Goal: Task Accomplishment & Management: Manage account settings

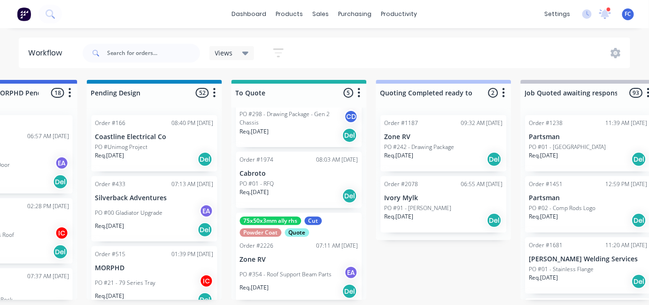
scroll to position [219, 0]
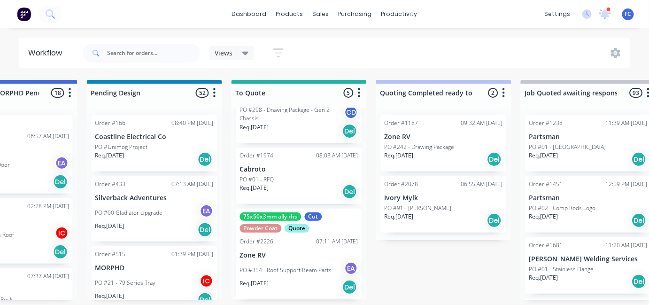
click at [257, 231] on div "Powder Coat" at bounding box center [261, 228] width 42 height 8
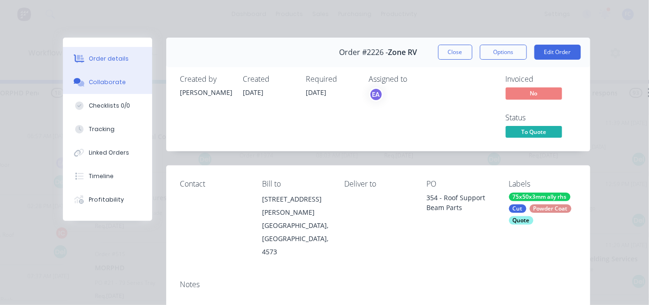
click at [92, 92] on button "Collaborate" at bounding box center [107, 81] width 89 height 23
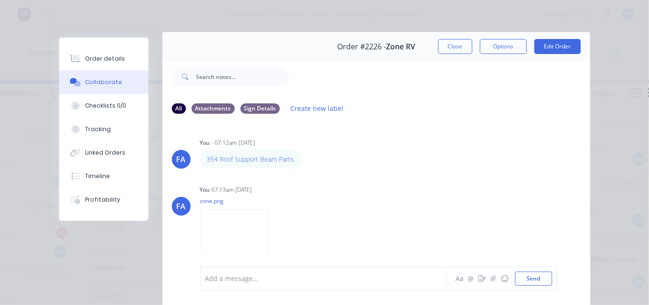
scroll to position [0, 0]
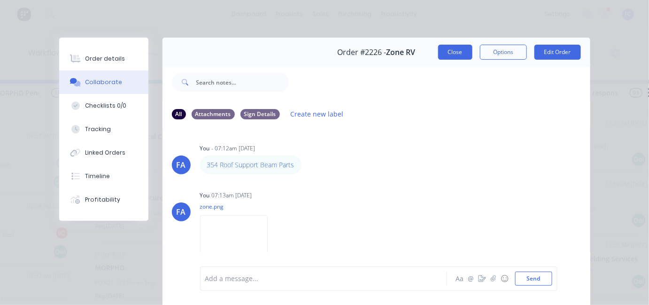
click at [449, 53] on button "Close" at bounding box center [455, 52] width 34 height 15
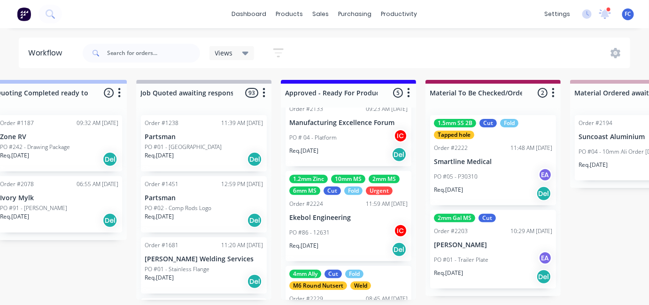
scroll to position [87, 0]
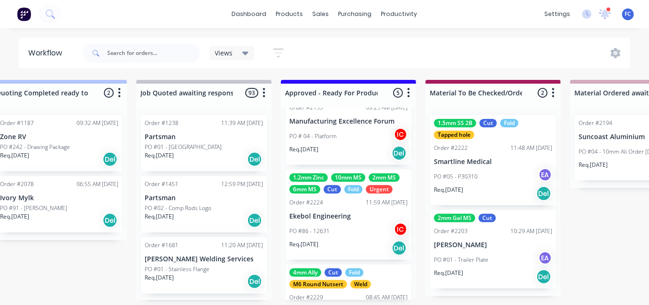
click at [311, 194] on div "1.2mm Zinc 10mm MS 2mm MS 6mm MS Cut Fold Urgent Order #2224 11:59 AM [DATE] Ek…" at bounding box center [349, 215] width 126 height 90
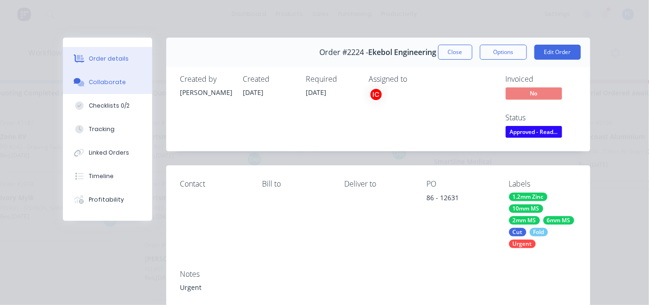
click at [95, 83] on div "Collaborate" at bounding box center [107, 82] width 37 height 8
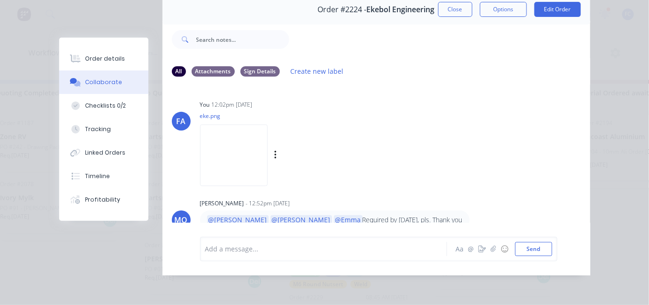
scroll to position [48, 0]
click at [462, 7] on button "Close" at bounding box center [455, 9] width 34 height 15
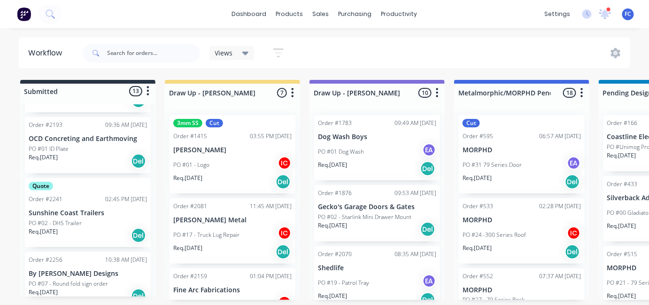
scroll to position [781, 0]
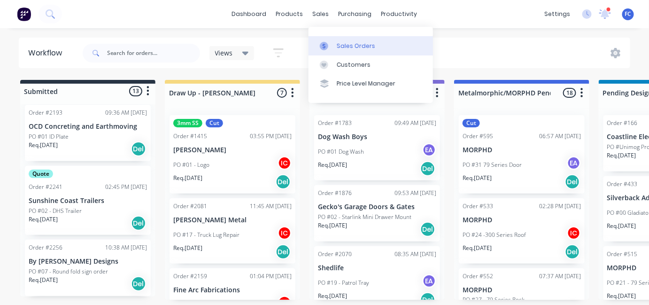
click at [330, 40] on link "Sales Orders" at bounding box center [371, 45] width 125 height 19
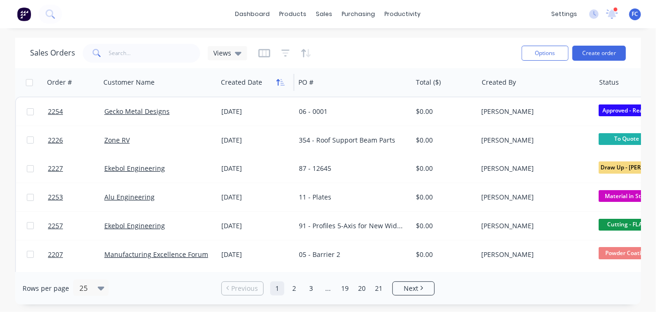
click at [276, 83] on icon "button" at bounding box center [280, 82] width 8 height 8
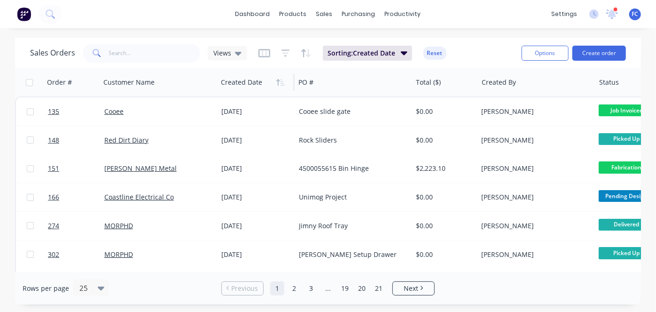
click at [276, 83] on icon "button" at bounding box center [280, 82] width 8 height 8
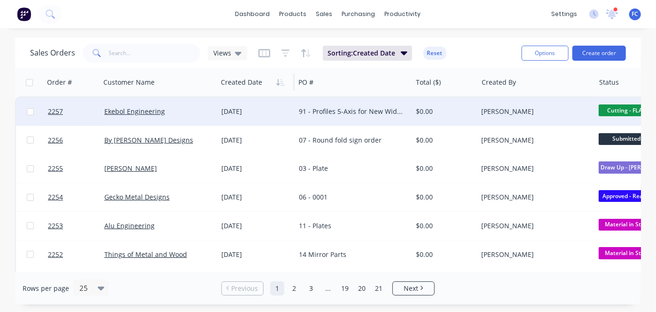
click at [230, 108] on div "[DATE]" at bounding box center [256, 111] width 70 height 9
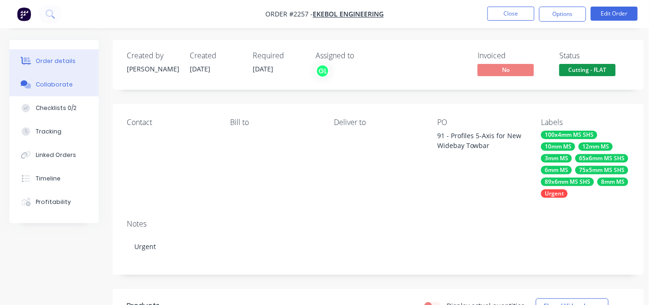
click at [66, 84] on div "Collaborate" at bounding box center [54, 84] width 37 height 8
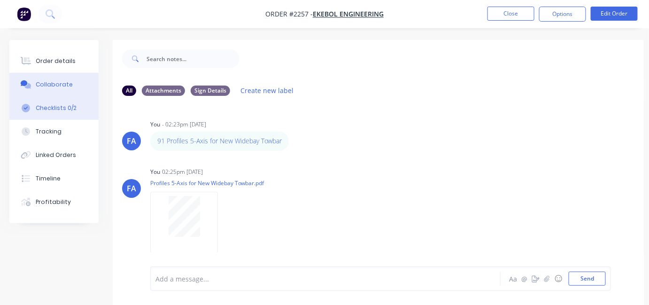
click at [76, 107] on button "Checklists 0/2" at bounding box center [53, 107] width 89 height 23
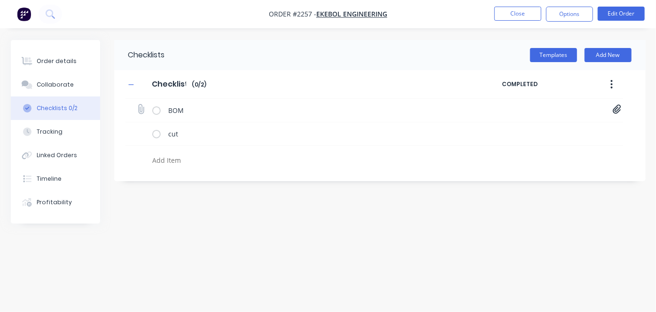
click at [617, 108] on icon at bounding box center [617, 108] width 8 height 9
click at [184, 12] on nav "Order #2257 - Ekebol Engineering Close Options Edit Order" at bounding box center [328, 14] width 656 height 28
type textarea "x"
click at [510, 15] on button "Close" at bounding box center [517, 14] width 47 height 14
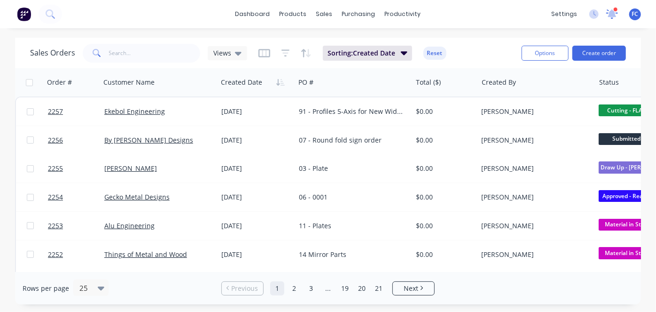
click at [609, 15] on icon at bounding box center [612, 13] width 8 height 8
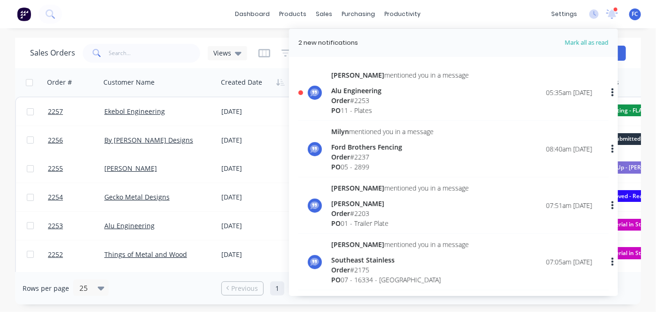
click at [341, 113] on span "PO" at bounding box center [335, 110] width 9 height 9
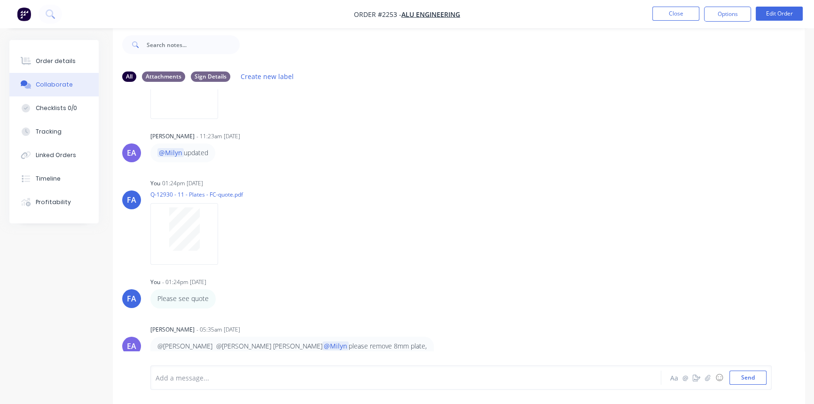
scroll to position [279, 0]
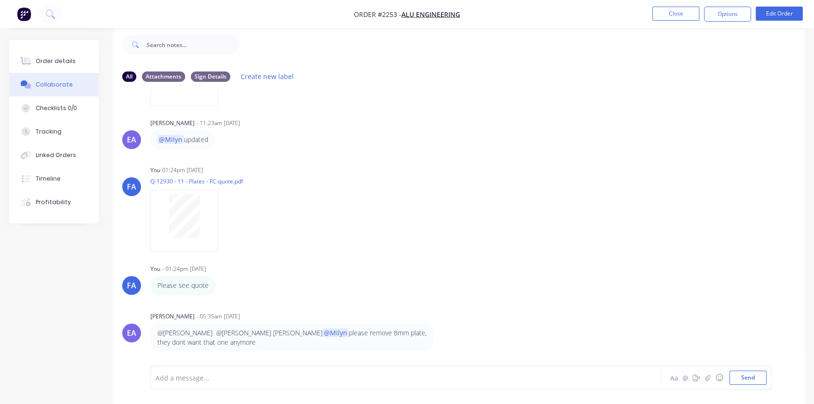
click at [488, 306] on div "FA You - 07:21am [DATE] 11 Plates Labels Edit Delete FA You 07:22am [DATE] plat…" at bounding box center [459, 220] width 692 height 262
click at [291, 311] on div at bounding box center [385, 378] width 458 height 10
click at [655, 311] on icon "button" at bounding box center [708, 377] width 6 height 7
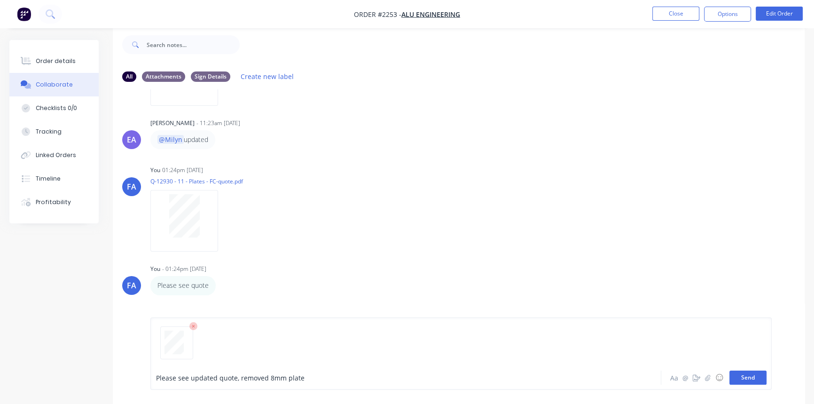
click at [655, 311] on button "Send" at bounding box center [747, 377] width 37 height 14
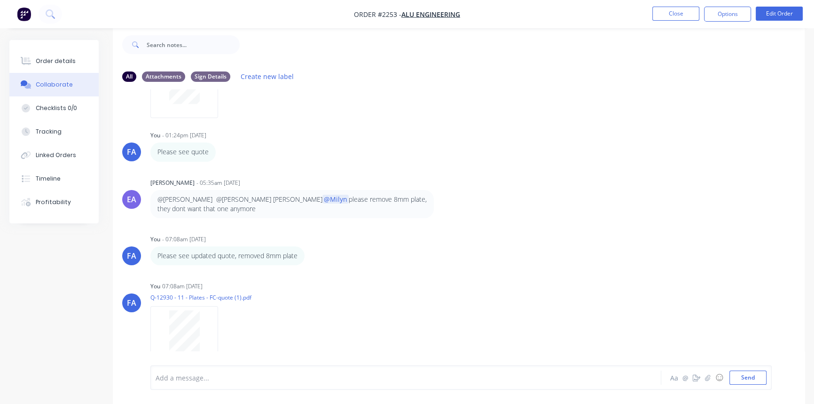
scroll to position [390, 0]
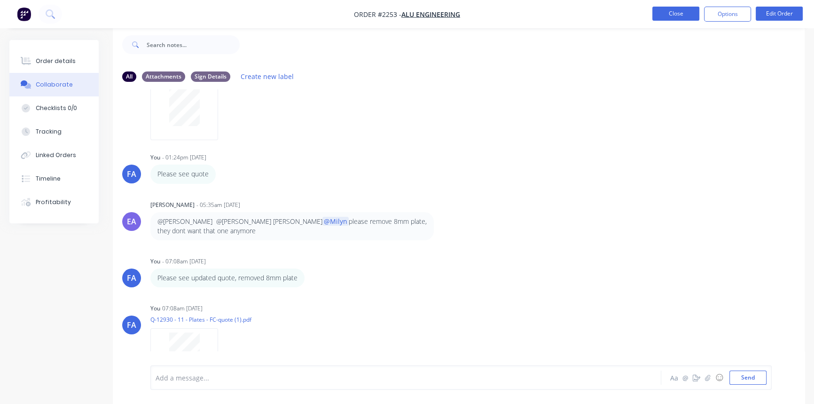
click at [655, 13] on button "Close" at bounding box center [675, 14] width 47 height 14
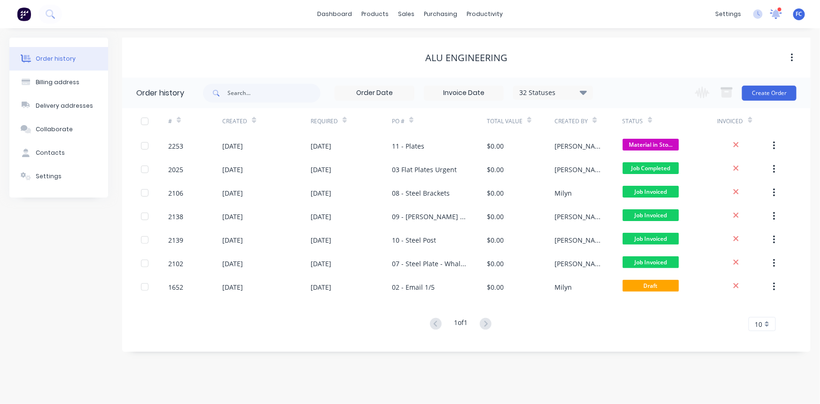
click at [655, 17] on icon at bounding box center [776, 13] width 13 height 11
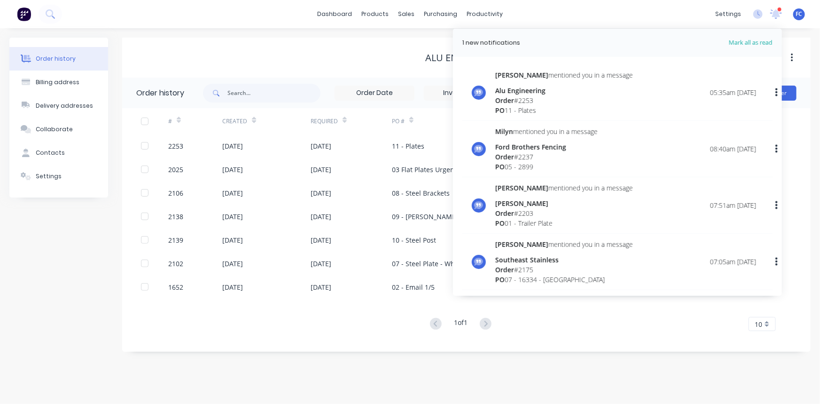
click at [532, 154] on div "Order # 2237" at bounding box center [546, 157] width 102 height 10
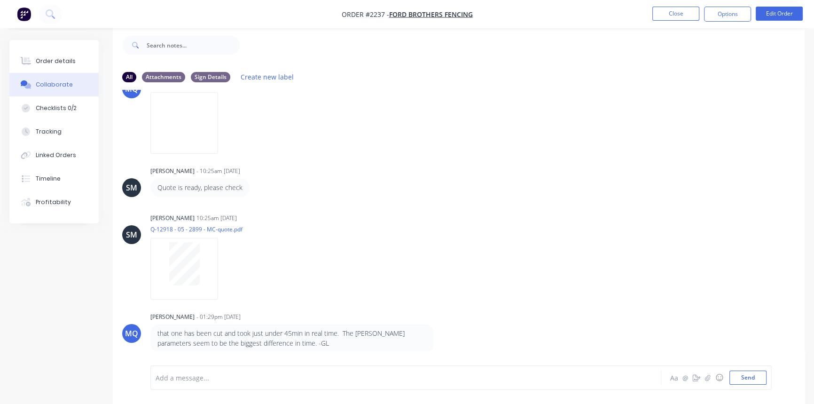
scroll to position [14, 0]
click at [655, 15] on button "Close" at bounding box center [675, 14] width 47 height 14
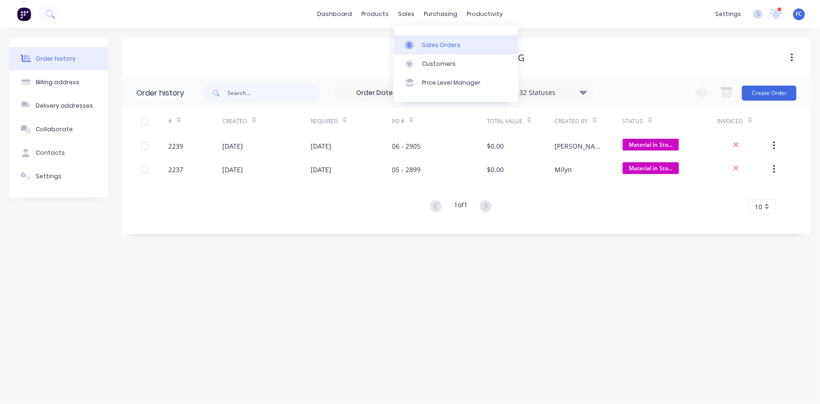
click at [430, 39] on link "Sales Orders" at bounding box center [456, 44] width 125 height 19
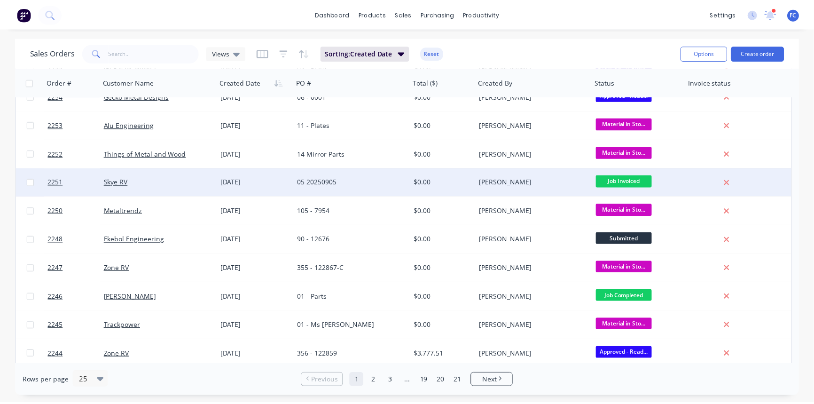
scroll to position [128, 0]
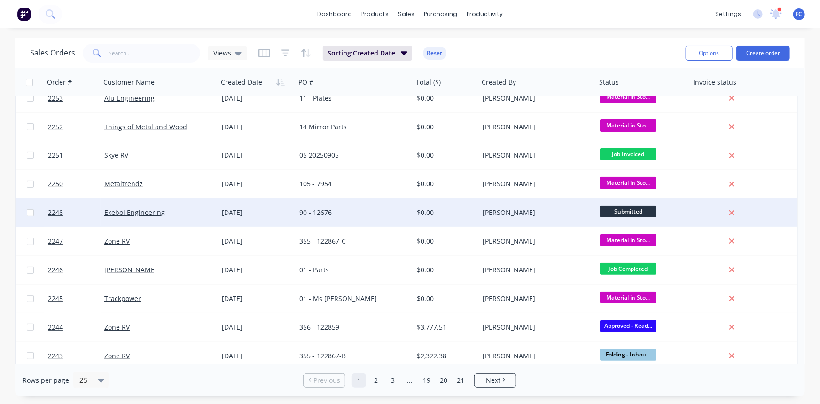
click at [261, 206] on div "[DATE]" at bounding box center [257, 212] width 78 height 28
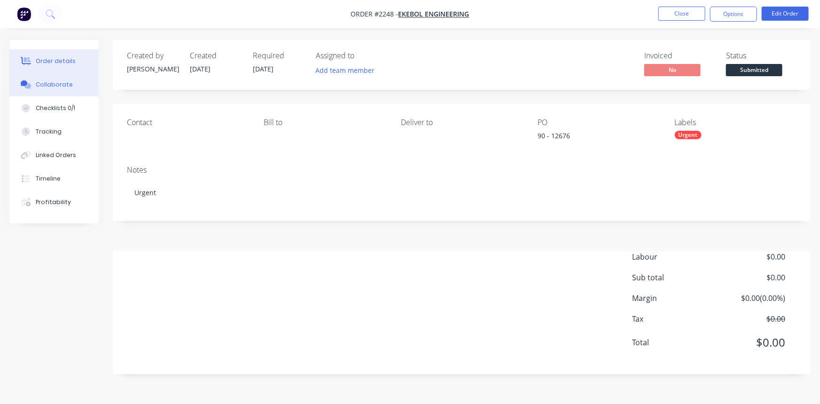
click at [49, 82] on div "Collaborate" at bounding box center [54, 84] width 37 height 8
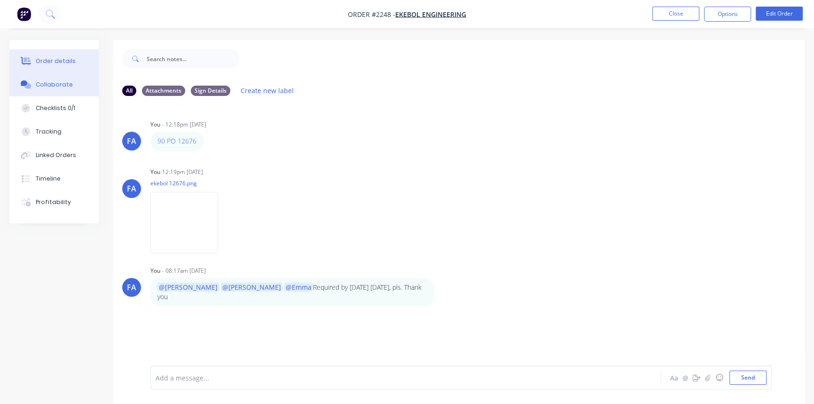
click at [46, 67] on button "Order details" at bounding box center [53, 60] width 89 height 23
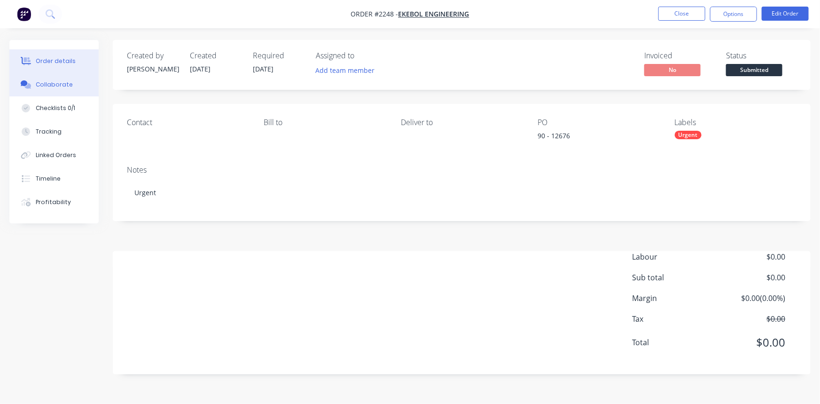
click at [63, 89] on button "Collaborate" at bounding box center [53, 84] width 89 height 23
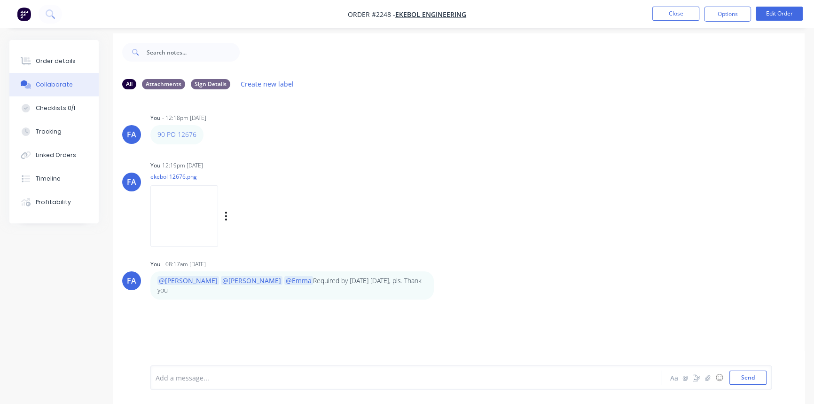
scroll to position [14, 0]
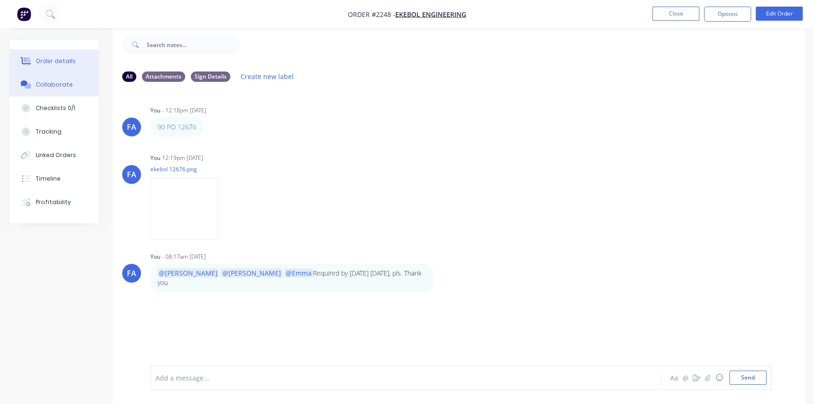
click at [68, 66] on button "Order details" at bounding box center [53, 60] width 89 height 23
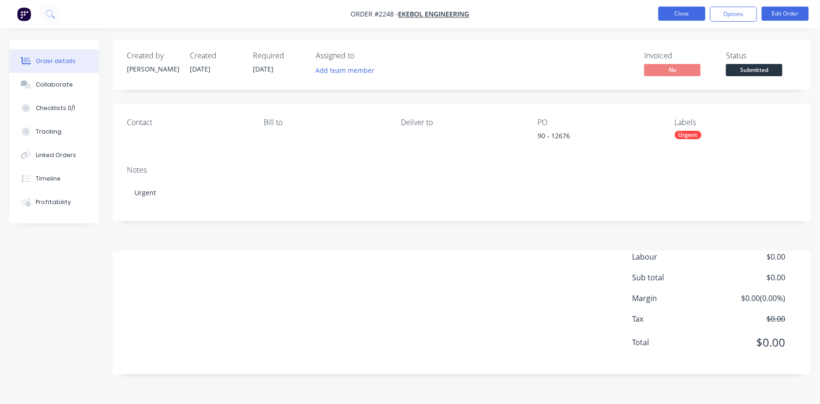
click at [655, 11] on button "Close" at bounding box center [681, 14] width 47 height 14
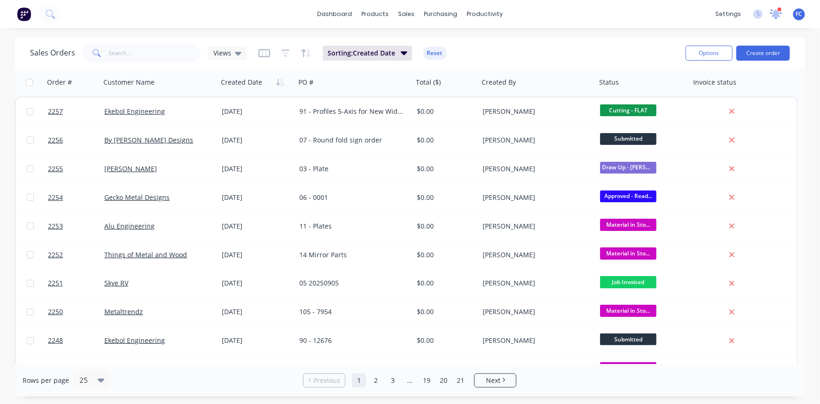
click at [655, 8] on div at bounding box center [776, 14] width 12 height 14
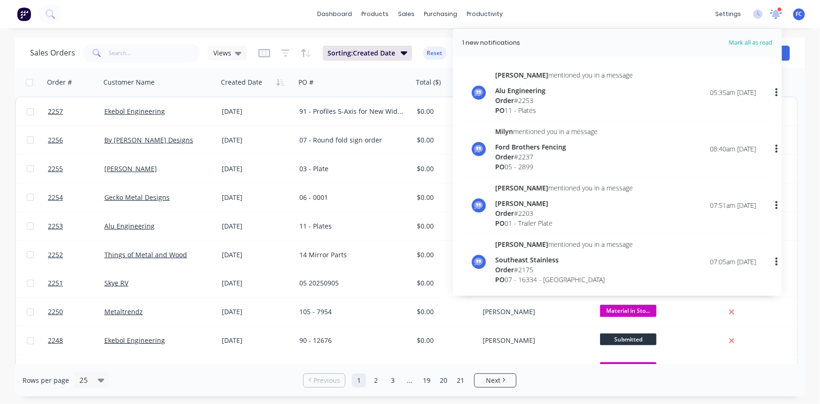
click at [655, 8] on div at bounding box center [776, 14] width 12 height 14
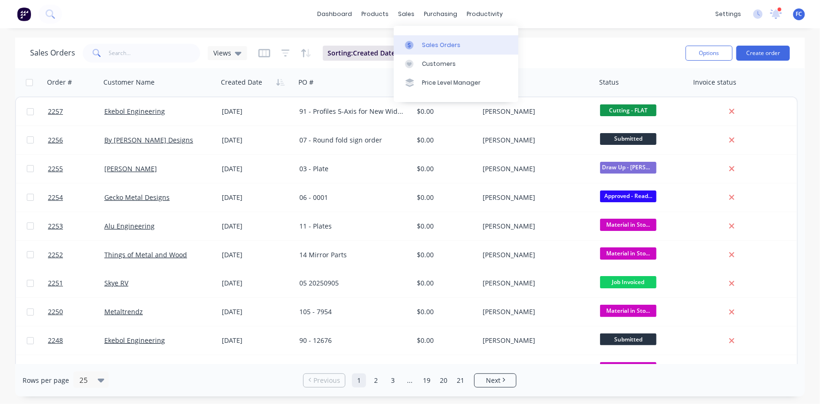
click at [419, 43] on div at bounding box center [412, 45] width 14 height 8
click at [433, 51] on link "Sales Orders" at bounding box center [456, 44] width 125 height 19
click at [655, 17] on icon at bounding box center [776, 13] width 13 height 11
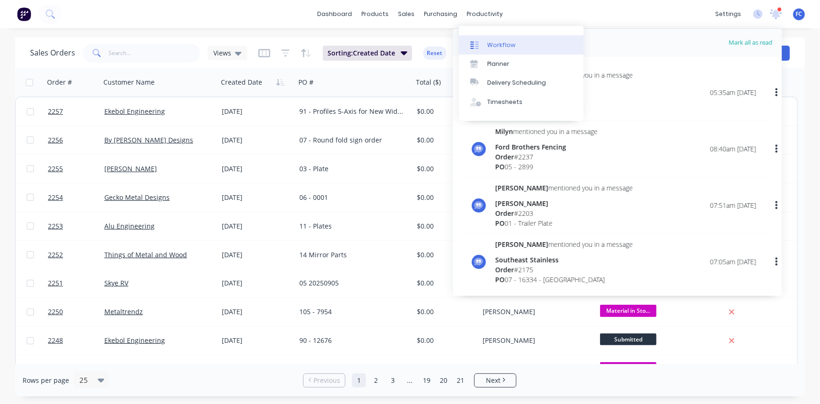
click at [491, 42] on div "Workflow" at bounding box center [501, 45] width 28 height 8
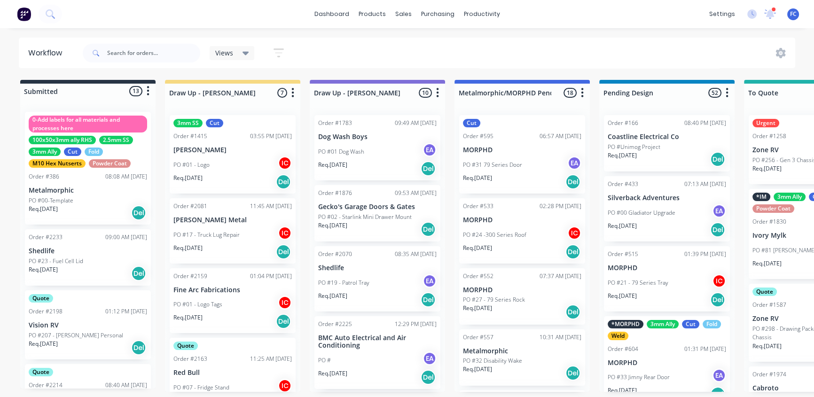
drag, startPoint x: 768, startPoint y: 14, endPoint x: 748, endPoint y: 23, distance: 22.7
click at [655, 14] on icon at bounding box center [770, 13] width 8 height 8
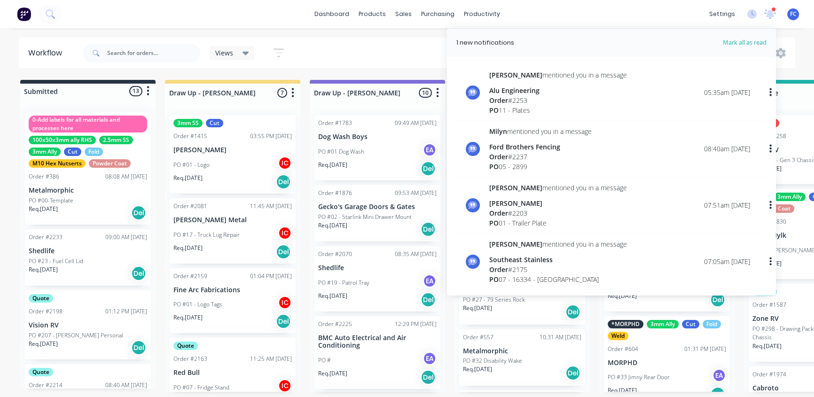
click at [525, 89] on div "Alu Engineering" at bounding box center [558, 91] width 138 height 10
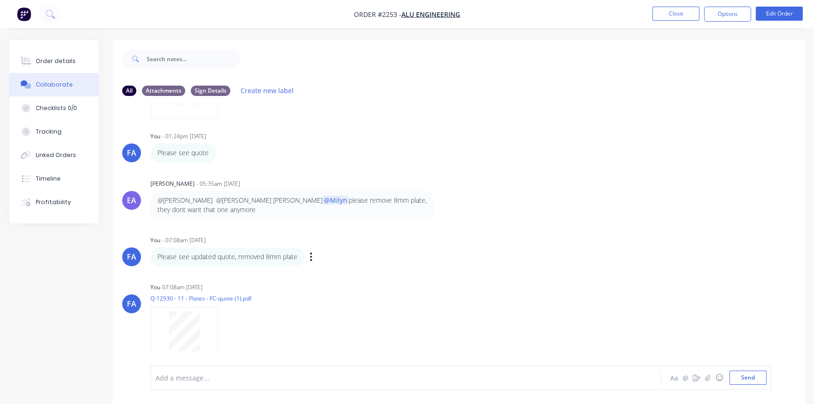
scroll to position [433, 0]
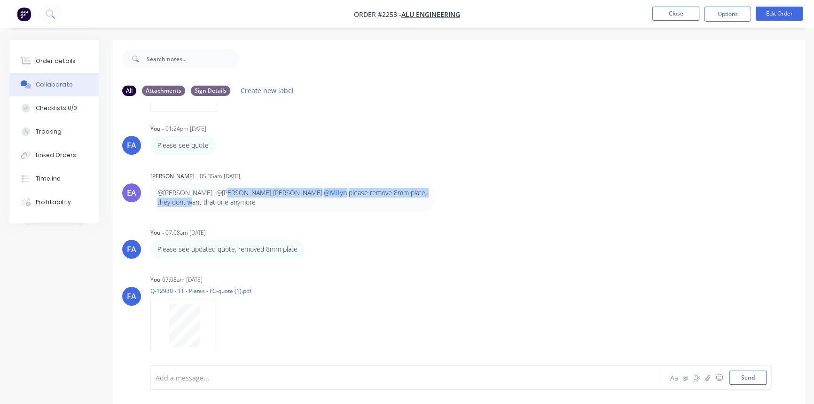
drag, startPoint x: 228, startPoint y: 189, endPoint x: 384, endPoint y: 194, distance: 156.1
click at [384, 194] on p "@[PERSON_NAME] @[PERSON_NAME] [PERSON_NAME] @[PERSON_NAME] please remove 8mm pl…" at bounding box center [291, 197] width 269 height 19
drag, startPoint x: 202, startPoint y: 203, endPoint x: 156, endPoint y: 189, distance: 48.3
click at [156, 189] on div "@[PERSON_NAME] @[PERSON_NAME] [PERSON_NAME] @[PERSON_NAME] please remove 8mm pl…" at bounding box center [291, 197] width 283 height 29
click at [268, 216] on div "FA You - 07:21am [DATE] 11 Plates Labels Edit Delete FA You 07:22am [DATE] plat…" at bounding box center [459, 234] width 692 height 262
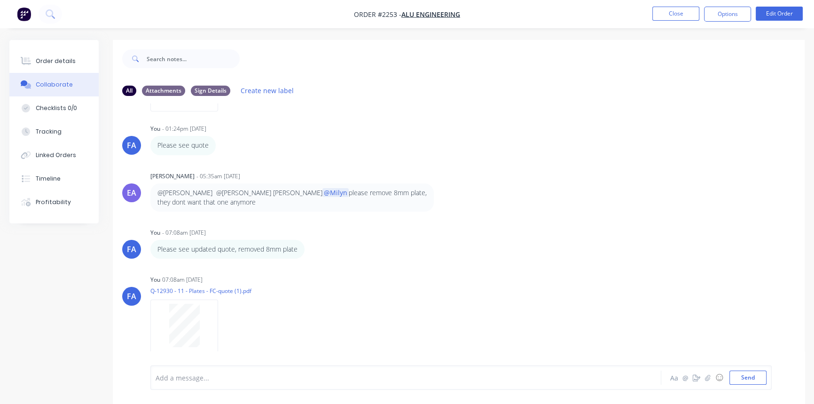
drag, startPoint x: 221, startPoint y: 205, endPoint x: 148, endPoint y: 196, distance: 73.8
click at [148, 196] on div "EA [PERSON_NAME] - 05:35am [DATE] @[PERSON_NAME] @[PERSON_NAME] [PERSON_NAME] @…" at bounding box center [459, 190] width 692 height 43
click at [231, 203] on p "@[PERSON_NAME] @[PERSON_NAME] [PERSON_NAME] @[PERSON_NAME] please remove 8mm pl…" at bounding box center [291, 197] width 269 height 19
click at [69, 57] on div "Order details" at bounding box center [56, 61] width 40 height 8
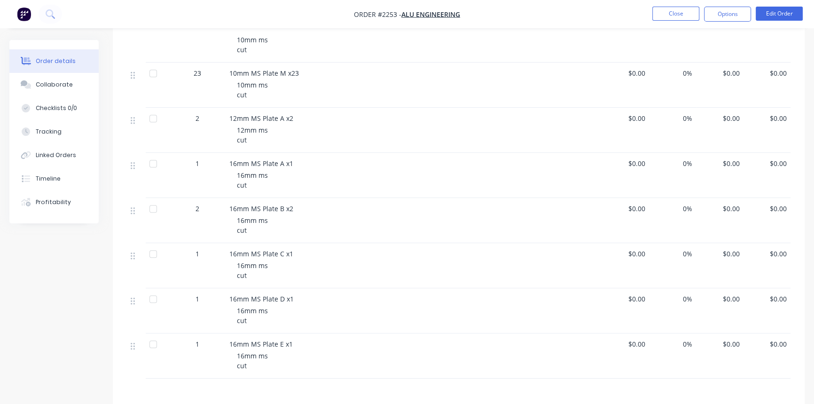
scroll to position [726, 0]
click at [655, 16] on button "Close" at bounding box center [675, 14] width 47 height 14
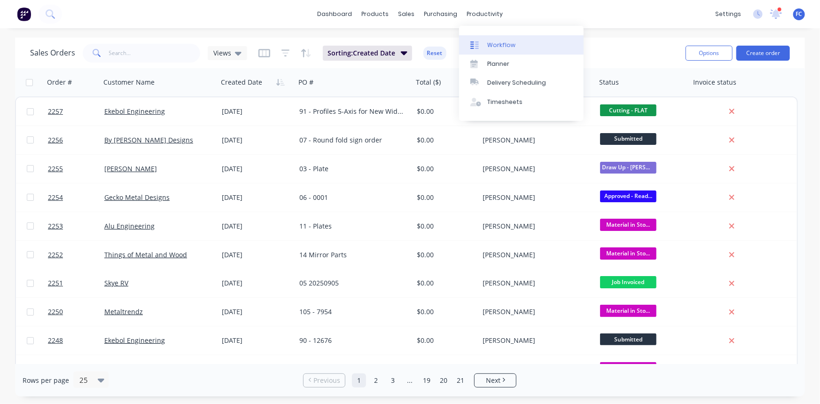
click at [488, 44] on div "Workflow" at bounding box center [501, 45] width 28 height 8
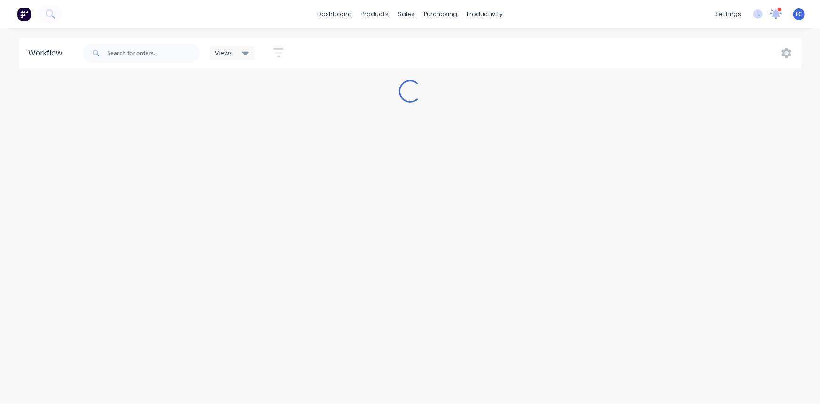
click at [655, 14] on icon at bounding box center [776, 13] width 8 height 8
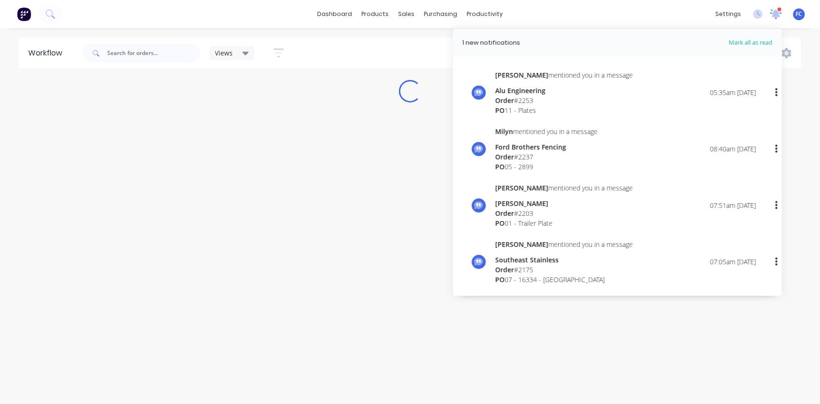
click at [655, 14] on icon at bounding box center [776, 13] width 8 height 8
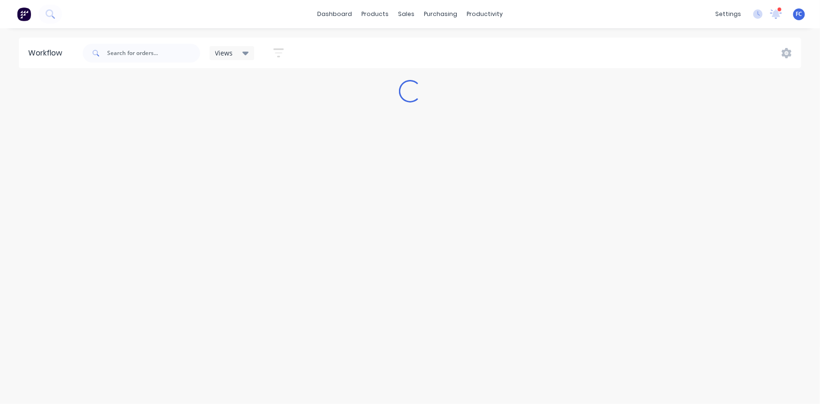
click at [557, 11] on div "dashboard products sales purchasing productivity dashboard products Product Cat…" at bounding box center [410, 14] width 820 height 28
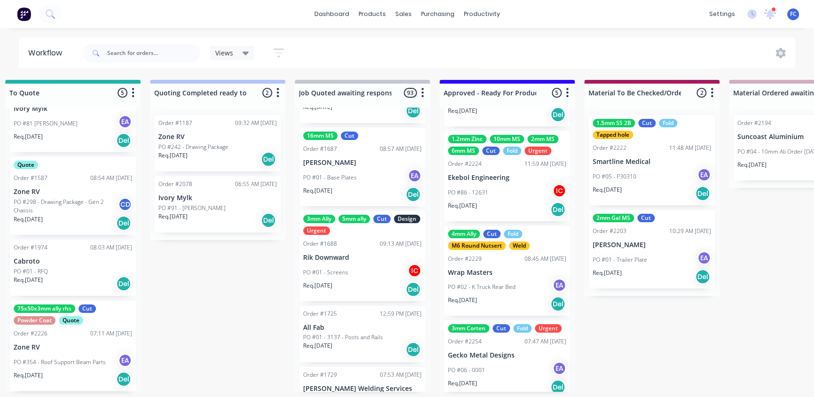
scroll to position [124, 0]
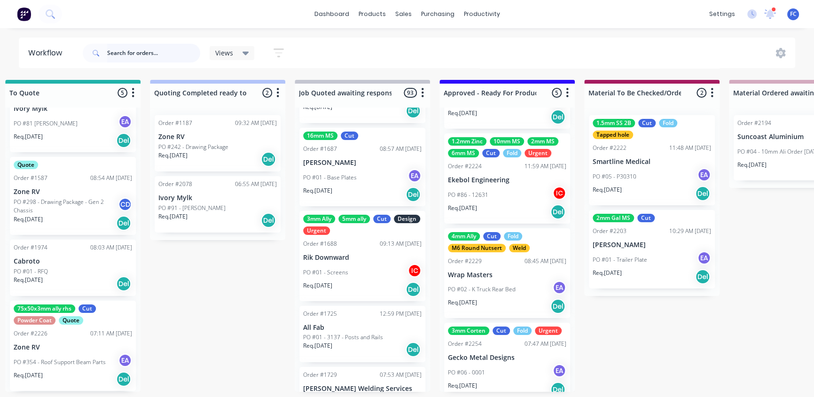
click at [131, 54] on input "text" at bounding box center [153, 53] width 93 height 19
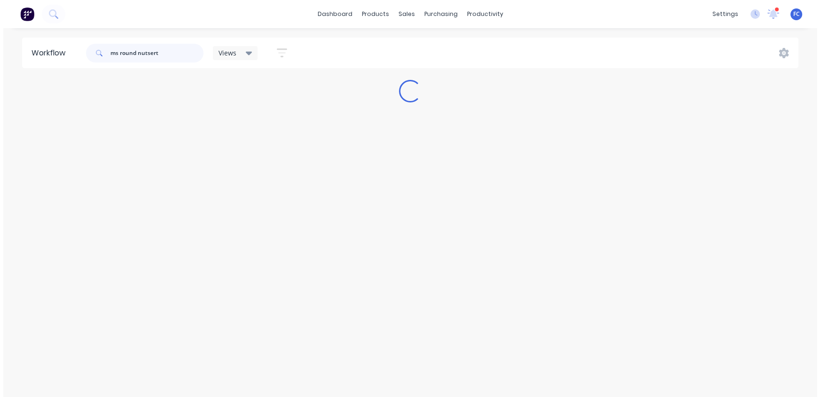
scroll to position [0, 0]
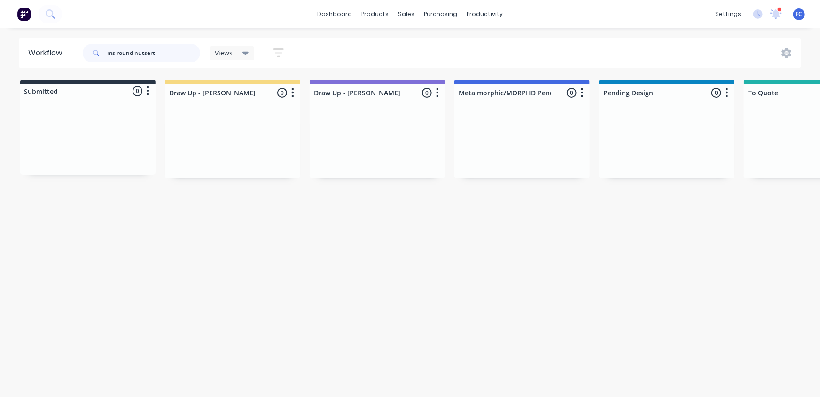
type input "ms round nutsert"
click at [223, 51] on span "Views" at bounding box center [224, 53] width 18 height 10
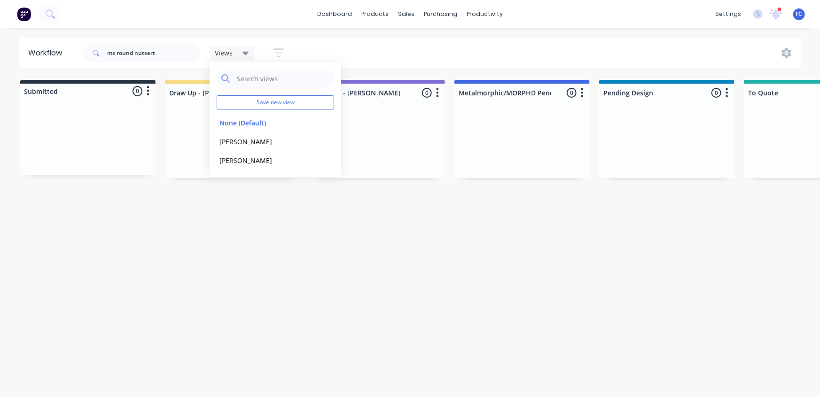
click at [366, 40] on div "ms round nutsert Views Save new view None (Default) edit [PERSON_NAME] edit [PE…" at bounding box center [441, 53] width 721 height 28
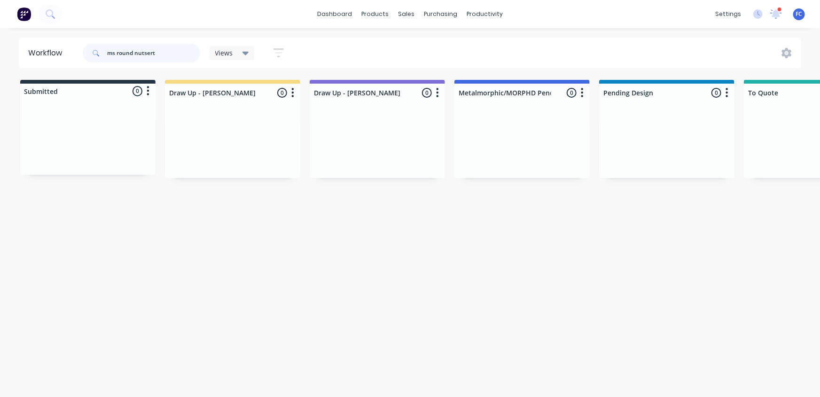
drag, startPoint x: 158, startPoint y: 56, endPoint x: 32, endPoint y: 33, distance: 127.6
click at [32, 33] on div "dashboard products sales purchasing productivity dashboard products Product Cat…" at bounding box center [410, 170] width 820 height 341
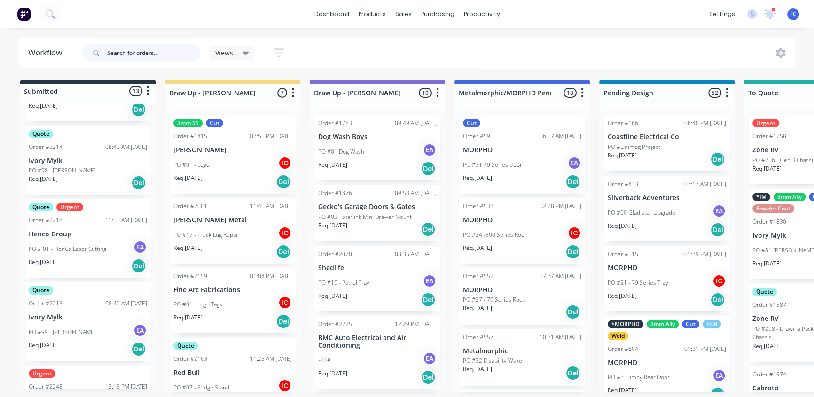
scroll to position [256, 0]
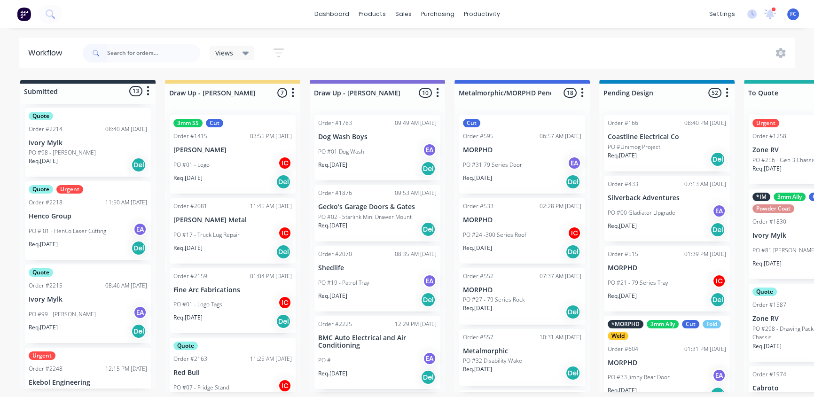
click at [67, 214] on p "Henco Group" at bounding box center [88, 216] width 118 height 8
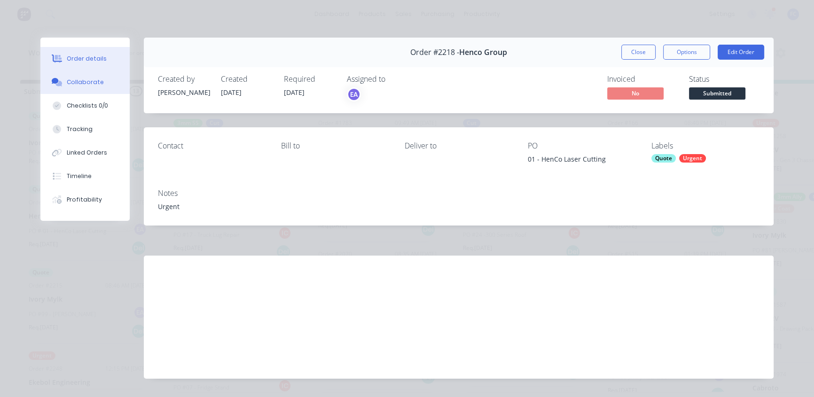
click at [85, 80] on div "Collaborate" at bounding box center [85, 82] width 37 height 8
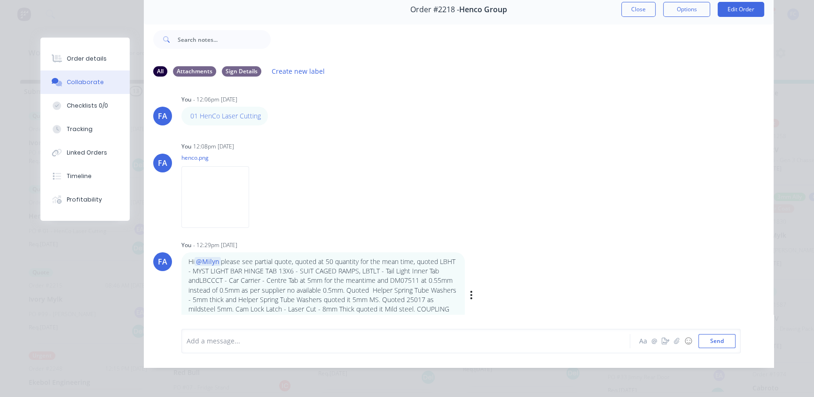
scroll to position [0, 0]
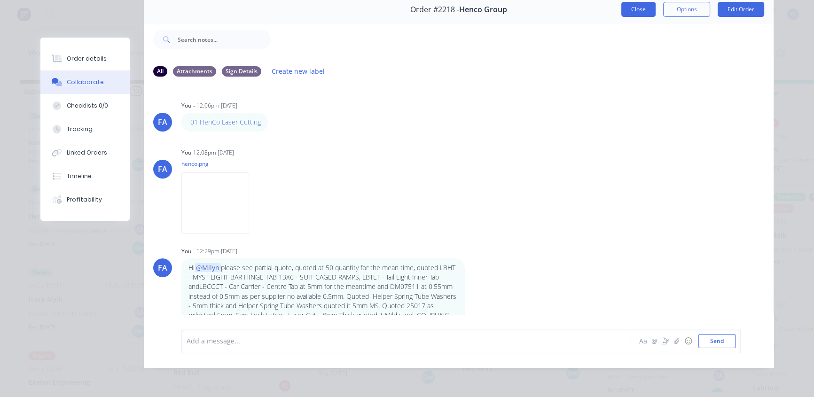
click at [629, 2] on button "Close" at bounding box center [638, 9] width 34 height 15
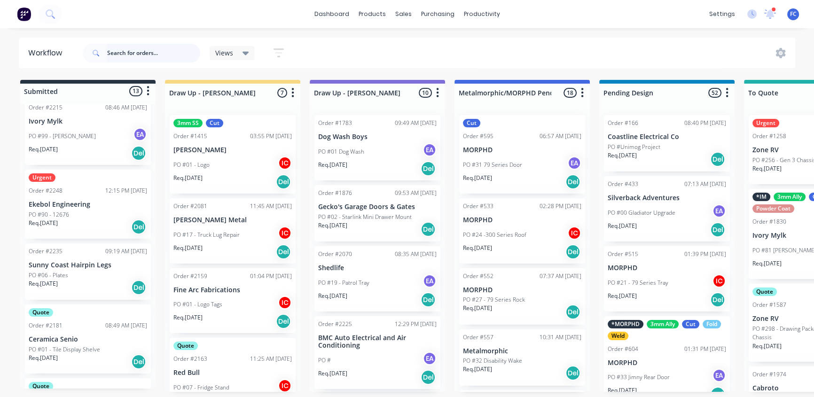
scroll to position [432, 0]
click at [59, 203] on p "Ekebol Engineering" at bounding box center [88, 207] width 118 height 8
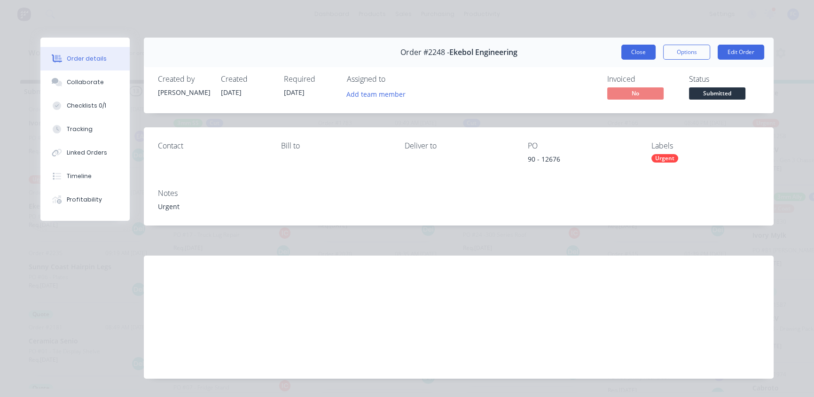
click at [628, 50] on button "Close" at bounding box center [638, 52] width 34 height 15
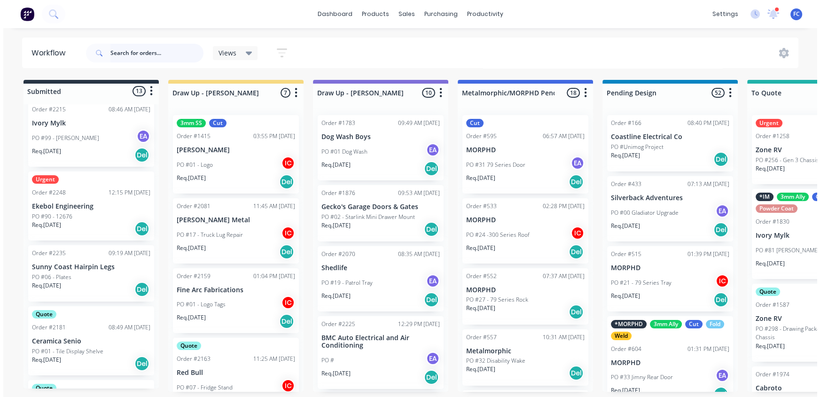
scroll to position [0, 0]
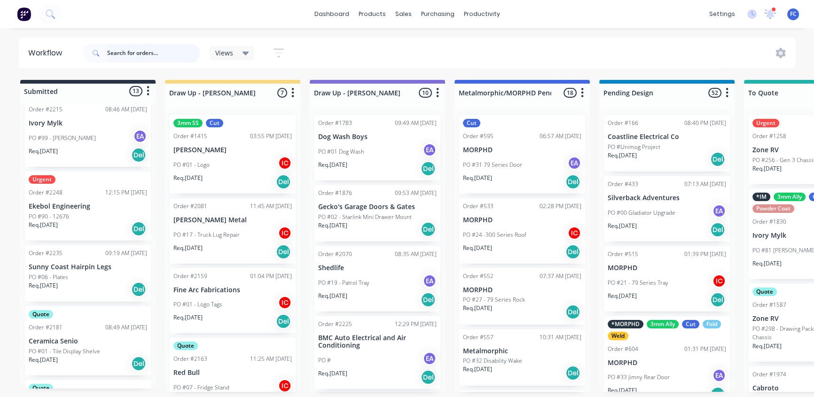
click at [173, 61] on input "text" at bounding box center [153, 53] width 93 height 19
type input "2"
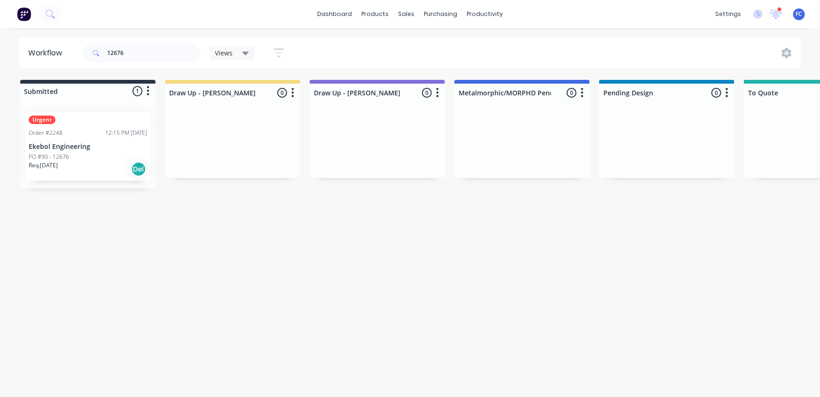
drag, startPoint x: 129, startPoint y: 397, endPoint x: 235, endPoint y: 395, distance: 106.7
click at [241, 311] on html "dashboard products sales purchasing productivity dashboard products Product Cat…" at bounding box center [410, 170] width 820 height 341
drag, startPoint x: 116, startPoint y: 47, endPoint x: 84, endPoint y: 48, distance: 32.4
click at [84, 48] on div "12676" at bounding box center [141, 53] width 117 height 19
type input "1"
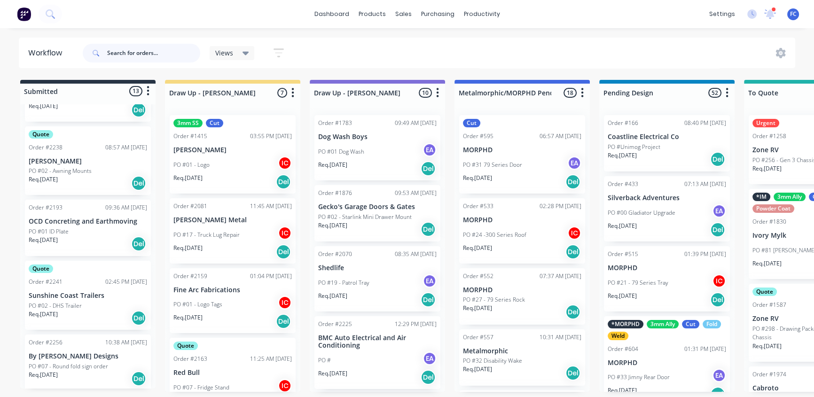
scroll to position [689, 0]
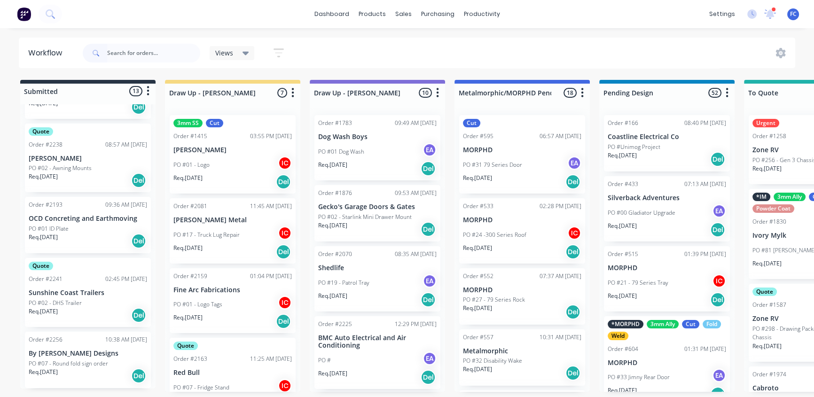
click at [81, 311] on div "Order #2256 10:38 AM [DATE] By [PERSON_NAME] Designs PO #07 - Round fold sign o…" at bounding box center [88, 360] width 126 height 56
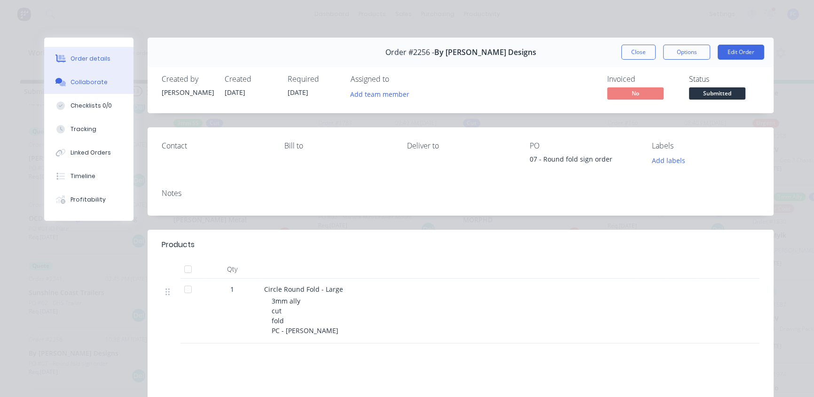
click at [86, 87] on button "Collaborate" at bounding box center [88, 81] width 89 height 23
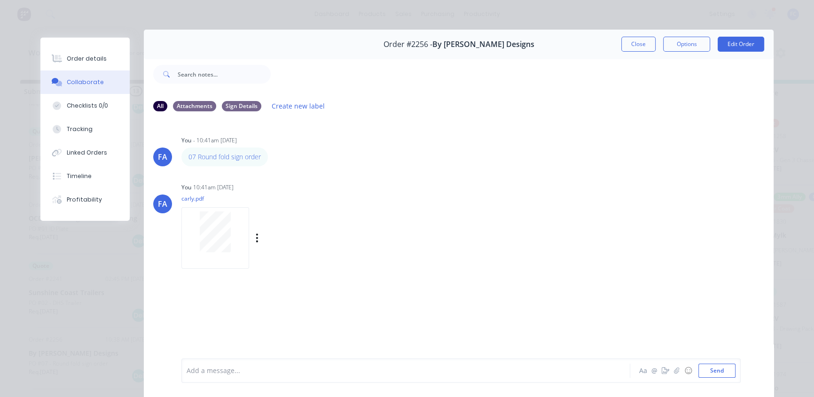
scroll to position [6, 0]
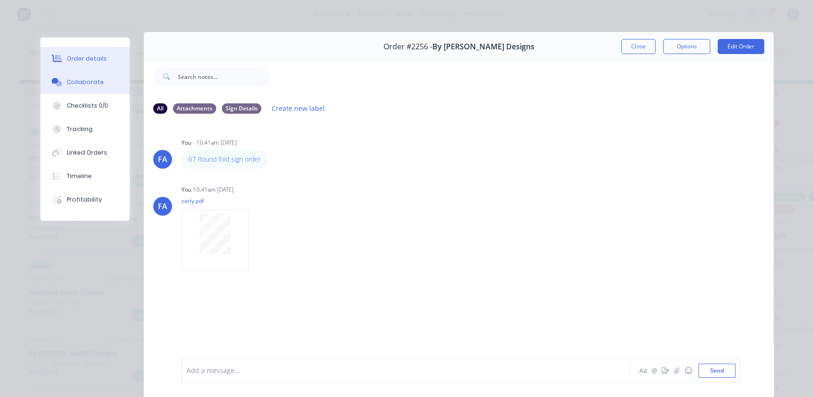
click at [84, 62] on div "Order details" at bounding box center [87, 59] width 40 height 8
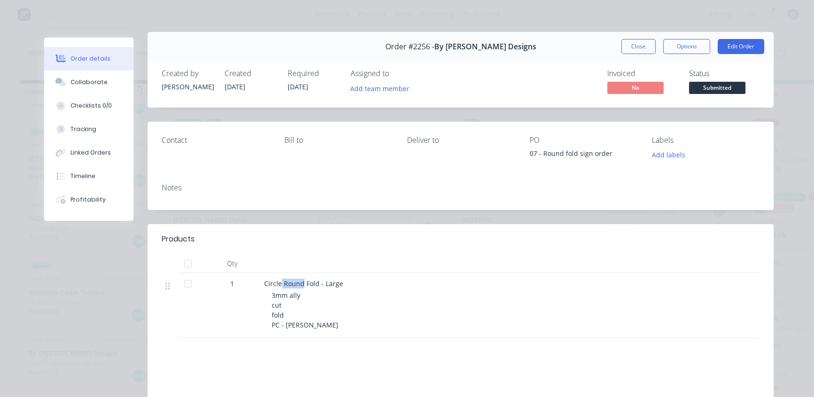
drag, startPoint x: 299, startPoint y: 279, endPoint x: 278, endPoint y: 279, distance: 21.1
click at [278, 279] on span "Circle Round Fold - Large" at bounding box center [303, 283] width 79 height 9
click at [308, 280] on span "Circle Round Fold - Large" at bounding box center [303, 283] width 79 height 9
click at [636, 47] on button "Close" at bounding box center [638, 46] width 34 height 15
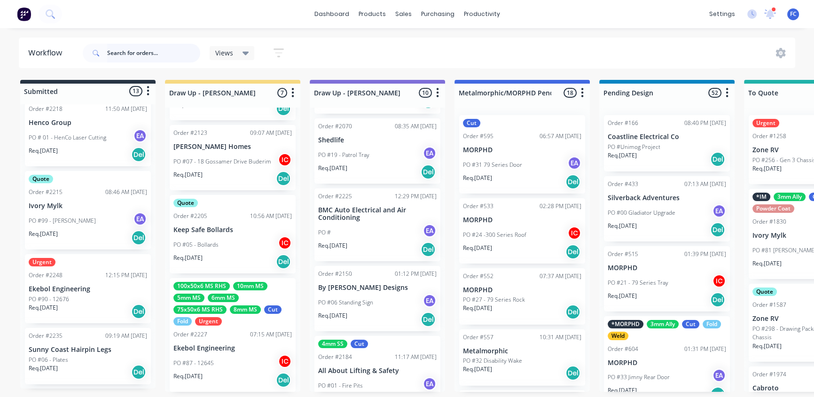
scroll to position [347, 0]
click at [59, 277] on div "Order #2248" at bounding box center [46, 277] width 34 height 8
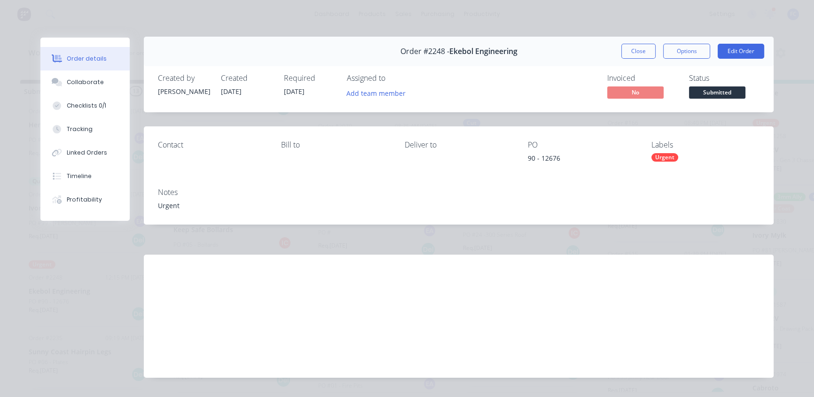
scroll to position [0, 0]
click at [638, 52] on button "Close" at bounding box center [638, 52] width 34 height 15
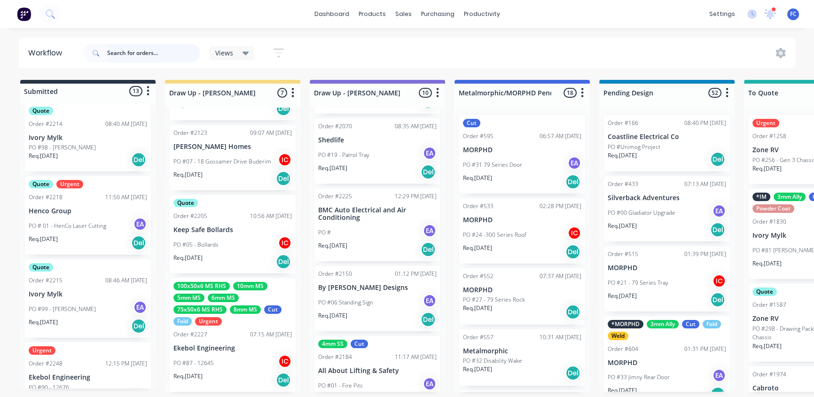
scroll to position [219, 0]
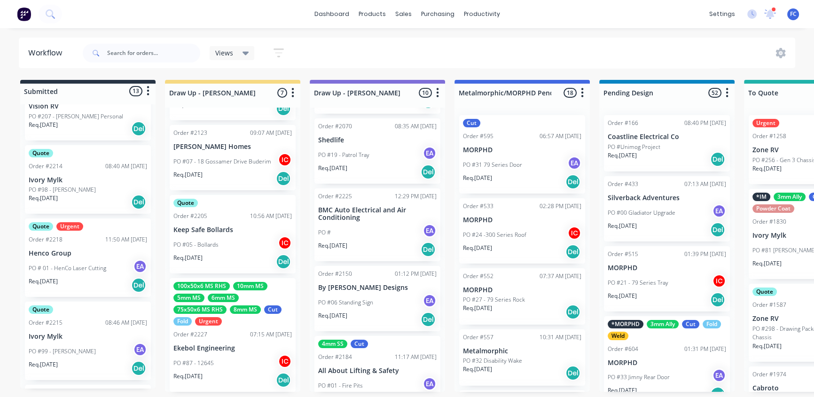
click at [86, 311] on div "PO #99 - [PERSON_NAME] EA" at bounding box center [88, 352] width 118 height 18
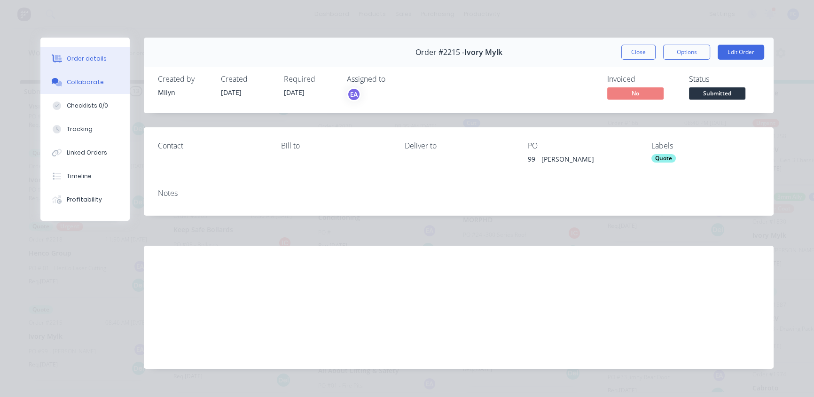
click at [95, 78] on div "Collaborate" at bounding box center [85, 82] width 37 height 8
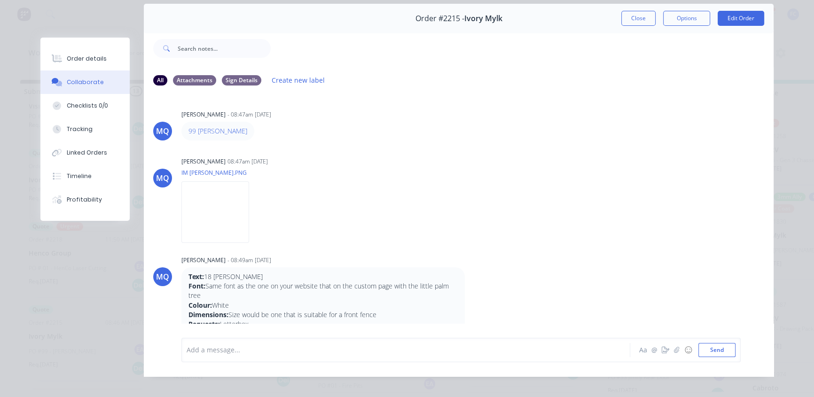
scroll to position [0, 0]
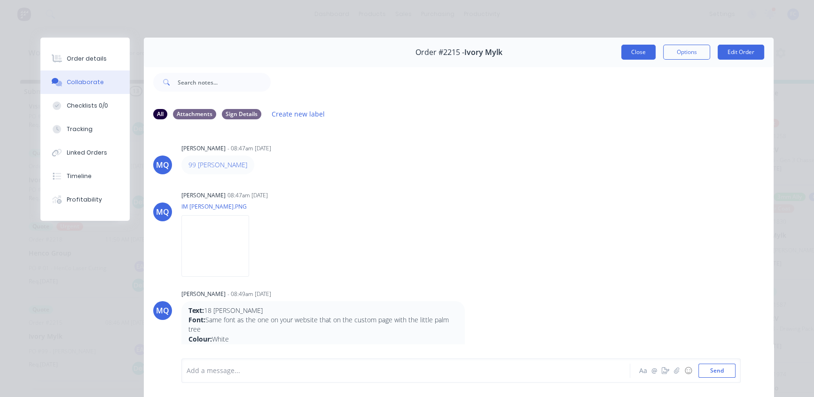
click at [639, 48] on button "Close" at bounding box center [638, 52] width 34 height 15
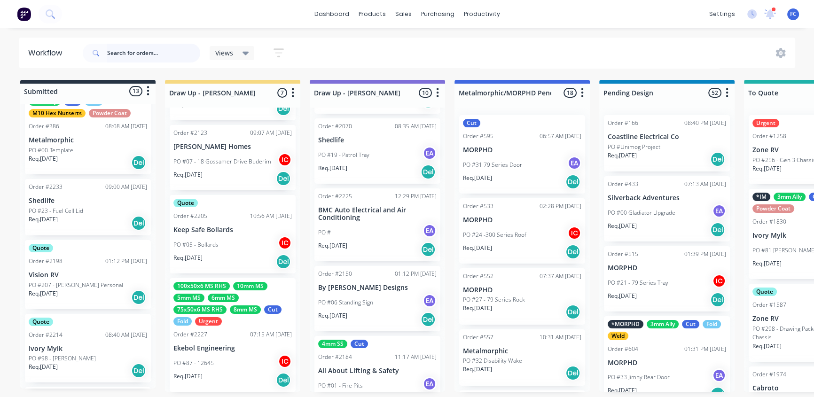
scroll to position [48, 0]
click at [89, 201] on p "Shedlife" at bounding box center [88, 203] width 118 height 8
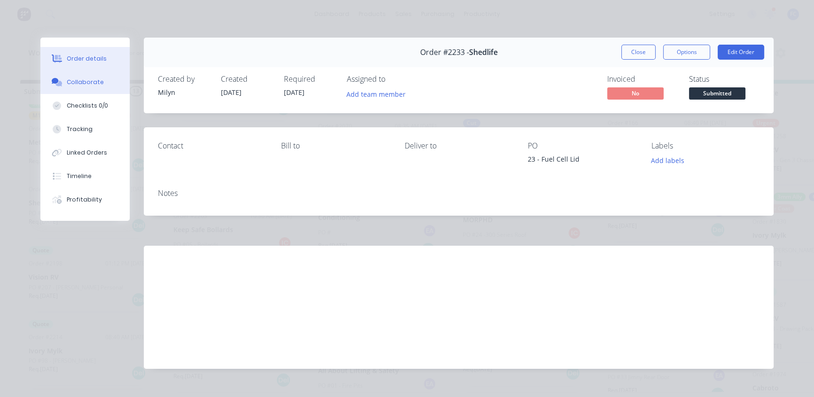
click at [85, 80] on div "Collaborate" at bounding box center [85, 82] width 37 height 8
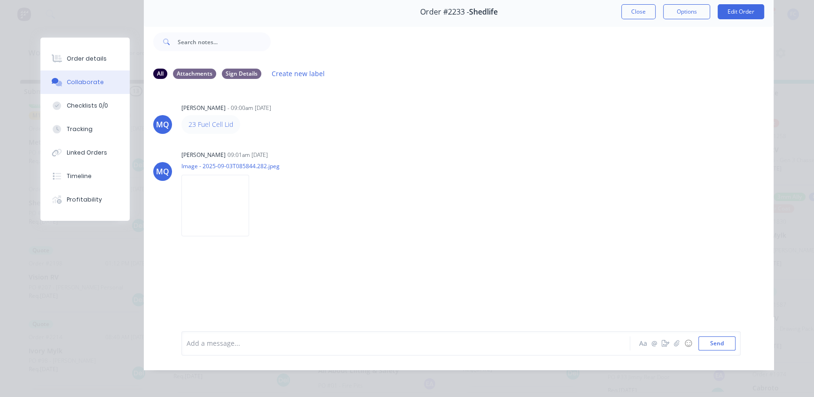
scroll to position [42, 0]
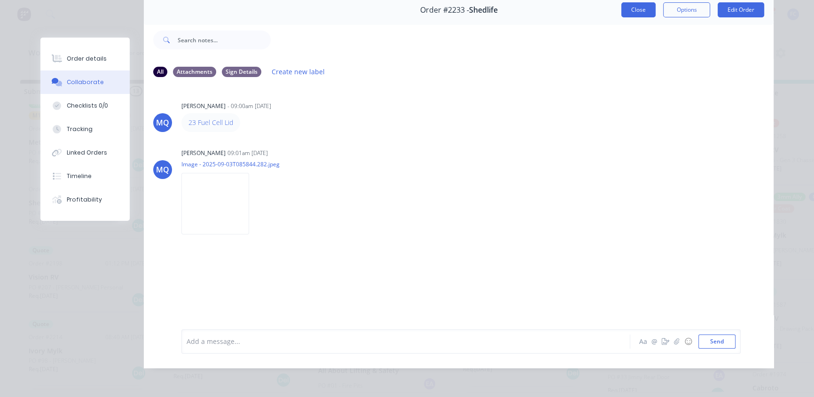
click at [632, 9] on button "Close" at bounding box center [638, 9] width 34 height 15
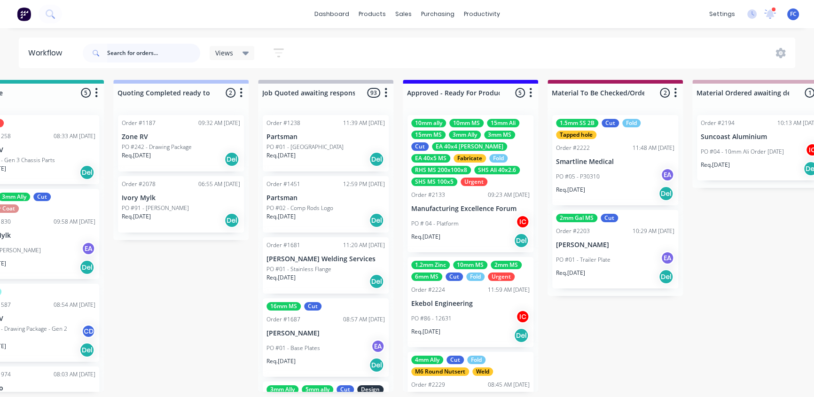
scroll to position [0, 785]
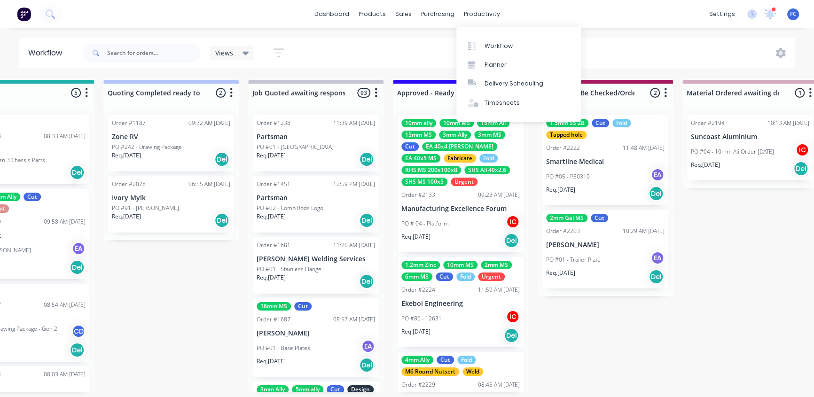
click at [491, 83] on div "Delivery Scheduling" at bounding box center [513, 83] width 59 height 8
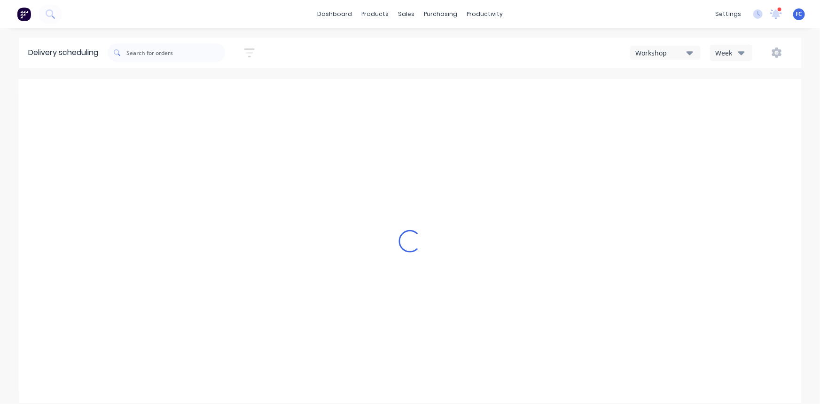
type input "[DATE] - [DATE]"
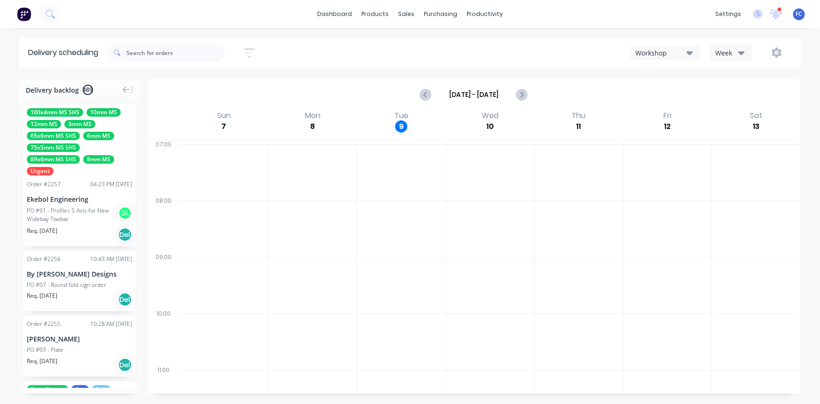
click at [81, 139] on div "100x4mm MS SHS 10mm MS 12mm MS 3mm MS 65x6mm MS SHS 6mm MS 75x5mm MS SHS 89x6mm…" at bounding box center [79, 141] width 105 height 67
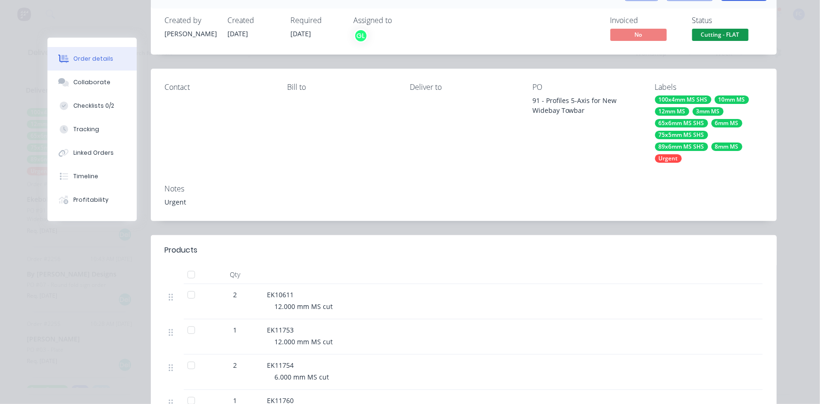
scroll to position [36, 0]
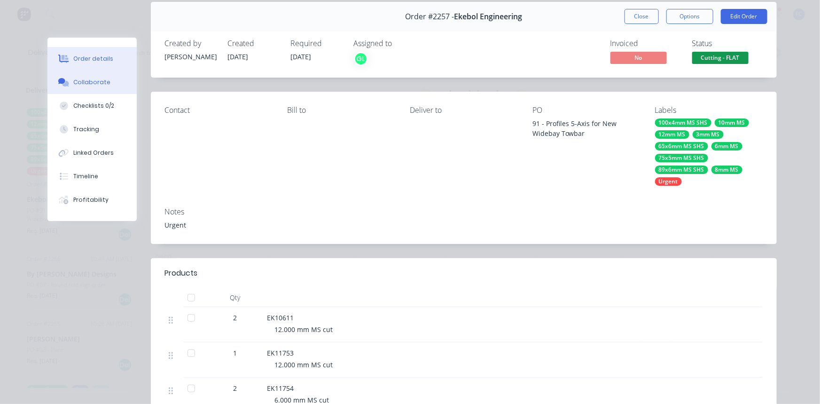
click at [64, 80] on icon at bounding box center [63, 82] width 11 height 8
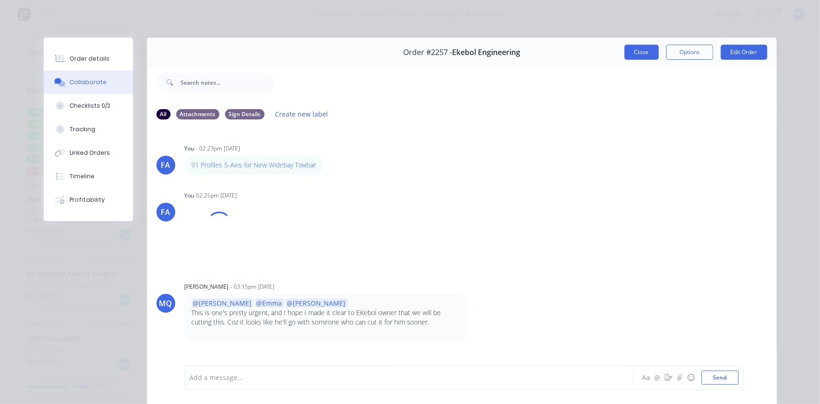
click at [638, 49] on button "Close" at bounding box center [641, 52] width 34 height 15
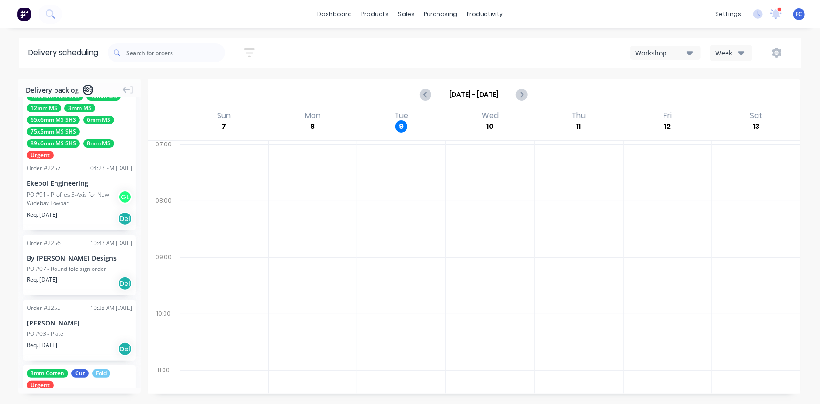
scroll to position [85, 0]
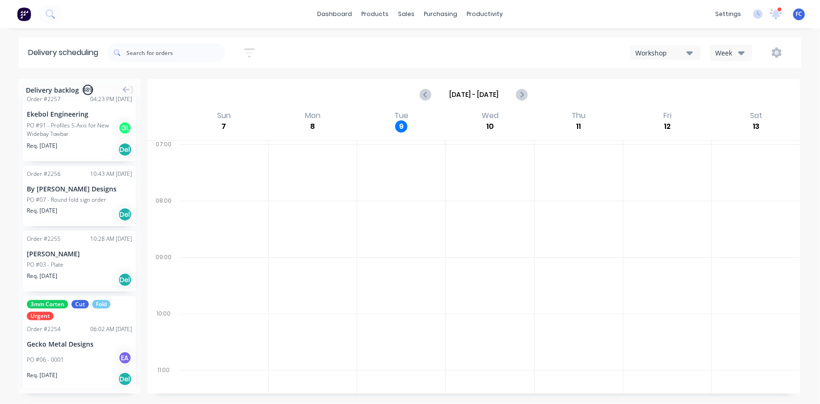
click at [55, 249] on div "[PERSON_NAME]" at bounding box center [79, 254] width 105 height 10
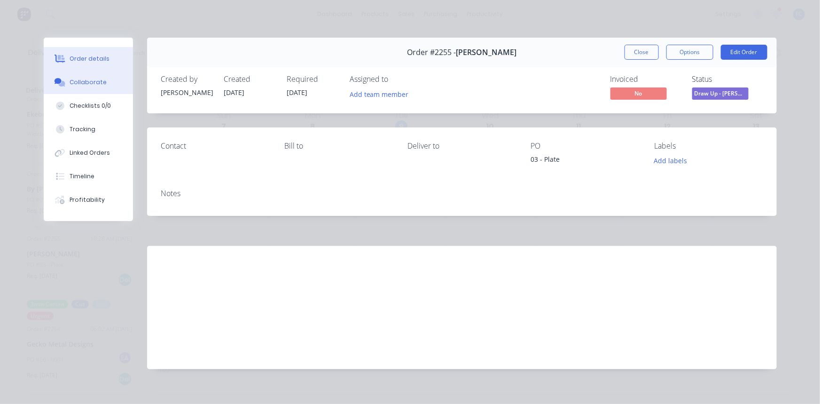
click at [73, 83] on div "Collaborate" at bounding box center [88, 82] width 37 height 8
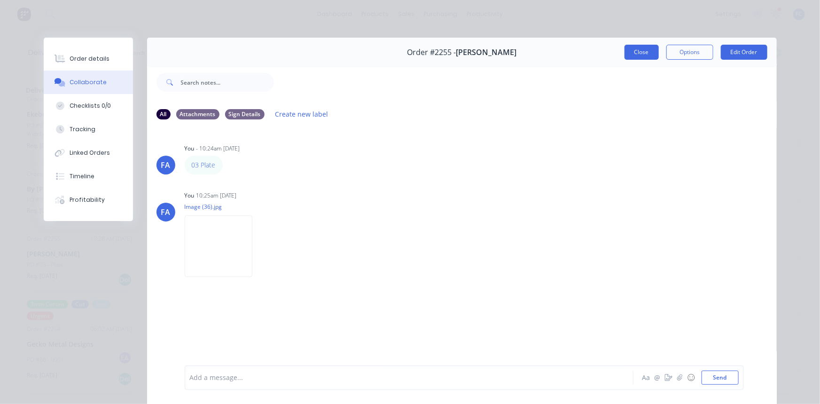
click at [633, 50] on button "Close" at bounding box center [641, 52] width 34 height 15
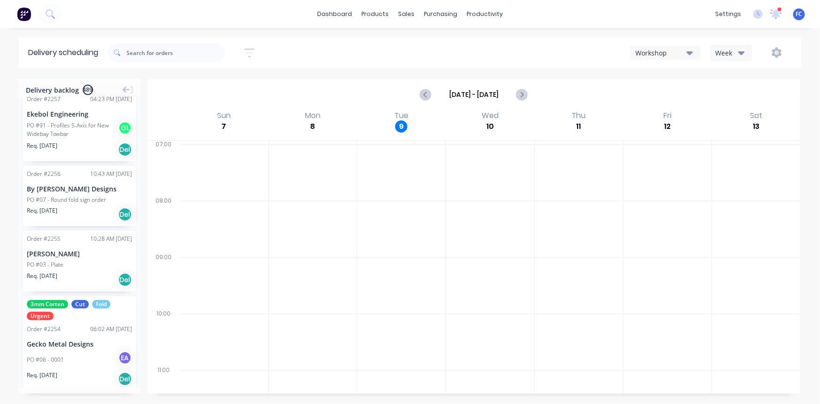
click at [62, 255] on div "[PERSON_NAME]" at bounding box center [79, 254] width 105 height 10
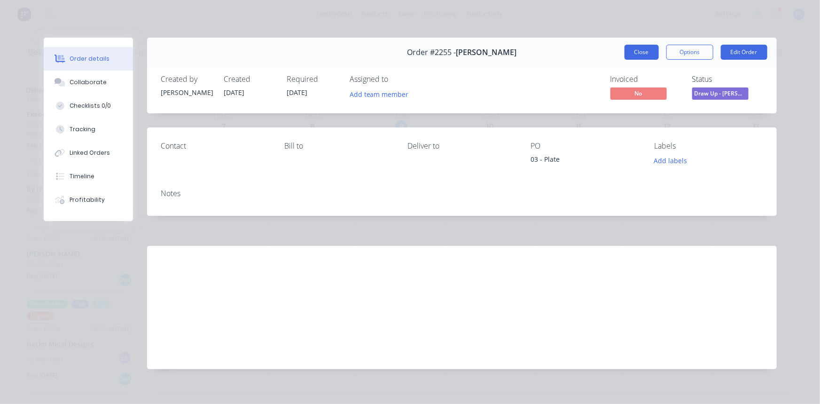
click at [634, 51] on button "Close" at bounding box center [641, 52] width 34 height 15
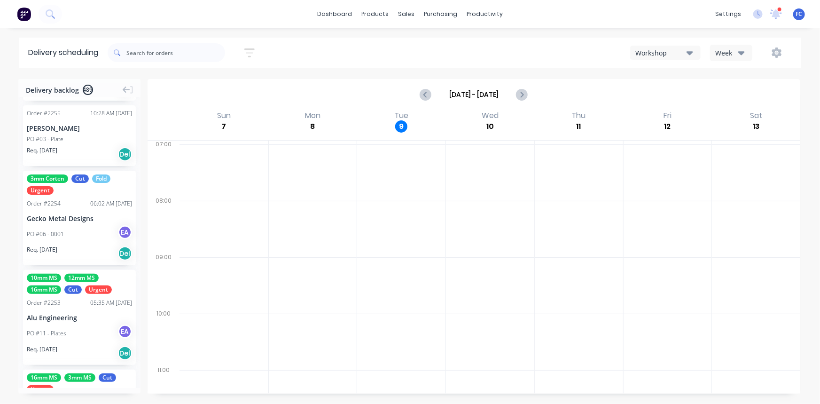
scroll to position [213, 0]
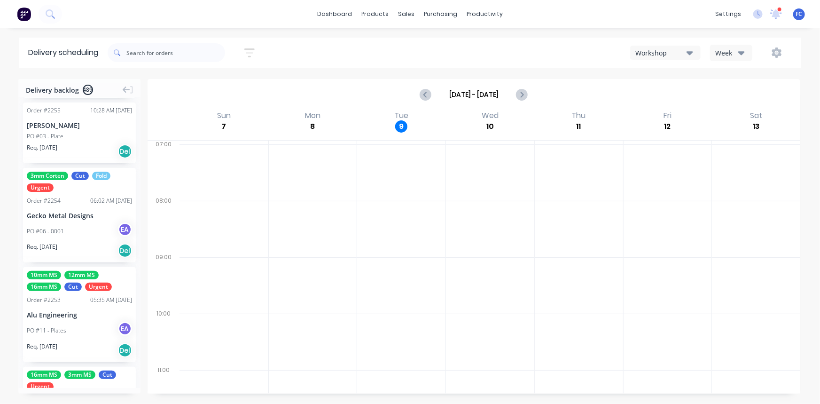
click at [58, 297] on div "Order # 2253" at bounding box center [44, 300] width 34 height 8
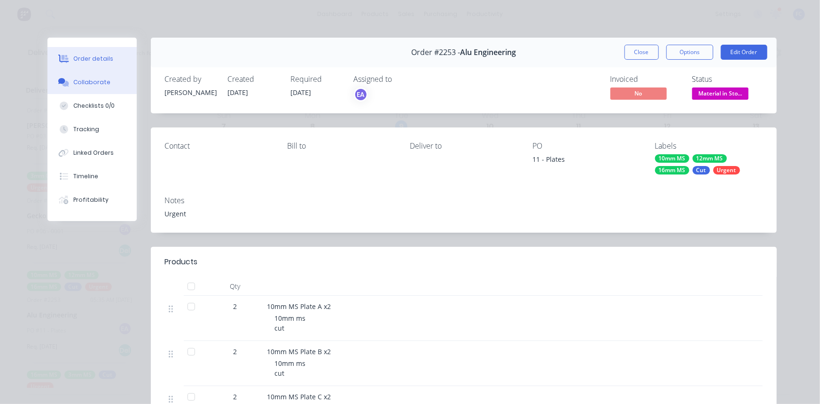
click at [94, 80] on div "Collaborate" at bounding box center [91, 82] width 37 height 8
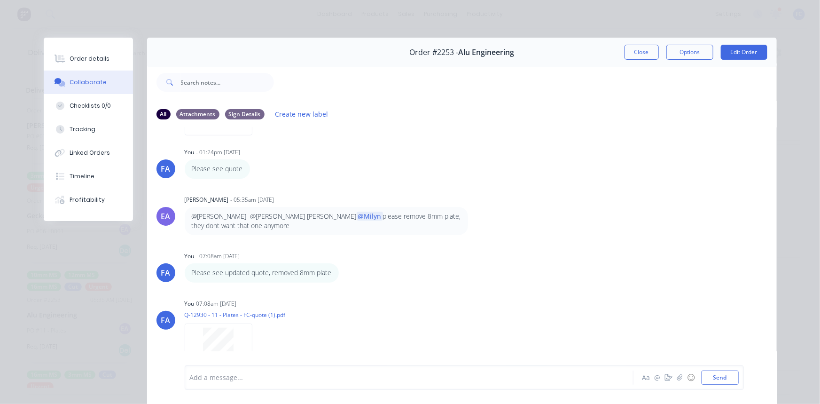
scroll to position [458, 0]
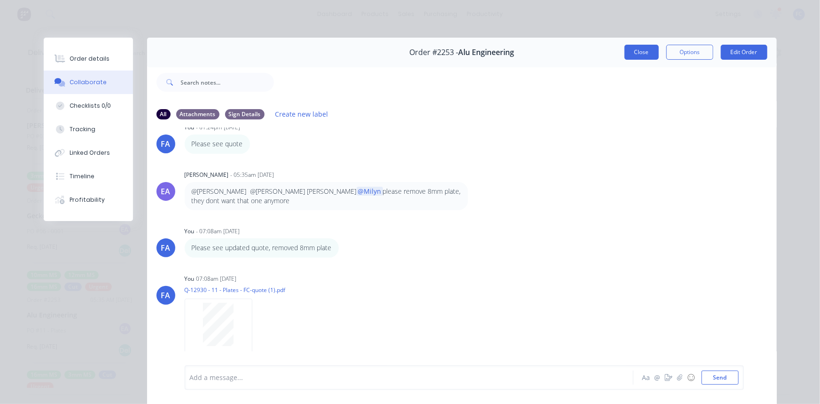
click at [632, 53] on button "Close" at bounding box center [641, 52] width 34 height 15
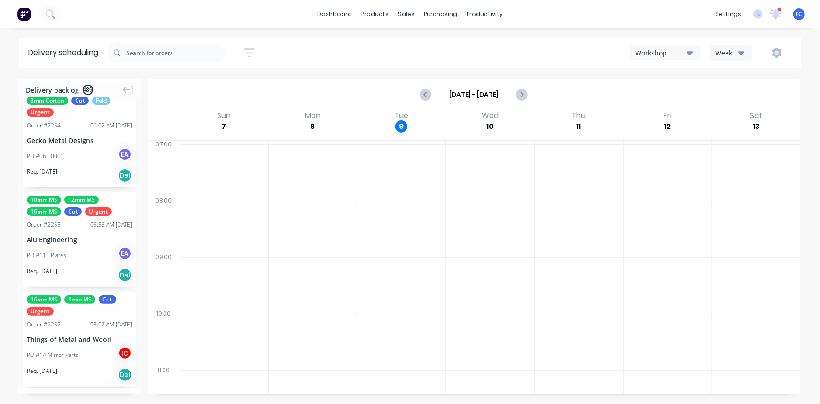
scroll to position [299, 0]
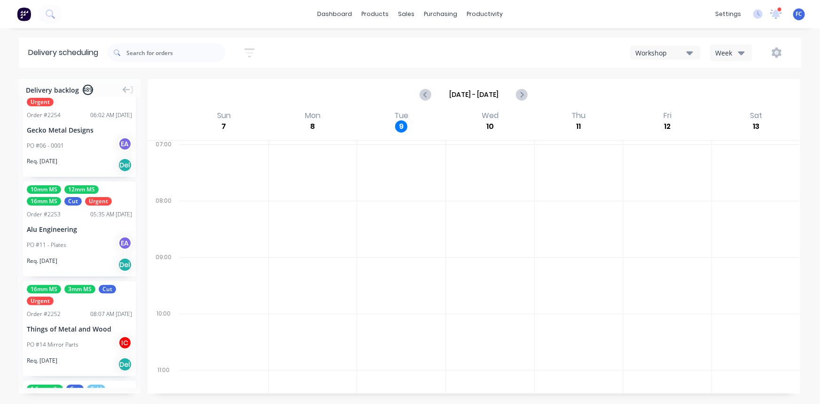
click at [65, 232] on div "Alu Engineering" at bounding box center [79, 229] width 105 height 10
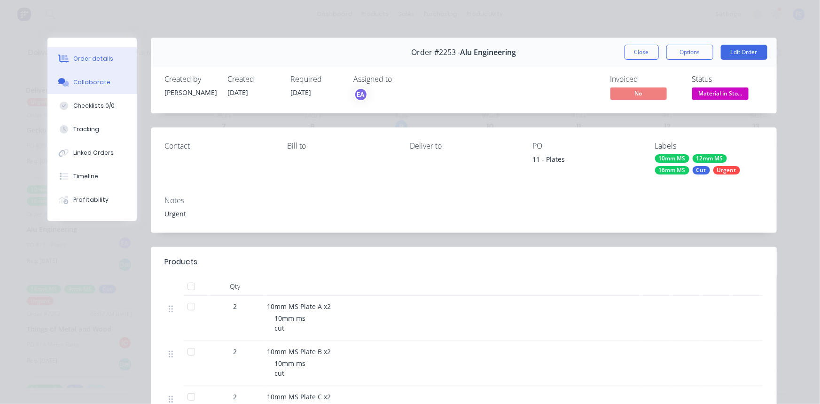
click at [92, 84] on div "Collaborate" at bounding box center [91, 82] width 37 height 8
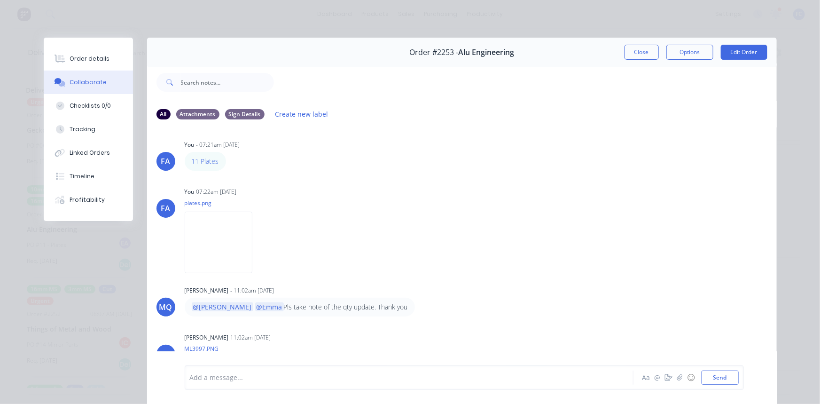
scroll to position [0, 0]
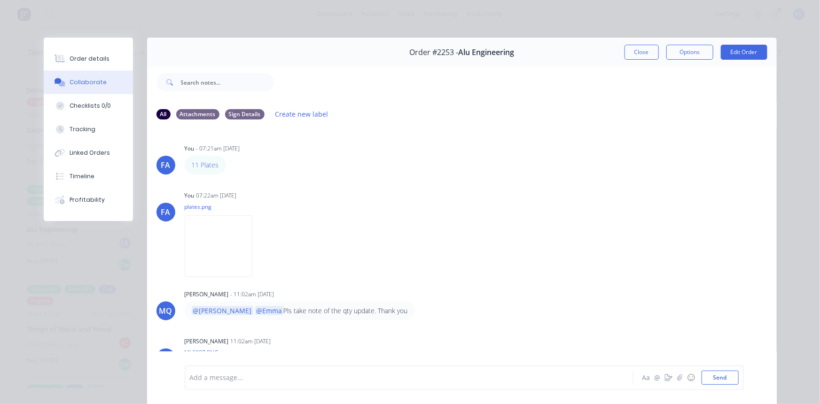
click at [626, 47] on button "Close" at bounding box center [641, 52] width 34 height 15
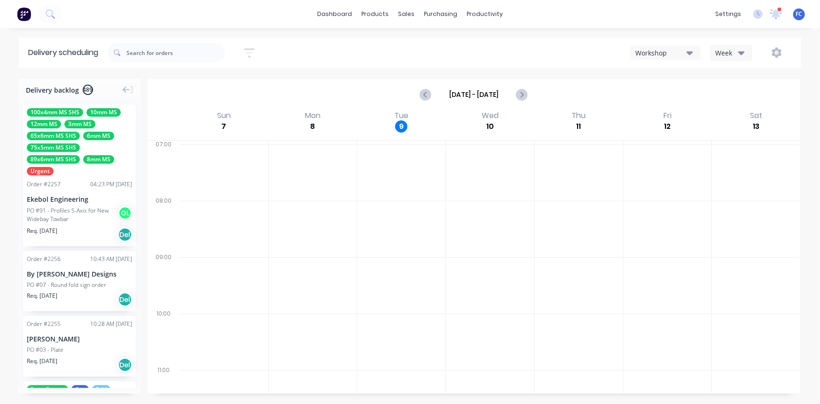
click at [74, 148] on span "75x5mm MS SHS" at bounding box center [53, 147] width 53 height 8
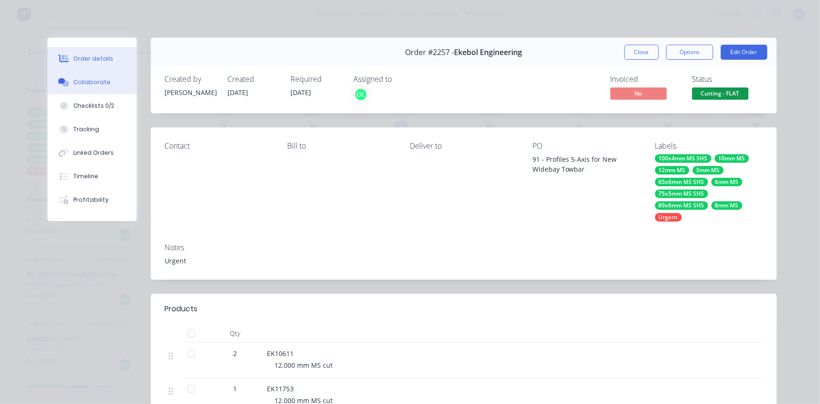
click at [85, 77] on button "Collaborate" at bounding box center [91, 81] width 89 height 23
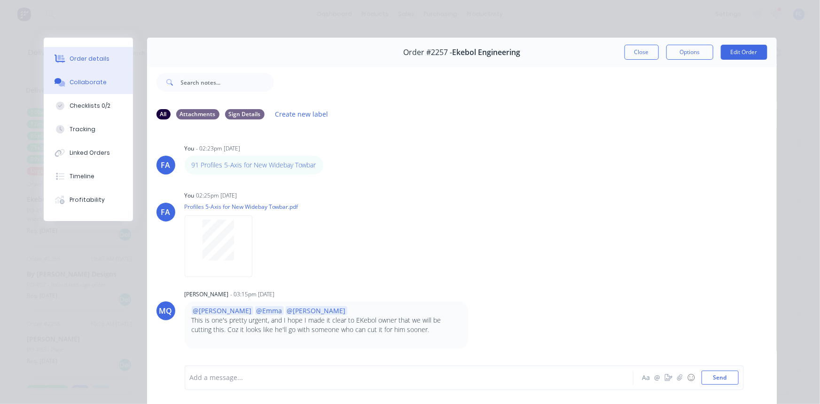
click at [87, 51] on button "Order details" at bounding box center [88, 58] width 89 height 23
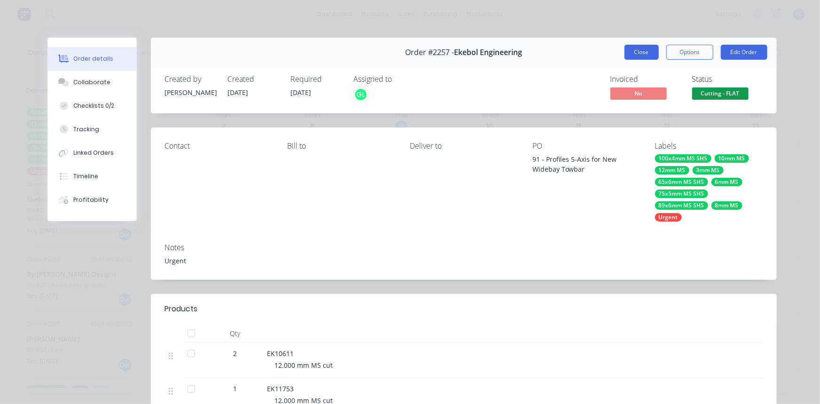
click at [643, 55] on button "Close" at bounding box center [641, 52] width 34 height 15
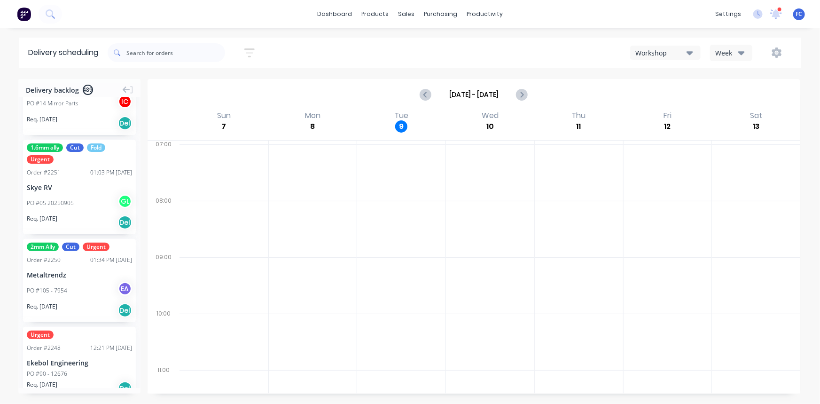
scroll to position [555, 0]
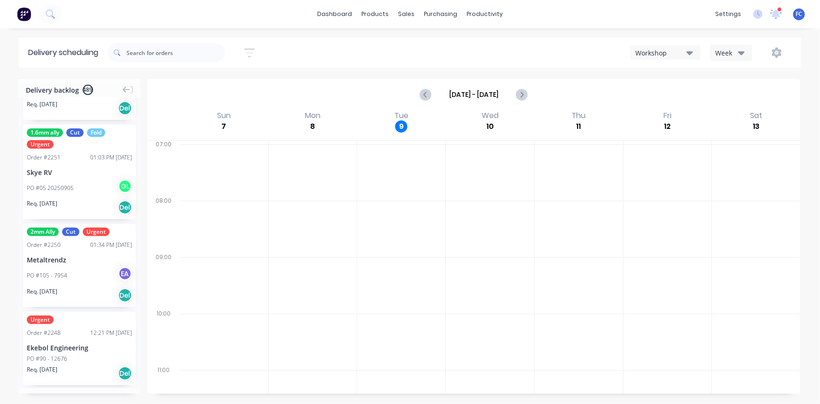
drag, startPoint x: 89, startPoint y: 156, endPoint x: 80, endPoint y: 158, distance: 9.4
click at [90, 155] on div "01:03 PM [DATE]" at bounding box center [111, 157] width 42 height 8
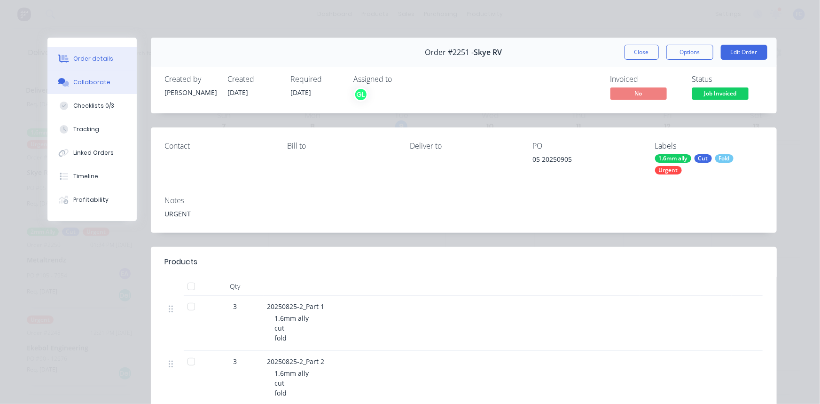
click at [93, 79] on div "Collaborate" at bounding box center [91, 82] width 37 height 8
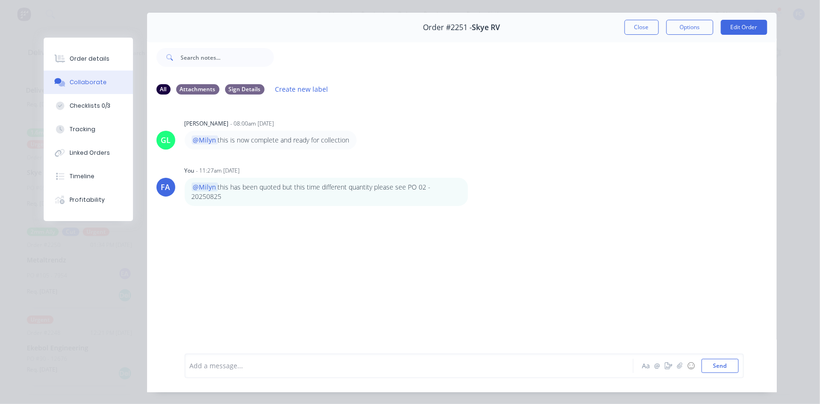
scroll to position [42, 0]
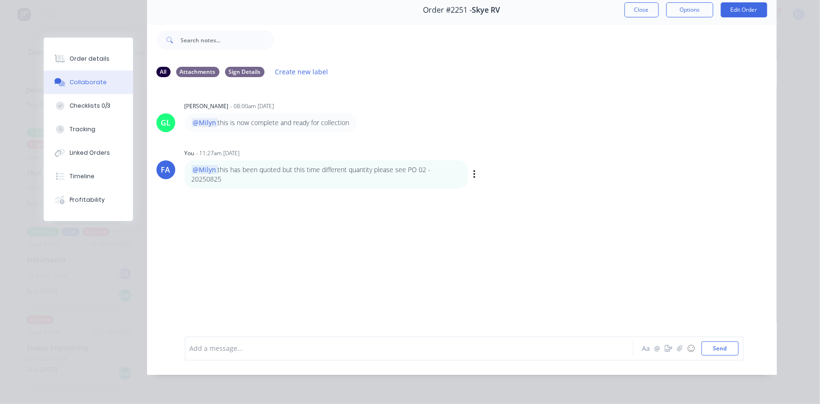
drag, startPoint x: 221, startPoint y: 181, endPoint x: 303, endPoint y: 169, distance: 83.1
click at [304, 169] on p "@Milyn this has been quoted but this time different quantity please see PO 02 -…" at bounding box center [326, 174] width 269 height 19
click at [303, 169] on p "@Milyn this has been quoted but this time different quantity please see PO 02 -…" at bounding box center [326, 174] width 269 height 19
click at [642, 9] on button "Close" at bounding box center [641, 9] width 34 height 15
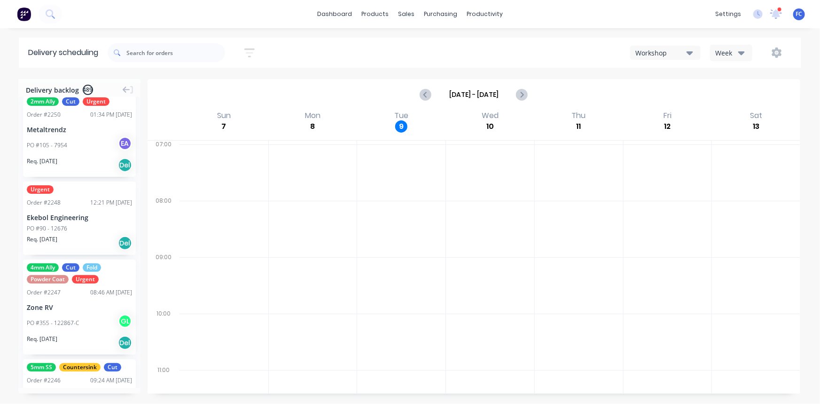
scroll to position [726, 0]
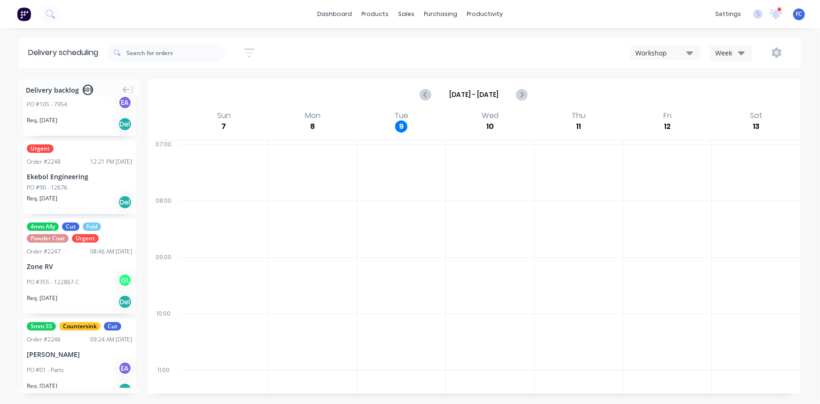
click at [42, 151] on span "Urgent" at bounding box center [40, 148] width 27 height 8
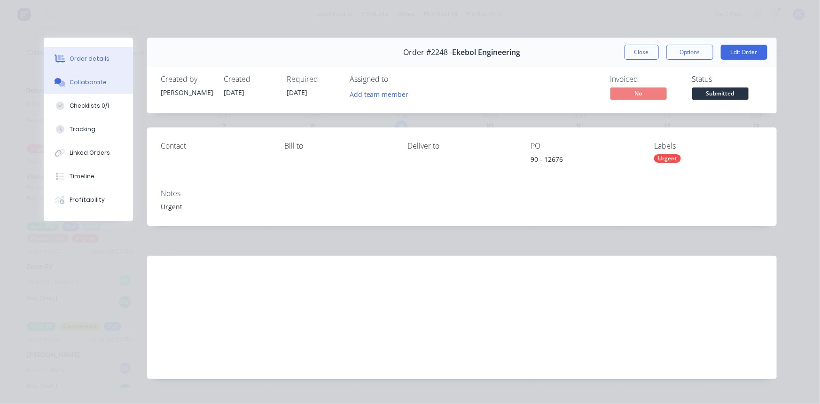
click at [80, 79] on div "Collaborate" at bounding box center [88, 82] width 37 height 8
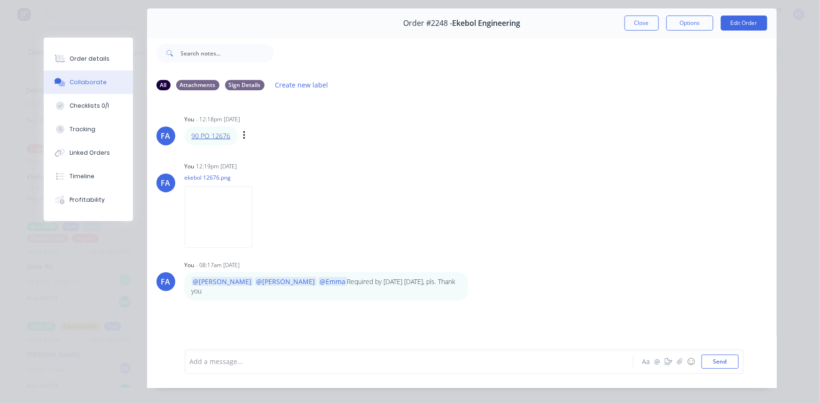
scroll to position [0, 0]
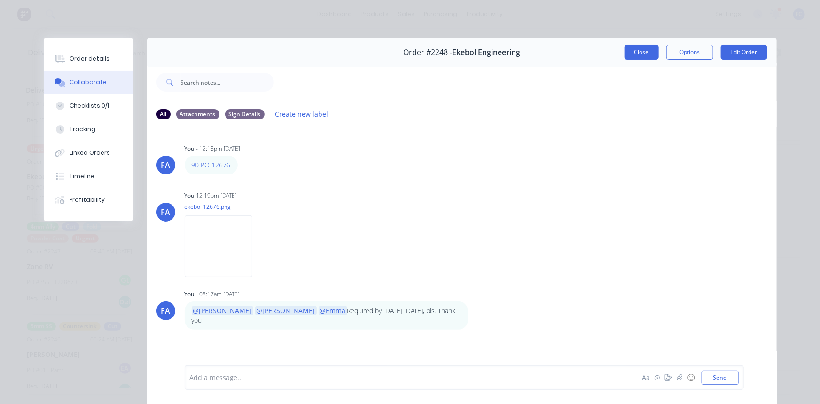
click at [636, 52] on button "Close" at bounding box center [641, 52] width 34 height 15
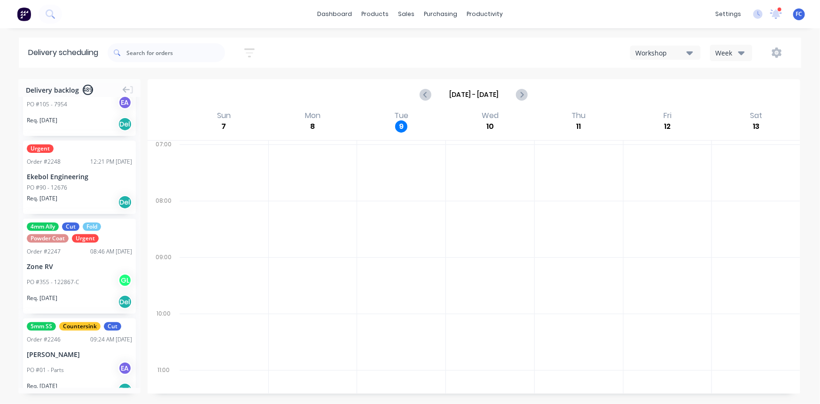
click at [61, 189] on div "PO #90 - 12676" at bounding box center [47, 187] width 40 height 8
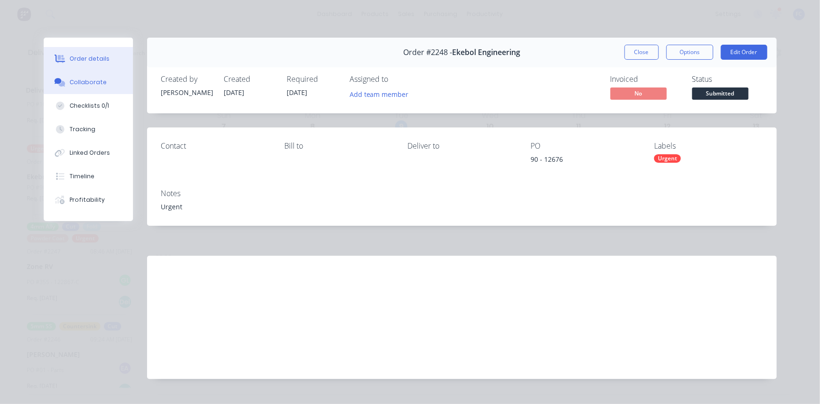
click at [86, 86] on div "Collaborate" at bounding box center [88, 82] width 37 height 8
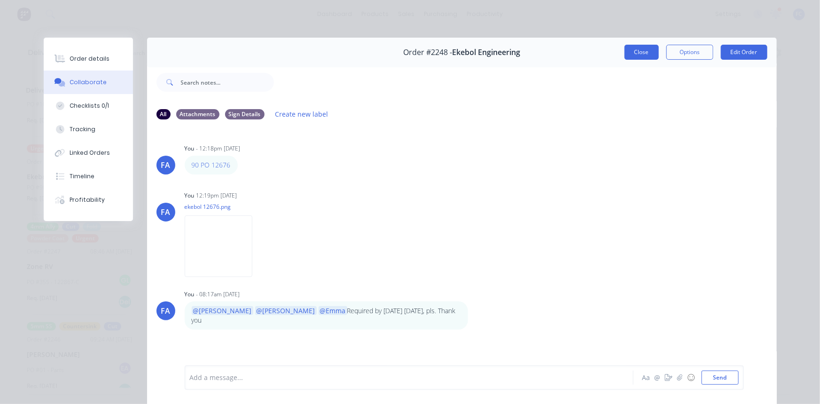
click at [638, 58] on button "Close" at bounding box center [641, 52] width 34 height 15
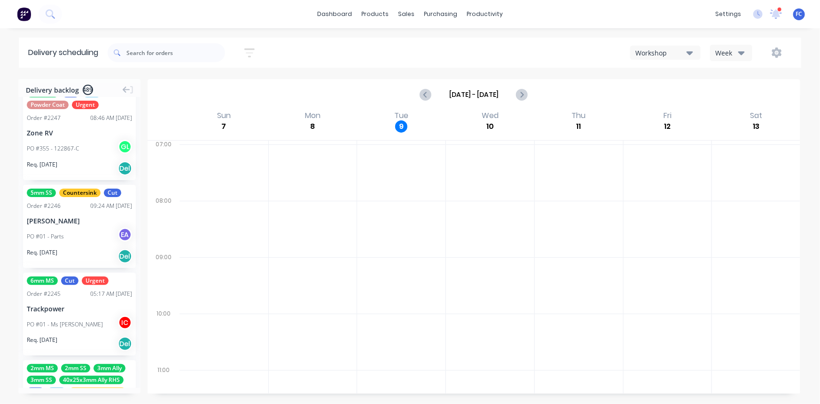
scroll to position [897, 0]
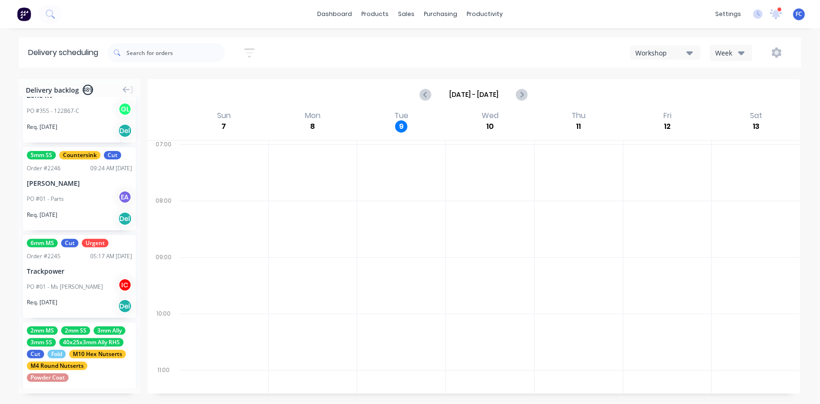
click at [50, 175] on div "5mm SS Countersink Cut Order # 2246 09:24 AM [DATE] [PERSON_NAME] PO #01 - Part…" at bounding box center [79, 188] width 113 height 83
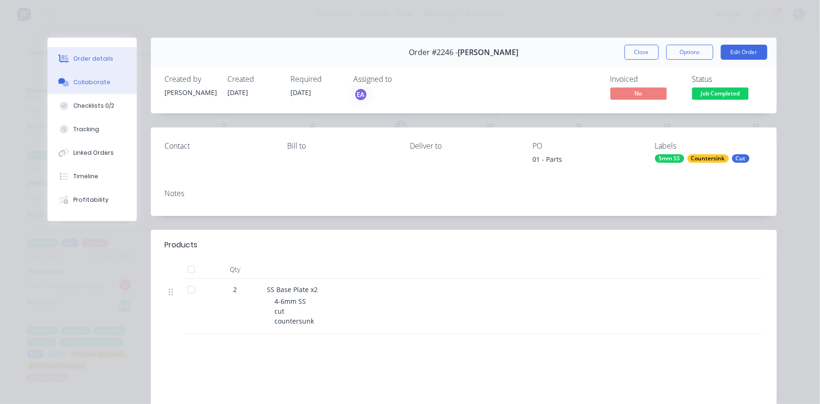
click at [88, 82] on div "Collaborate" at bounding box center [91, 82] width 37 height 8
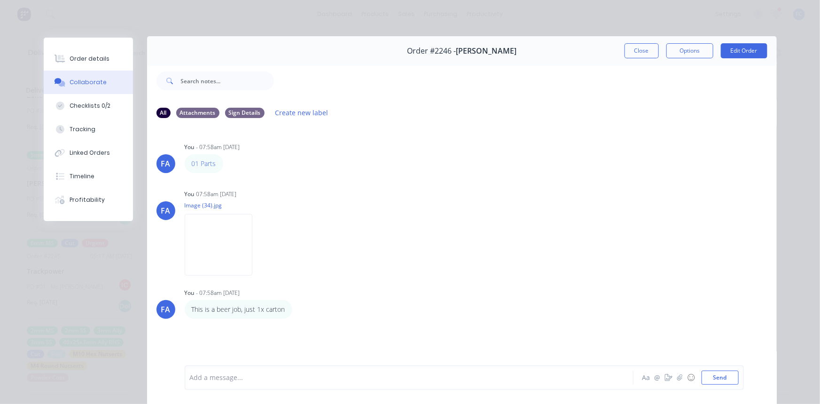
scroll to position [0, 0]
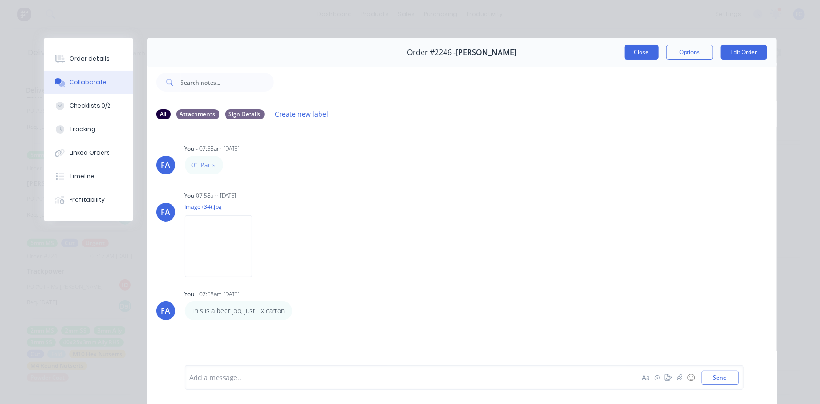
click at [630, 52] on button "Close" at bounding box center [641, 52] width 34 height 15
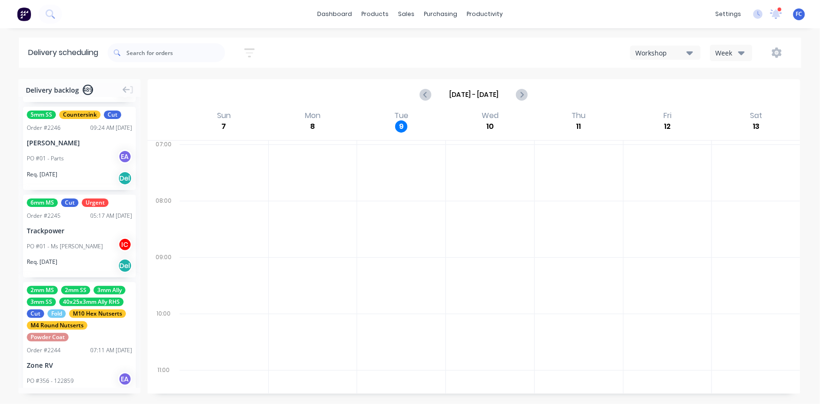
scroll to position [940, 0]
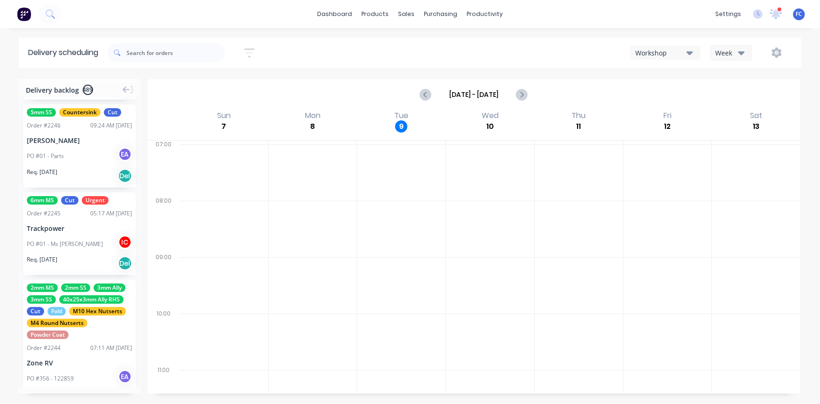
click at [43, 232] on div "Trackpower" at bounding box center [79, 228] width 105 height 10
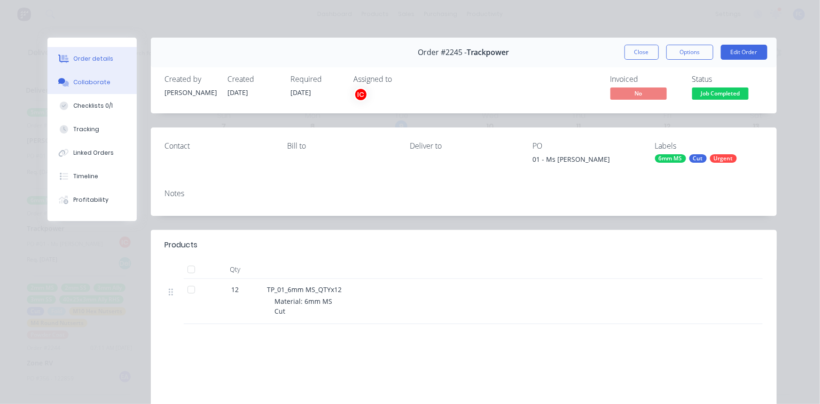
click at [85, 82] on div "Collaborate" at bounding box center [91, 82] width 37 height 8
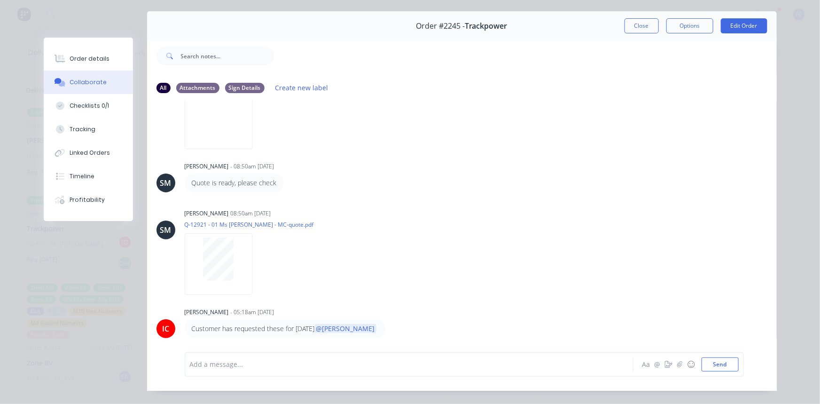
scroll to position [0, 0]
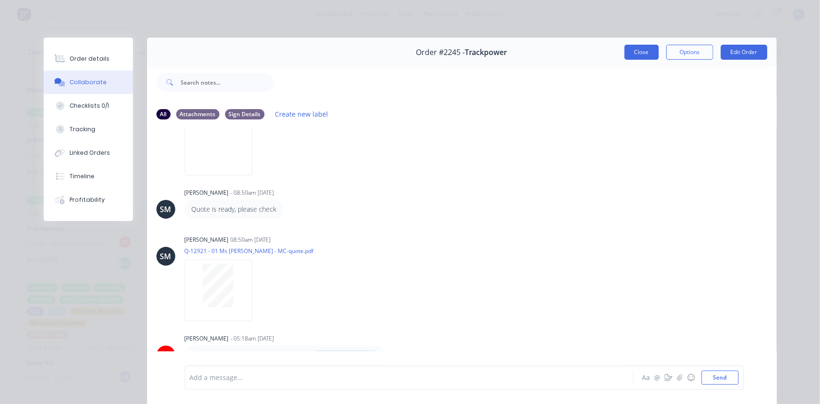
click at [633, 54] on button "Close" at bounding box center [641, 52] width 34 height 15
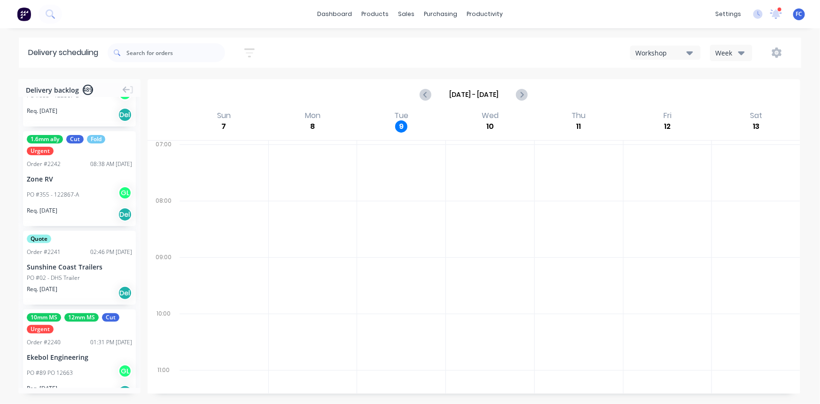
scroll to position [1324, 0]
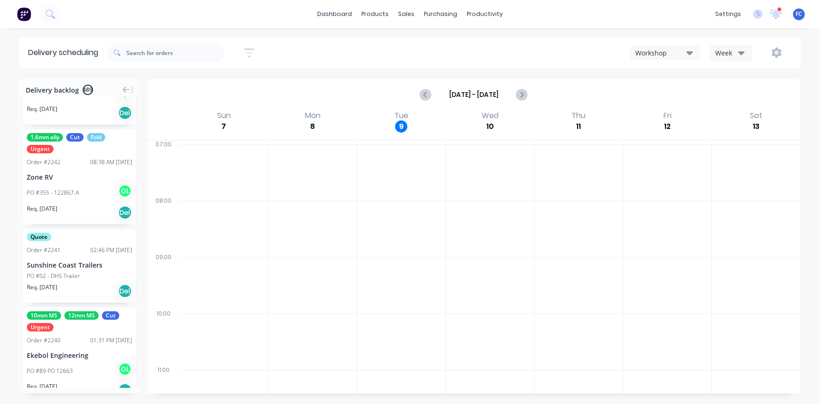
click at [64, 255] on div "Quote Order # 2241 02:46 PM [DATE] Sunshine Coast Trailers PO #02 - DHS Trailer…" at bounding box center [79, 266] width 113 height 74
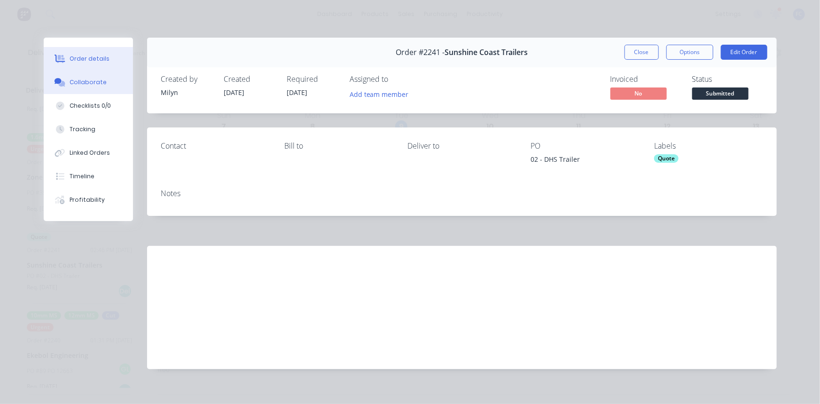
click at [87, 77] on button "Collaborate" at bounding box center [88, 81] width 89 height 23
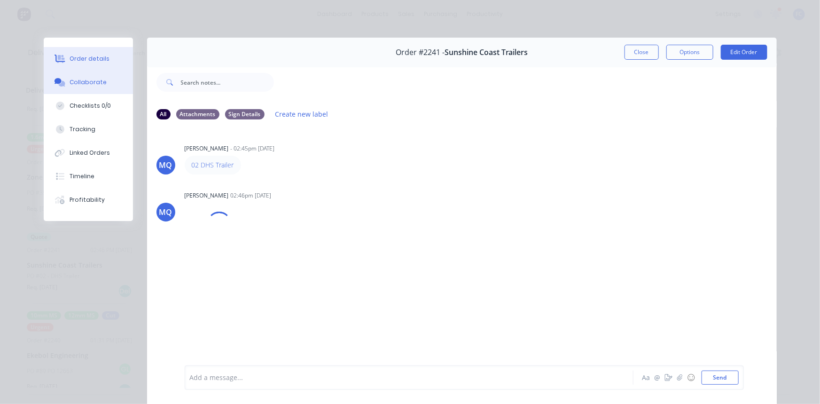
click at [72, 58] on div "Order details" at bounding box center [90, 59] width 40 height 8
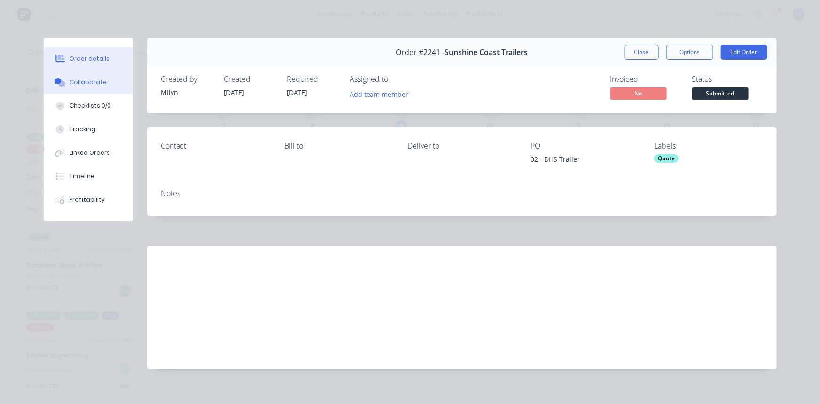
click at [75, 70] on button "Collaborate" at bounding box center [88, 81] width 89 height 23
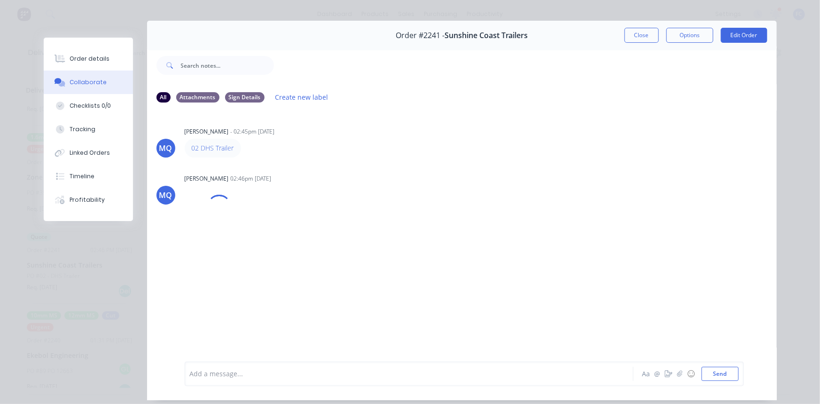
scroll to position [0, 0]
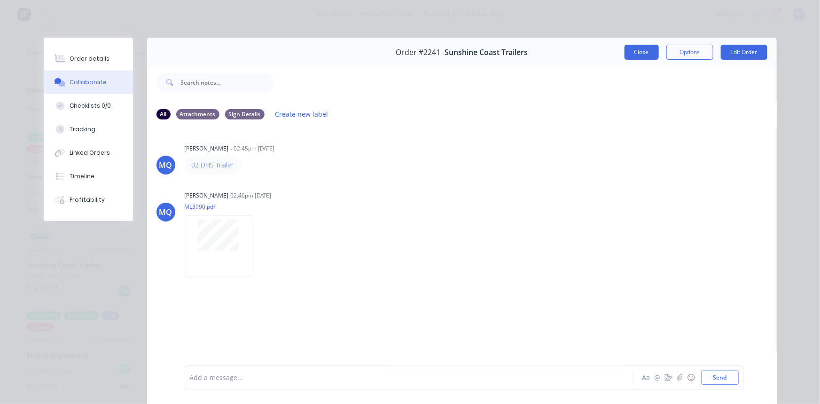
click at [628, 53] on button "Close" at bounding box center [641, 52] width 34 height 15
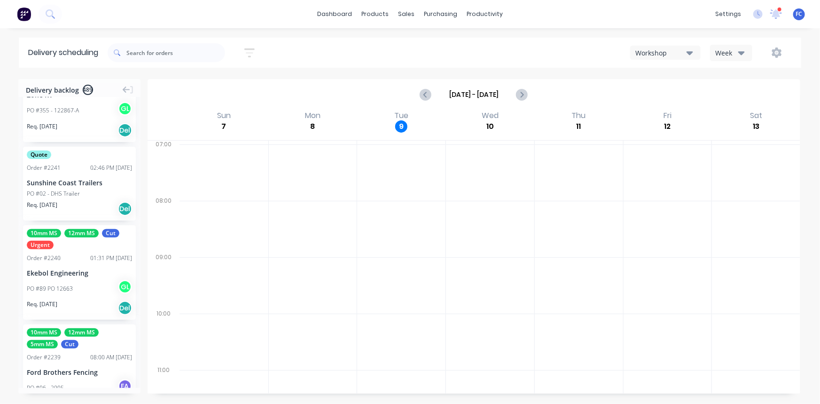
scroll to position [1410, 0]
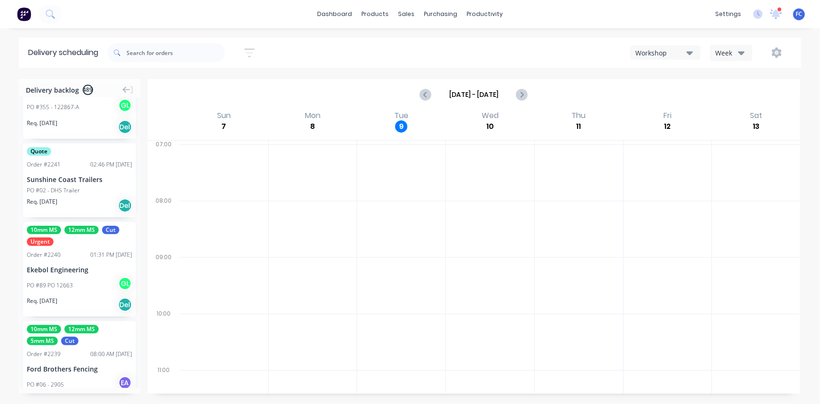
click at [70, 250] on div "Order # 2240 01:31 PM [DATE]" at bounding box center [79, 254] width 105 height 8
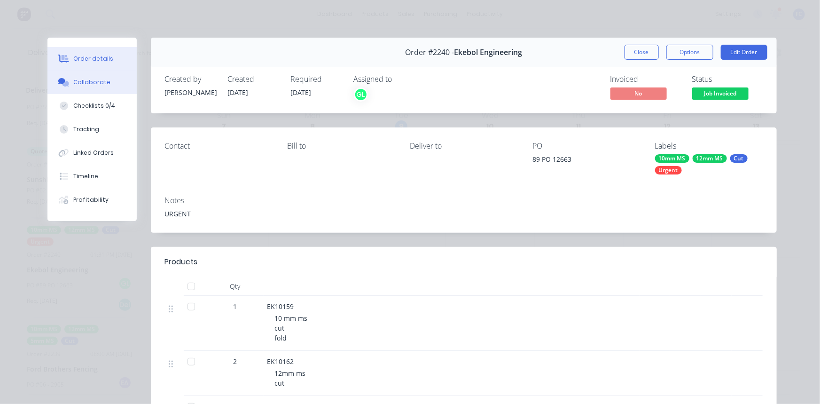
click at [75, 84] on div "Collaborate" at bounding box center [91, 82] width 37 height 8
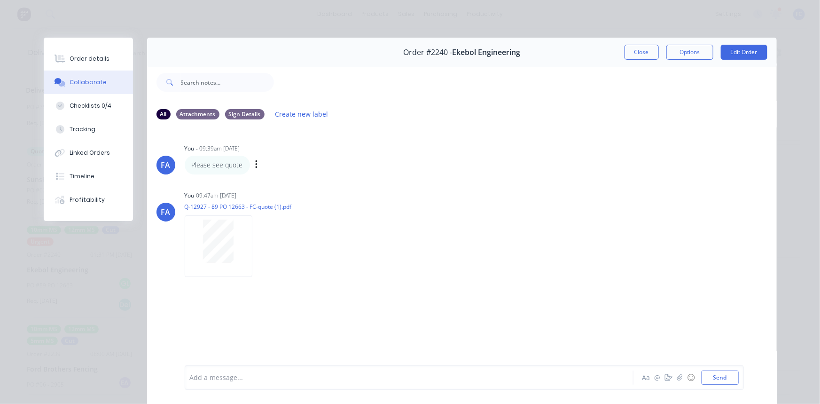
scroll to position [0, 0]
click at [630, 59] on button "Close" at bounding box center [641, 52] width 34 height 15
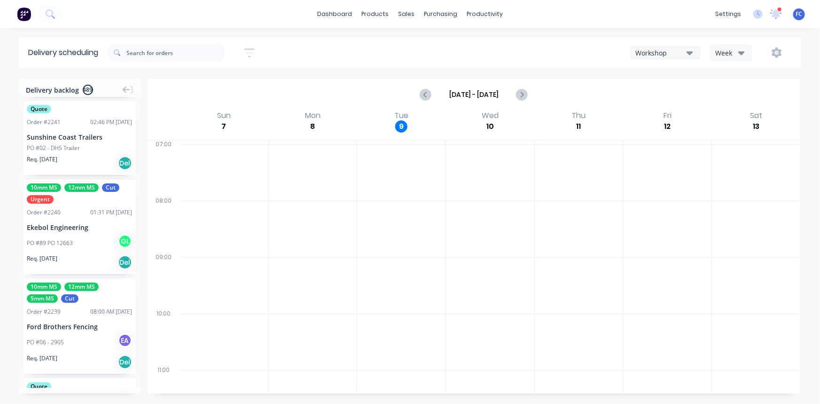
scroll to position [1452, 0]
click at [73, 301] on div "10mm MS 12mm MS 5mm MS Cut Order # 2239 08:00 AM [DATE] Ford Brothers Fencing P…" at bounding box center [79, 326] width 113 height 95
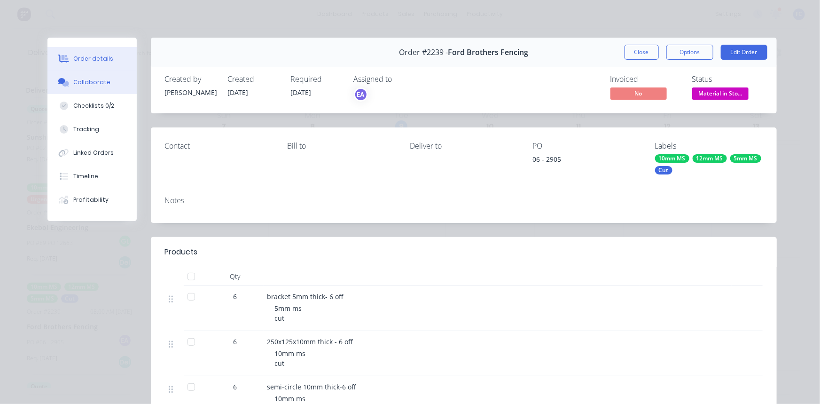
click at [94, 76] on button "Collaborate" at bounding box center [91, 81] width 89 height 23
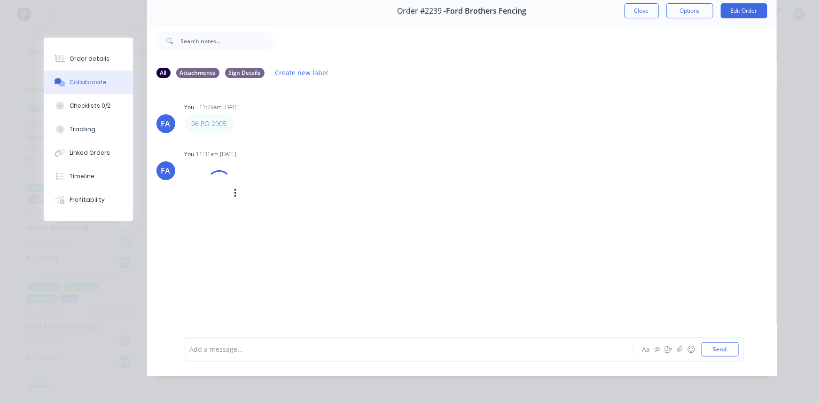
scroll to position [42, 0]
click at [212, 210] on img at bounding box center [219, 204] width 68 height 62
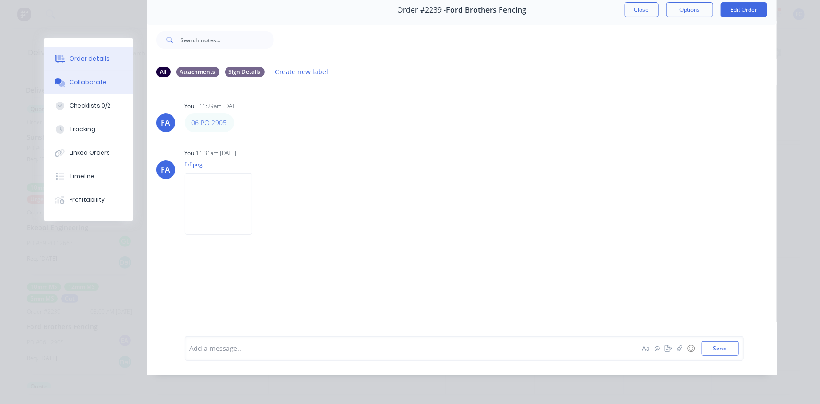
click at [87, 55] on div "Order details" at bounding box center [90, 59] width 40 height 8
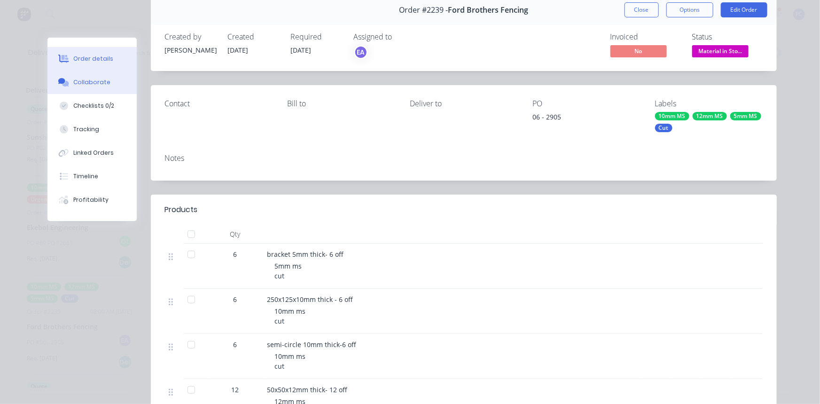
click at [75, 80] on div "Collaborate" at bounding box center [91, 82] width 37 height 8
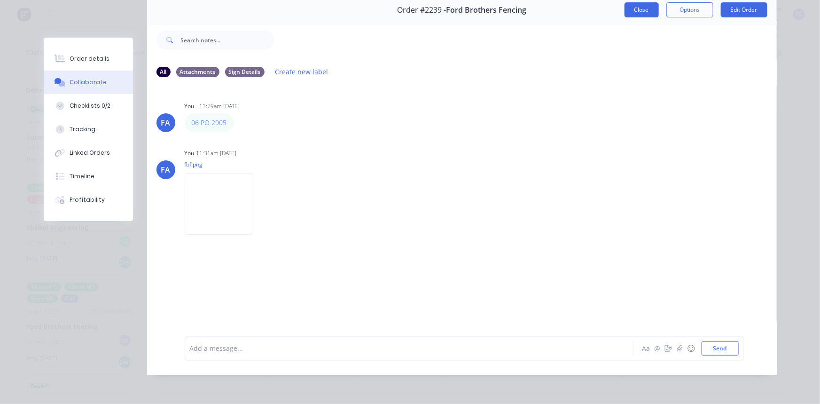
click at [630, 7] on button "Close" at bounding box center [641, 9] width 34 height 15
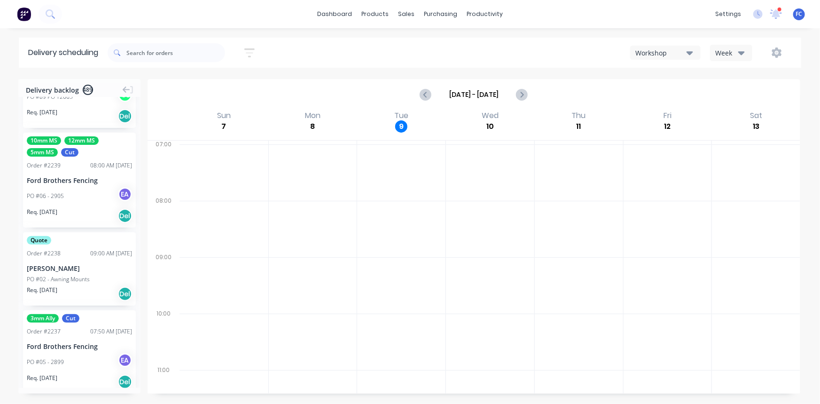
scroll to position [1623, 0]
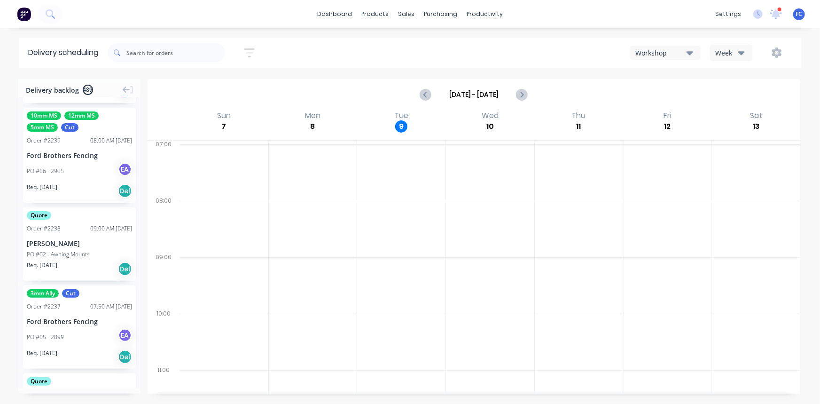
click at [75, 238] on div "[PERSON_NAME]" at bounding box center [79, 243] width 105 height 10
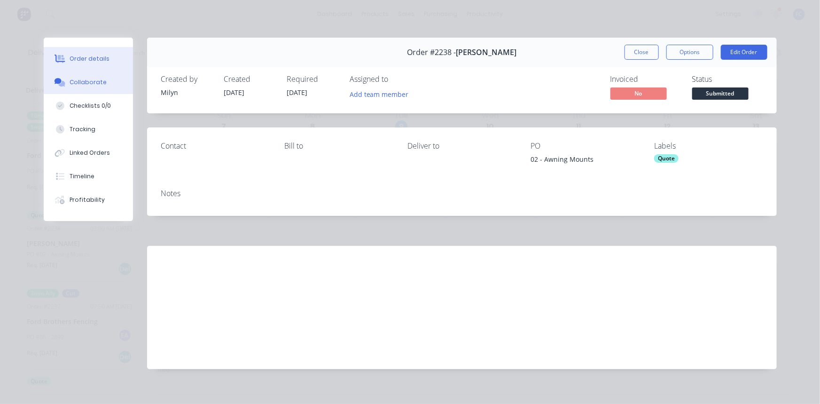
click at [85, 84] on div "Collaborate" at bounding box center [88, 82] width 37 height 8
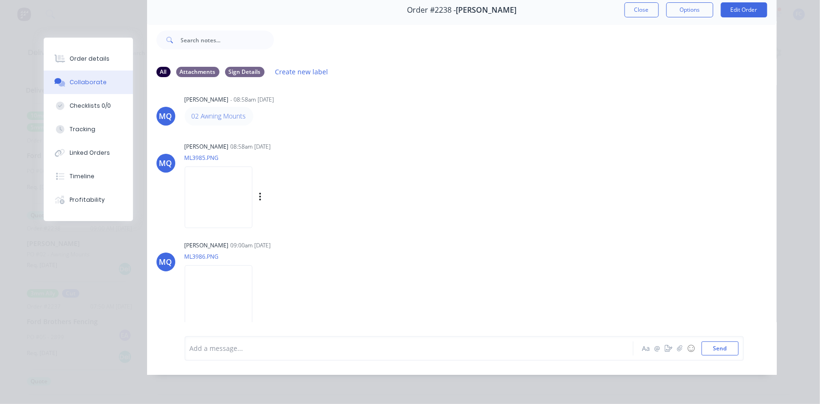
scroll to position [16, 0]
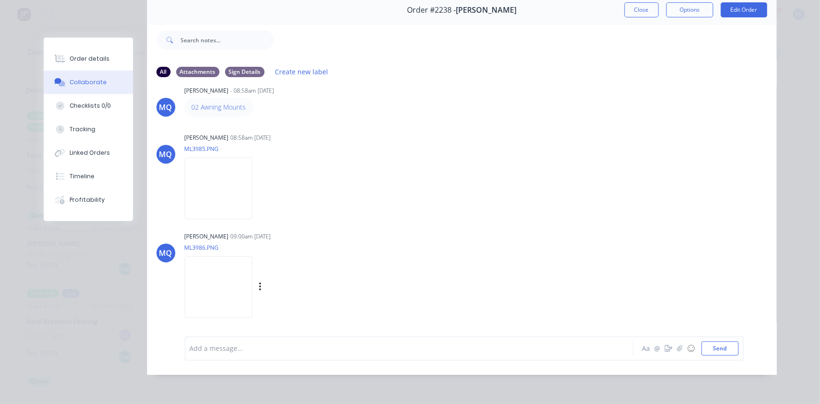
click at [251, 276] on img at bounding box center [219, 287] width 68 height 62
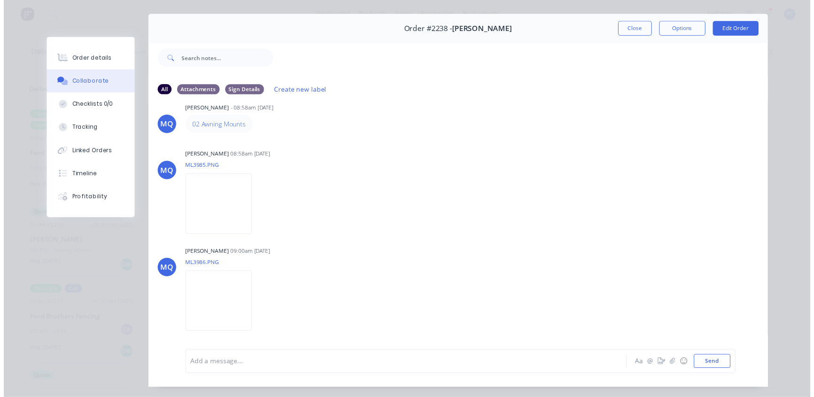
scroll to position [0, 0]
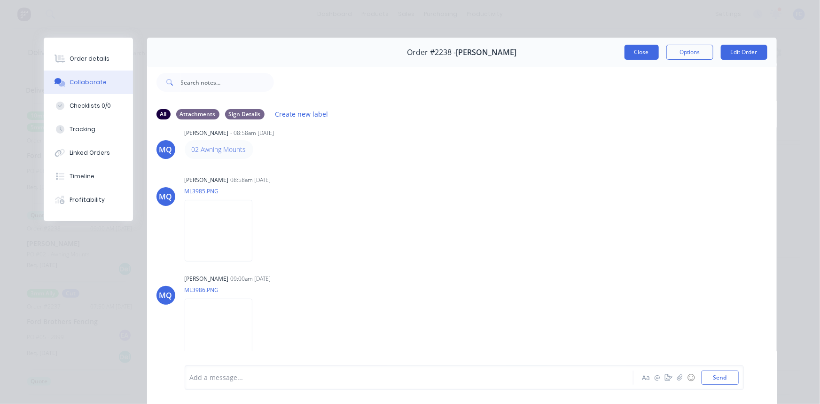
click at [629, 49] on button "Close" at bounding box center [641, 52] width 34 height 15
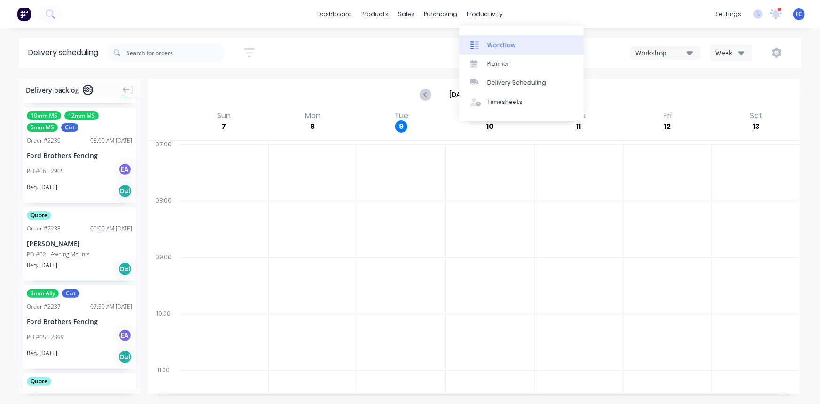
click at [491, 44] on div "Workflow" at bounding box center [501, 45] width 28 height 8
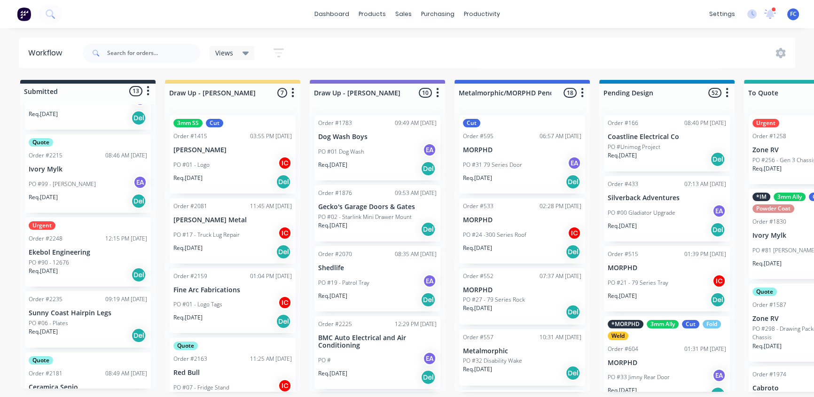
scroll to position [384, 0]
click at [64, 251] on p "Ekebol Engineering" at bounding box center [88, 254] width 118 height 8
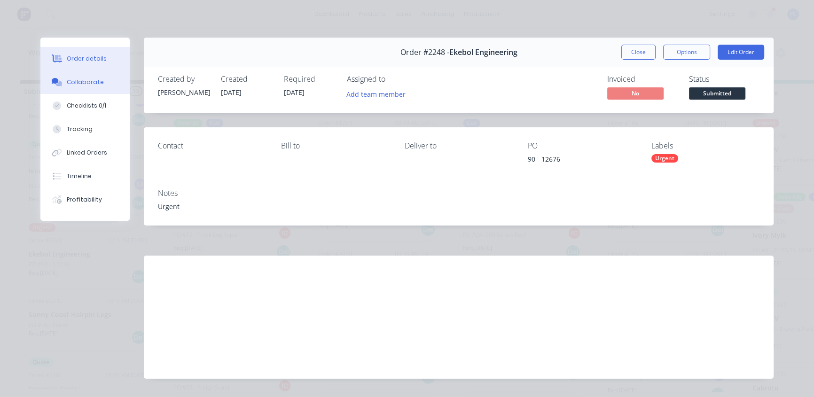
click at [81, 81] on div "Collaborate" at bounding box center [85, 82] width 37 height 8
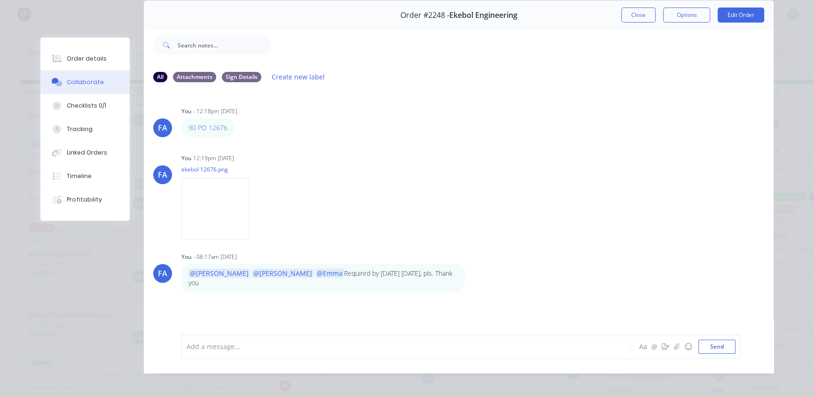
scroll to position [48, 0]
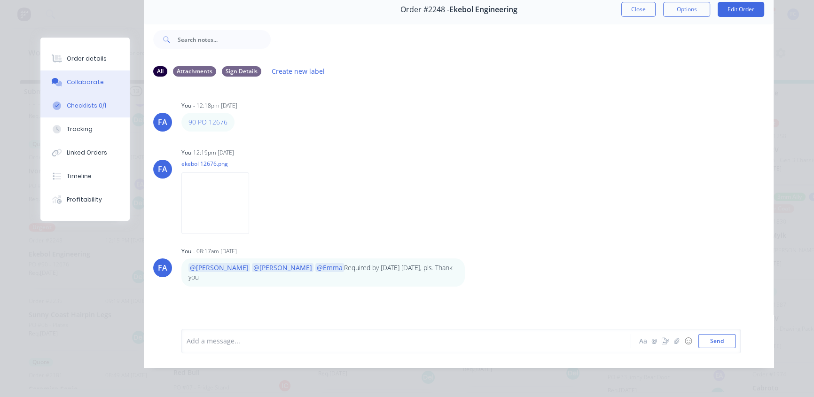
click at [84, 107] on div "Checklists 0/1" at bounding box center [86, 105] width 39 height 8
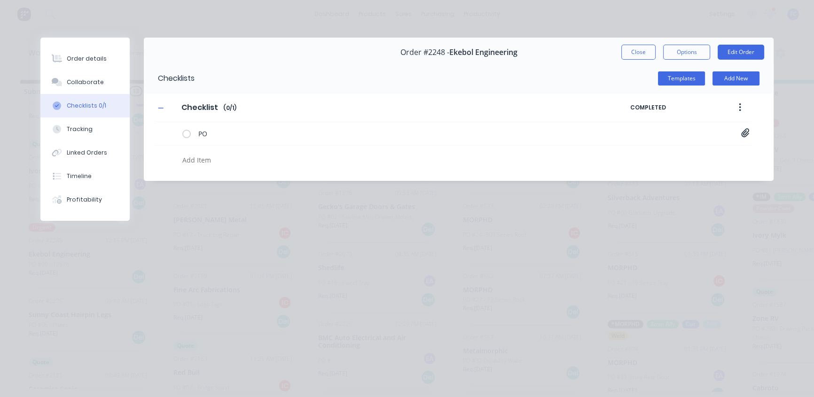
scroll to position [0, 0]
click at [85, 62] on div "Order details" at bounding box center [87, 59] width 40 height 8
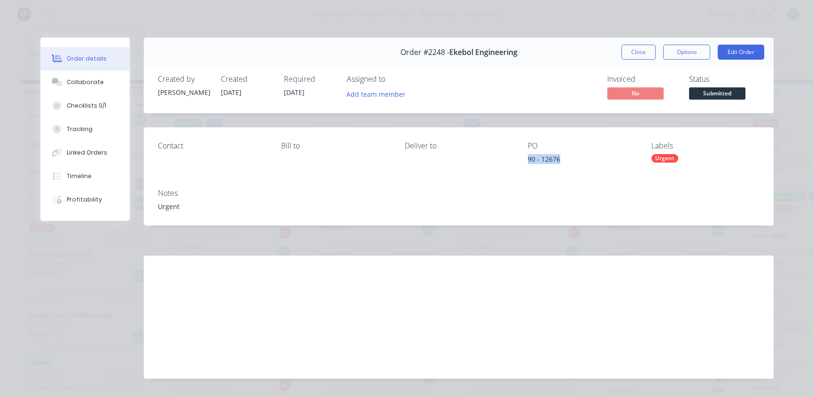
drag, startPoint x: 561, startPoint y: 157, endPoint x: 524, endPoint y: 161, distance: 37.3
click at [528, 161] on div "90 - 12676" at bounding box center [582, 160] width 108 height 13
copy div "90 - 12676"
click at [80, 86] on button "Collaborate" at bounding box center [84, 81] width 89 height 23
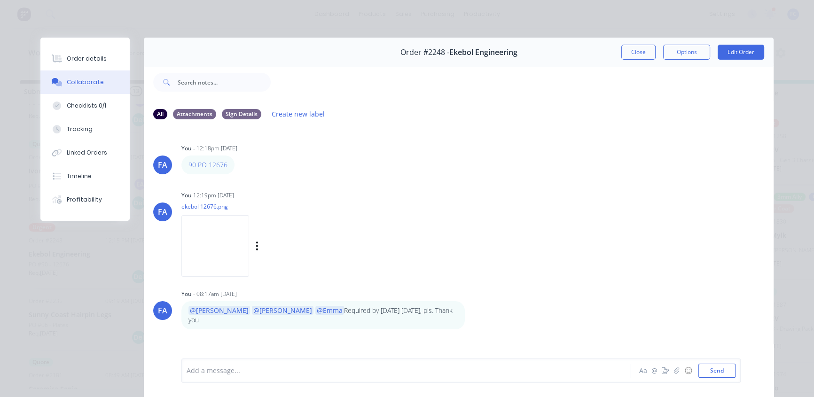
drag, startPoint x: 196, startPoint y: 165, endPoint x: 182, endPoint y: 237, distance: 73.3
click at [182, 237] on img at bounding box center [215, 246] width 68 height 62
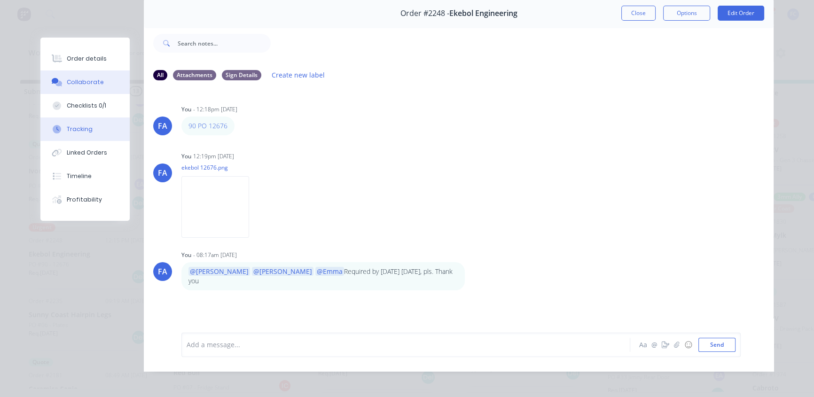
scroll to position [42, 0]
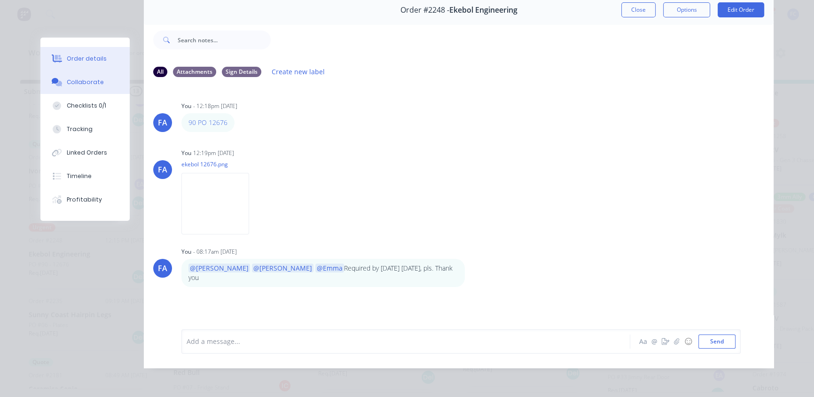
click at [84, 55] on div "Order details" at bounding box center [87, 59] width 40 height 8
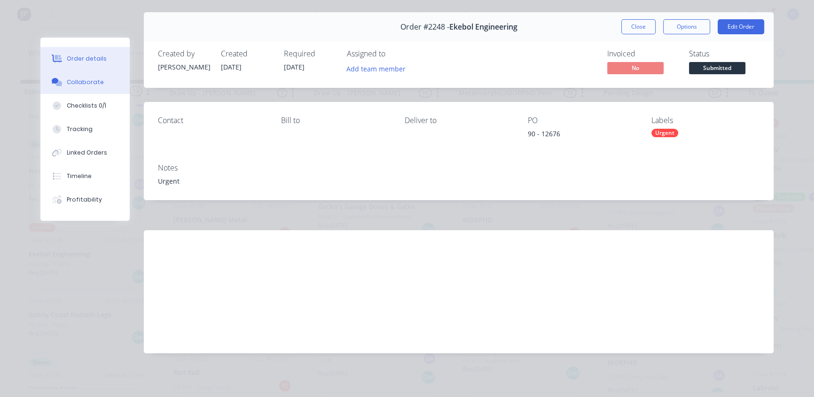
click at [68, 79] on div "Collaborate" at bounding box center [85, 82] width 37 height 8
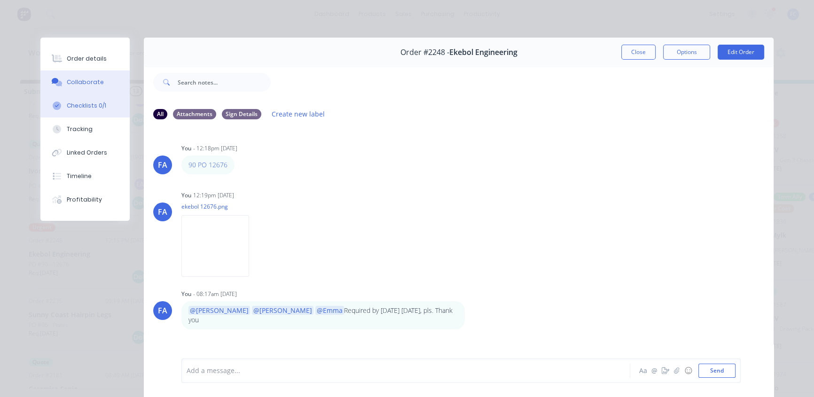
click at [80, 100] on button "Checklists 0/1" at bounding box center [84, 105] width 89 height 23
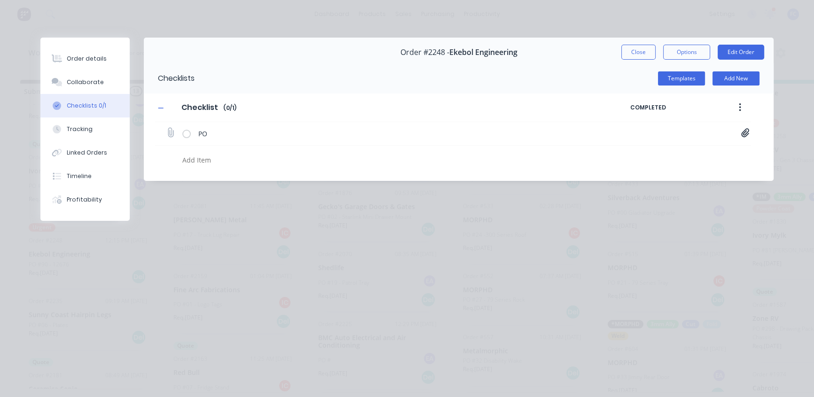
click at [655, 135] on icon at bounding box center [745, 132] width 8 height 9
click at [655, 154] on link "PO Print_EKEBOL - 12676.pdf" at bounding box center [669, 153] width 109 height 10
click at [89, 58] on div "Order details" at bounding box center [87, 59] width 40 height 8
type textarea "x"
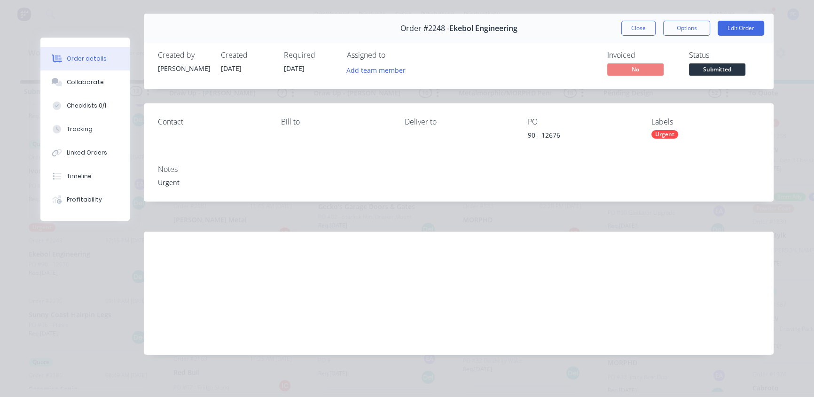
scroll to position [25, 0]
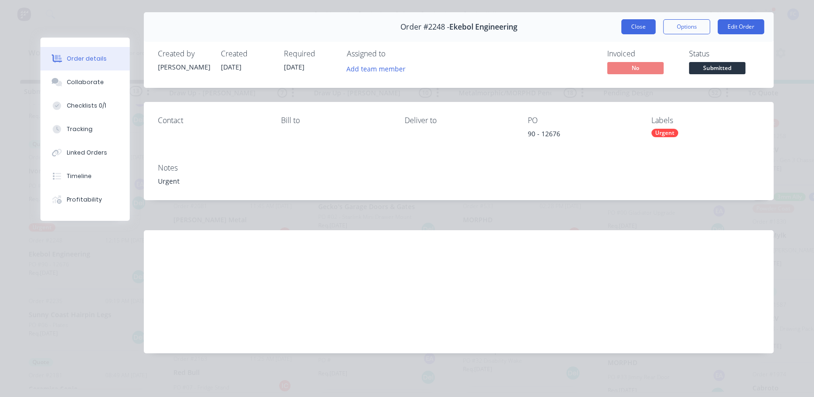
click at [638, 32] on button "Close" at bounding box center [638, 26] width 34 height 15
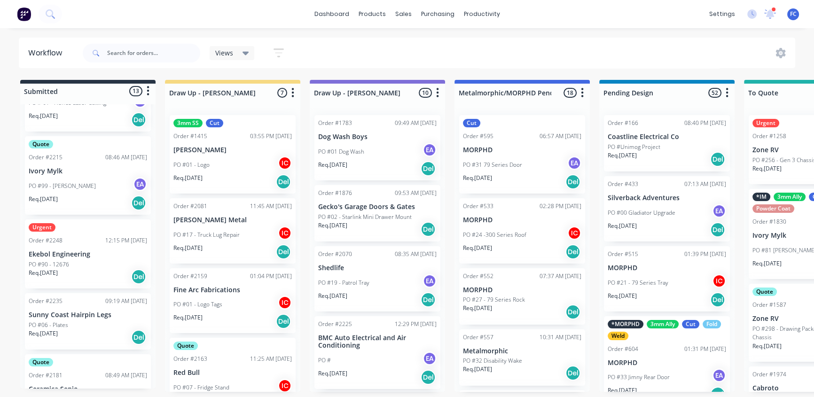
click at [83, 250] on p "Ekebol Engineering" at bounding box center [88, 254] width 118 height 8
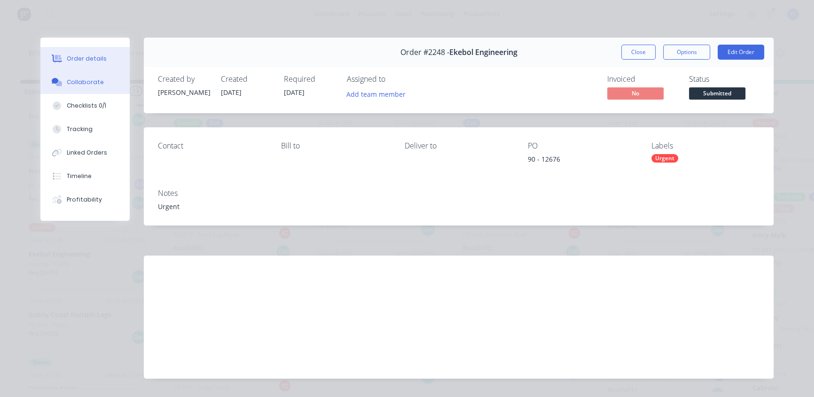
click at [80, 89] on button "Collaborate" at bounding box center [84, 81] width 89 height 23
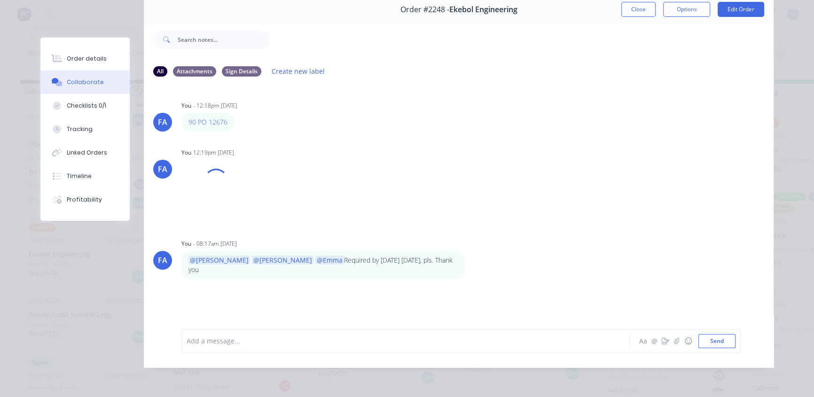
scroll to position [48, 0]
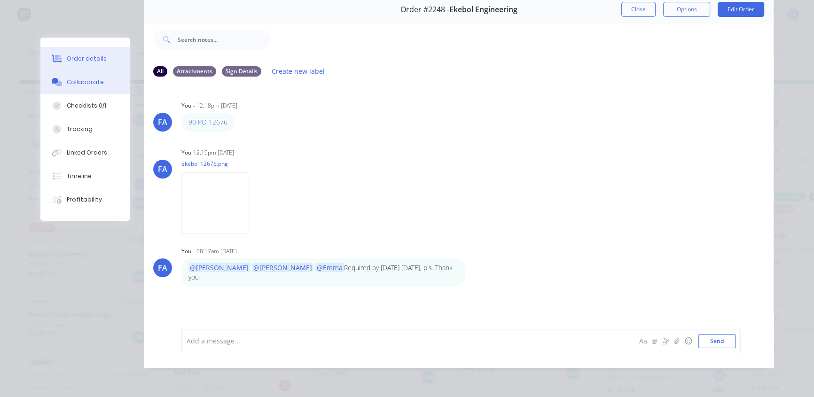
click at [59, 60] on div at bounding box center [57, 59] width 14 height 8
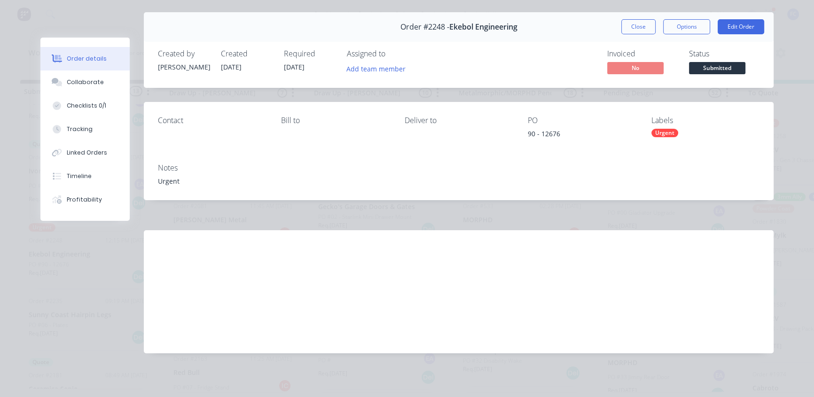
scroll to position [25, 0]
click at [632, 30] on button "Close" at bounding box center [638, 26] width 34 height 15
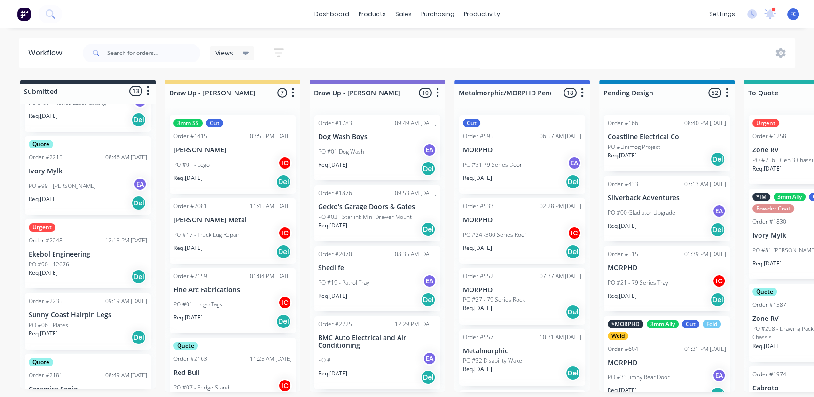
click at [72, 260] on div "PO #90 - 12676" at bounding box center [88, 264] width 118 height 8
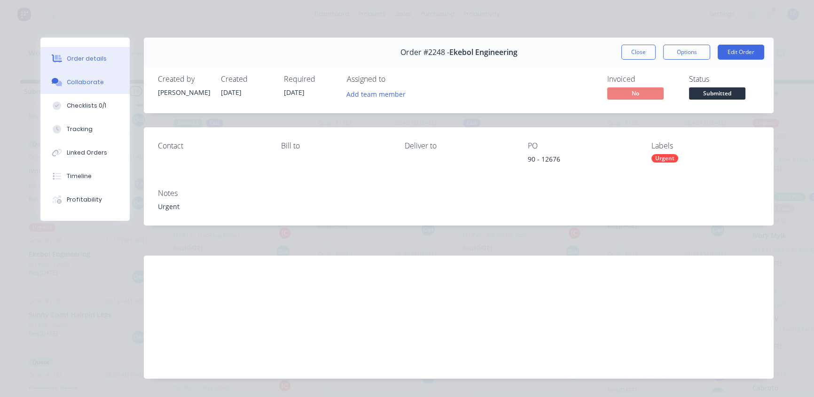
click at [83, 82] on div "Collaborate" at bounding box center [85, 82] width 37 height 8
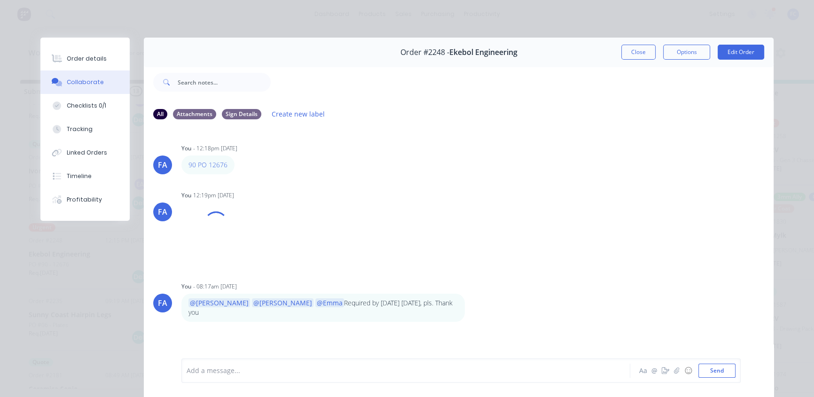
drag, startPoint x: 224, startPoint y: 374, endPoint x: 220, endPoint y: 360, distance: 14.6
click at [222, 311] on div at bounding box center [392, 371] width 411 height 10
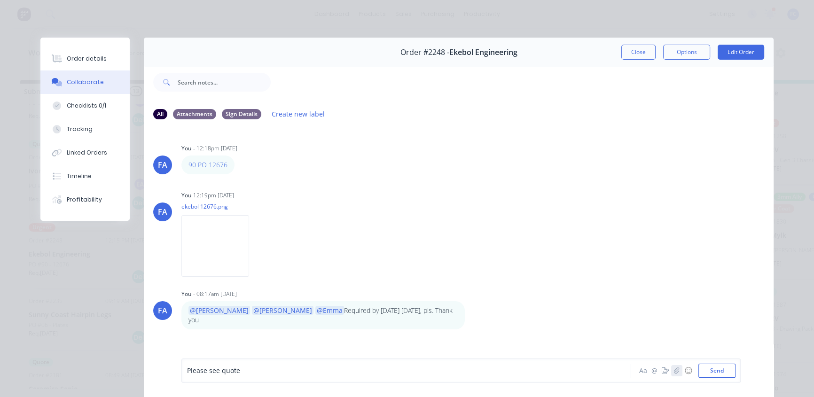
click at [655, 311] on icon "button" at bounding box center [677, 370] width 6 height 7
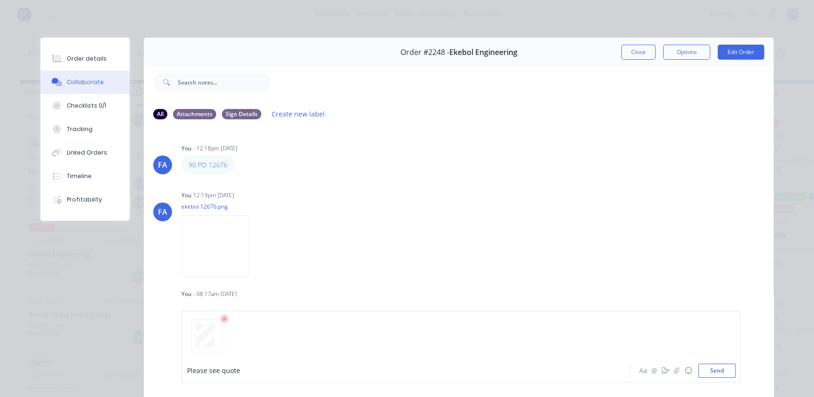
drag, startPoint x: 709, startPoint y: 371, endPoint x: 669, endPoint y: 353, distance: 44.2
click at [655, 311] on button "Send" at bounding box center [716, 371] width 37 height 14
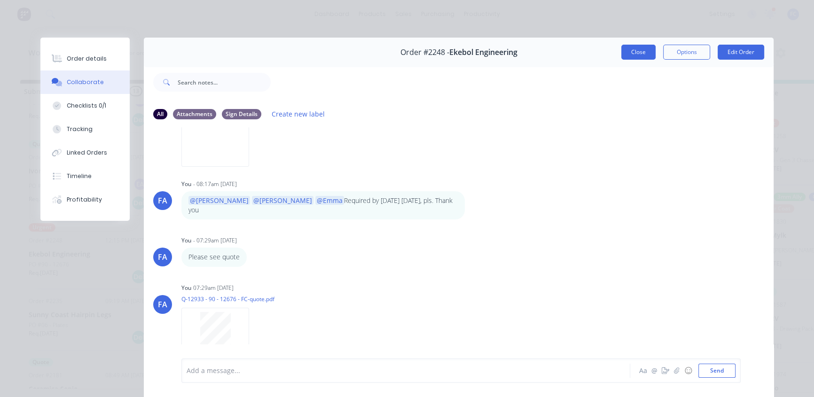
scroll to position [0, 0]
click at [637, 50] on button "Close" at bounding box center [638, 52] width 34 height 15
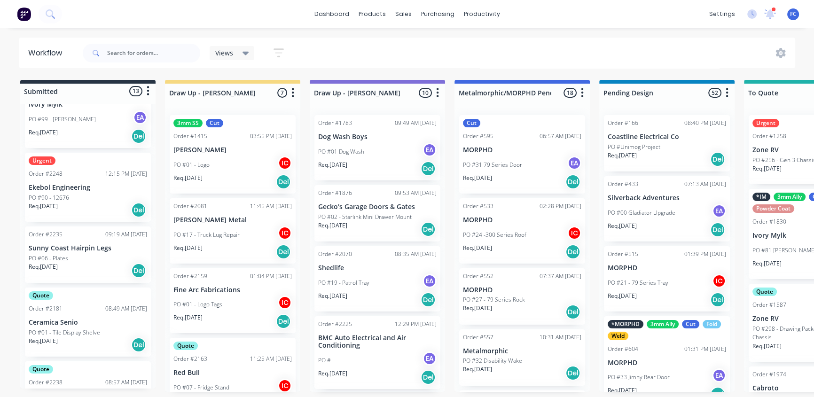
scroll to position [427, 0]
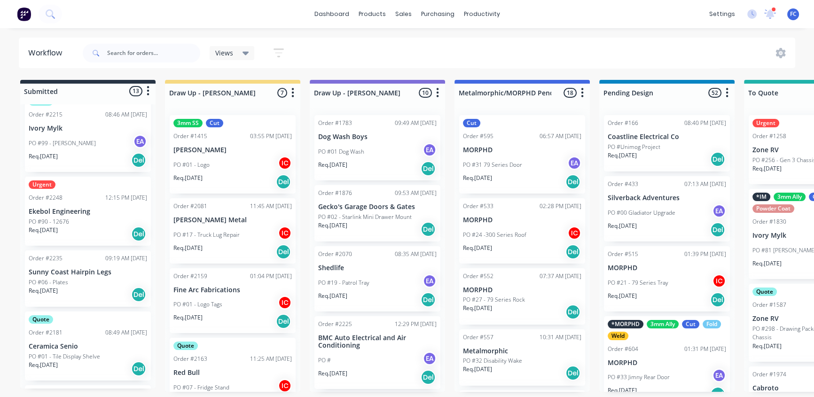
click at [53, 195] on div "Order #2248" at bounding box center [46, 198] width 34 height 8
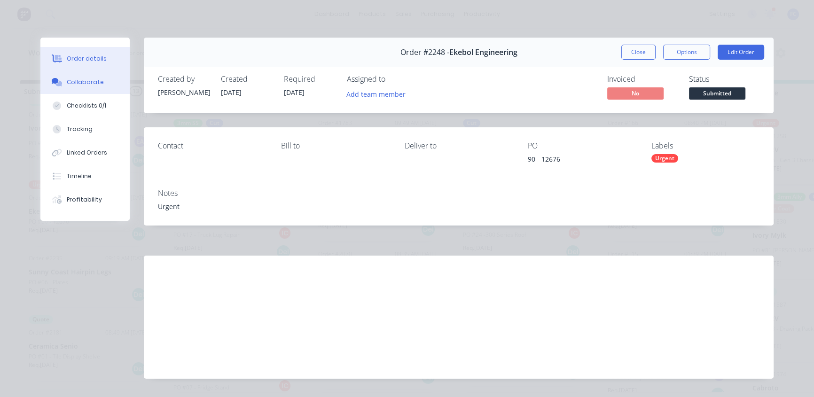
click at [94, 83] on div "Collaborate" at bounding box center [85, 82] width 37 height 8
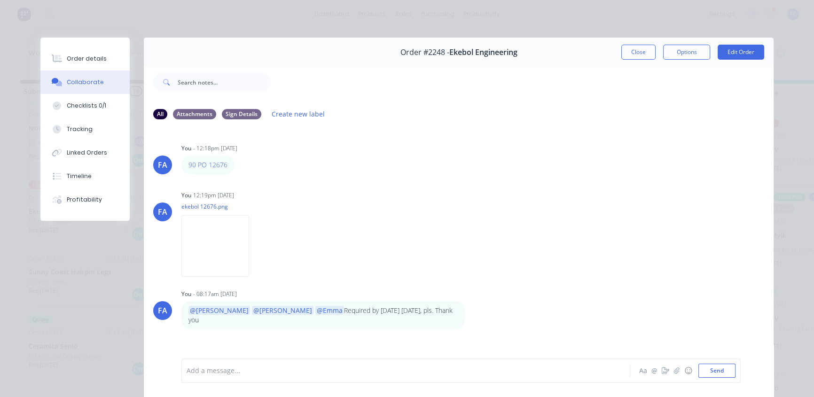
scroll to position [0, 0]
drag, startPoint x: 632, startPoint y: 50, endPoint x: 442, endPoint y: 132, distance: 206.7
click at [631, 50] on button "Close" at bounding box center [638, 52] width 34 height 15
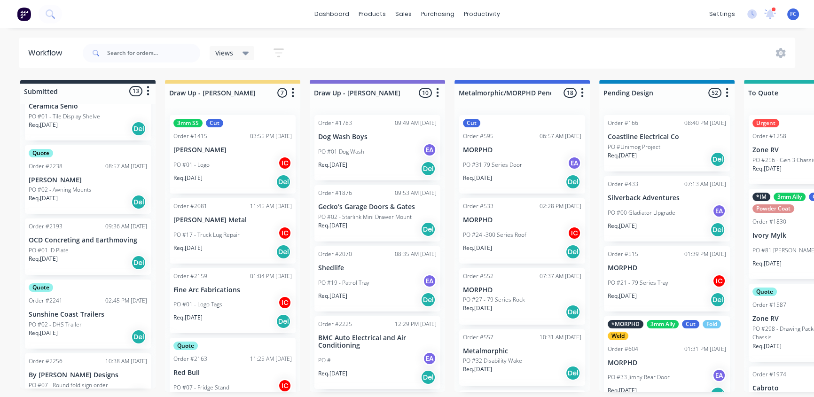
scroll to position [689, 0]
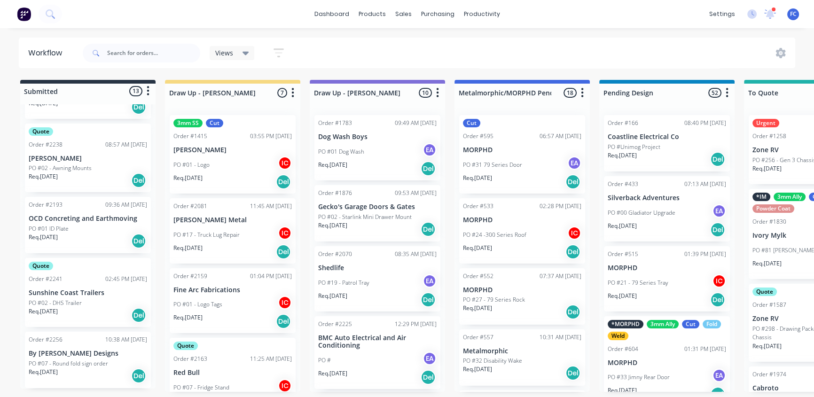
click at [72, 302] on p "PO #02 - DHS Trailer" at bounding box center [55, 303] width 53 height 8
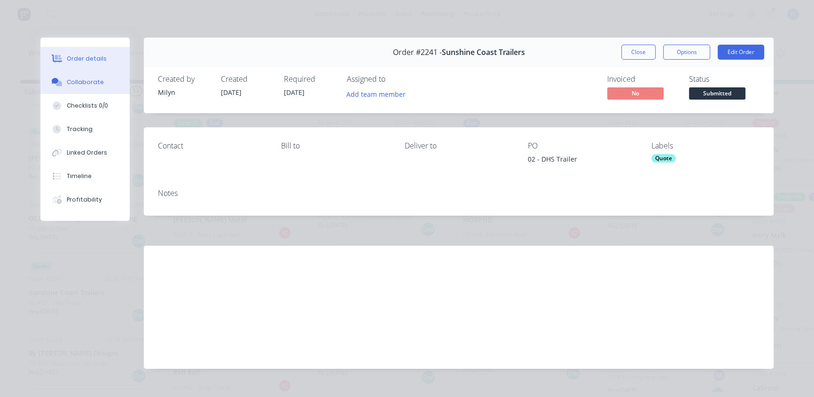
click at [81, 83] on div "Collaborate" at bounding box center [85, 82] width 37 height 8
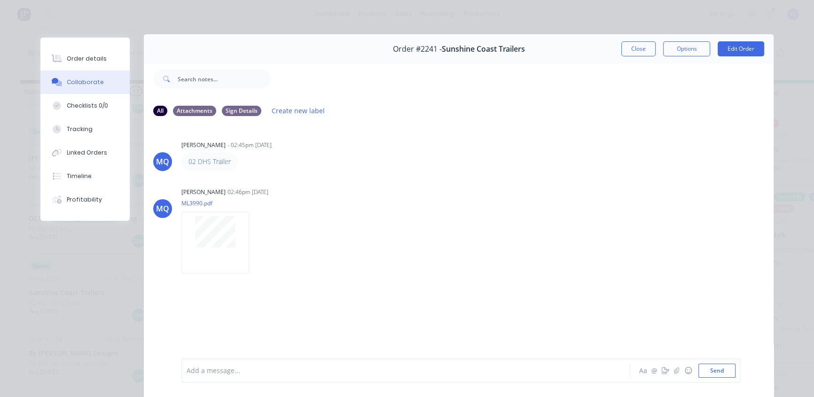
scroll to position [0, 0]
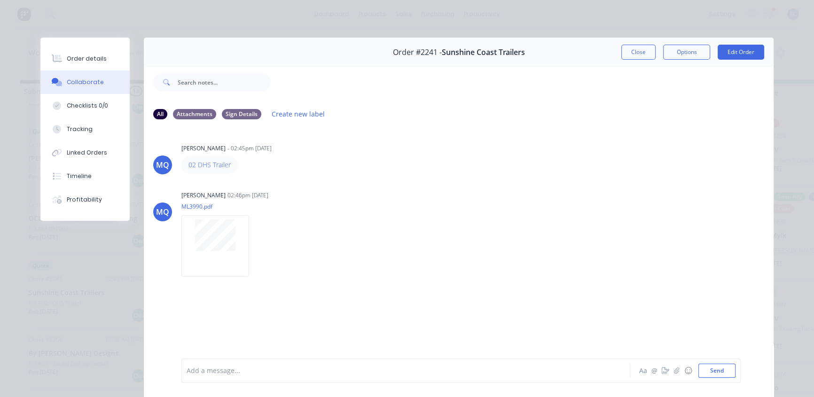
drag, startPoint x: 638, startPoint y: 54, endPoint x: 351, endPoint y: 200, distance: 321.3
click at [637, 54] on button "Close" at bounding box center [638, 52] width 34 height 15
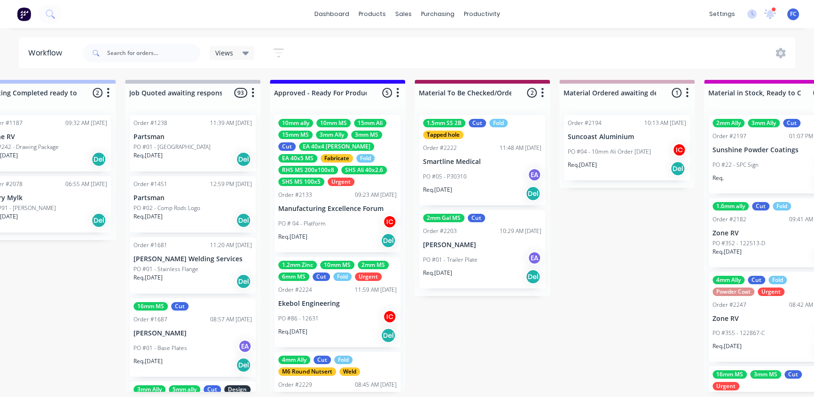
scroll to position [0, 914]
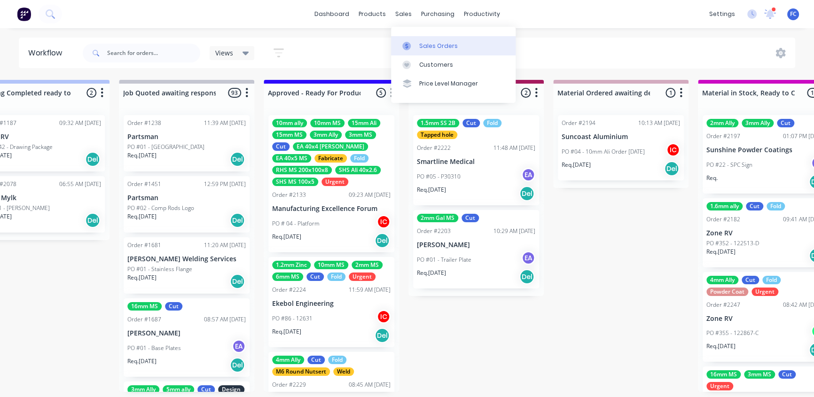
click at [433, 38] on link "Sales Orders" at bounding box center [453, 45] width 125 height 19
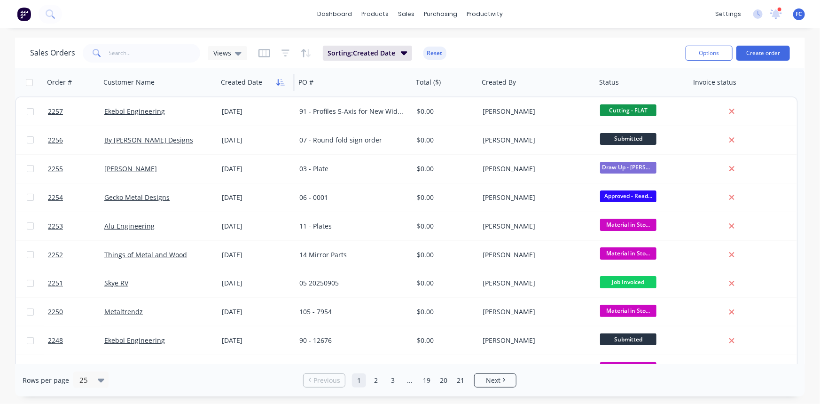
click at [281, 84] on icon "button" at bounding box center [280, 82] width 8 height 8
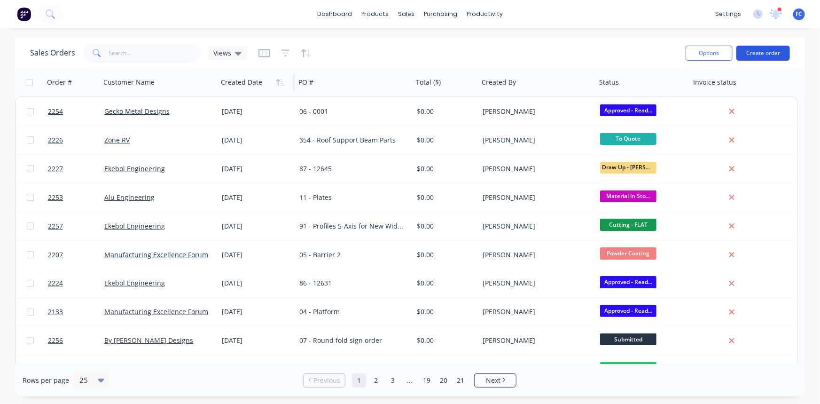
click at [655, 51] on button "Create order" at bounding box center [763, 53] width 54 height 15
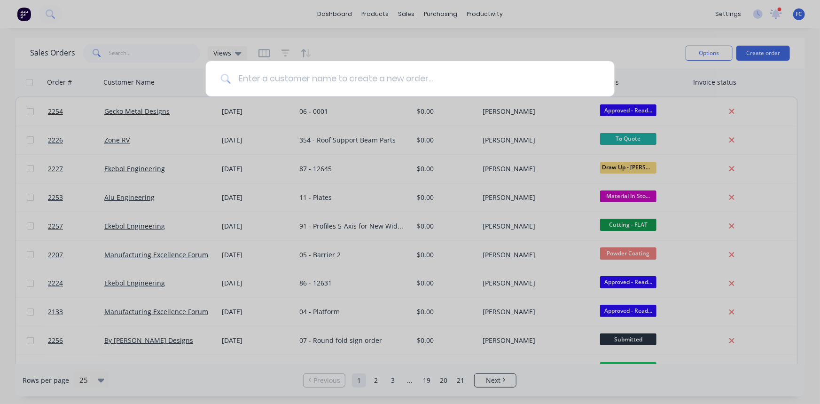
click at [301, 75] on input at bounding box center [415, 78] width 369 height 35
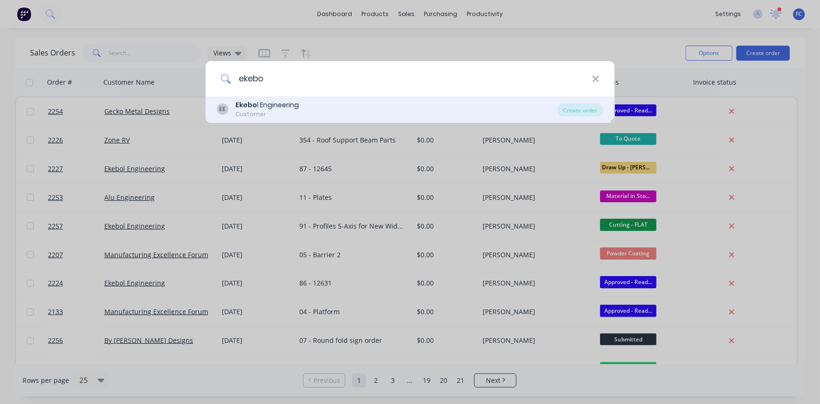
type input "ekebo"
click at [269, 111] on div "Customer" at bounding box center [266, 114] width 63 height 8
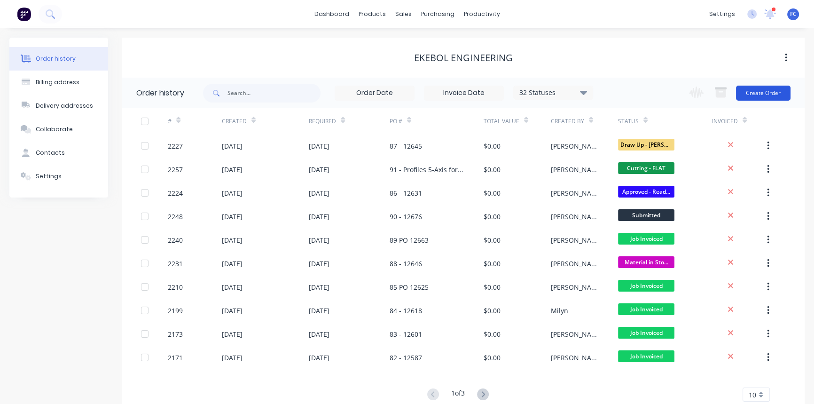
click at [655, 92] on button "Create Order" at bounding box center [763, 93] width 55 height 15
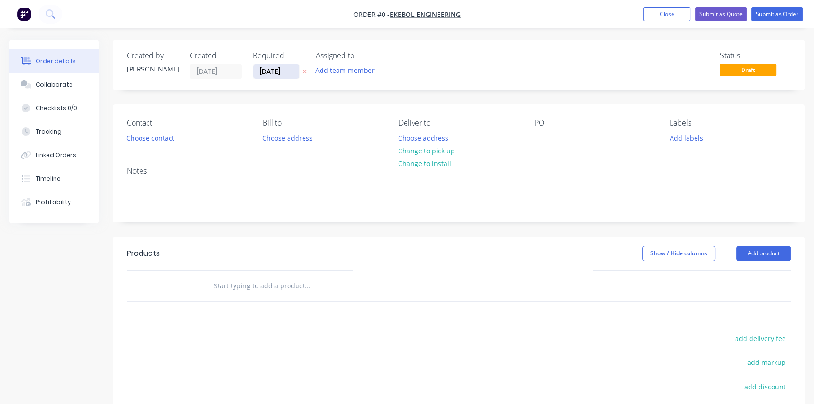
click at [267, 74] on input "[DATE]" at bounding box center [276, 71] width 46 height 14
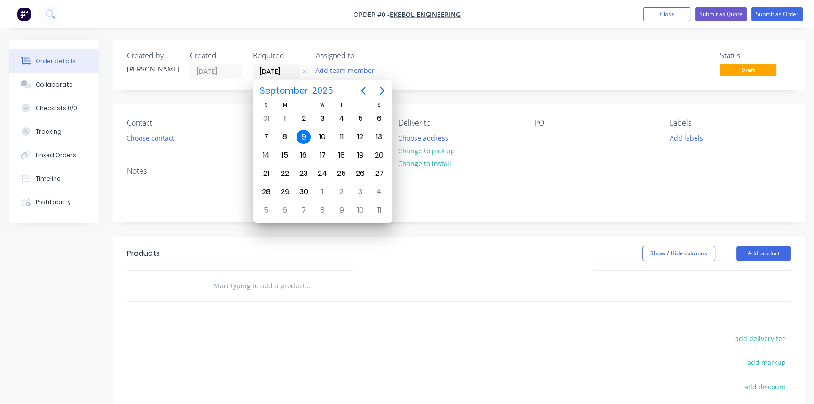
click at [479, 262] on header "Products Show / Hide columns Add product" at bounding box center [459, 253] width 692 height 34
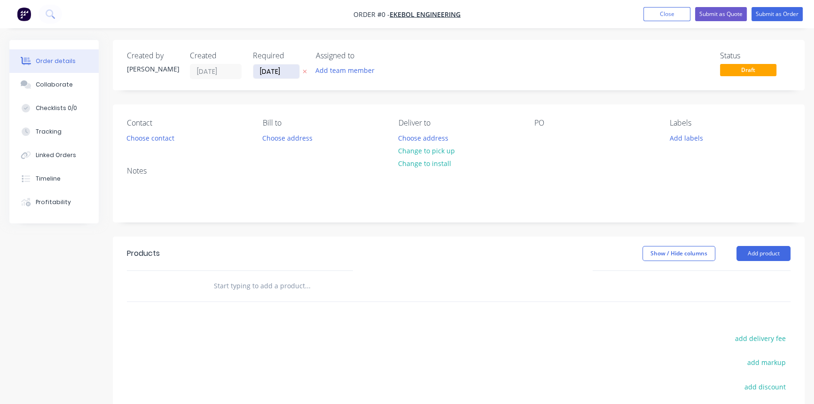
click at [283, 72] on input "[DATE]" at bounding box center [276, 71] width 46 height 14
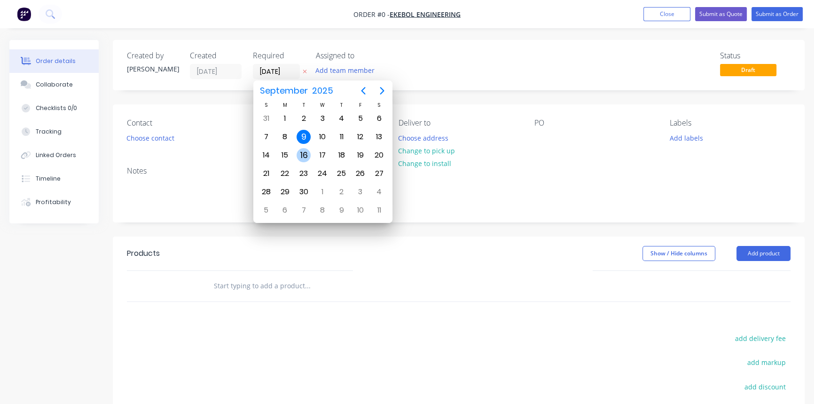
click at [301, 153] on div "16" at bounding box center [303, 155] width 14 height 14
type input "[DATE]"
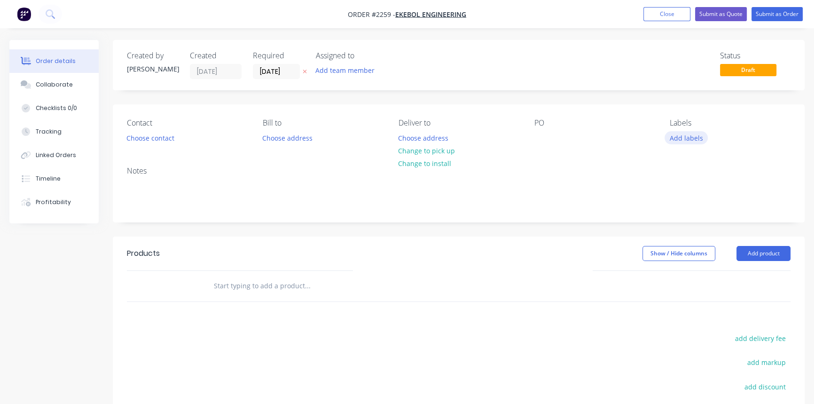
click at [655, 137] on button "Add labels" at bounding box center [685, 137] width 43 height 13
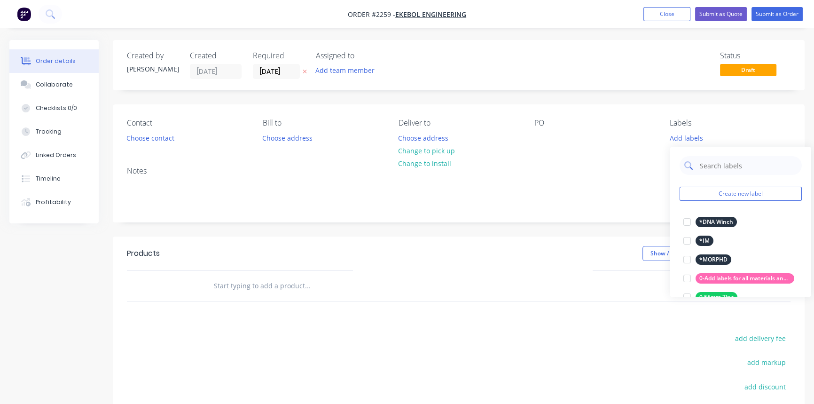
click at [655, 167] on input "text" at bounding box center [747, 165] width 98 height 19
type input "Urgent"
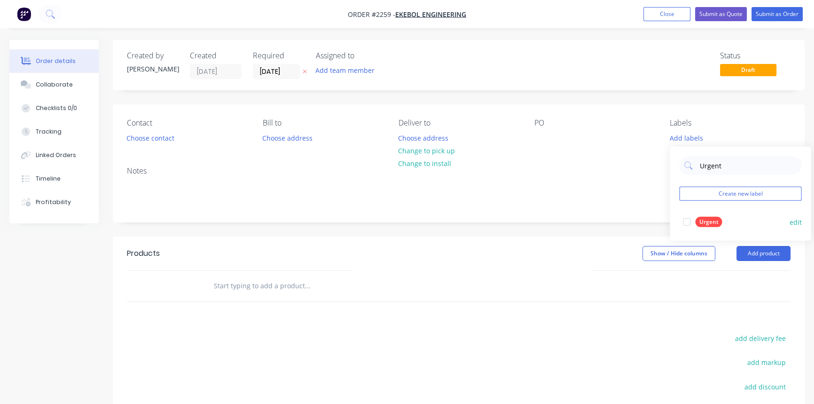
click at [655, 219] on div at bounding box center [686, 221] width 19 height 19
click at [550, 211] on div "Notes" at bounding box center [459, 190] width 692 height 63
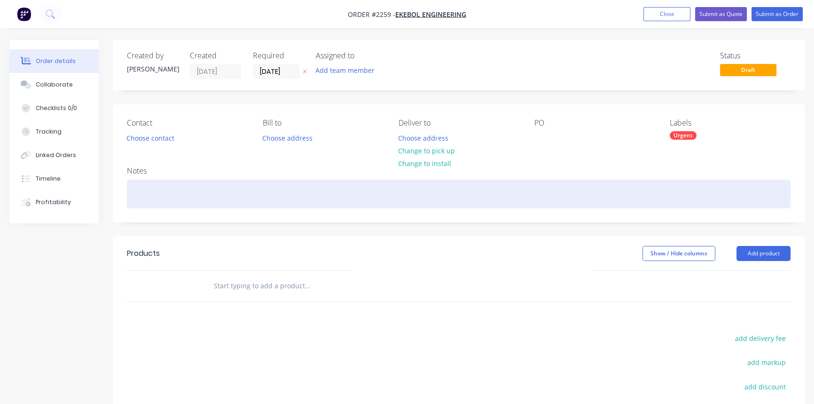
click at [163, 188] on div at bounding box center [458, 193] width 663 height 29
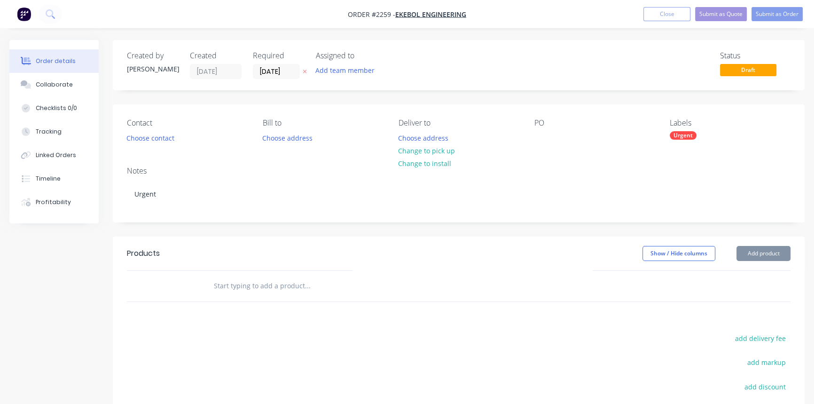
click at [17, 257] on div "Created by [PERSON_NAME] Created [DATE] Required [DATE] Assigned to Add team me…" at bounding box center [406, 290] width 795 height 501
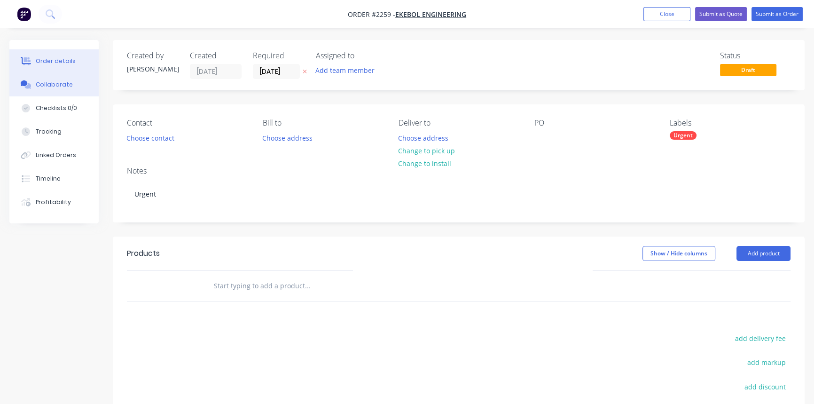
click at [57, 84] on div "Collaborate" at bounding box center [54, 84] width 37 height 8
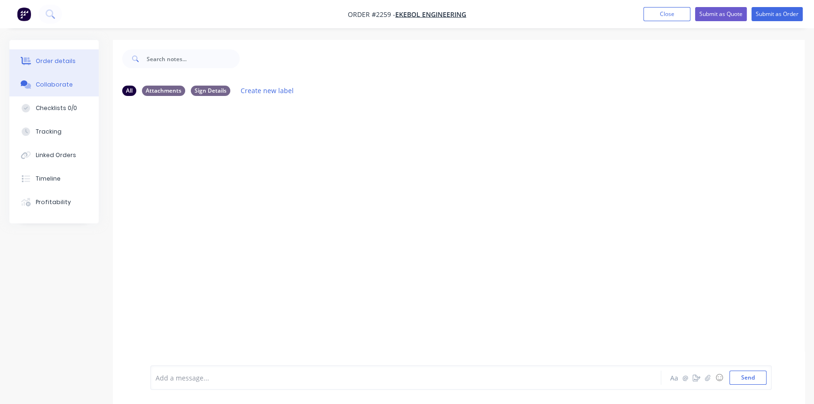
click at [55, 54] on button "Order details" at bounding box center [53, 60] width 89 height 23
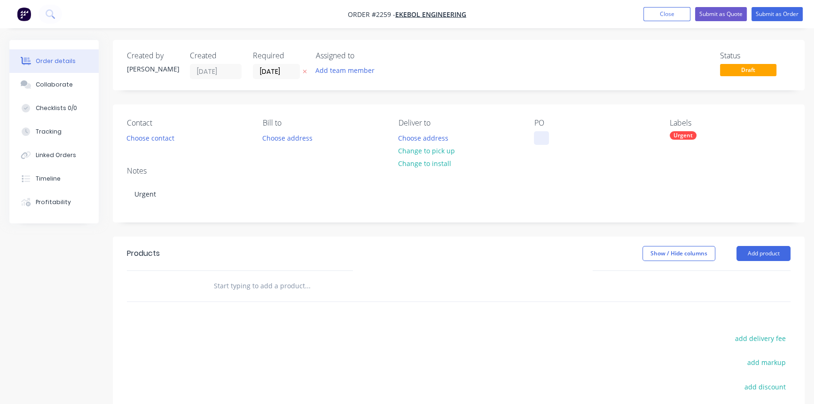
click at [545, 141] on div at bounding box center [541, 138] width 15 height 14
click at [655, 17] on button "Close" at bounding box center [666, 14] width 47 height 14
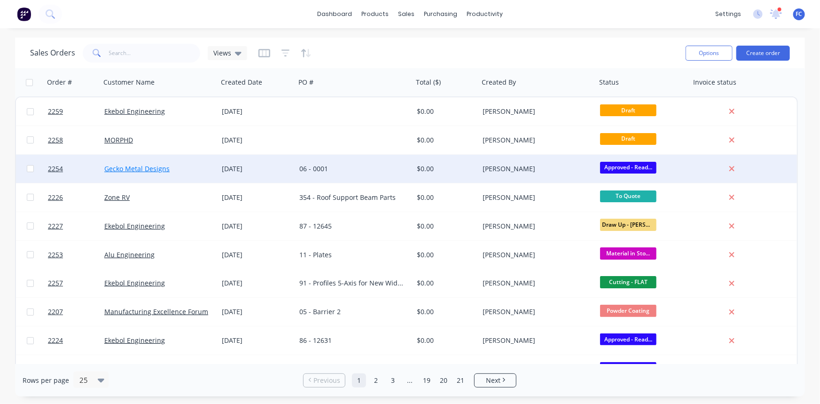
click at [157, 169] on link "Gecko Metal Designs" at bounding box center [136, 168] width 65 height 9
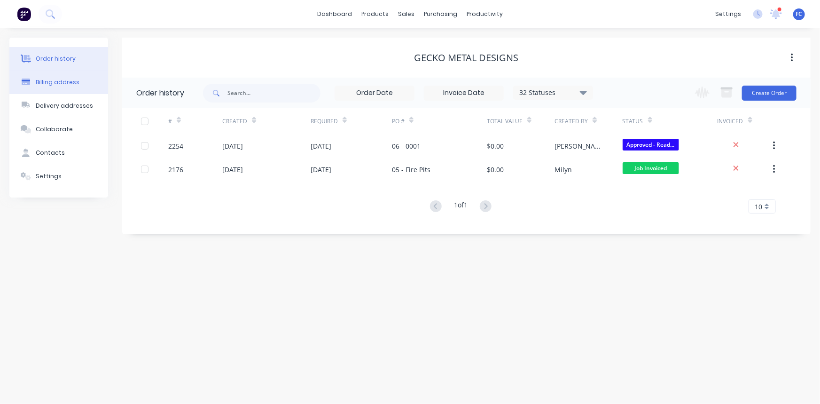
drag, startPoint x: 47, startPoint y: 84, endPoint x: 67, endPoint y: 88, distance: 21.1
click at [47, 84] on div "Billing address" at bounding box center [58, 82] width 44 height 8
select select "AU"
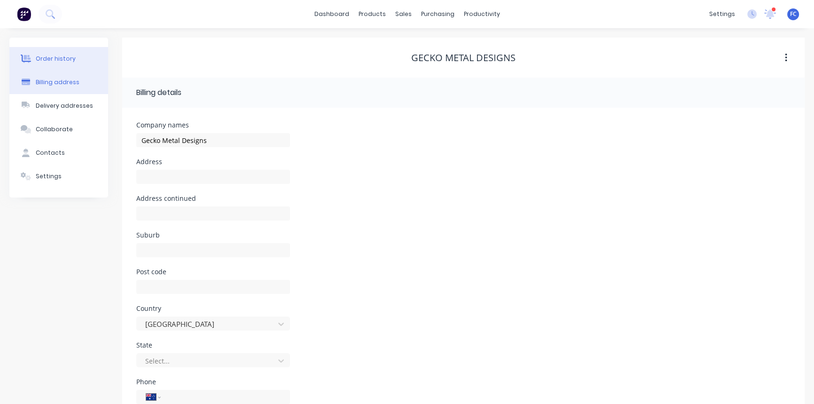
click at [46, 57] on div "Order history" at bounding box center [56, 59] width 40 height 8
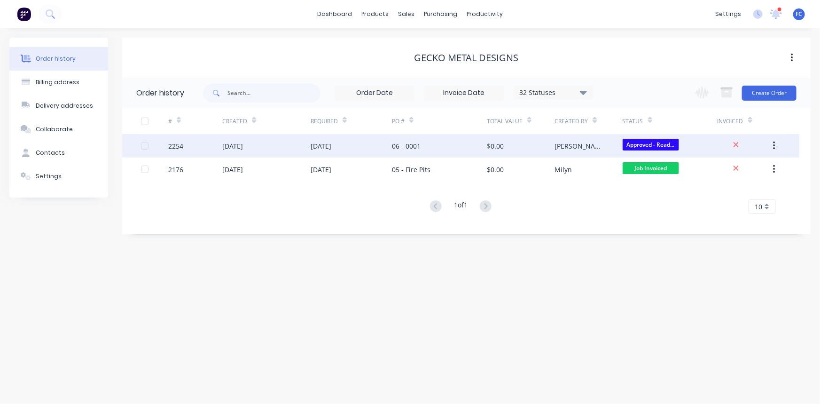
click at [243, 146] on div "[DATE]" at bounding box center [232, 146] width 21 height 10
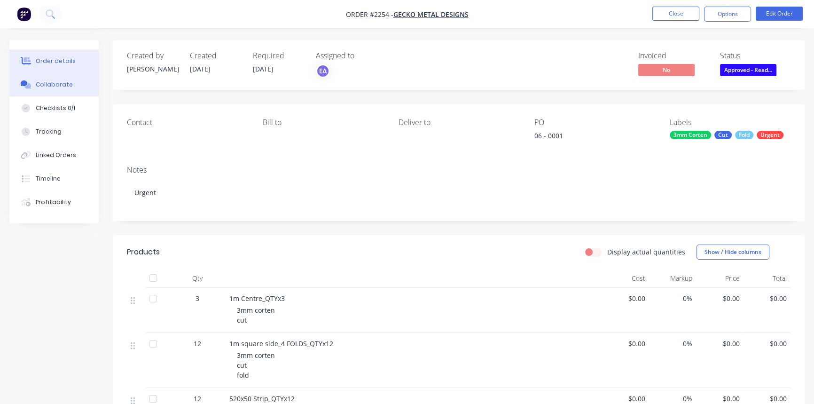
click at [58, 87] on div "Collaborate" at bounding box center [54, 84] width 37 height 8
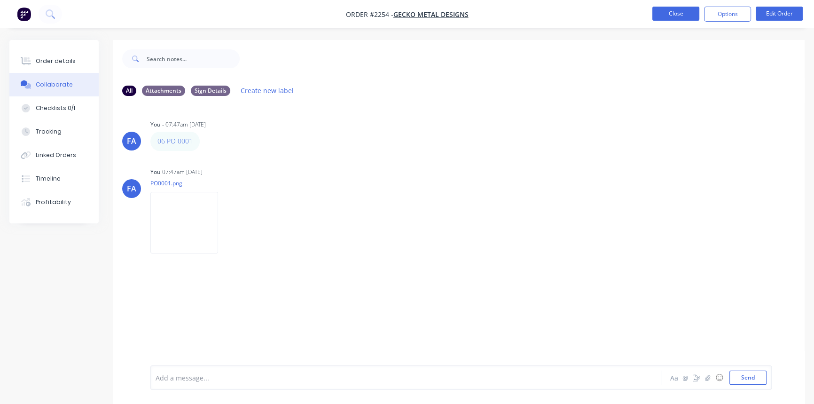
click at [655, 10] on button "Close" at bounding box center [675, 14] width 47 height 14
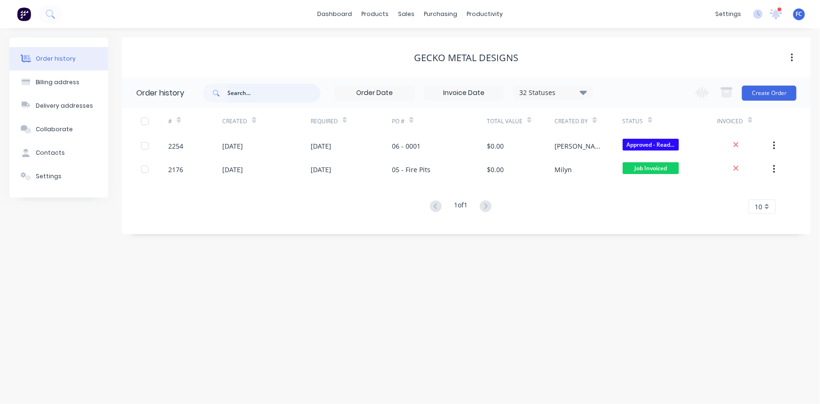
drag, startPoint x: 262, startPoint y: 96, endPoint x: 174, endPoint y: 87, distance: 88.3
click at [175, 87] on header "Order history 32 Statuses Invoice Status Invoiced Not Invoiced Partial Order St…" at bounding box center [466, 93] width 688 height 31
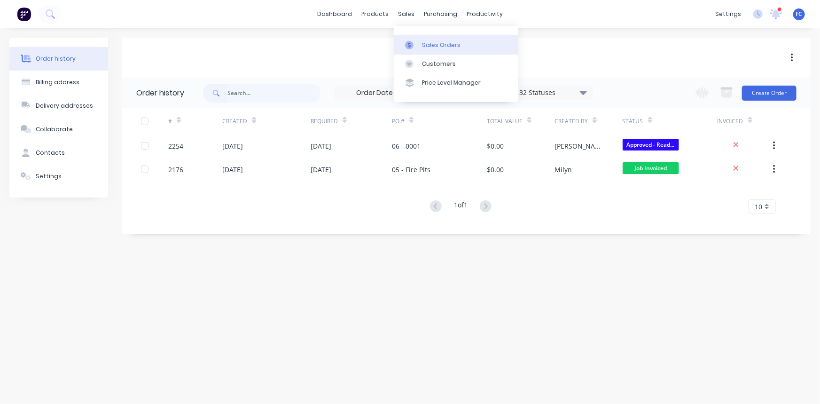
click at [421, 44] on link "Sales Orders" at bounding box center [456, 44] width 125 height 19
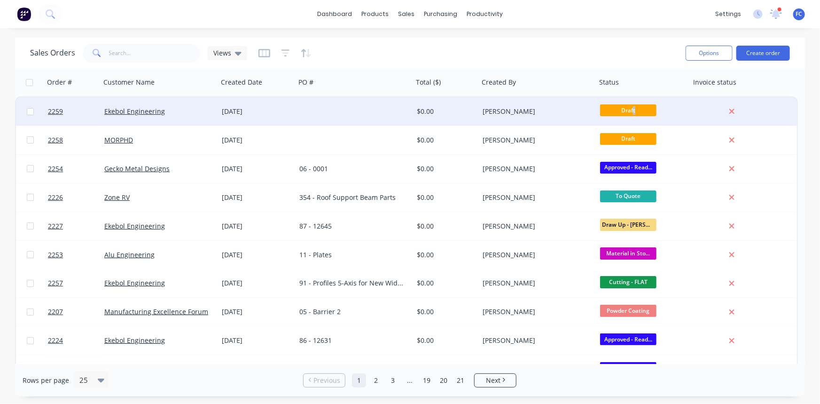
click at [634, 111] on span "Draft" at bounding box center [628, 110] width 56 height 12
click at [616, 105] on span "Draft" at bounding box center [628, 110] width 56 height 12
click at [624, 110] on span "Draft" at bounding box center [628, 110] width 56 height 12
click at [460, 111] on div "$0.00" at bounding box center [444, 111] width 55 height 9
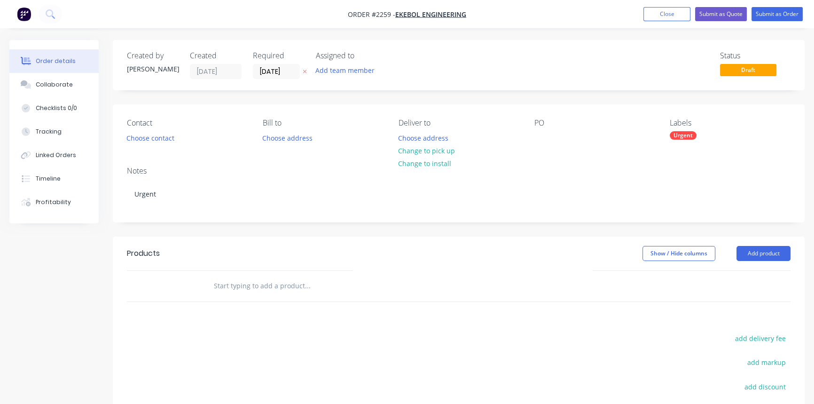
click at [655, 72] on span "Draft" at bounding box center [748, 70] width 56 height 12
click at [655, 68] on span "Draft" at bounding box center [748, 70] width 56 height 12
click at [655, 14] on button "Close" at bounding box center [666, 14] width 47 height 14
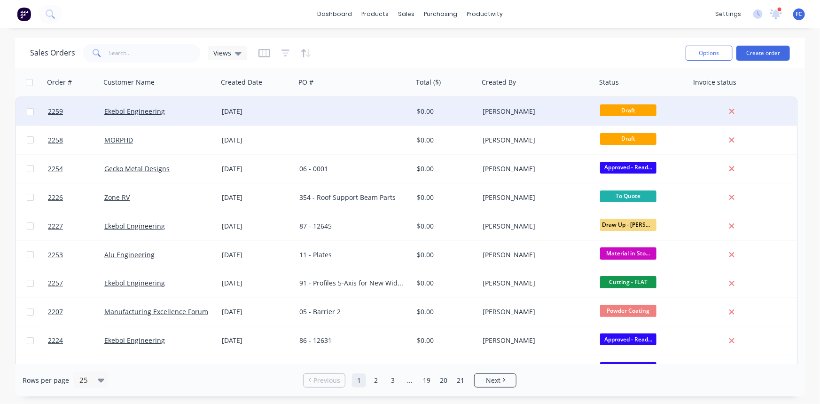
click at [620, 112] on span "Draft" at bounding box center [628, 110] width 56 height 12
click at [31, 109] on input "checkbox" at bounding box center [30, 111] width 7 height 7
checkbox input "true"
click at [606, 109] on span "Draft" at bounding box center [628, 110] width 56 height 12
click at [60, 112] on span "2259" at bounding box center [55, 111] width 15 height 9
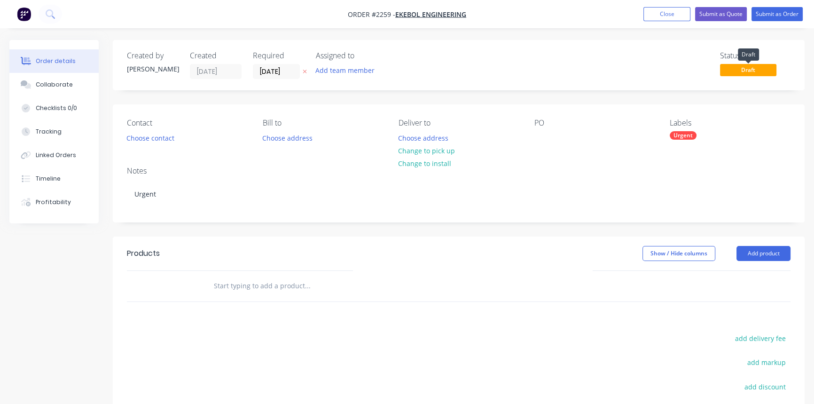
click at [655, 70] on span "Draft" at bounding box center [748, 70] width 56 height 12
click at [655, 67] on span "Draft" at bounding box center [748, 70] width 56 height 12
click at [654, 14] on button "Close" at bounding box center [666, 14] width 47 height 14
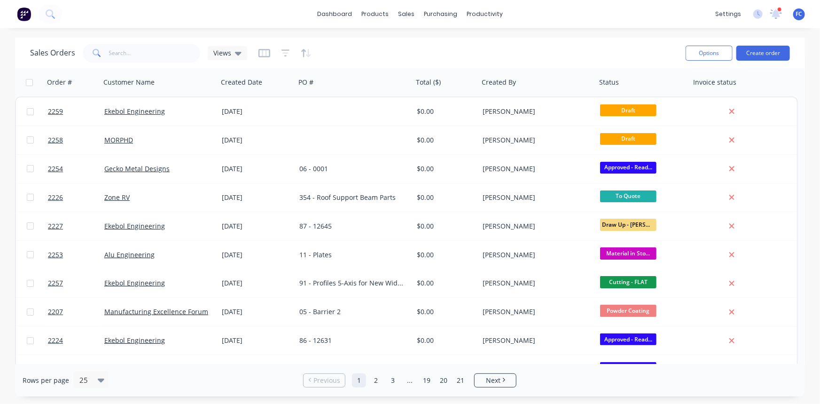
click at [277, 11] on div "dashboard products sales purchasing productivity dashboard products Product Cat…" at bounding box center [410, 14] width 820 height 28
click at [655, 10] on div "settings 1 new notifications [PERSON_NAME] all as read [PERSON_NAME] mentioned …" at bounding box center [764, 14] width 109 height 14
click at [655, 9] on icon at bounding box center [776, 13] width 12 height 9
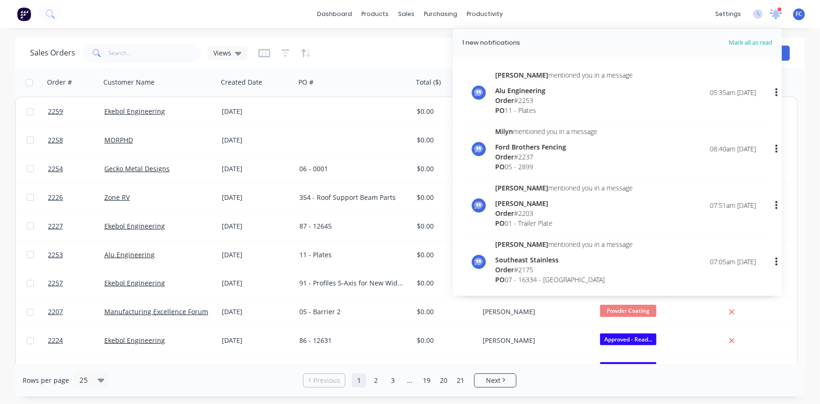
click at [655, 9] on icon at bounding box center [776, 13] width 12 height 9
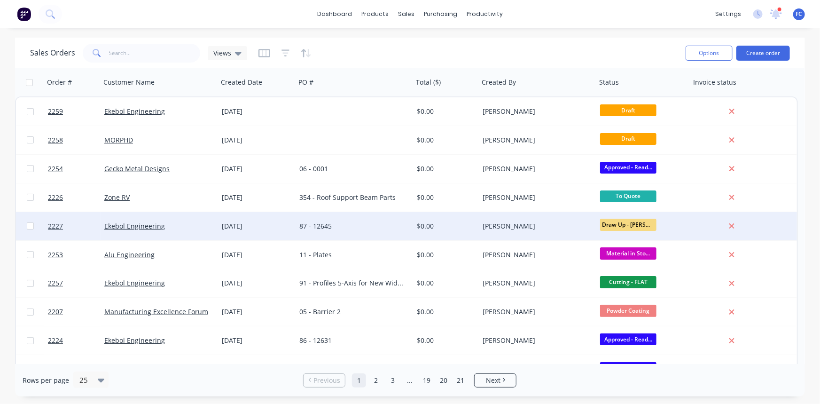
click at [254, 220] on div "[DATE]" at bounding box center [257, 226] width 78 height 28
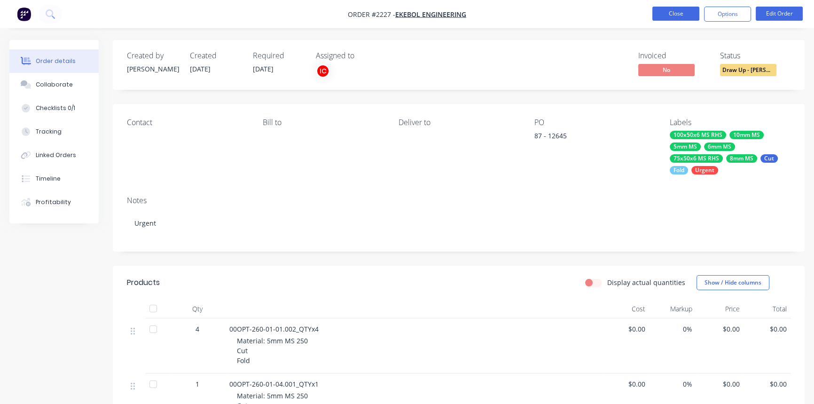
click at [655, 12] on button "Close" at bounding box center [675, 14] width 47 height 14
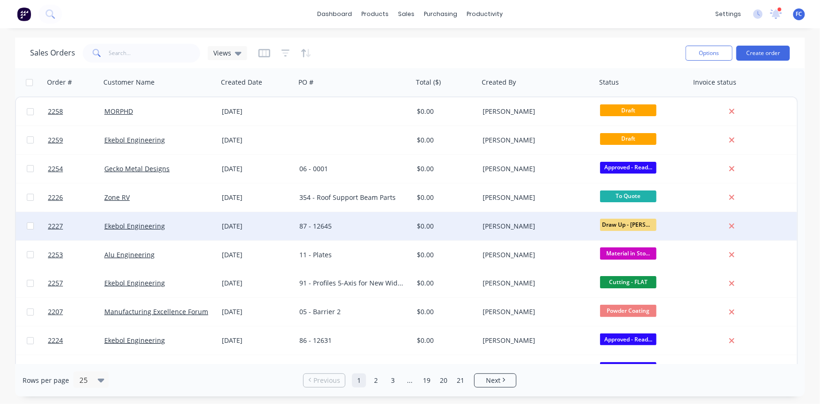
click at [241, 223] on div "[DATE]" at bounding box center [257, 225] width 70 height 9
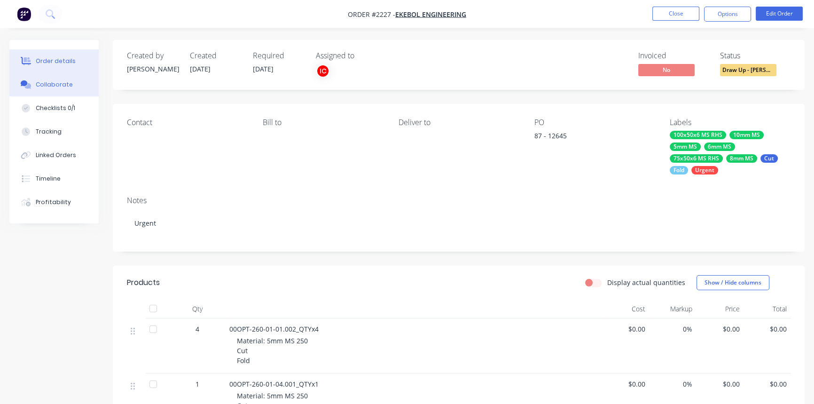
click at [42, 83] on div "Collaborate" at bounding box center [54, 84] width 37 height 8
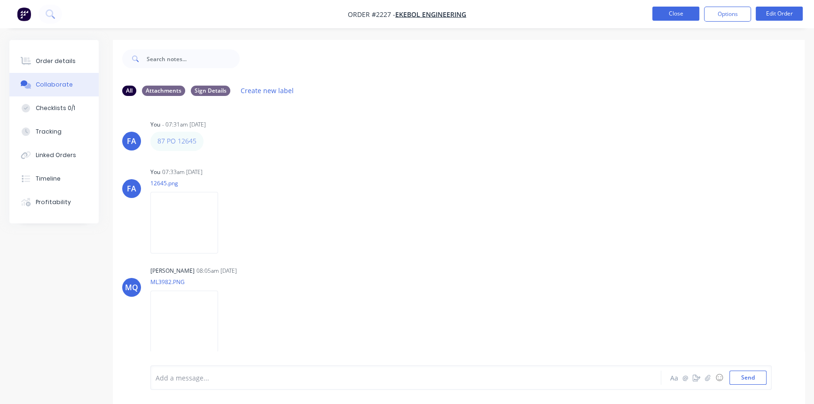
click at [655, 9] on button "Close" at bounding box center [675, 14] width 47 height 14
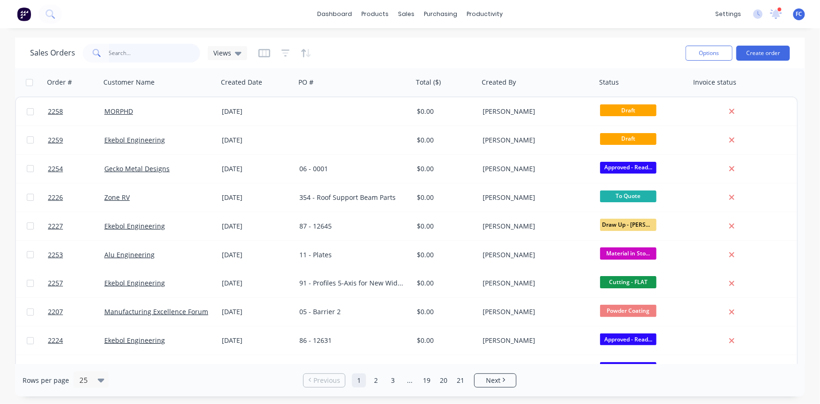
click at [140, 54] on input "text" at bounding box center [155, 53] width 92 height 19
type input "ekebol"
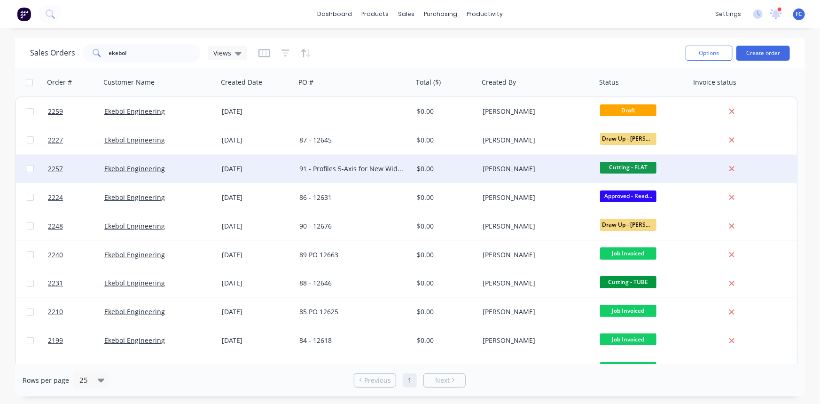
click at [190, 165] on div "Ekebol Engineering" at bounding box center [156, 168] width 104 height 9
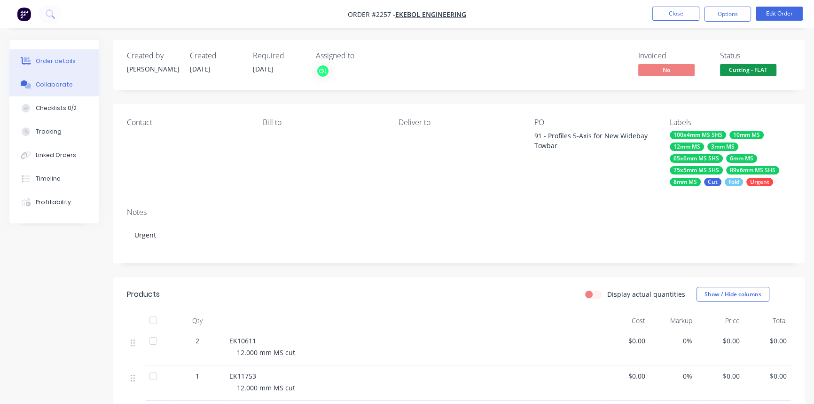
click at [61, 83] on div "Collaborate" at bounding box center [54, 84] width 37 height 8
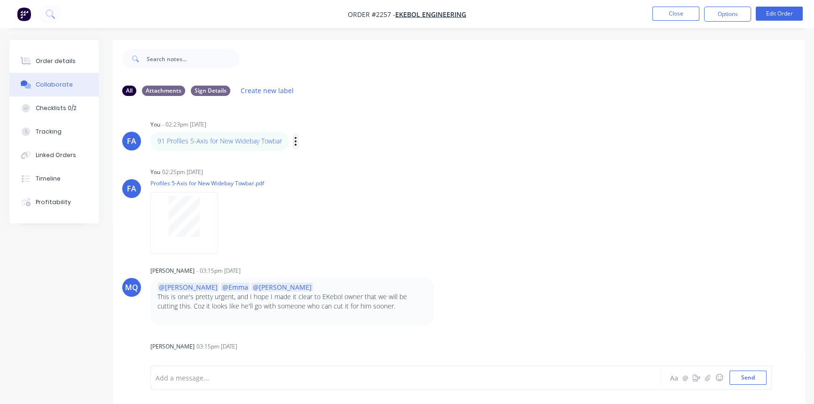
click at [296, 140] on icon "button" at bounding box center [295, 141] width 3 height 11
click at [315, 156] on button "Edit" at bounding box center [329, 158] width 59 height 16
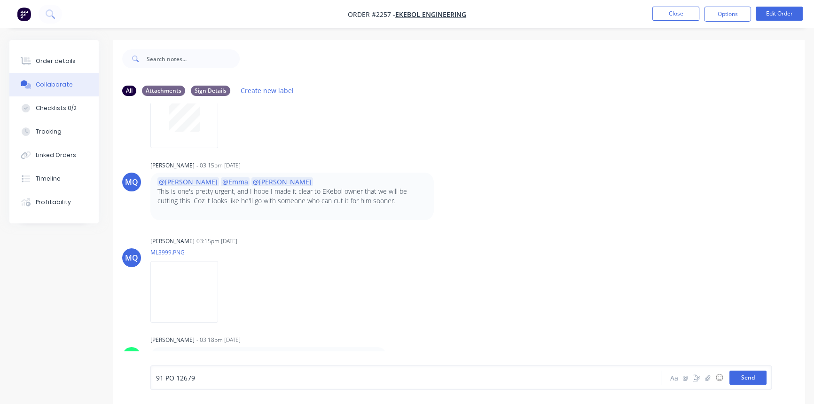
click at [655, 311] on button "Send" at bounding box center [747, 377] width 37 height 14
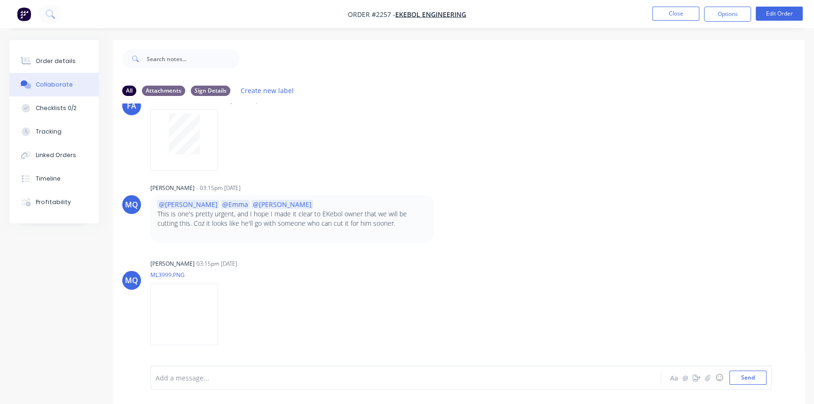
scroll to position [0, 0]
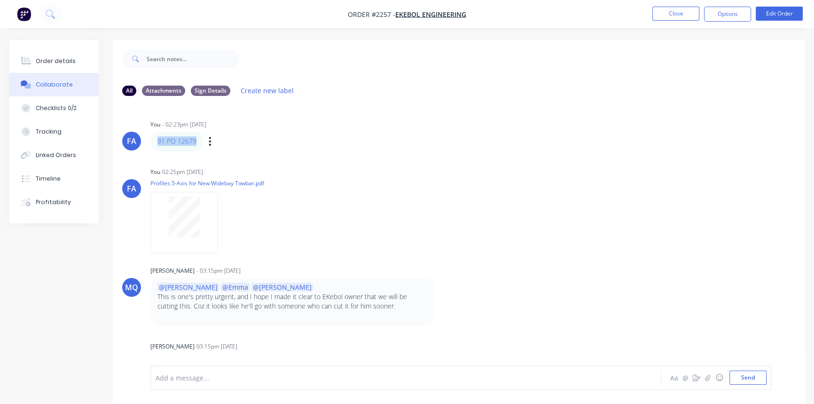
drag, startPoint x: 203, startPoint y: 139, endPoint x: 155, endPoint y: 136, distance: 48.0
click at [155, 136] on div "91 PO 12679 Labels Edit Delete" at bounding box center [297, 141] width 294 height 19
copy link "91 PO 12679"
click at [47, 58] on div "Order details" at bounding box center [56, 61] width 40 height 8
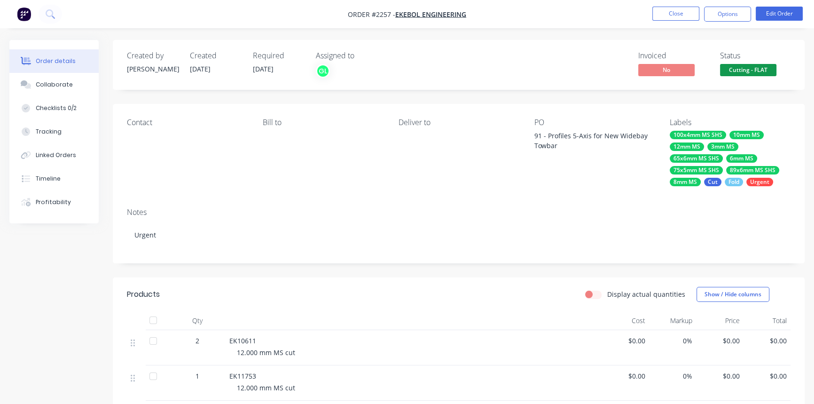
click at [560, 147] on div "91 - Profiles 5-Axis for New Widebay Towbar" at bounding box center [592, 141] width 117 height 20
click at [655, 10] on button "Edit Order" at bounding box center [779, 14] width 47 height 14
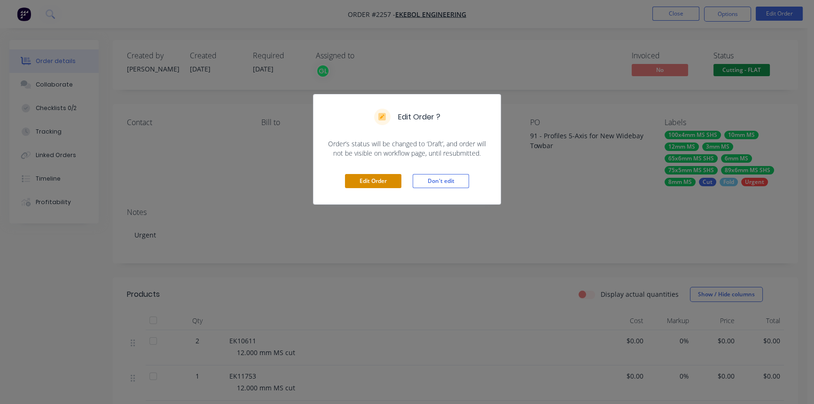
click at [359, 179] on button "Edit Order" at bounding box center [373, 181] width 56 height 14
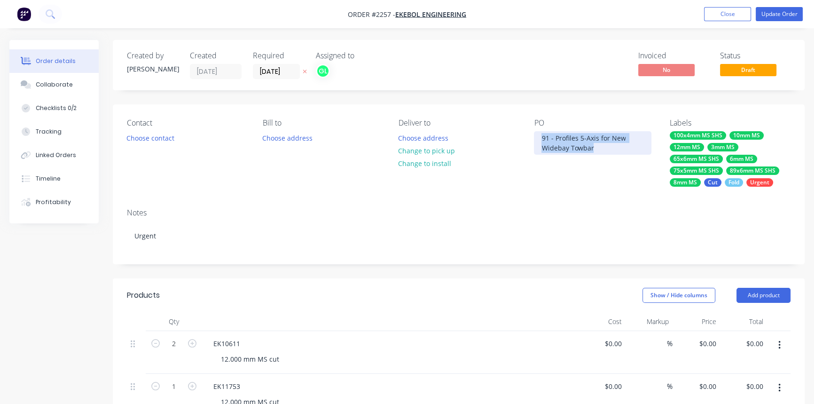
drag, startPoint x: 597, startPoint y: 146, endPoint x: 522, endPoint y: 130, distance: 76.4
click at [522, 130] on div "Contact Choose contact [PERSON_NAME] to Choose address Deliver to Choose addres…" at bounding box center [459, 152] width 692 height 96
paste div
click at [536, 136] on div "91 PO 12679" at bounding box center [561, 138] width 54 height 14
click at [560, 135] on div "91 PO 12679" at bounding box center [561, 138] width 54 height 14
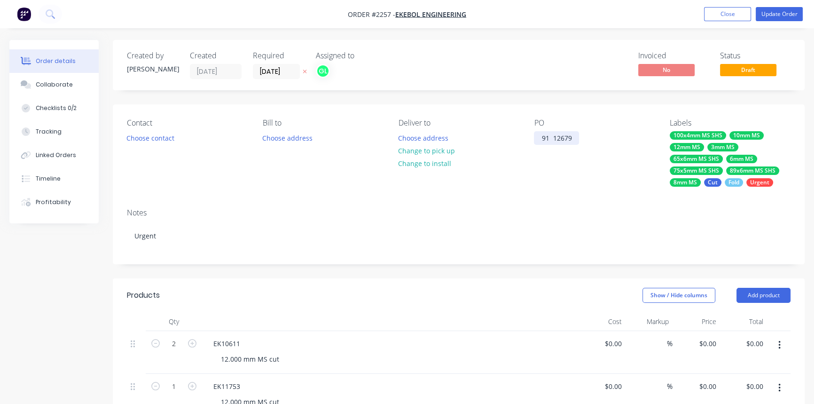
click at [553, 138] on div "91 12679" at bounding box center [556, 138] width 45 height 14
click at [655, 12] on button "Update Order" at bounding box center [779, 14] width 47 height 14
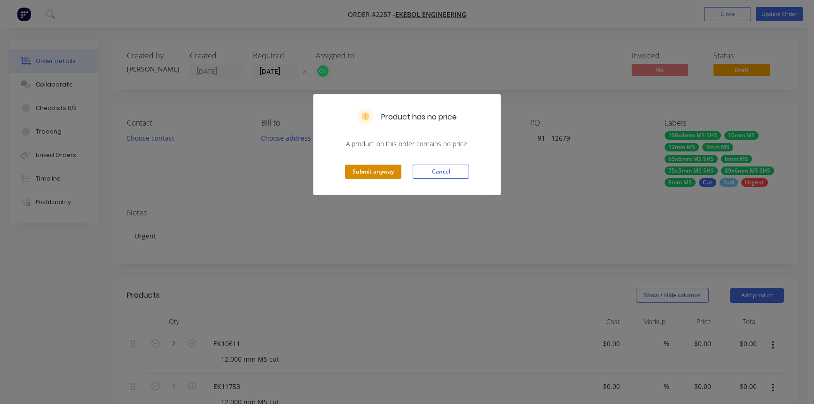
click at [367, 175] on button "Submit anyway" at bounding box center [373, 171] width 56 height 14
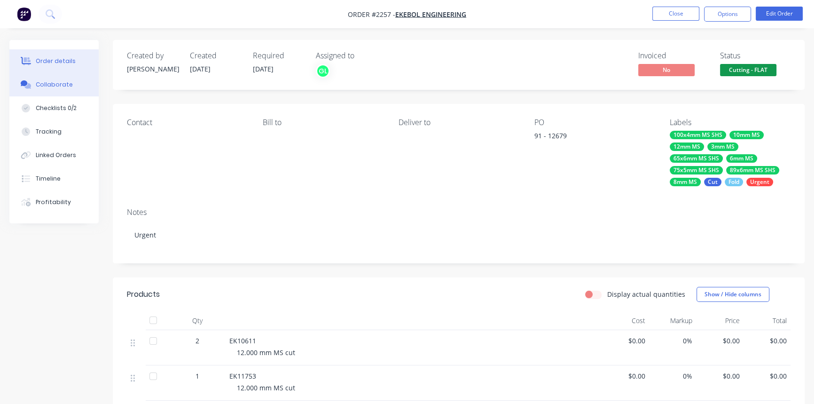
click at [50, 83] on div "Collaborate" at bounding box center [54, 84] width 37 height 8
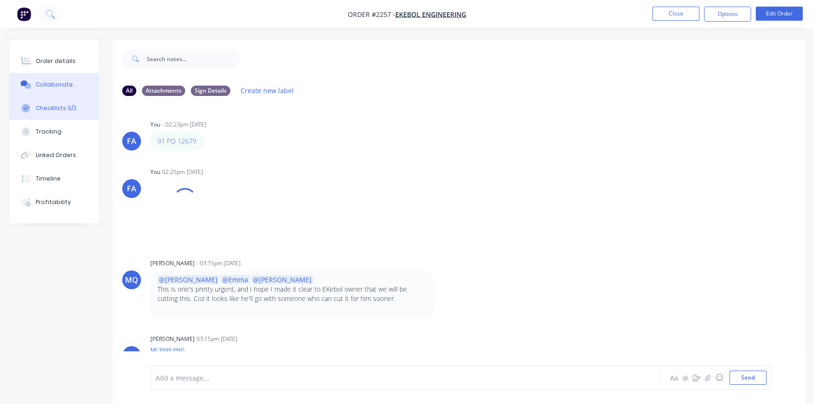
click at [47, 108] on div "Checklists 0/2" at bounding box center [56, 108] width 41 height 8
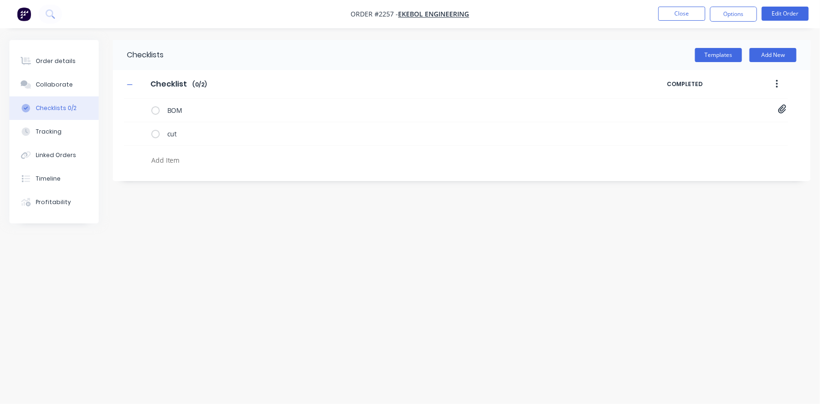
click at [159, 160] on textarea at bounding box center [362, 160] width 428 height 14
type textarea "x"
type textarea "P"
type textarea "x"
type textarea "PO"
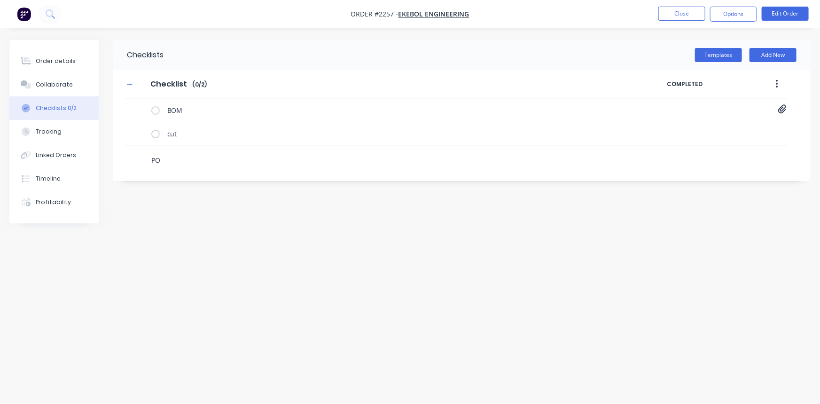
type textarea "x"
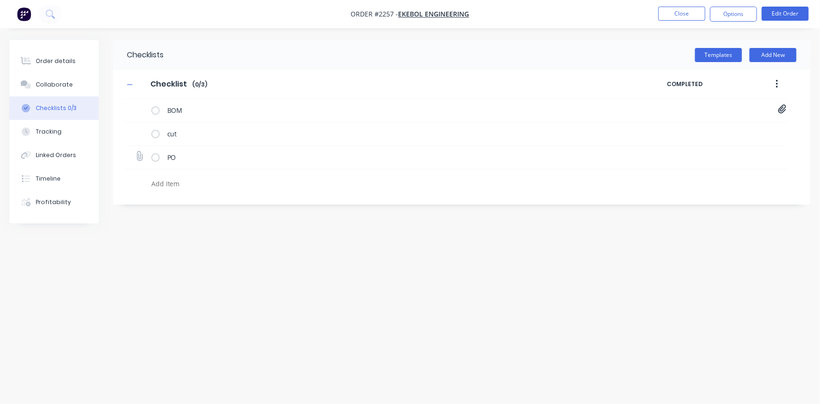
type textarea "x"
click at [139, 155] on icon at bounding box center [139, 156] width 12 height 12
click at [135, 151] on input "file" at bounding box center [135, 151] width 0 height 0
type input "C:\fakepath\PO Print_EKEBOL - 12679.pdf"
click at [655, 159] on div "PO PO Print_EKEBOL - 12679.pdf" at bounding box center [456, 157] width 664 height 23
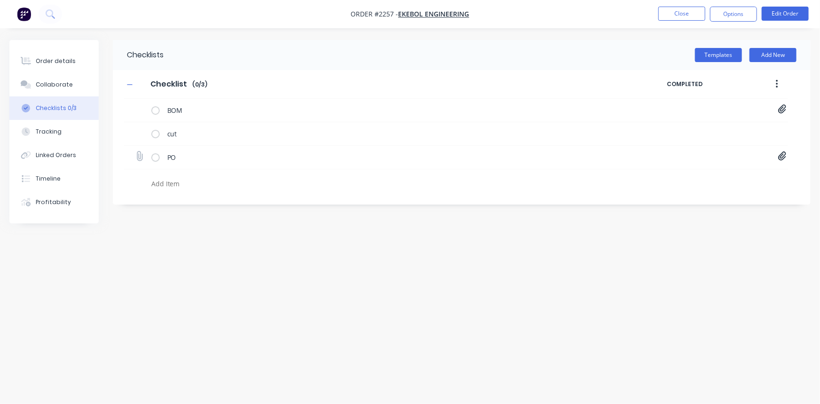
click at [655, 159] on icon at bounding box center [782, 156] width 8 height 9
click at [655, 175] on link "PO Print_EKEBOL - 12679.pdf" at bounding box center [706, 177] width 109 height 10
click at [655, 177] on link "PO Print_EKEBOL - 12679.pdf" at bounding box center [706, 177] width 109 height 10
click at [655, 11] on button "Close" at bounding box center [681, 14] width 47 height 14
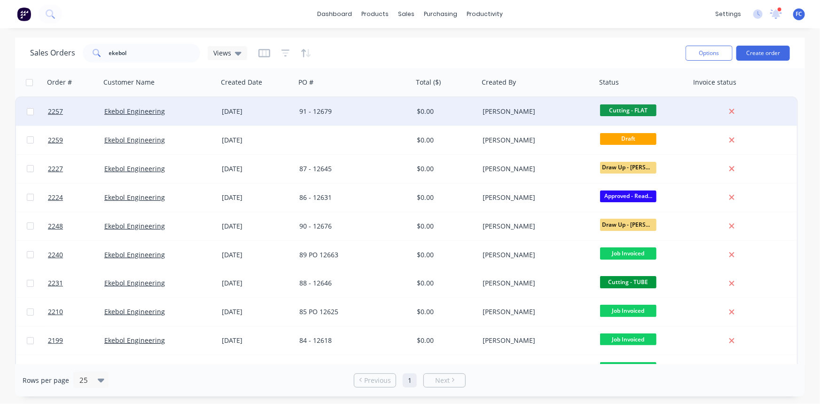
click at [332, 110] on div "91 - 12679" at bounding box center [351, 111] width 104 height 9
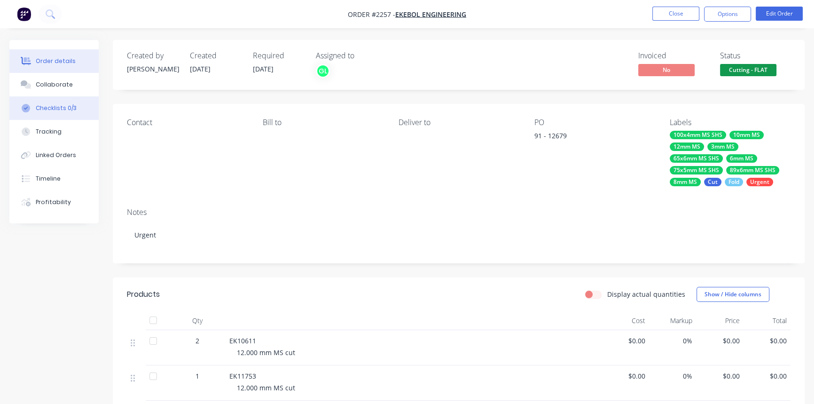
click at [56, 109] on div "Checklists 0/3" at bounding box center [56, 108] width 41 height 8
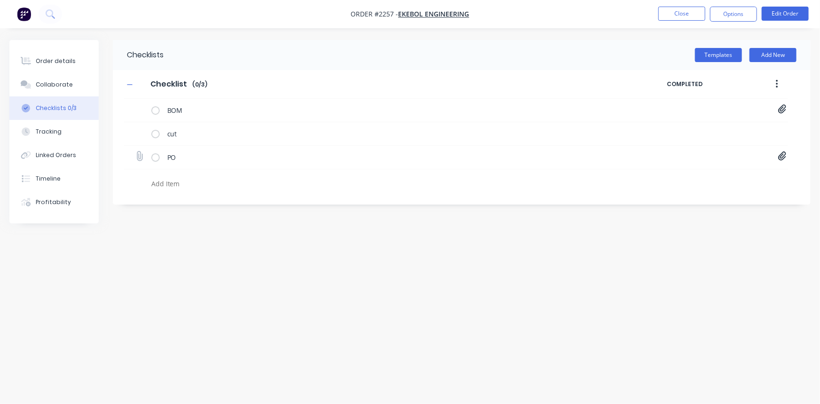
click at [655, 158] on icon at bounding box center [782, 156] width 8 height 9
click at [655, 174] on link "PO Print_EKEBOL - 12679.pdf" at bounding box center [706, 177] width 109 height 10
click at [43, 90] on button "Collaborate" at bounding box center [53, 84] width 89 height 23
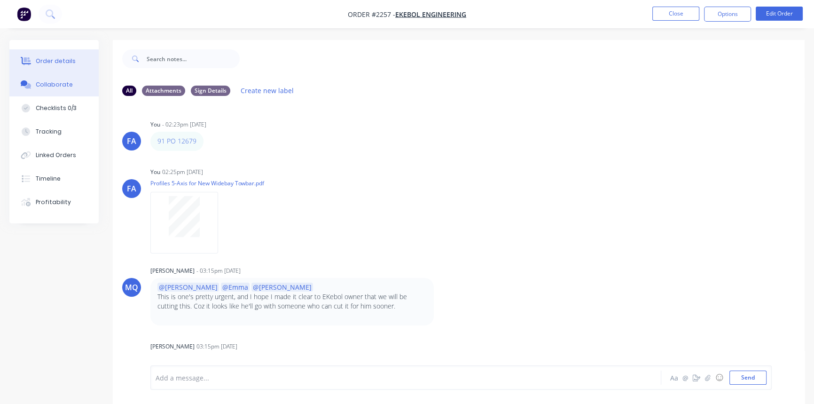
click at [56, 58] on div "Order details" at bounding box center [56, 61] width 40 height 8
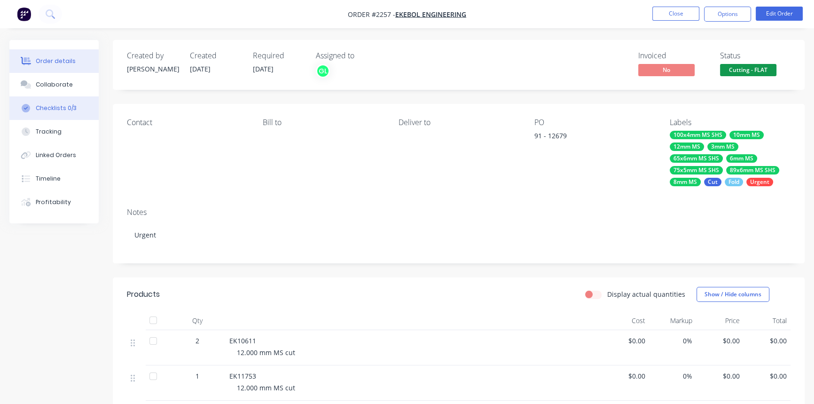
click at [39, 108] on div "Checklists 0/3" at bounding box center [56, 108] width 41 height 8
type textarea "x"
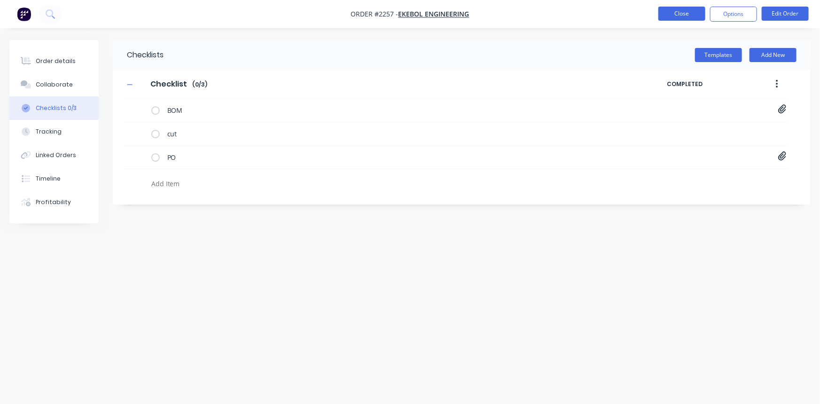
click at [655, 9] on button "Close" at bounding box center [681, 14] width 47 height 14
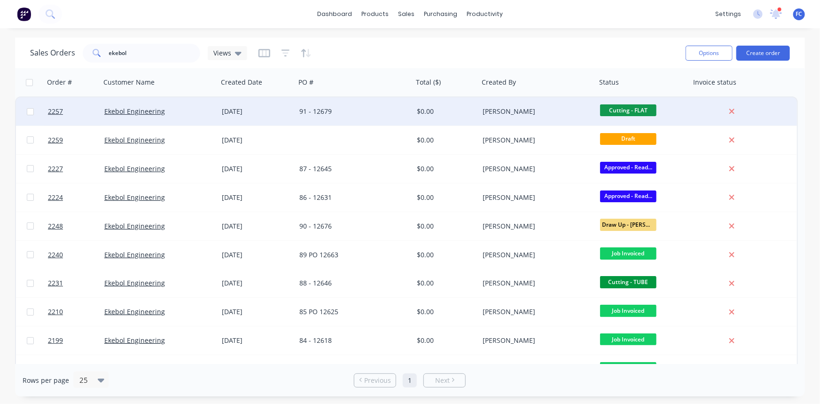
click at [335, 110] on div "91 - 12679" at bounding box center [351, 111] width 104 height 9
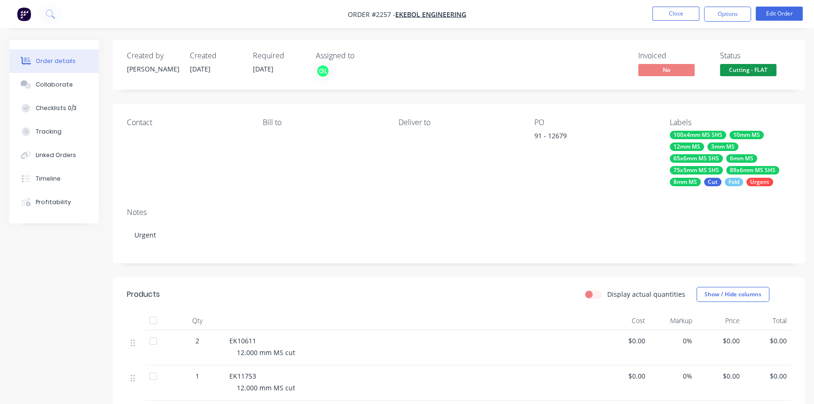
click at [549, 139] on div "91 - 12679" at bounding box center [592, 137] width 117 height 13
drag, startPoint x: 564, startPoint y: 133, endPoint x: 534, endPoint y: 130, distance: 30.8
click at [546, 132] on div "91 - 12679" at bounding box center [592, 137] width 117 height 13
click at [552, 132] on div "91 - 12679" at bounding box center [592, 137] width 117 height 13
drag, startPoint x: 540, startPoint y: 137, endPoint x: 533, endPoint y: 140, distance: 7.0
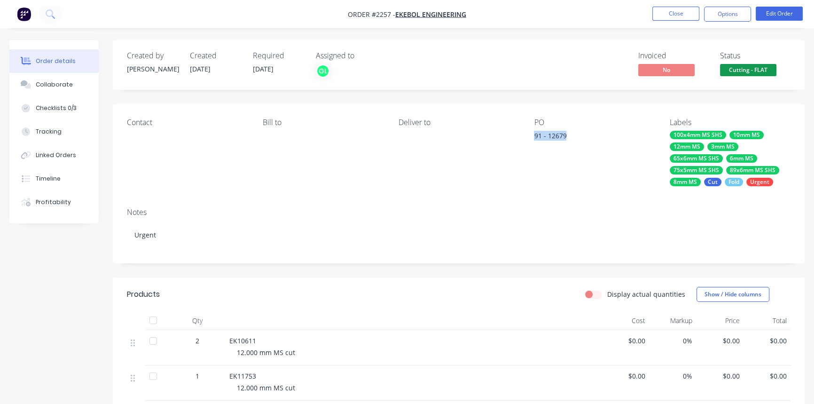
click at [530, 139] on div "Contact Bill to Deliver to PO 91 - 12679 Labels 100x4mm MS SHS 10mm MS 12mm MS …" at bounding box center [459, 152] width 692 height 96
click at [561, 132] on div "91 - 12679" at bounding box center [592, 137] width 117 height 13
drag, startPoint x: 569, startPoint y: 135, endPoint x: 531, endPoint y: 134, distance: 37.6
click at [531, 134] on div "Contact Bill to Deliver to PO 91 - 12679 Labels 100x4mm MS SHS 10mm MS 12mm MS …" at bounding box center [459, 152] width 692 height 96
click at [547, 135] on div "91 - 12679" at bounding box center [592, 137] width 117 height 13
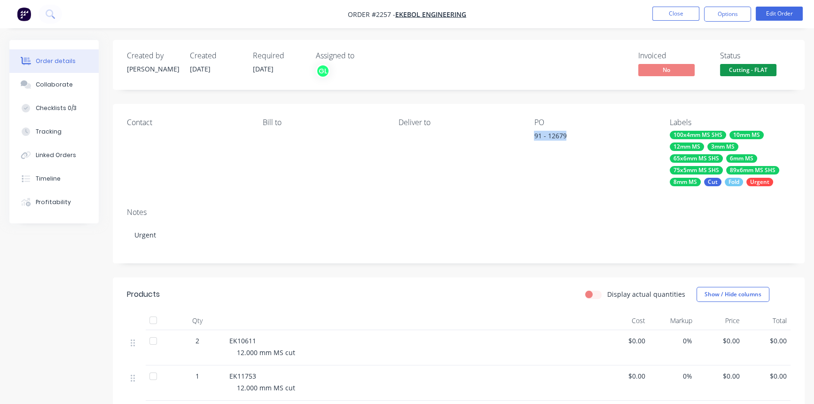
drag, startPoint x: 547, startPoint y: 137, endPoint x: 523, endPoint y: 135, distance: 24.0
click at [529, 136] on div "Contact Bill to Deliver to PO 91 - 12679 Labels 100x4mm MS SHS 10mm MS 12mm MS …" at bounding box center [459, 152] width 692 height 96
click at [48, 81] on div "Collaborate" at bounding box center [54, 84] width 37 height 8
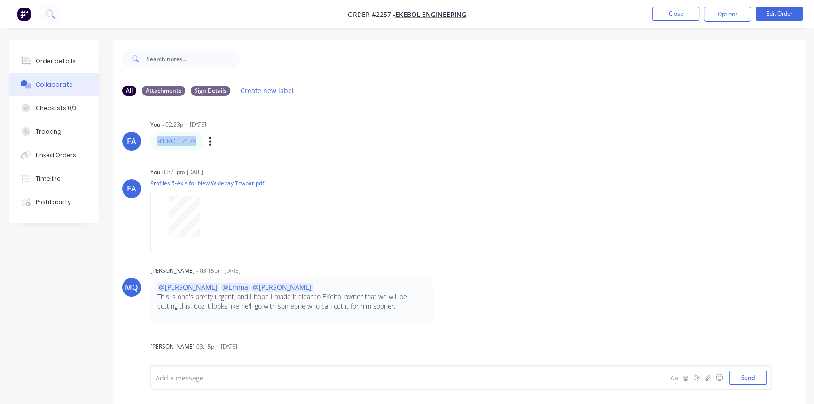
drag, startPoint x: 204, startPoint y: 137, endPoint x: 156, endPoint y: 146, distance: 48.8
click at [156, 146] on div "91 PO 12679 Labels Edit Delete" at bounding box center [297, 141] width 294 height 19
click at [68, 67] on button "Order details" at bounding box center [53, 60] width 89 height 23
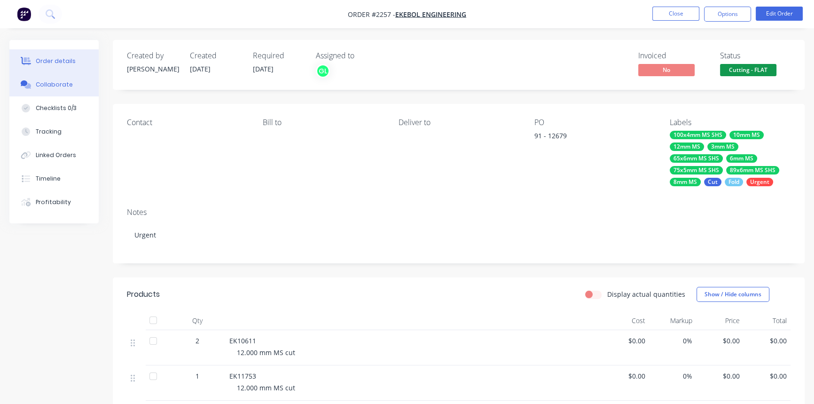
click at [60, 85] on div "Collaborate" at bounding box center [54, 84] width 37 height 8
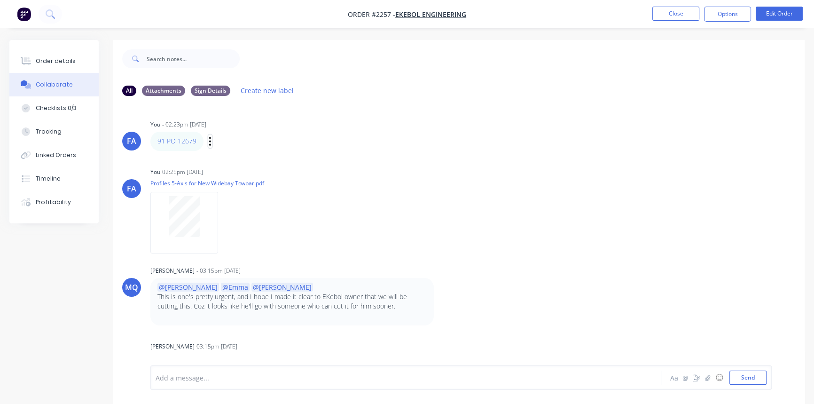
click at [210, 141] on icon "button" at bounding box center [210, 141] width 2 height 8
click at [226, 155] on button "Edit" at bounding box center [244, 158] width 59 height 16
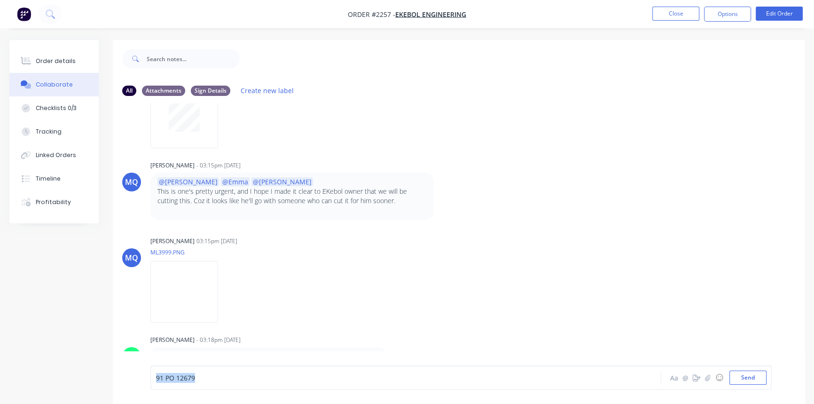
drag, startPoint x: 195, startPoint y: 376, endPoint x: 154, endPoint y: 373, distance: 41.4
click at [154, 311] on div "91 PO 12679 Aa @ ☺ Send" at bounding box center [460, 377] width 621 height 24
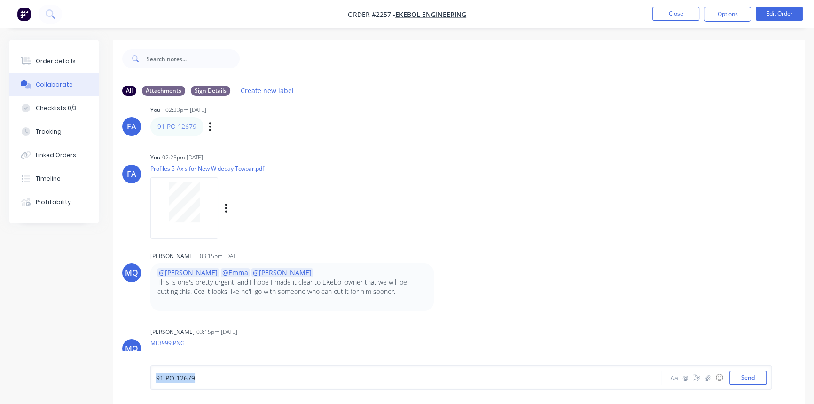
scroll to position [0, 0]
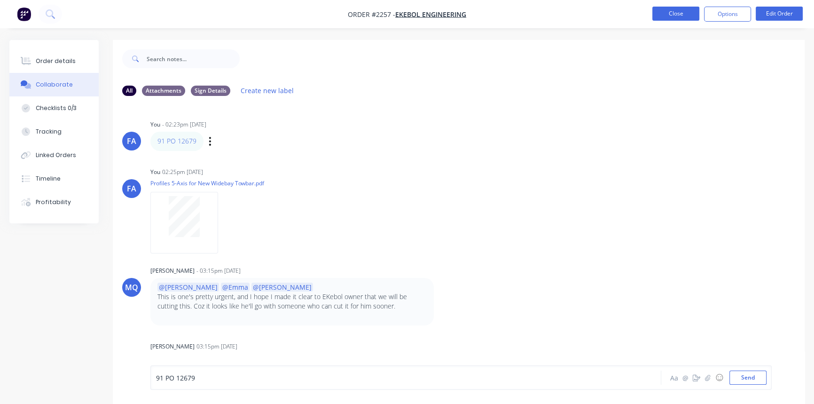
click at [655, 17] on button "Close" at bounding box center [675, 14] width 47 height 14
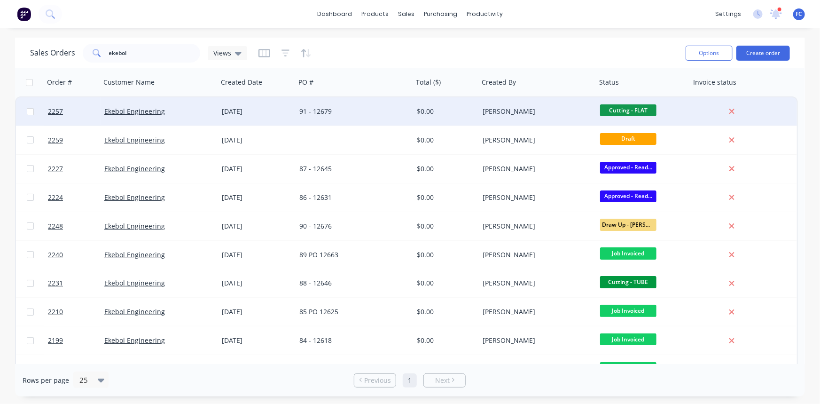
click at [222, 109] on div "[DATE]" at bounding box center [257, 111] width 70 height 9
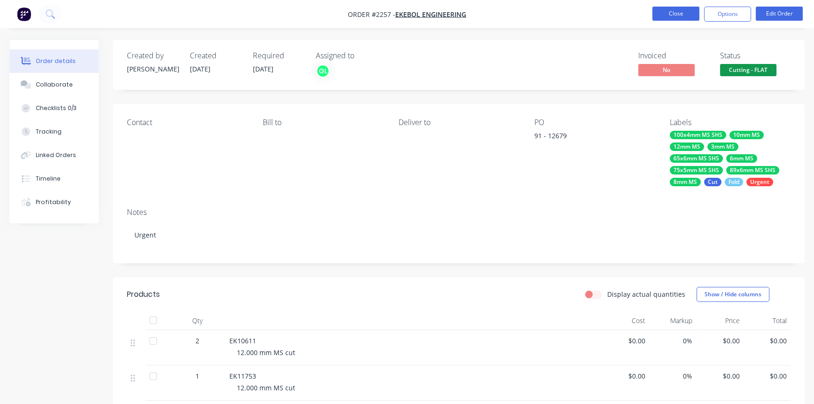
click at [655, 14] on button "Close" at bounding box center [675, 14] width 47 height 14
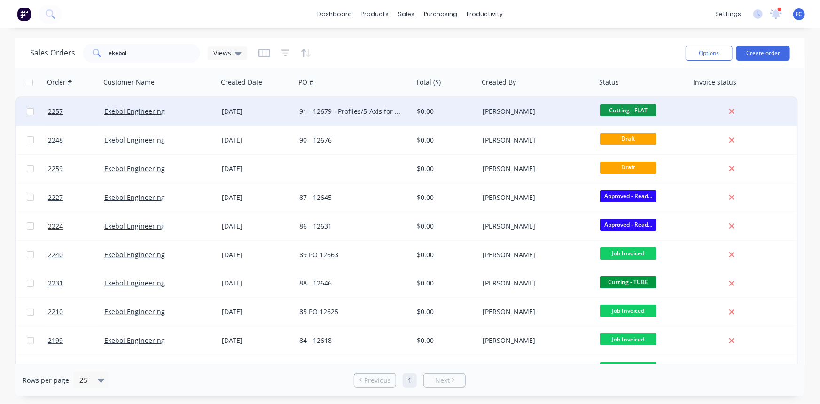
click at [288, 115] on div "[DATE]" at bounding box center [257, 111] width 70 height 9
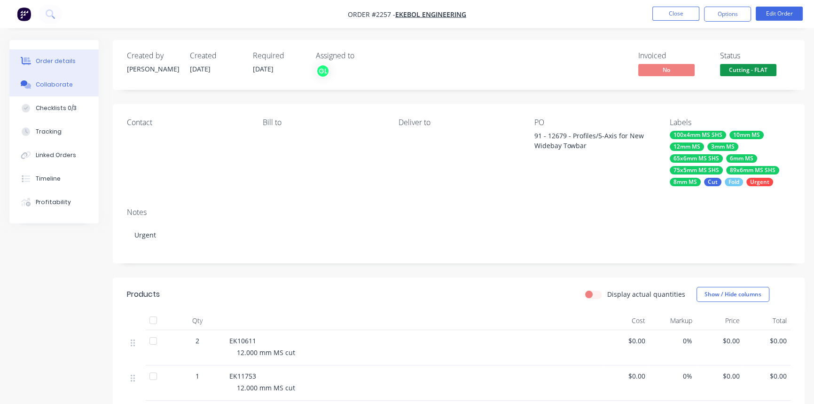
click at [65, 86] on div "Collaborate" at bounding box center [54, 84] width 37 height 8
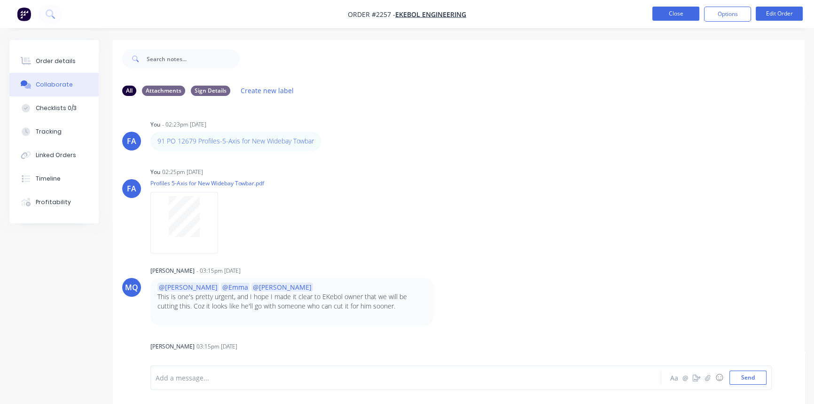
click at [655, 8] on button "Close" at bounding box center [675, 14] width 47 height 14
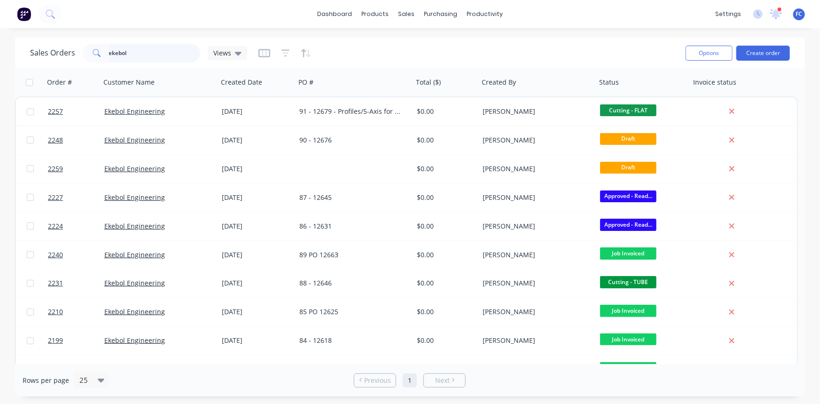
drag, startPoint x: 76, startPoint y: 46, endPoint x: 34, endPoint y: 41, distance: 42.0
click at [34, 41] on div "Sales Orders ekebol Views" at bounding box center [354, 52] width 648 height 23
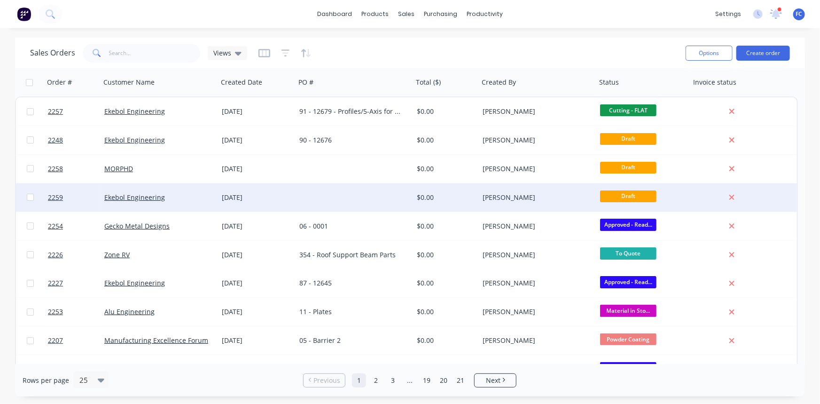
click at [292, 194] on div "[DATE]" at bounding box center [257, 197] width 78 height 28
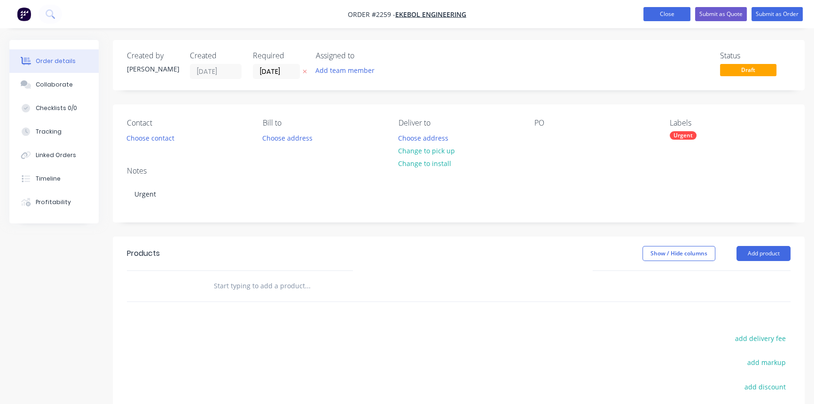
click at [646, 13] on button "Close" at bounding box center [666, 14] width 47 height 14
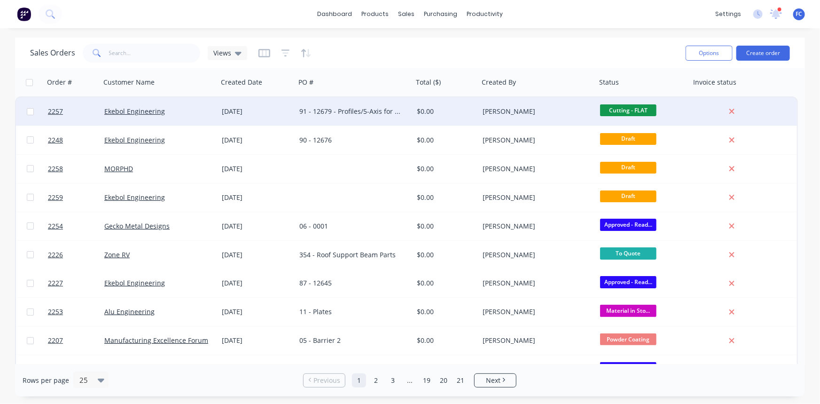
click at [329, 110] on div "91 - 12679 - Profiles/5-Axis for New Widebay Towbar" at bounding box center [351, 111] width 104 height 9
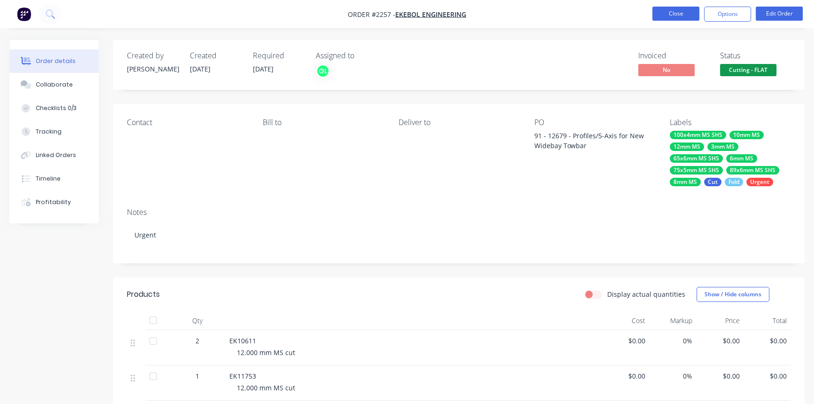
click at [655, 19] on button "Close" at bounding box center [675, 14] width 47 height 14
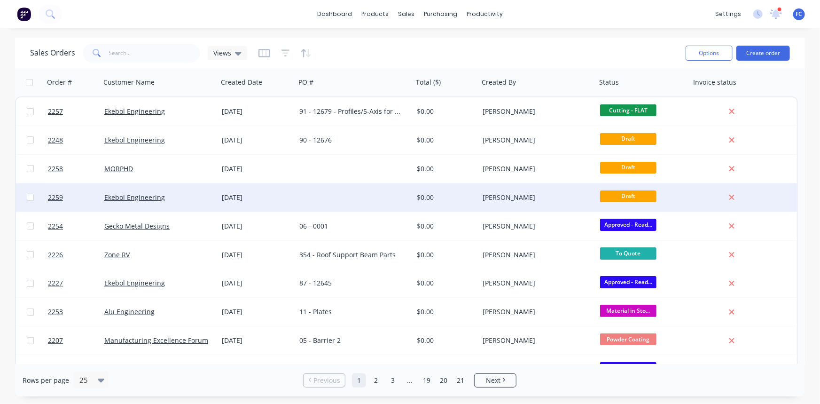
click at [273, 194] on div "[DATE]" at bounding box center [257, 197] width 70 height 9
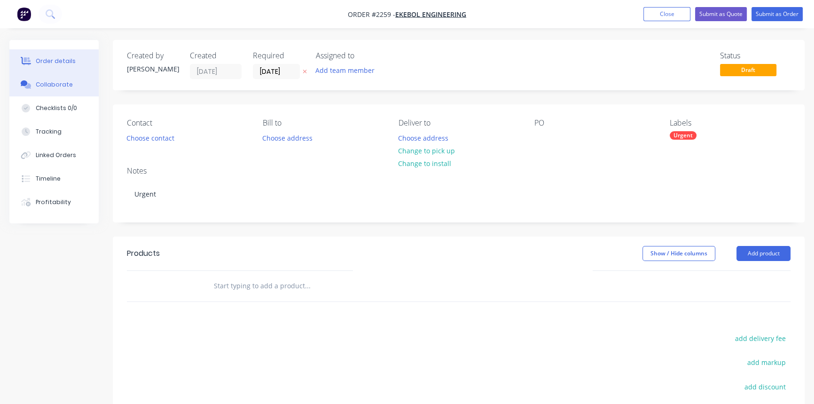
click at [47, 77] on button "Collaborate" at bounding box center [53, 84] width 89 height 23
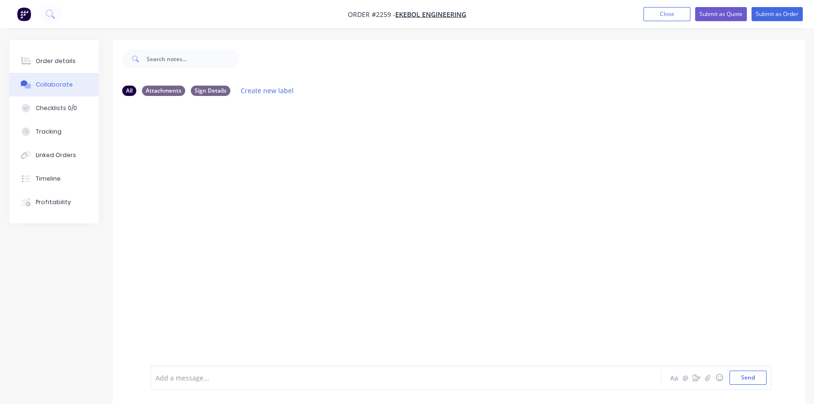
drag, startPoint x: 659, startPoint y: 10, endPoint x: 624, endPoint y: 25, distance: 37.7
click at [655, 10] on button "Close" at bounding box center [666, 14] width 47 height 14
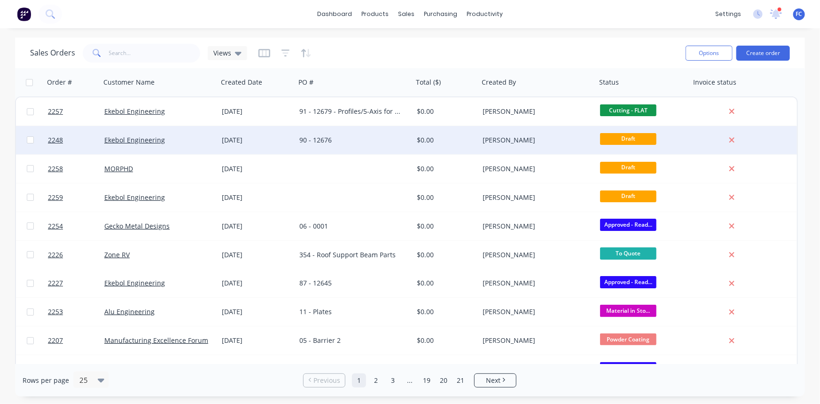
click at [245, 135] on div "[DATE]" at bounding box center [257, 140] width 78 height 28
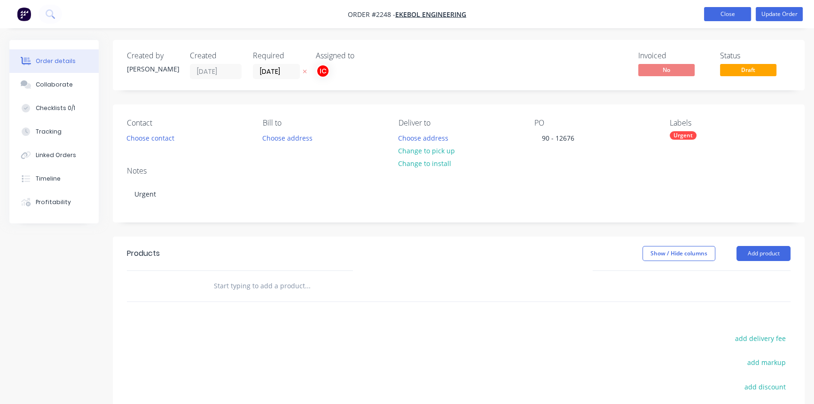
click at [655, 12] on button "Close" at bounding box center [727, 14] width 47 height 14
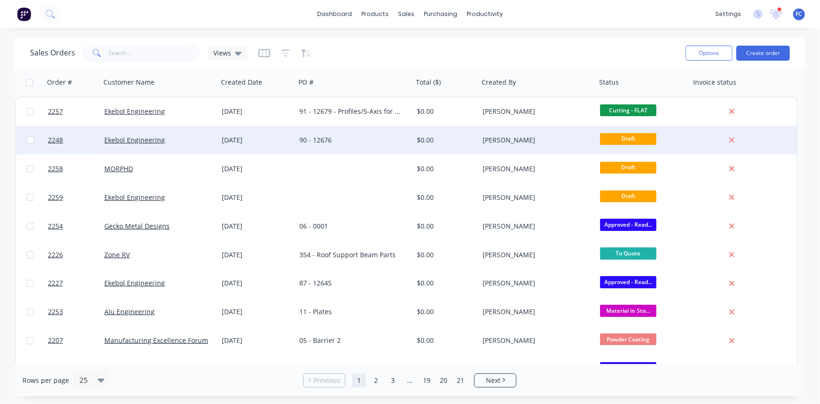
click at [345, 135] on div "90 - 12676" at bounding box center [351, 139] width 104 height 9
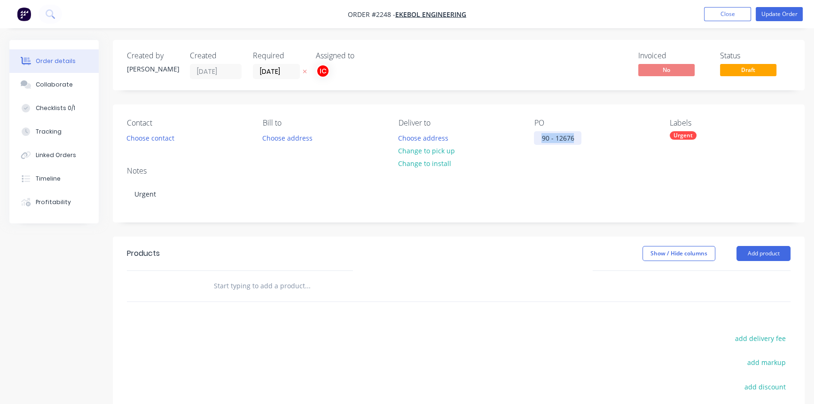
drag, startPoint x: 556, startPoint y: 139, endPoint x: 541, endPoint y: 136, distance: 14.8
click at [541, 136] on div "90 - 12676" at bounding box center [557, 138] width 47 height 14
click at [655, 13] on button "Close" at bounding box center [727, 14] width 47 height 14
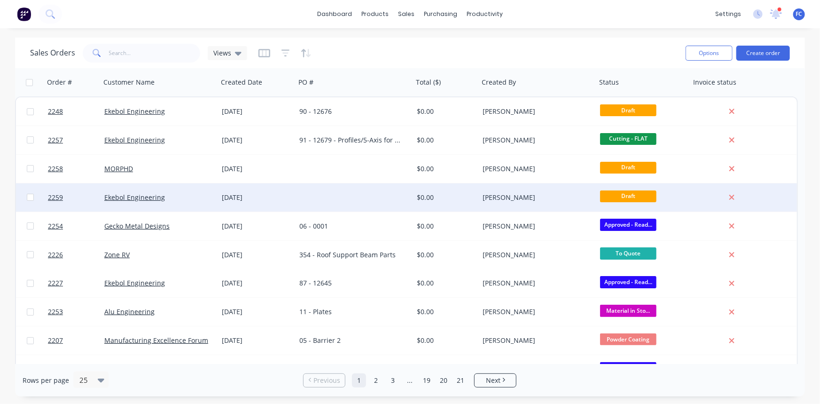
click at [306, 202] on div at bounding box center [354, 197] width 117 height 28
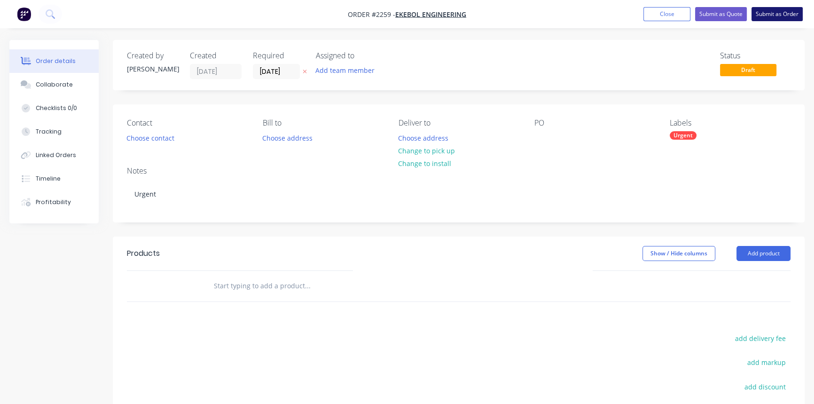
click at [655, 14] on button "Submit as Order" at bounding box center [776, 14] width 51 height 14
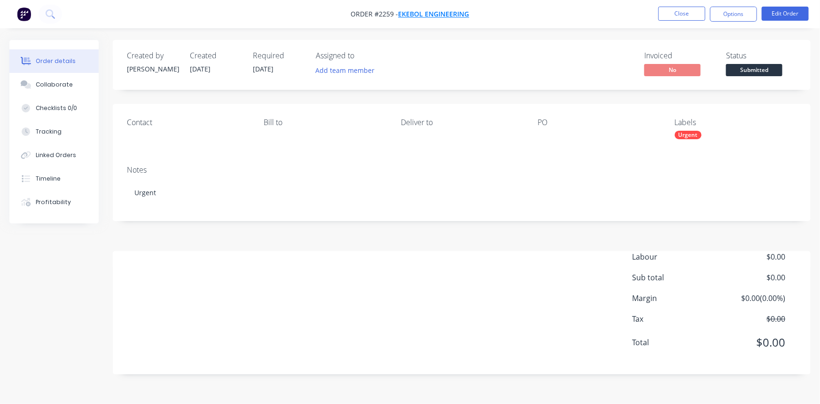
click at [426, 14] on span "Ekebol Engineering" at bounding box center [433, 14] width 71 height 9
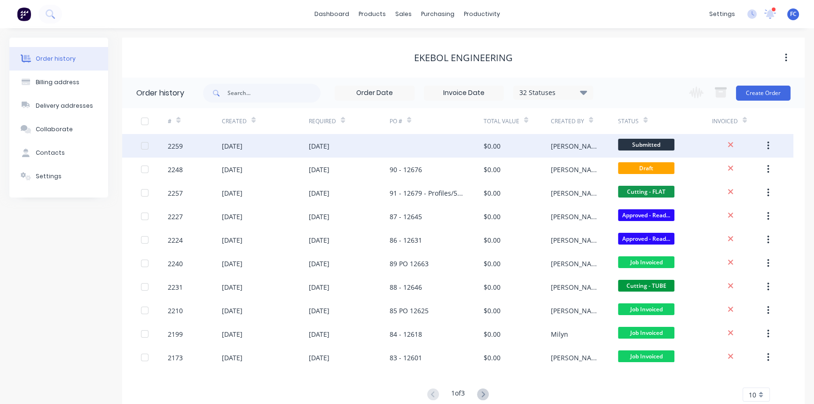
click at [329, 146] on div "[DATE]" at bounding box center [319, 146] width 21 height 10
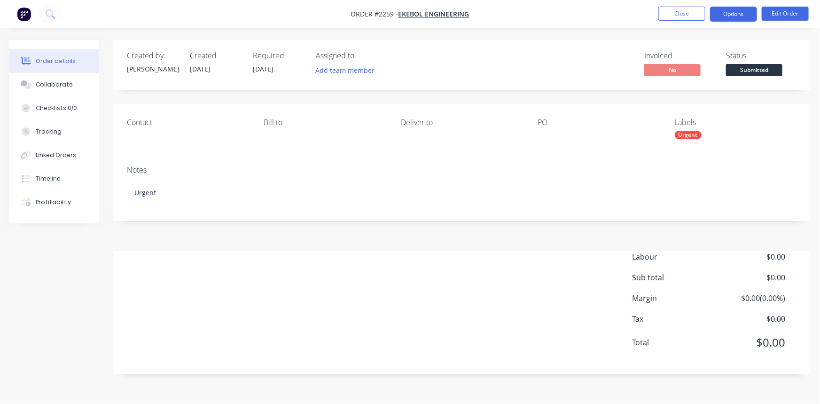
click at [655, 12] on button "Options" at bounding box center [733, 14] width 47 height 15
click at [40, 291] on div "Created by [PERSON_NAME] Created [DATE] Required [DATE] Assigned to Add team me…" at bounding box center [409, 214] width 801 height 348
click at [655, 135] on div "Urgent" at bounding box center [688, 135] width 27 height 8
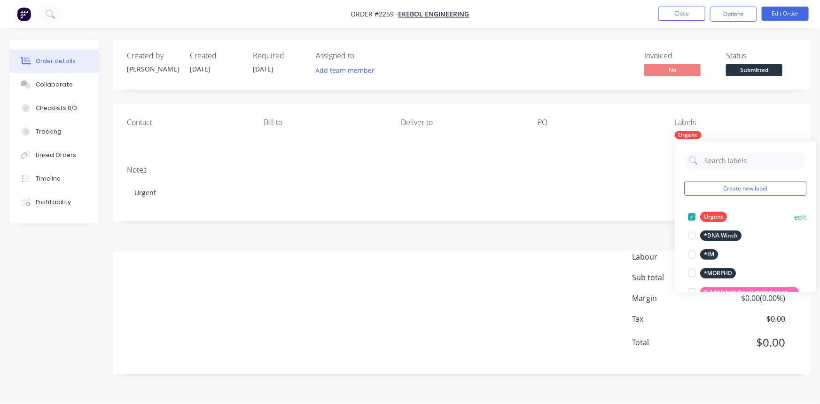
click at [655, 218] on div at bounding box center [691, 216] width 19 height 19
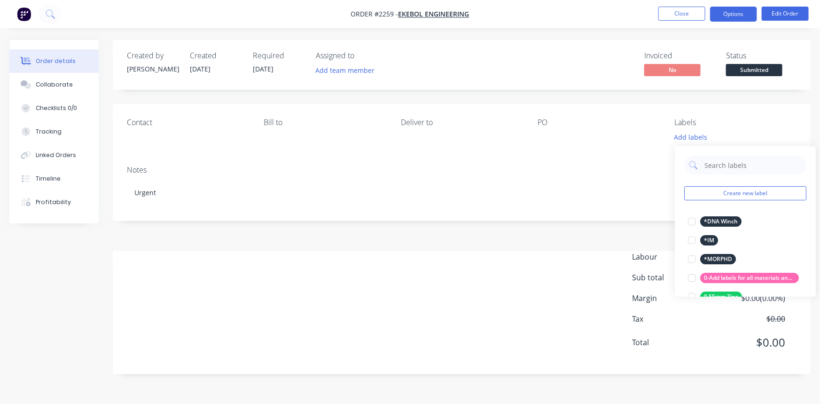
click at [655, 10] on button "Options" at bounding box center [733, 14] width 47 height 15
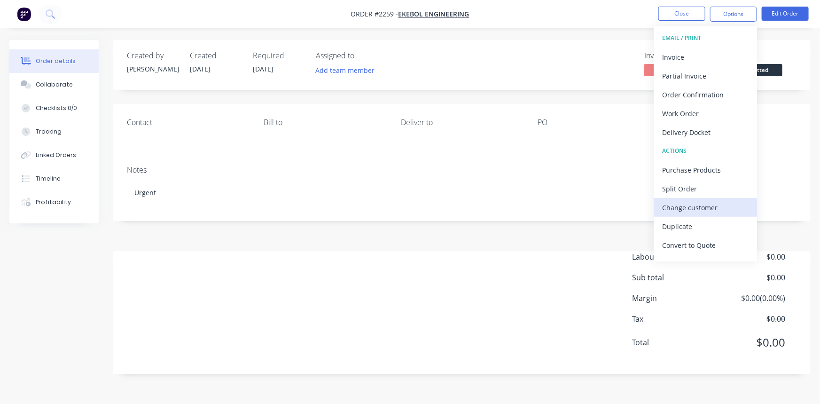
click at [655, 204] on div "Change customer" at bounding box center [705, 208] width 86 height 14
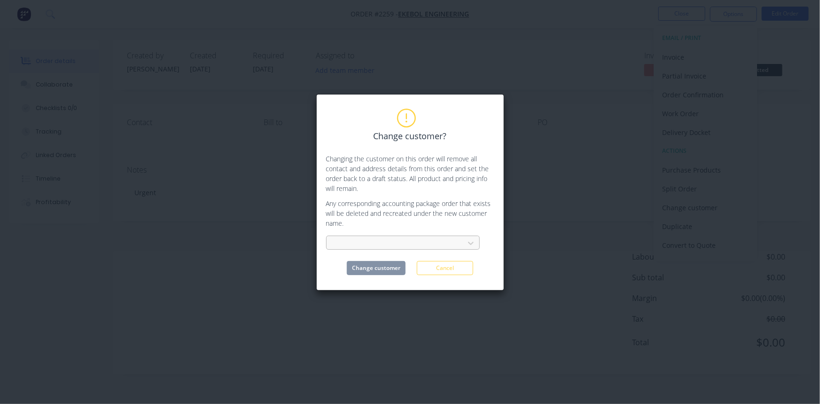
click at [387, 247] on div at bounding box center [396, 243] width 125 height 12
type input "MAVE"
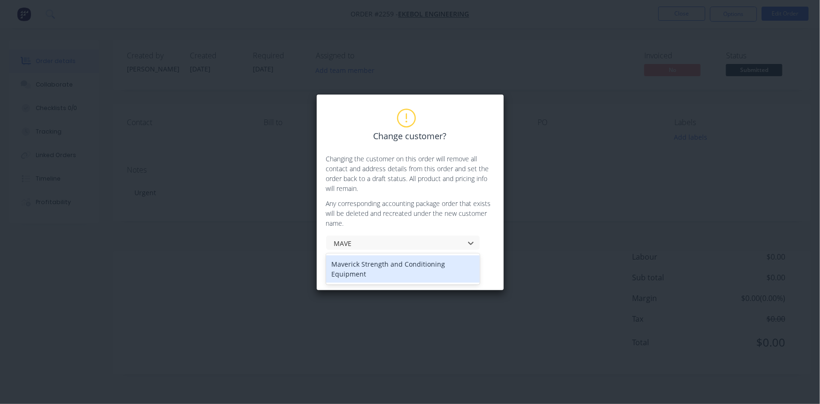
click at [370, 265] on div "Maverick Strength and Conditioning Equipment" at bounding box center [403, 268] width 154 height 27
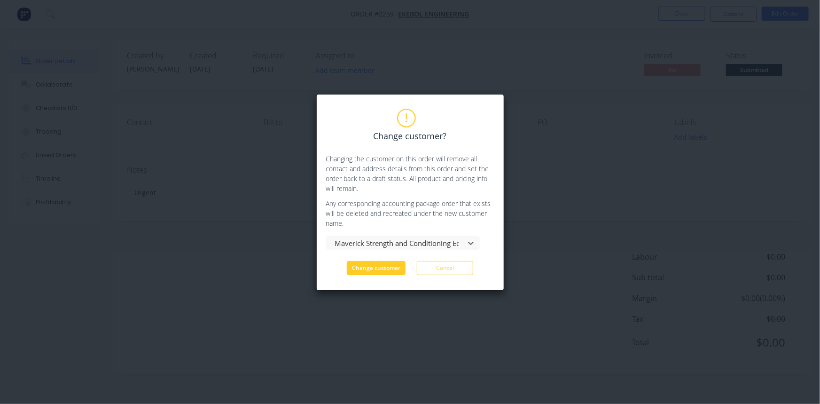
click at [380, 265] on button "Change customer" at bounding box center [376, 268] width 59 height 14
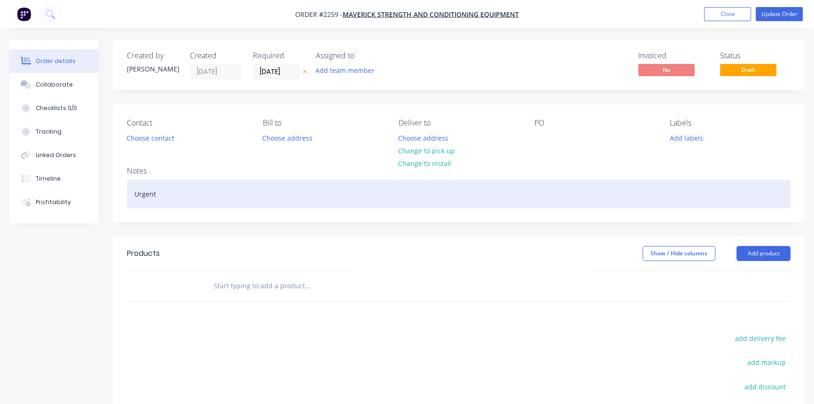
click at [169, 201] on div "Urgent" at bounding box center [458, 193] width 663 height 29
drag, startPoint x: 168, startPoint y: 198, endPoint x: 95, endPoint y: 193, distance: 73.0
click at [110, 194] on div "Order details Collaborate Checklists 0/0 Tracking Linked Orders Timeline Profit…" at bounding box center [407, 290] width 814 height 501
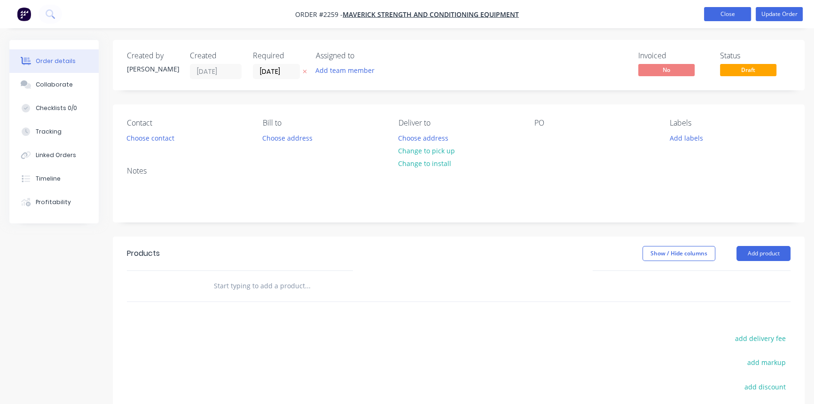
drag, startPoint x: 724, startPoint y: 14, endPoint x: 718, endPoint y: 15, distance: 5.8
click at [655, 14] on button "Close" at bounding box center [727, 14] width 47 height 14
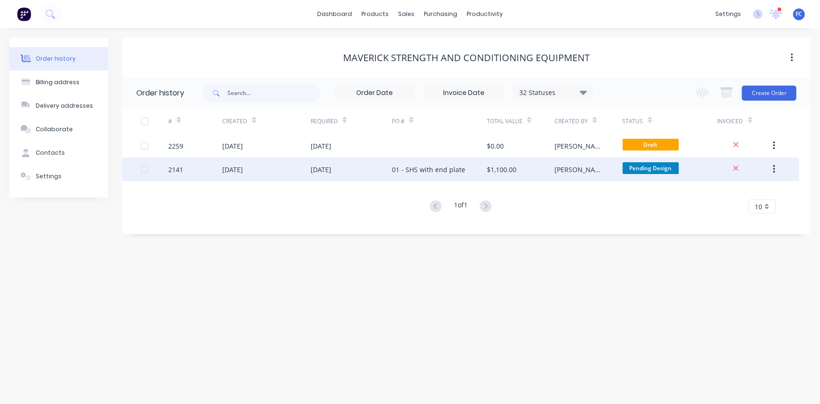
click at [273, 164] on div "[DATE]" at bounding box center [266, 168] width 88 height 23
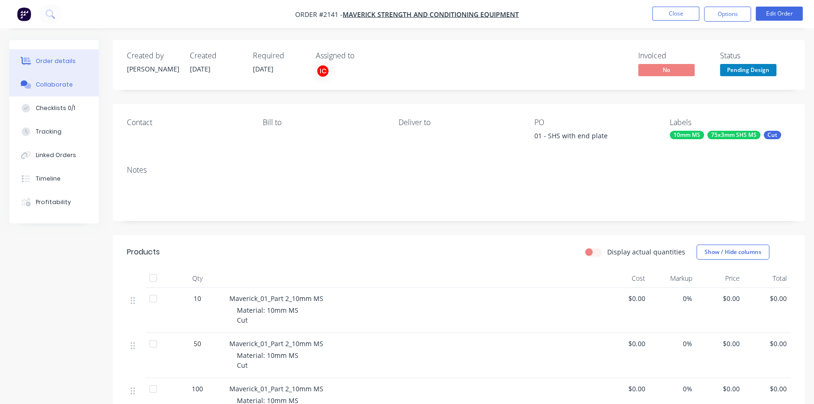
click at [62, 81] on div "Collaborate" at bounding box center [54, 84] width 37 height 8
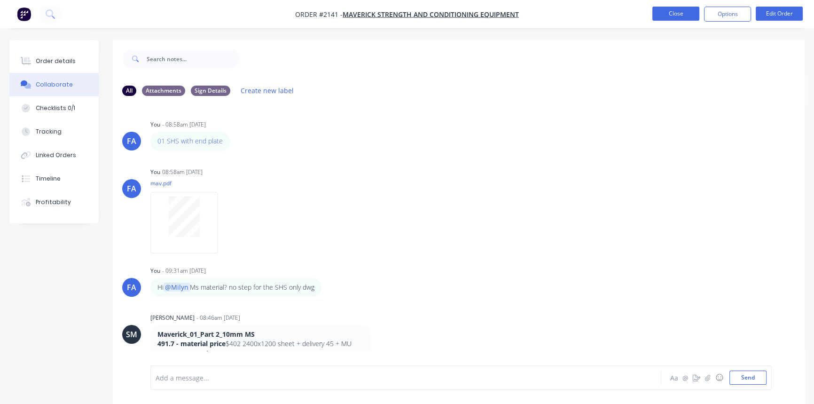
click at [655, 14] on button "Close" at bounding box center [675, 14] width 47 height 14
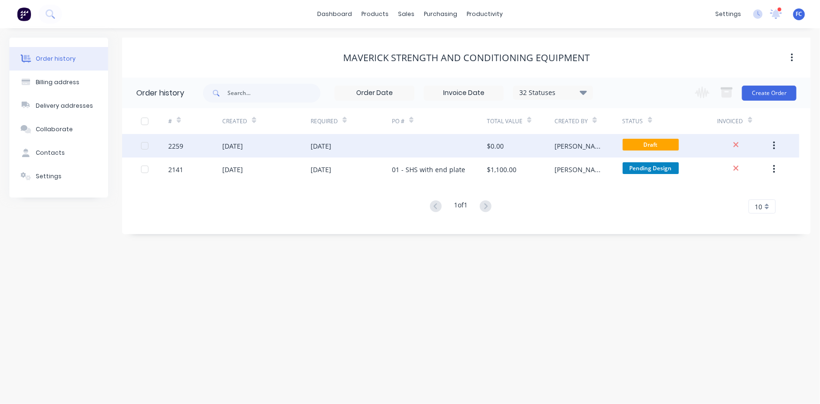
click at [243, 146] on div "[DATE]" at bounding box center [232, 146] width 21 height 10
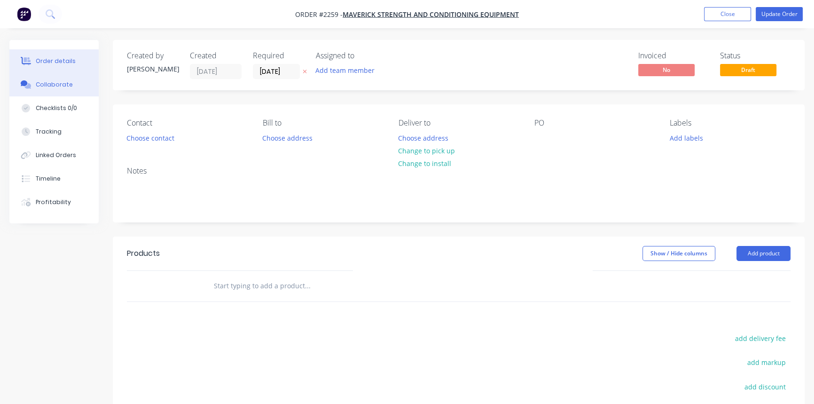
click at [50, 86] on div "Collaborate" at bounding box center [54, 84] width 37 height 8
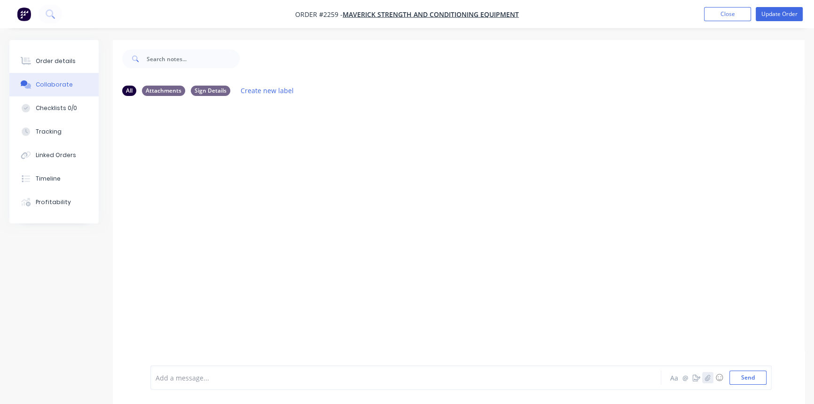
click at [655, 311] on icon "button" at bounding box center [708, 377] width 6 height 7
click at [269, 311] on div at bounding box center [385, 378] width 458 height 10
click at [655, 311] on button "Send" at bounding box center [747, 377] width 37 height 14
click at [655, 311] on button "button" at bounding box center [707, 377] width 11 height 11
click at [655, 311] on button "Send" at bounding box center [747, 377] width 37 height 14
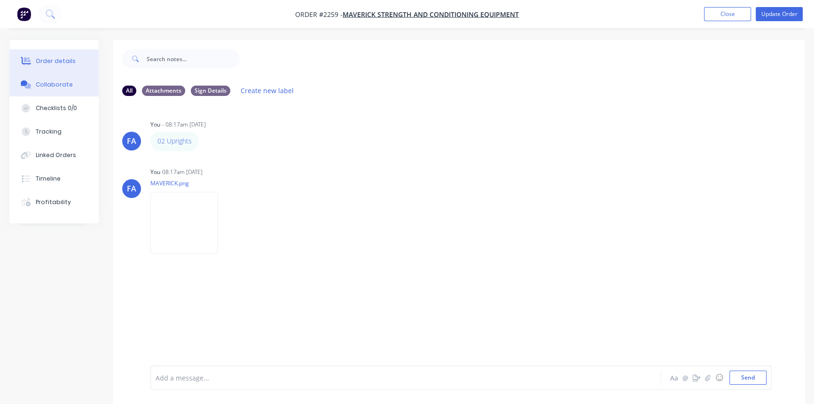
click at [56, 62] on div "Order details" at bounding box center [56, 61] width 40 height 8
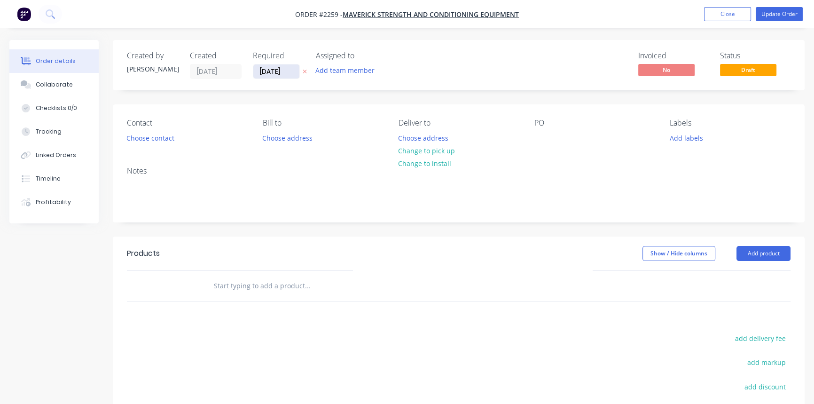
click at [277, 74] on input "[DATE]" at bounding box center [276, 71] width 46 height 14
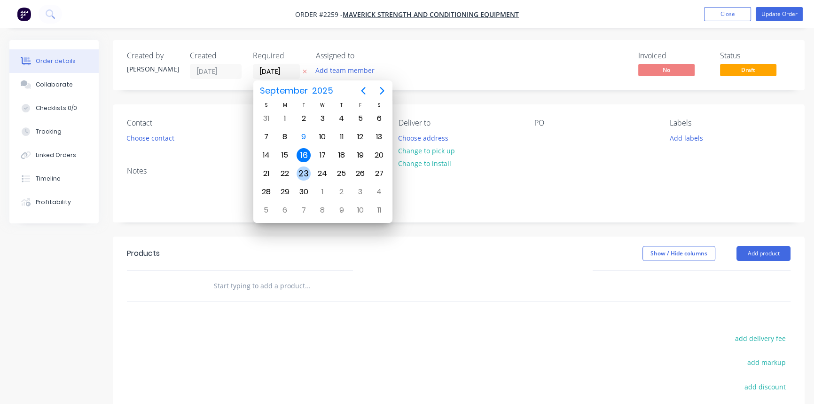
click at [301, 171] on div "23" at bounding box center [303, 173] width 14 height 14
type input "[DATE]"
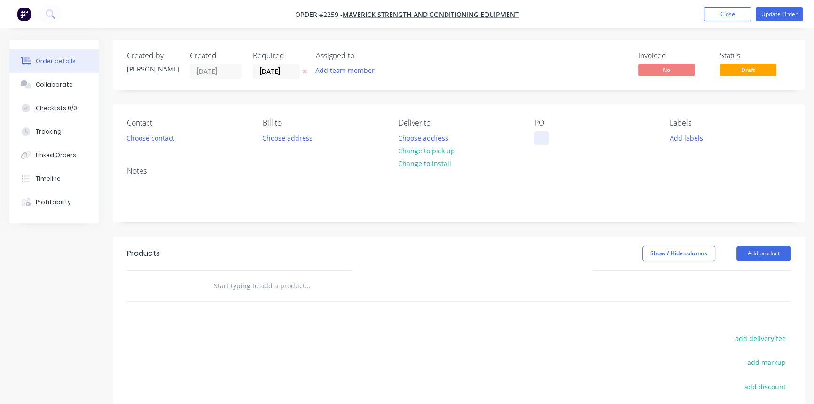
click at [536, 135] on div at bounding box center [541, 138] width 15 height 14
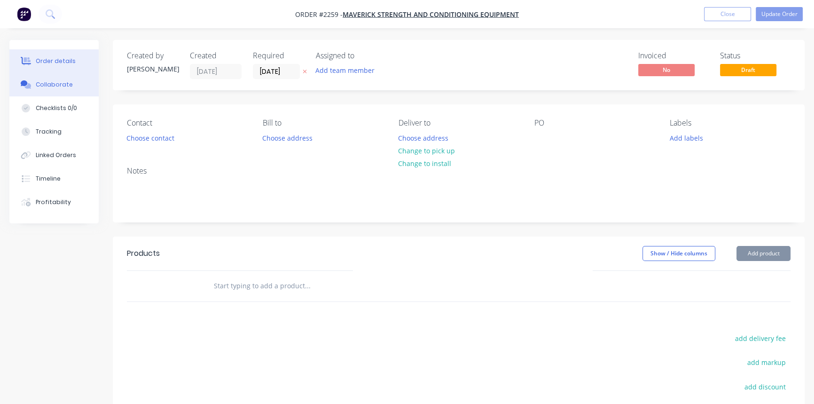
click at [55, 82] on div "Collaborate" at bounding box center [54, 84] width 37 height 8
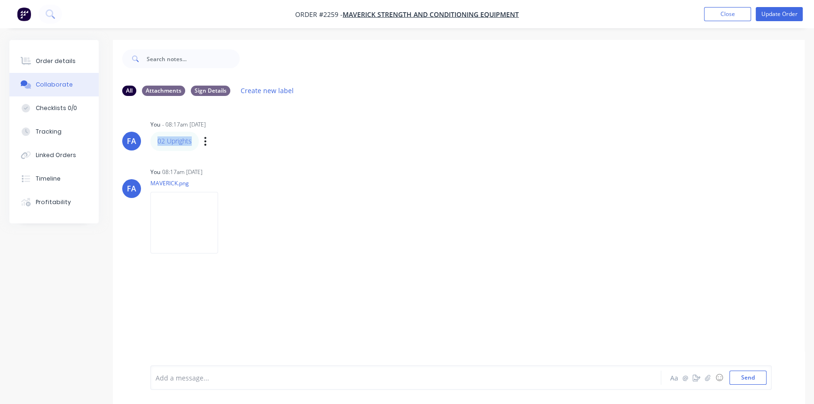
drag, startPoint x: 195, startPoint y: 139, endPoint x: 148, endPoint y: 141, distance: 48.0
click at [148, 141] on div "FA You - 08:17am 09/09/25 02 Uprights Labels Edit Delete" at bounding box center [459, 133] width 692 height 33
copy link "02 Uprights"
click at [53, 62] on div "Order details" at bounding box center [56, 61] width 40 height 8
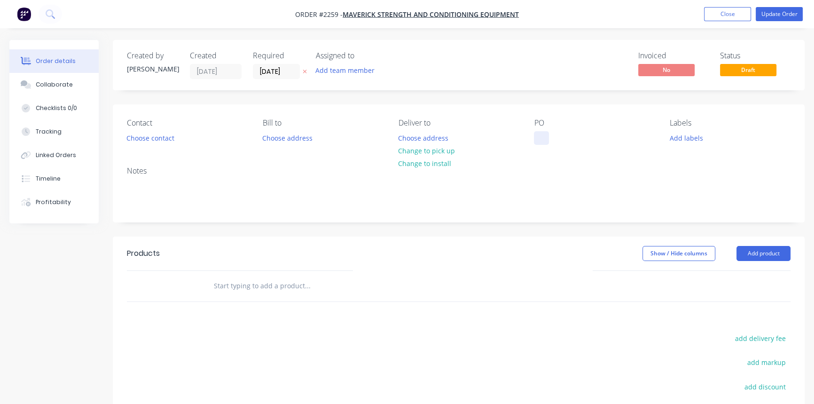
click at [540, 136] on div at bounding box center [541, 138] width 15 height 14
paste div
click at [542, 138] on div "02 Uprights" at bounding box center [560, 138] width 52 height 14
click at [551, 137] on div "02 Uprights" at bounding box center [560, 138] width 52 height 14
click at [765, 15] on button "Update Order" at bounding box center [779, 14] width 47 height 14
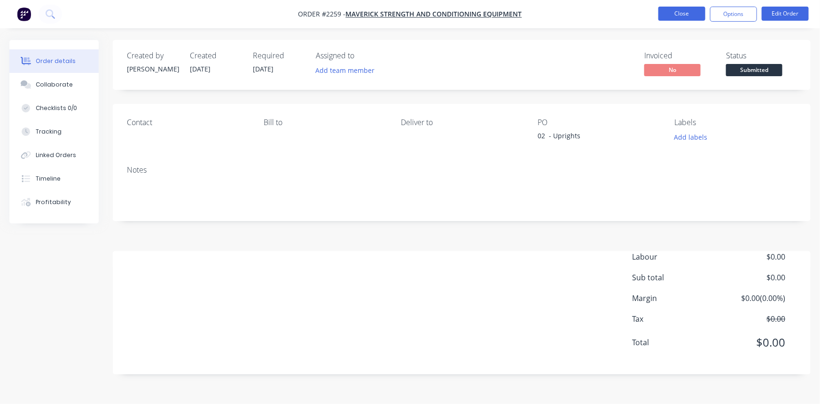
click at [679, 14] on button "Close" at bounding box center [681, 14] width 47 height 14
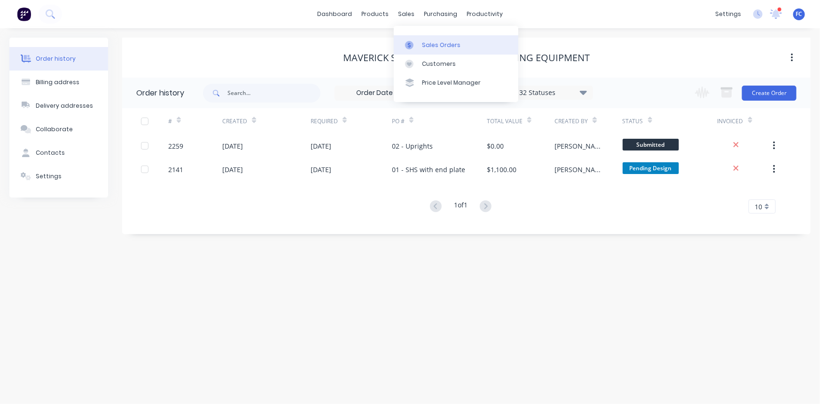
click at [418, 42] on div at bounding box center [412, 45] width 14 height 8
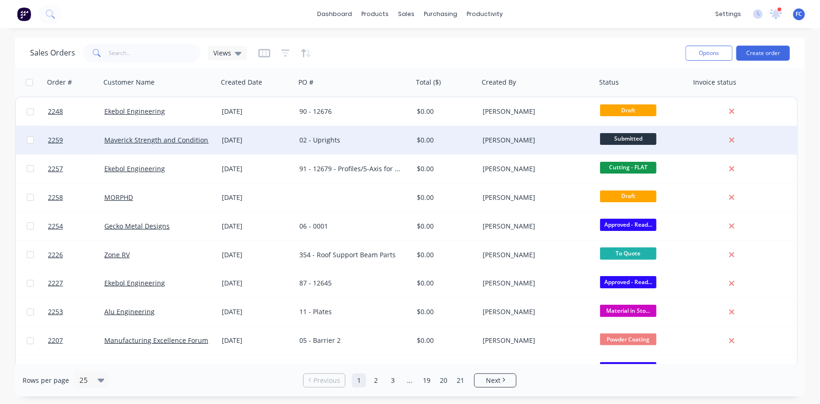
click at [279, 141] on div "[DATE]" at bounding box center [257, 139] width 70 height 9
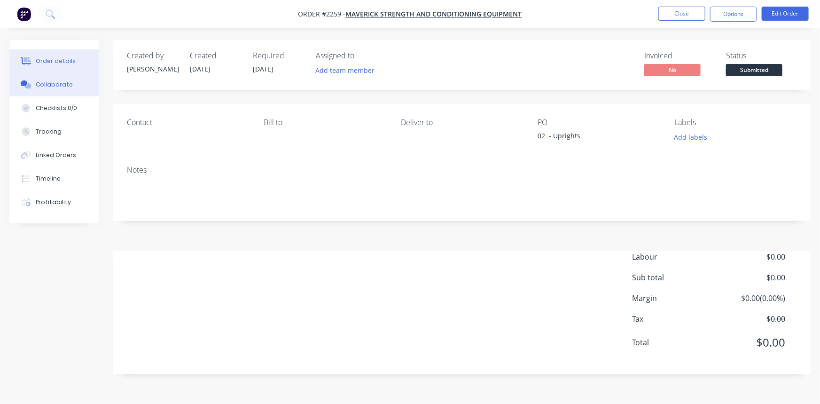
click at [55, 88] on div "Collaborate" at bounding box center [54, 84] width 37 height 8
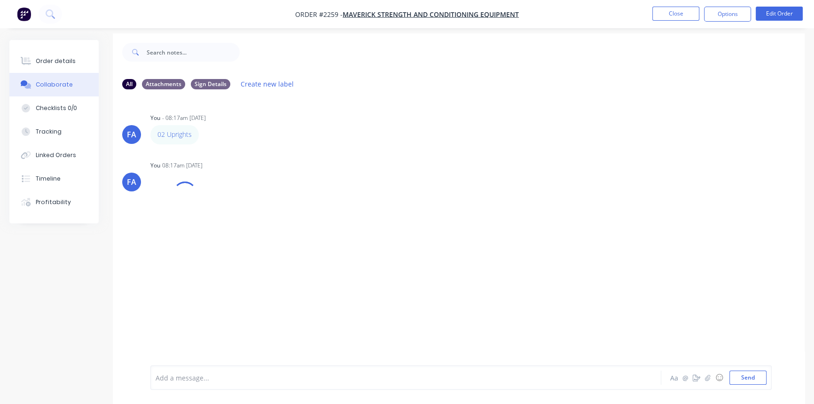
scroll to position [14, 0]
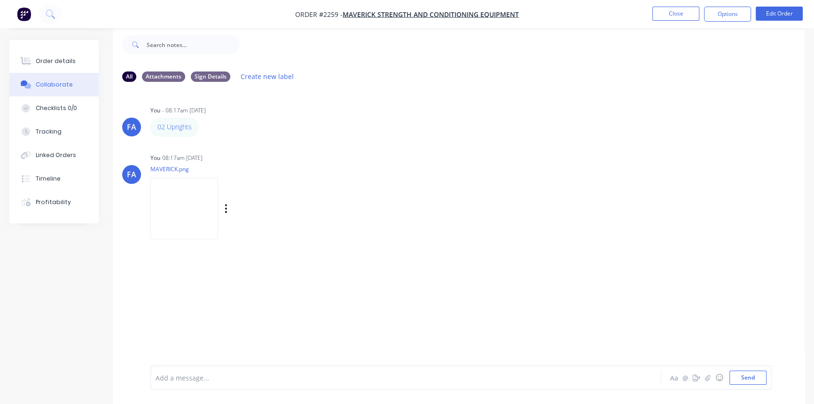
click at [179, 184] on img at bounding box center [184, 209] width 68 height 62
click at [66, 61] on div "Order details" at bounding box center [56, 61] width 40 height 8
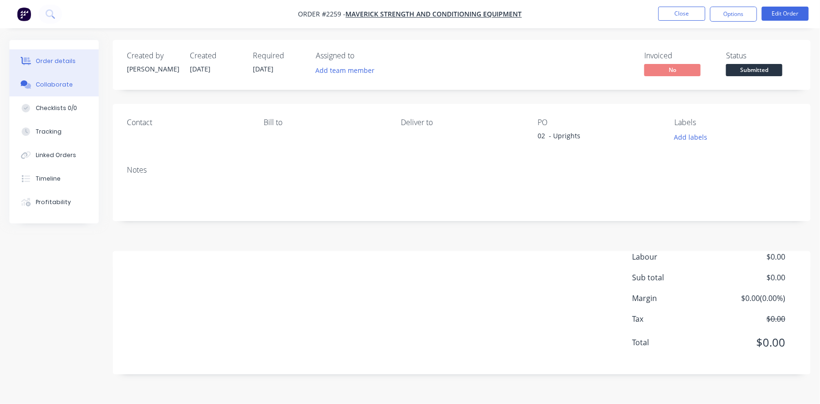
click at [60, 86] on div "Collaborate" at bounding box center [54, 84] width 37 height 8
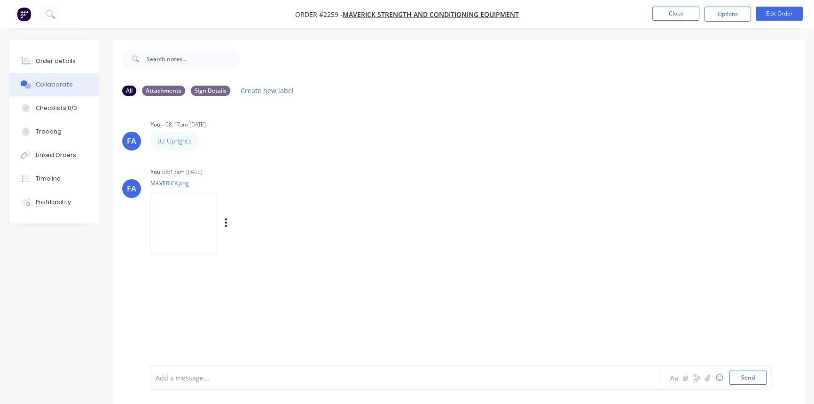
click at [174, 217] on img at bounding box center [184, 223] width 68 height 62
drag, startPoint x: 174, startPoint y: 146, endPoint x: 171, endPoint y: 141, distance: 5.4
click at [676, 10] on button "Close" at bounding box center [675, 14] width 47 height 14
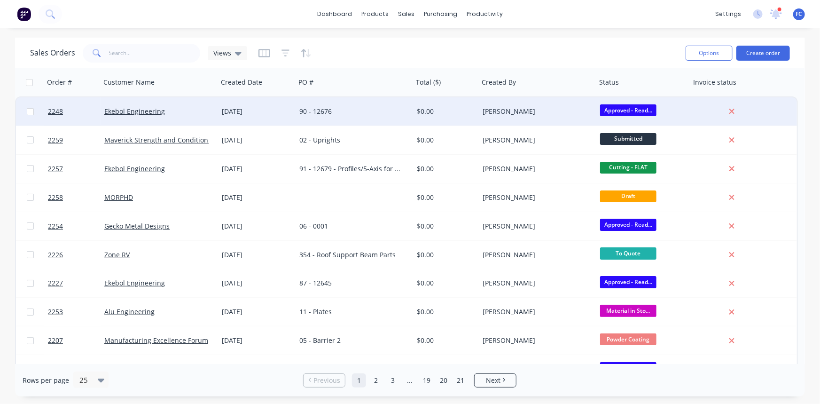
click at [247, 108] on div "[DATE]" at bounding box center [257, 111] width 70 height 9
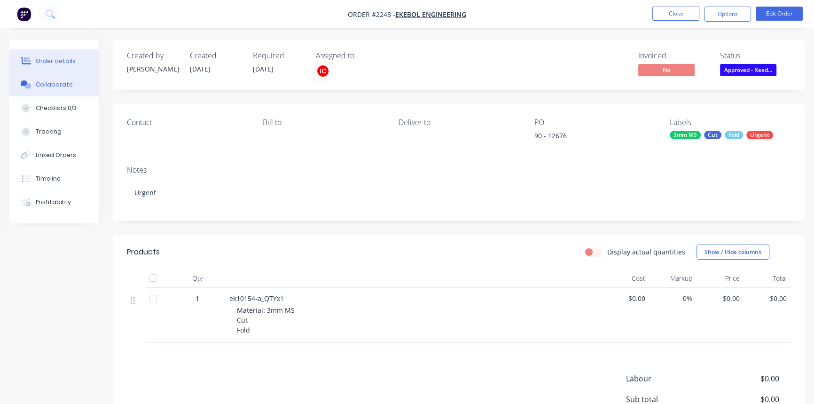
click at [59, 87] on div "Collaborate" at bounding box center [54, 84] width 37 height 8
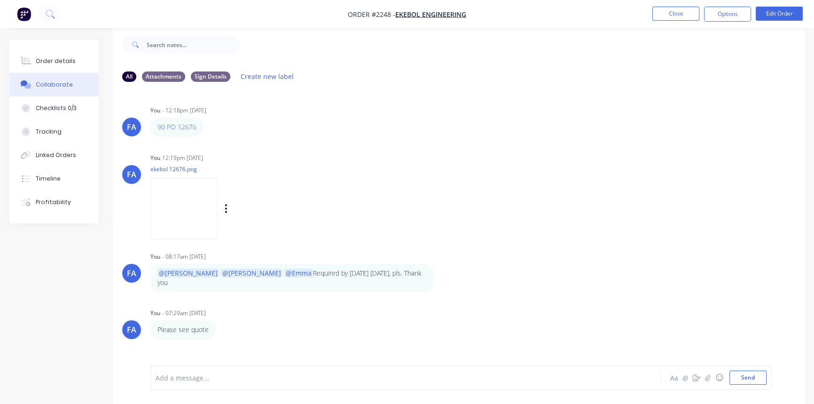
click at [188, 186] on img at bounding box center [184, 209] width 68 height 62
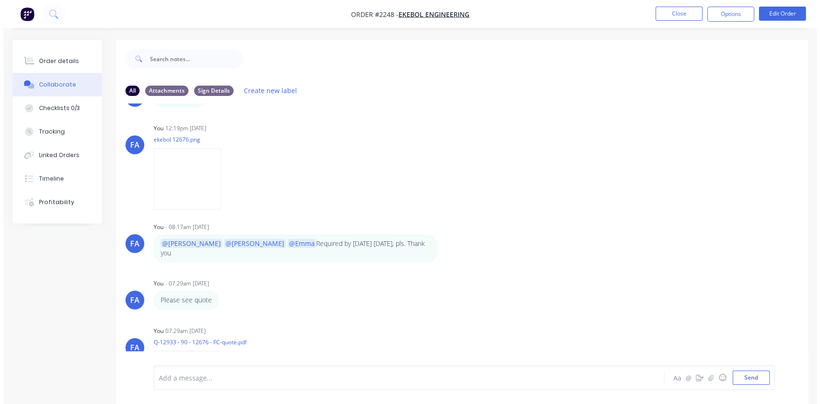
scroll to position [42, 0]
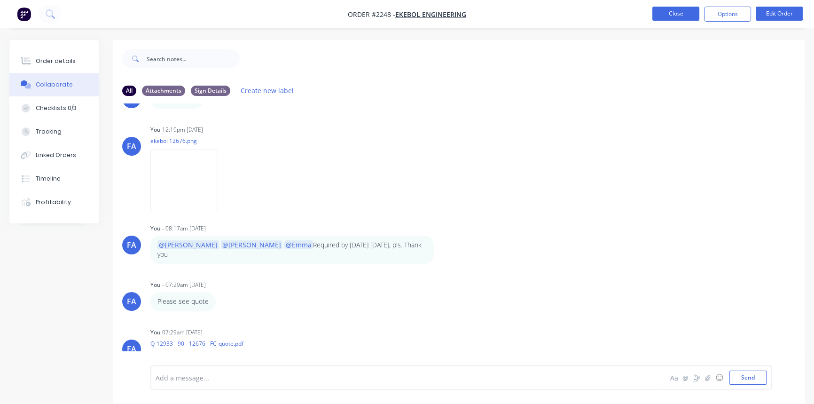
click at [677, 13] on button "Close" at bounding box center [675, 14] width 47 height 14
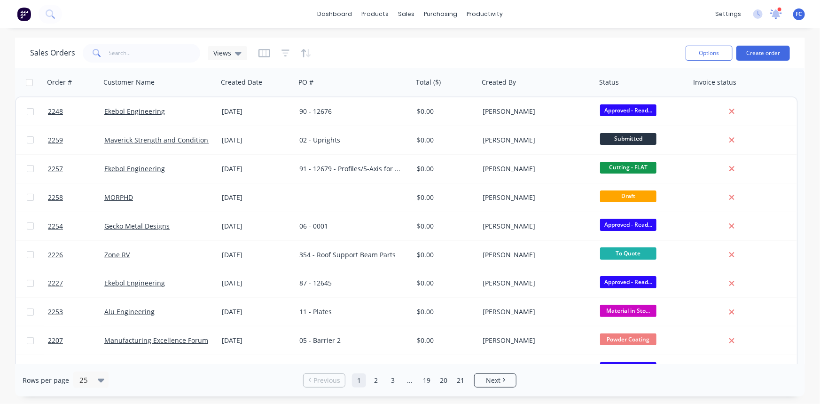
click at [776, 14] on icon at bounding box center [776, 13] width 8 height 8
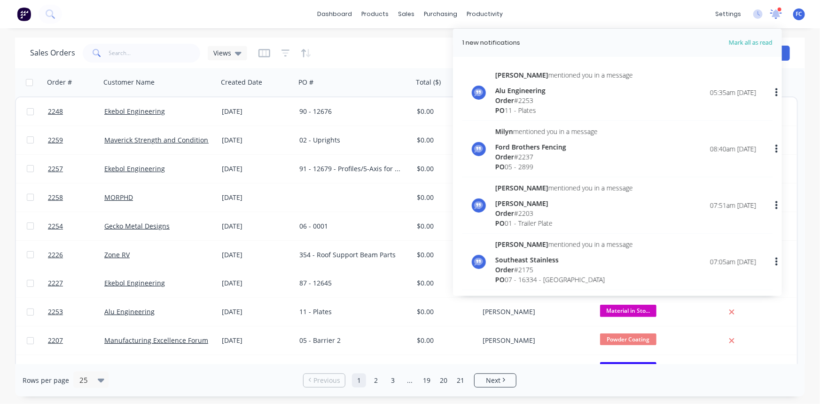
click at [776, 14] on icon at bounding box center [776, 13] width 8 height 8
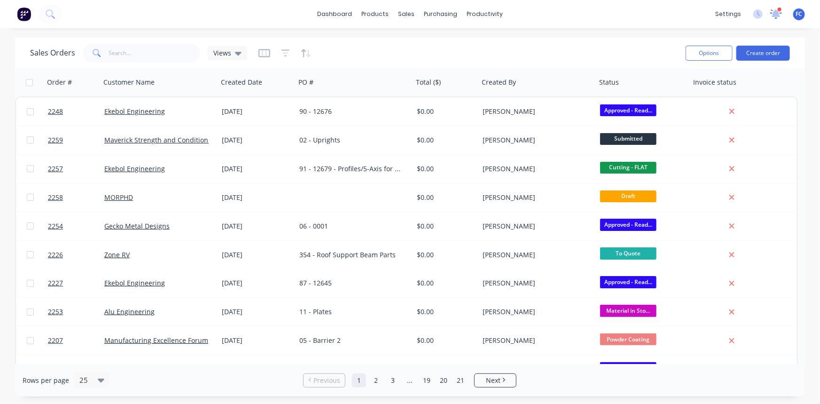
click at [780, 14] on icon at bounding box center [776, 13] width 13 height 11
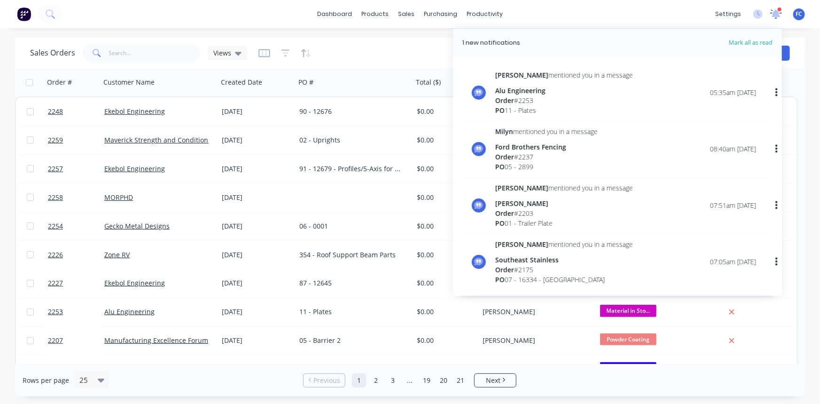
click at [780, 14] on icon at bounding box center [776, 14] width 12 height 10
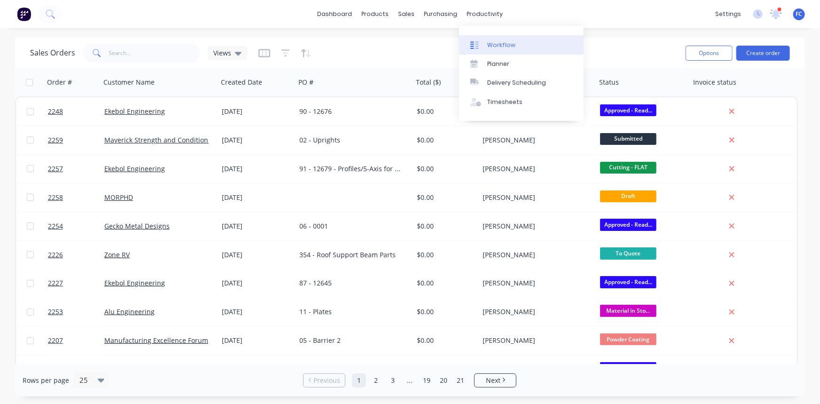
click at [491, 45] on div "Workflow" at bounding box center [501, 45] width 28 height 8
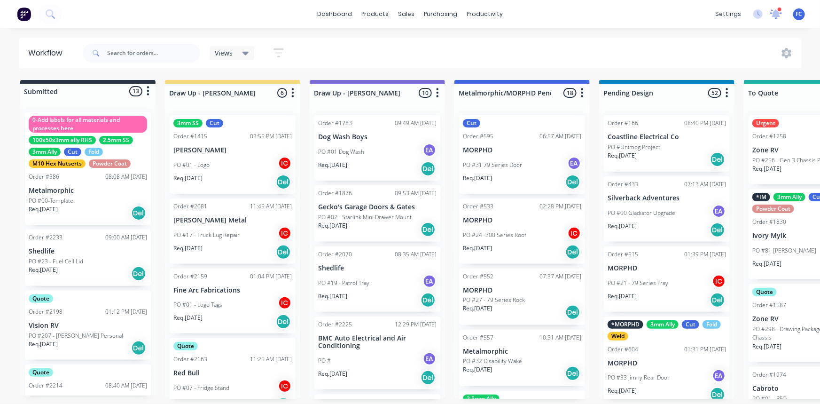
click at [775, 14] on icon at bounding box center [776, 14] width 12 height 10
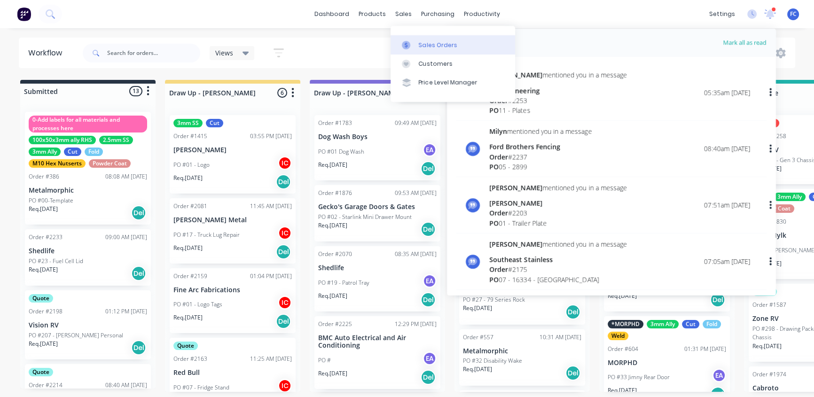
click at [419, 46] on div "Sales Orders" at bounding box center [438, 45] width 39 height 8
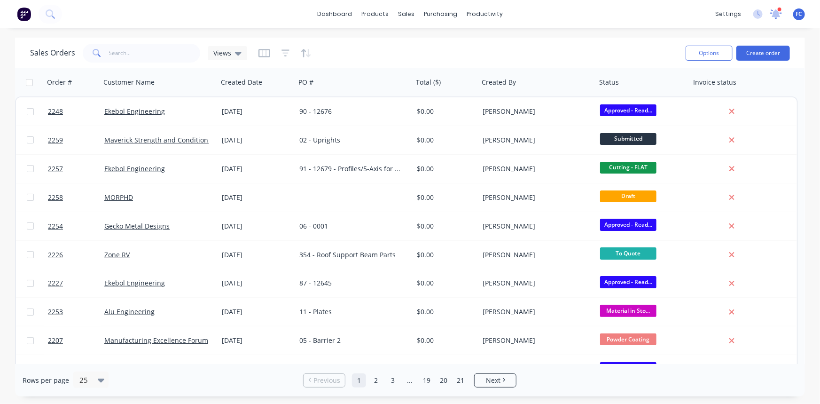
click at [777, 16] on icon at bounding box center [776, 13] width 8 height 8
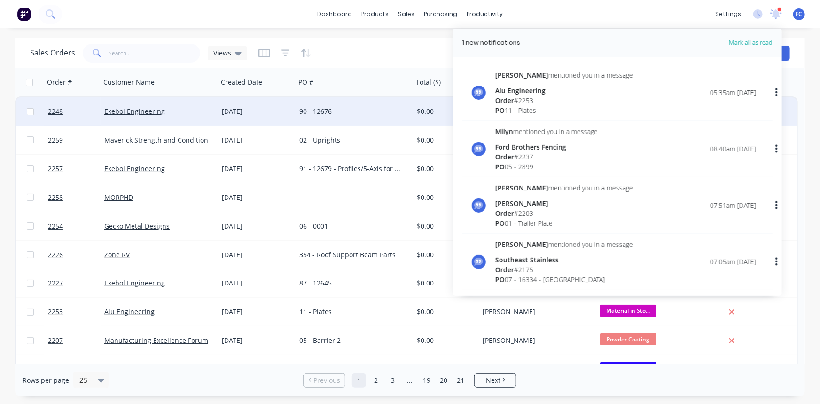
click at [239, 119] on div "[DATE]" at bounding box center [257, 111] width 78 height 28
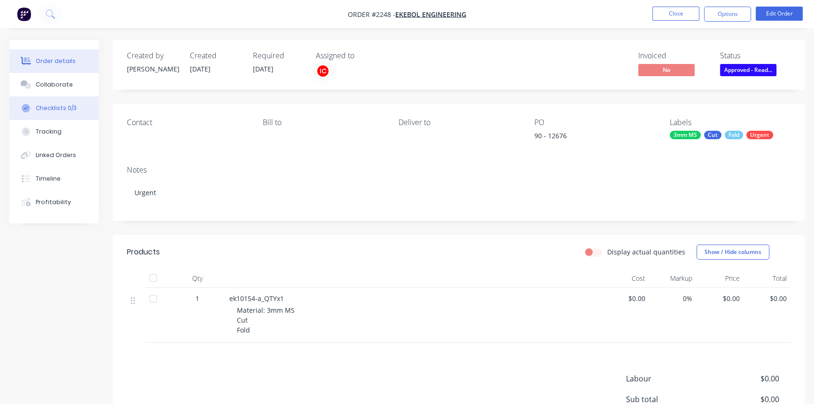
click at [49, 106] on div "Checklists 0/3" at bounding box center [56, 108] width 41 height 8
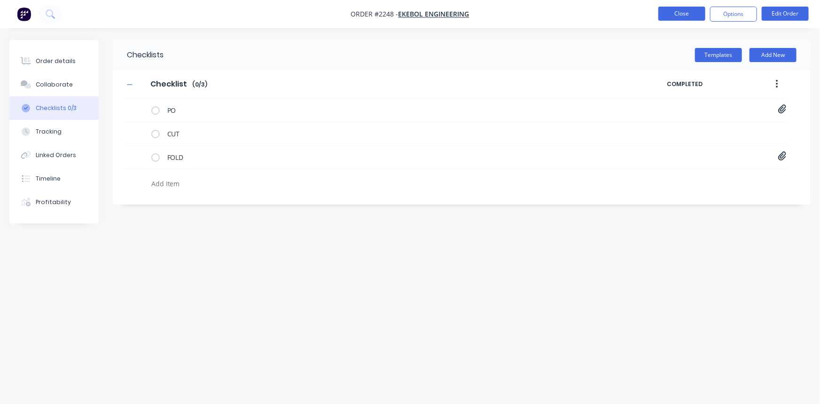
click at [679, 15] on button "Close" at bounding box center [681, 14] width 47 height 14
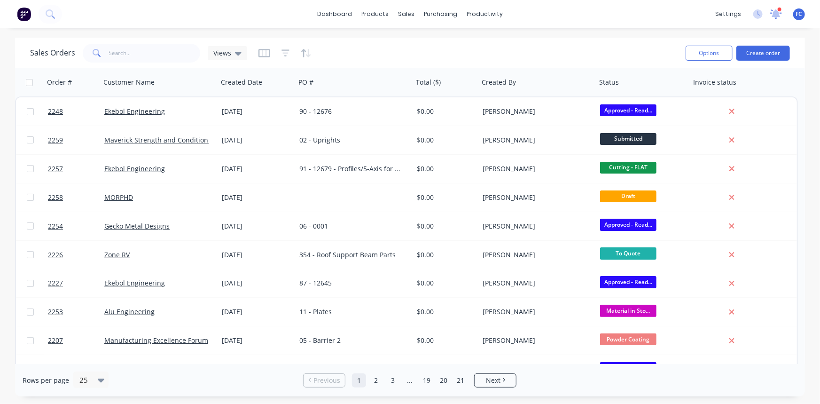
click at [772, 13] on icon at bounding box center [776, 14] width 12 height 10
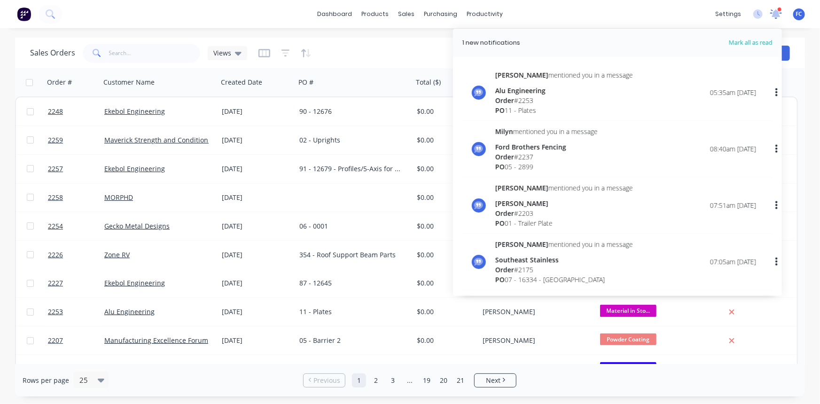
click at [772, 13] on icon at bounding box center [776, 13] width 12 height 9
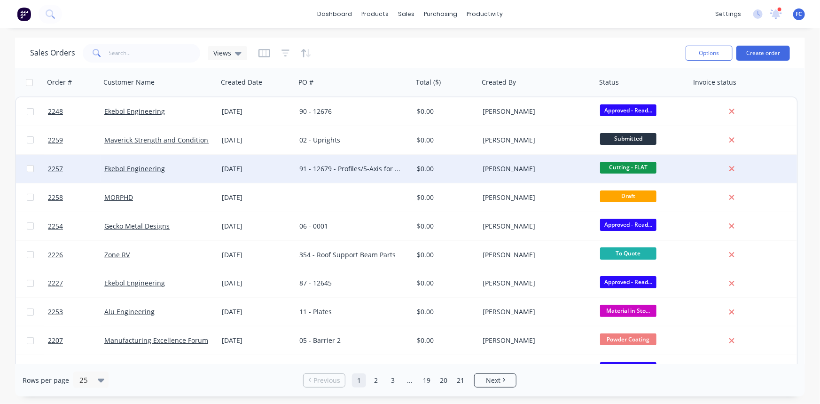
click at [253, 164] on div "[DATE]" at bounding box center [257, 168] width 70 height 9
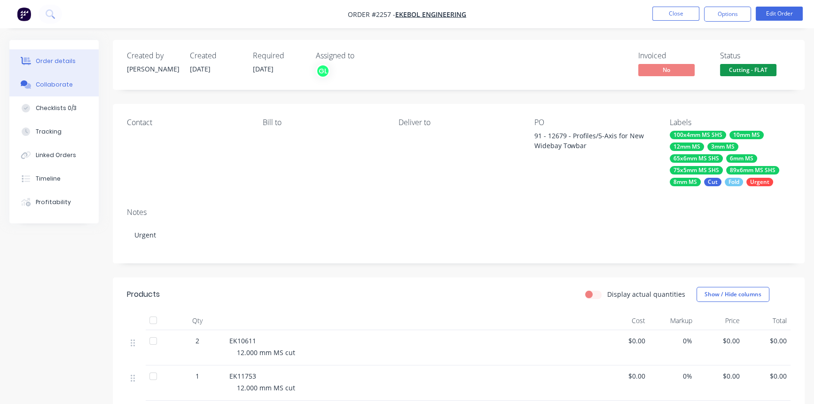
click at [78, 88] on button "Collaborate" at bounding box center [53, 84] width 89 height 23
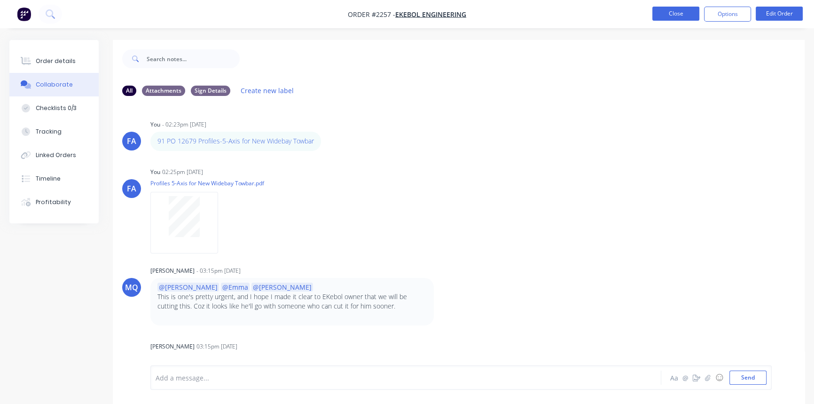
click at [674, 11] on button "Close" at bounding box center [675, 14] width 47 height 14
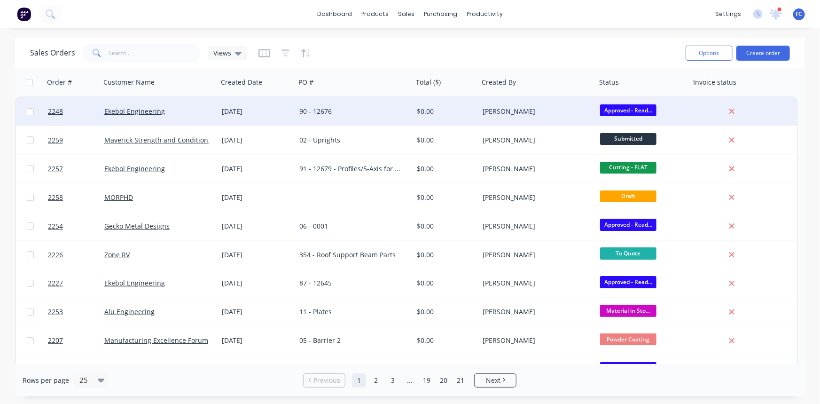
click at [249, 113] on div "[DATE]" at bounding box center [257, 111] width 70 height 9
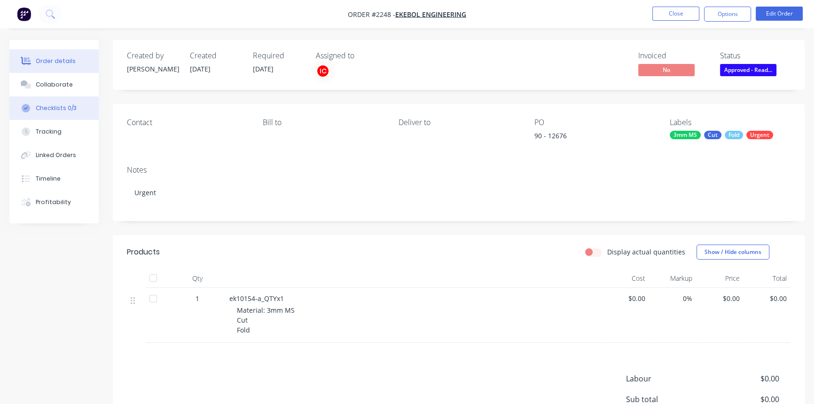
click at [53, 108] on div "Checklists 0/3" at bounding box center [56, 108] width 41 height 8
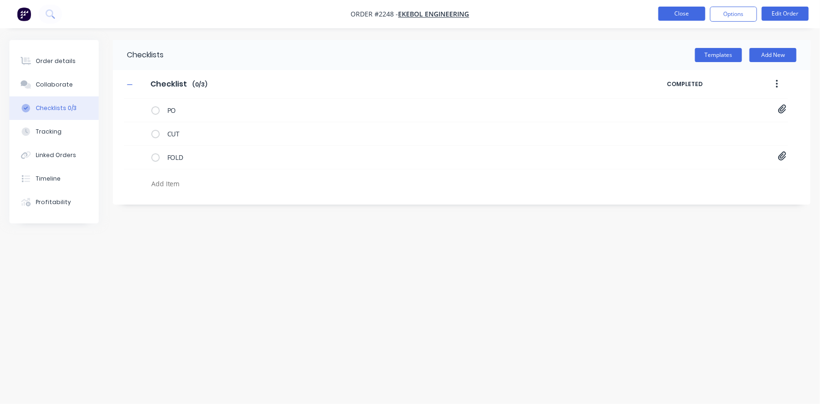
click at [677, 14] on button "Close" at bounding box center [681, 14] width 47 height 14
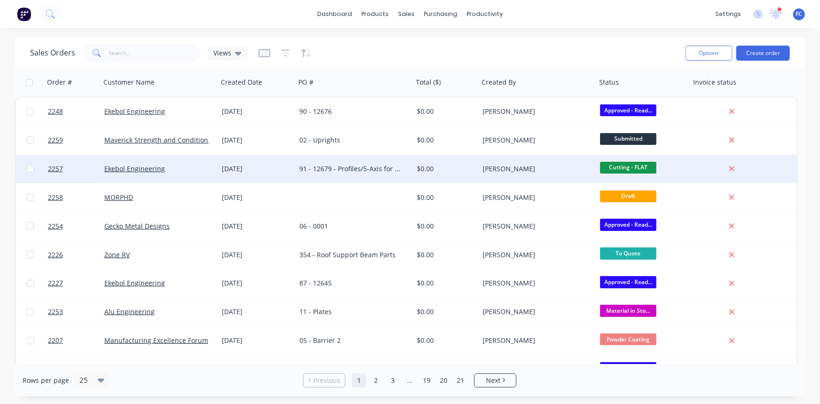
click at [197, 166] on div "Ekebol Engineering" at bounding box center [156, 168] width 104 height 9
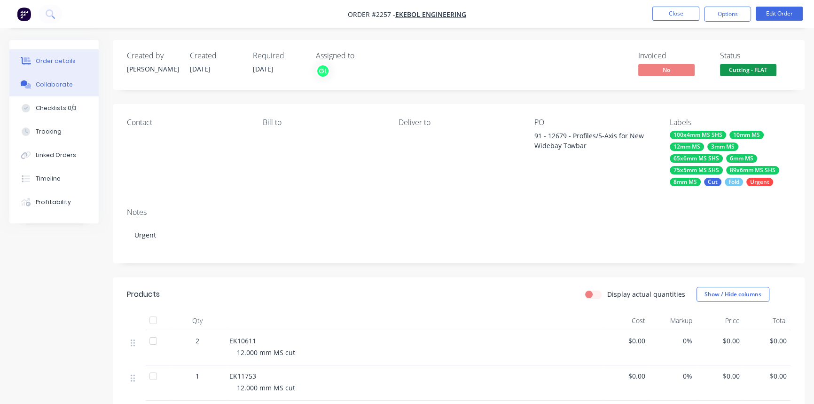
click at [65, 83] on div "Collaborate" at bounding box center [54, 84] width 37 height 8
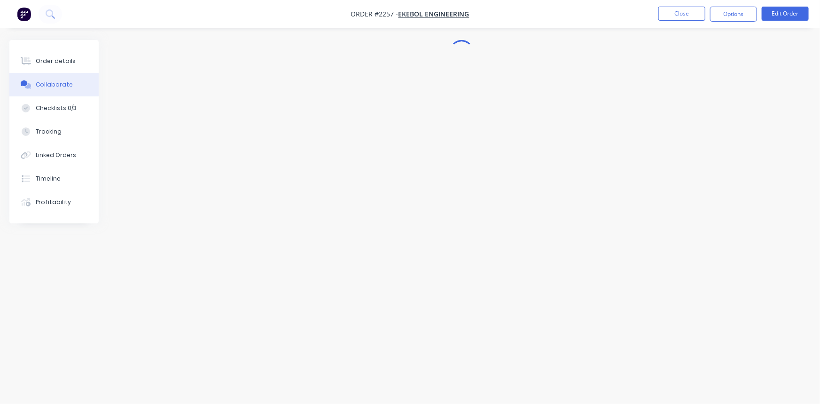
drag, startPoint x: 45, startPoint y: 108, endPoint x: 48, endPoint y: 84, distance: 23.7
click at [46, 107] on div "Checklists 0/3" at bounding box center [56, 108] width 41 height 8
type textarea "x"
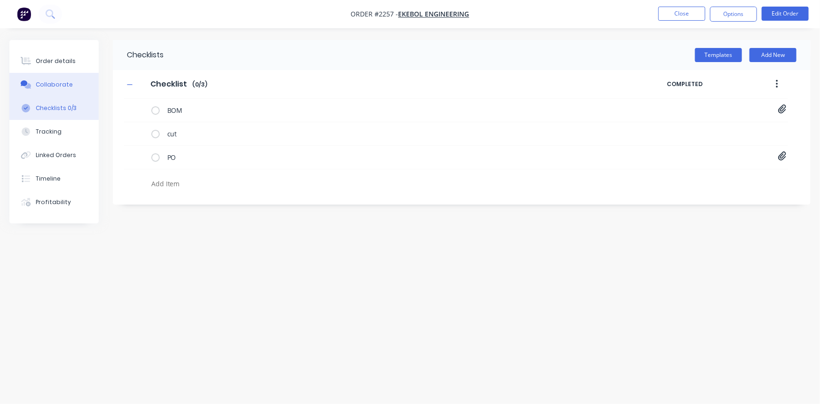
click at [48, 79] on button "Collaborate" at bounding box center [53, 84] width 89 height 23
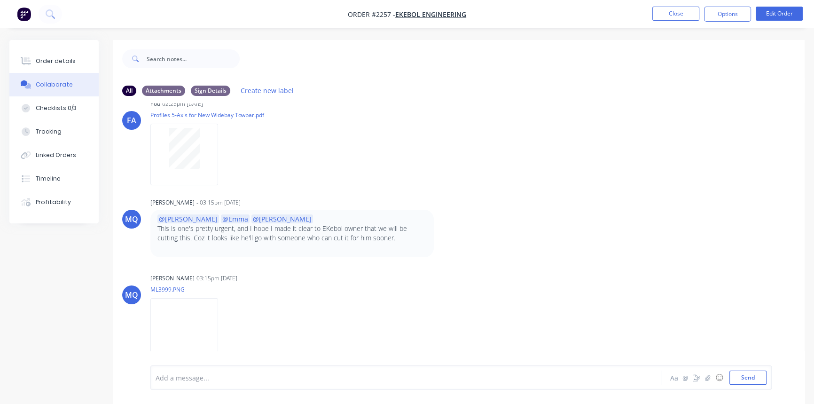
scroll to position [85, 0]
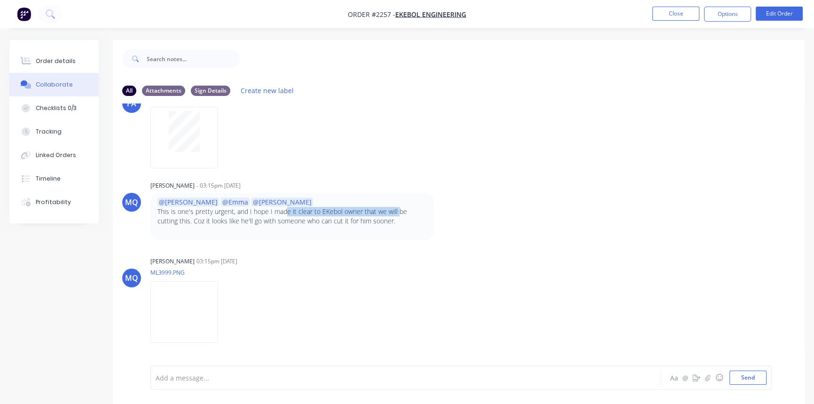
drag, startPoint x: 307, startPoint y: 212, endPoint x: 398, endPoint y: 212, distance: 90.2
click at [398, 212] on p "This is one's pretty urgent, and I hope I made it clear to EKebol owner that we…" at bounding box center [291, 216] width 269 height 19
click at [244, 222] on p "This is one's pretty urgent, and I hope I made it clear to EKebol owner that we…" at bounding box center [291, 216] width 269 height 19
drag, startPoint x: 255, startPoint y: 216, endPoint x: 288, endPoint y: 211, distance: 33.7
click at [288, 211] on p "This is one's pretty urgent, and I hope I made it clear to EKebol owner that we…" at bounding box center [291, 216] width 269 height 19
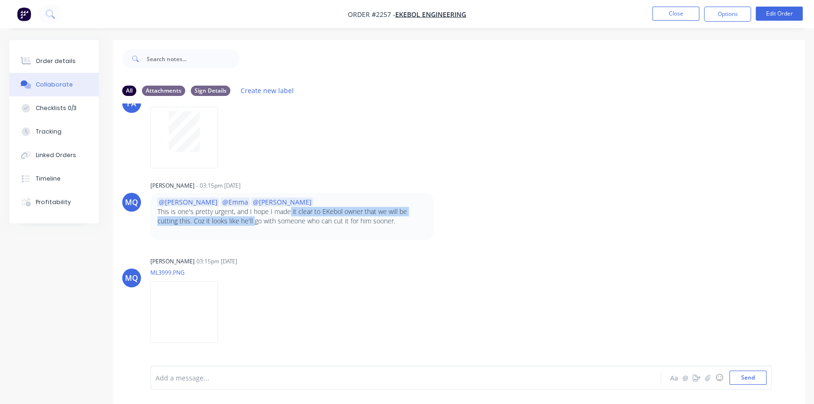
click at [291, 211] on p "This is one's pretty urgent, and I hope I made it clear to EKebol owner that we…" at bounding box center [291, 216] width 269 height 19
drag, startPoint x: 212, startPoint y: 217, endPoint x: 323, endPoint y: 220, distance: 110.5
click at [323, 220] on p "This is one's pretty urgent, and I hope I made it clear to EKebol owner that we…" at bounding box center [291, 216] width 269 height 19
click at [317, 221] on p "This is one's pretty urgent, and I hope I made it clear to EKebol owner that we…" at bounding box center [291, 216] width 269 height 19
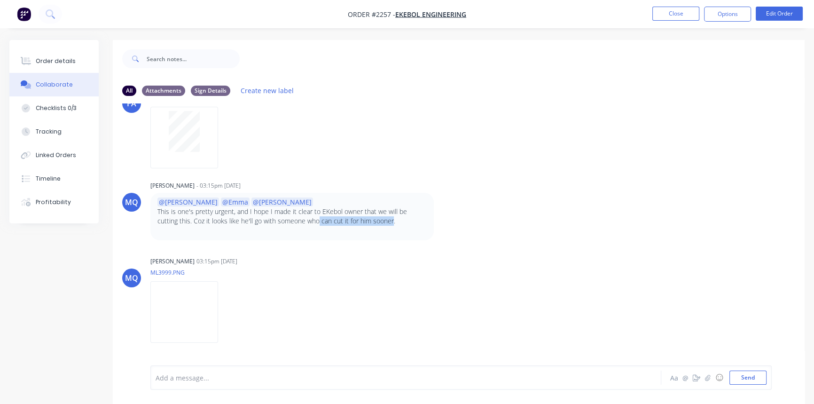
drag, startPoint x: 316, startPoint y: 220, endPoint x: 382, endPoint y: 220, distance: 66.3
click at [382, 220] on p "This is one's pretty urgent, and I hope I made it clear to EKebol owner that we…" at bounding box center [291, 216] width 269 height 19
click at [454, 225] on div "MQ Milyn Quinones - 03:15pm 08/09/25 @Greg @Emma @Izaak This is one's pretty ur…" at bounding box center [459, 210] width 692 height 62
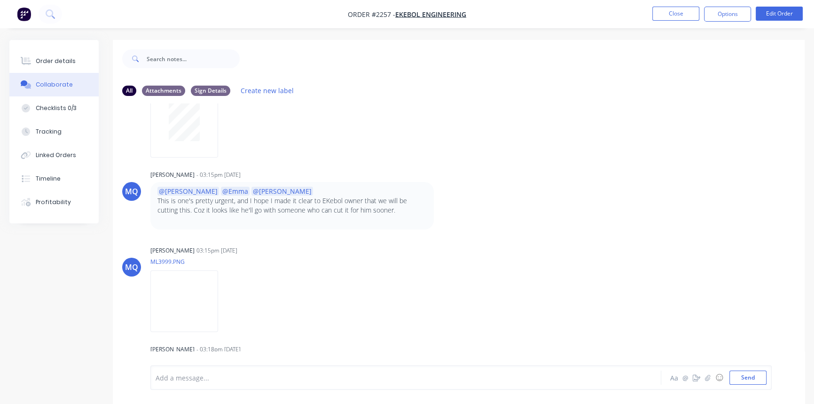
scroll to position [105, 0]
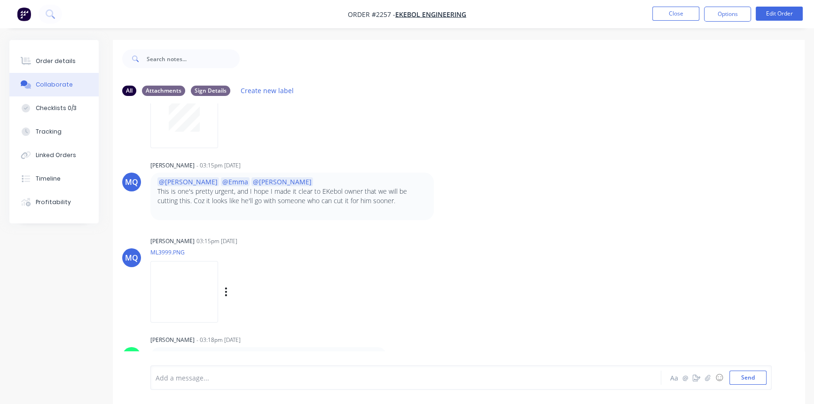
click at [187, 290] on img at bounding box center [184, 292] width 68 height 62
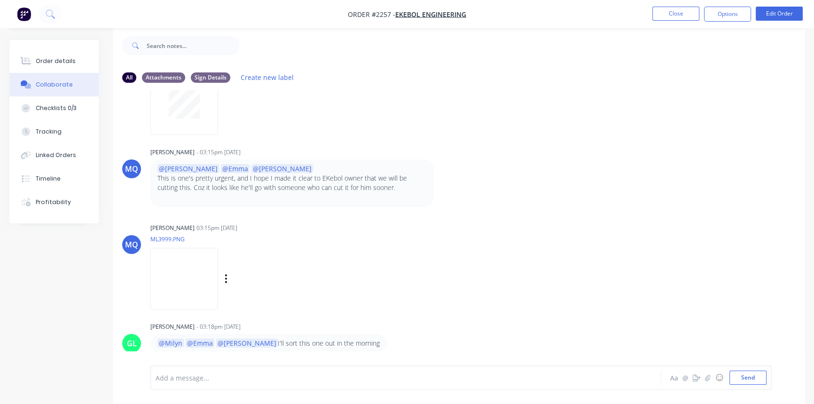
scroll to position [14, 0]
click at [189, 285] on img at bounding box center [184, 278] width 68 height 62
click at [659, 13] on button "Close" at bounding box center [675, 14] width 47 height 14
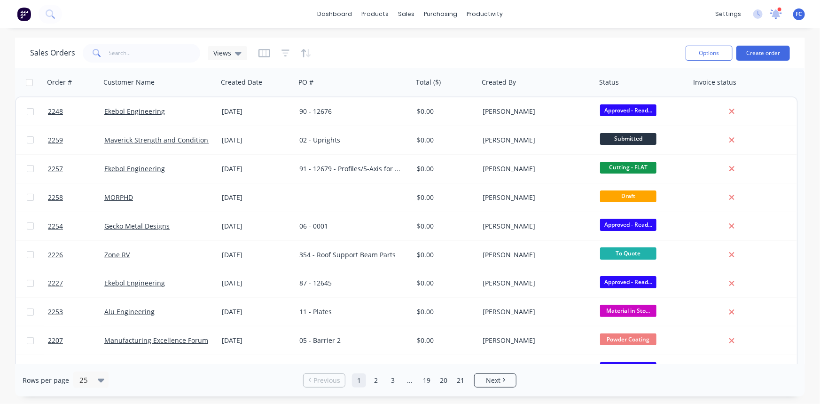
click at [772, 11] on icon at bounding box center [776, 14] width 12 height 10
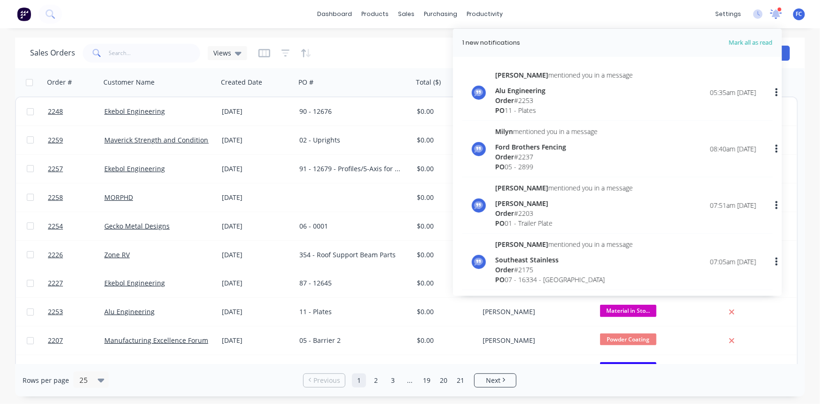
click at [772, 11] on icon at bounding box center [776, 13] width 12 height 9
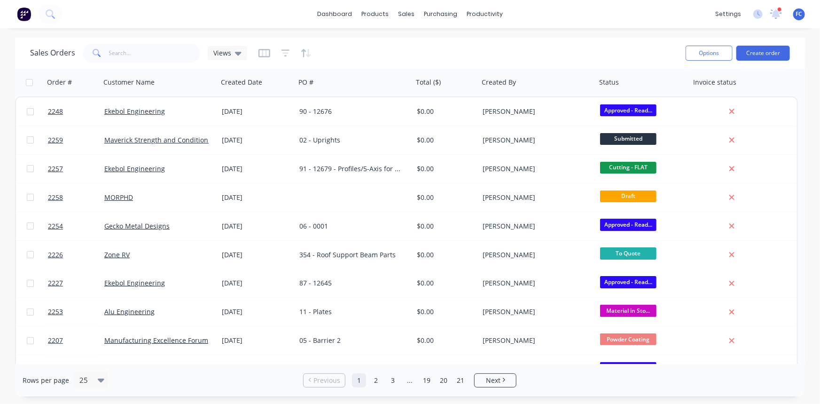
click at [441, 45] on div "Sales Orders Views" at bounding box center [354, 52] width 648 height 23
click at [418, 36] on link "Sales Orders" at bounding box center [456, 44] width 125 height 19
click at [446, 43] on div "Sales Orders" at bounding box center [441, 45] width 39 height 8
click at [486, 42] on link "Workflow" at bounding box center [521, 44] width 125 height 19
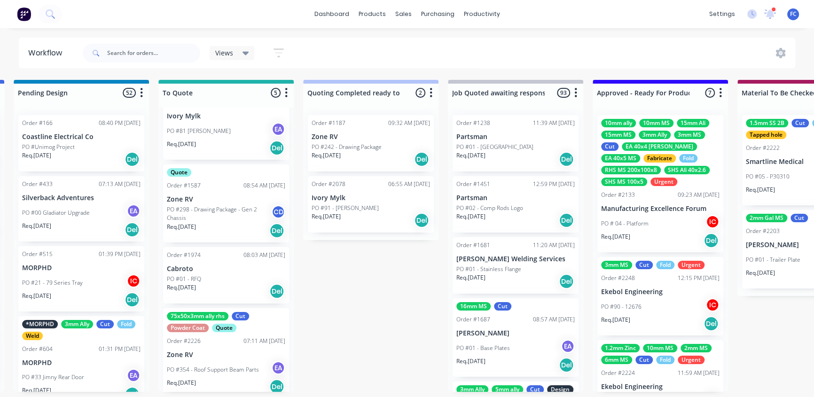
scroll to position [127, 0]
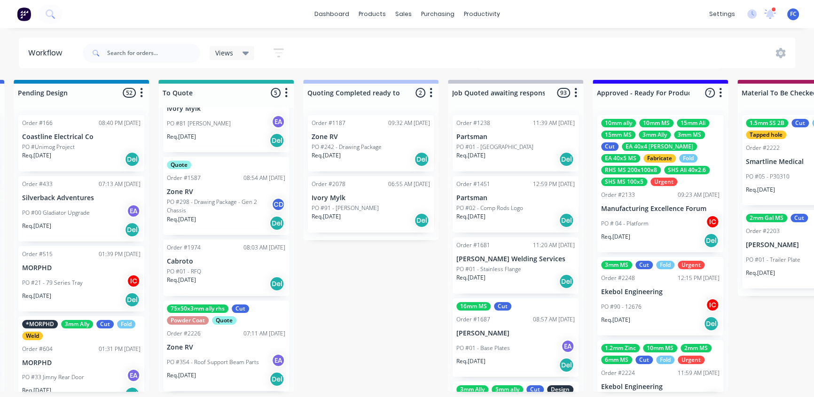
click at [209, 335] on div "Order #2226 07:11 AM 03/09/25" at bounding box center [226, 333] width 118 height 8
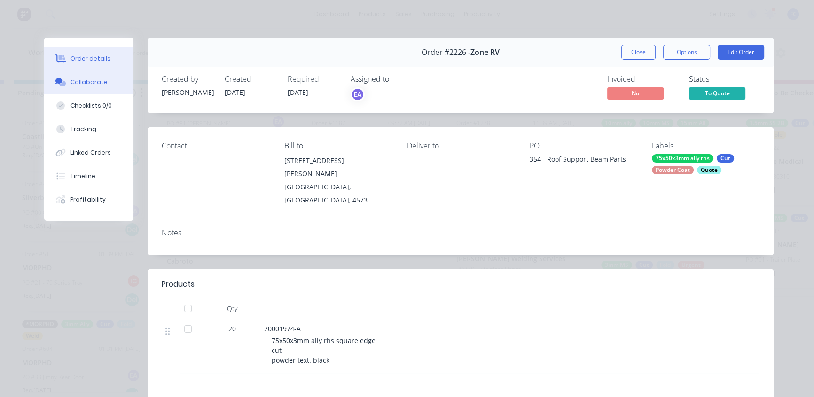
click at [86, 78] on div "Collaborate" at bounding box center [88, 82] width 37 height 8
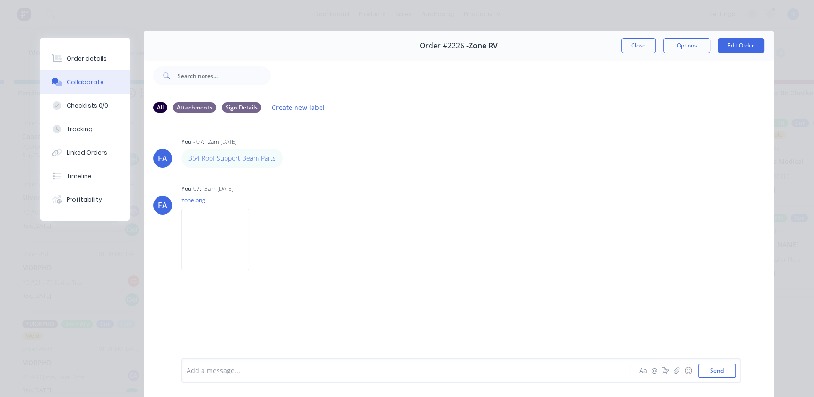
scroll to position [0, 0]
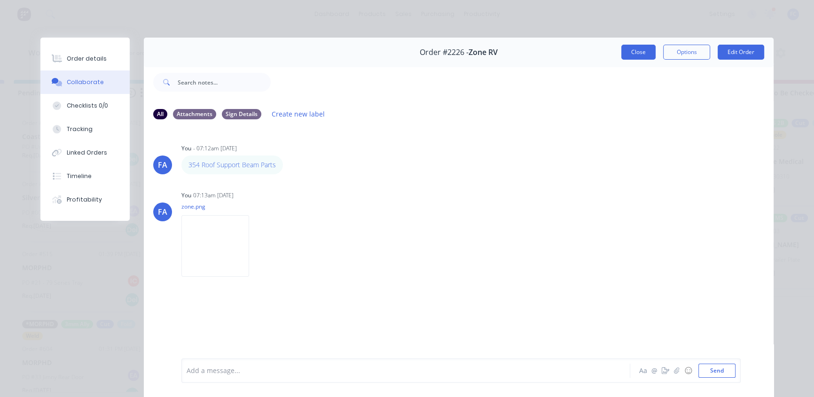
click at [626, 50] on button "Close" at bounding box center [638, 52] width 34 height 15
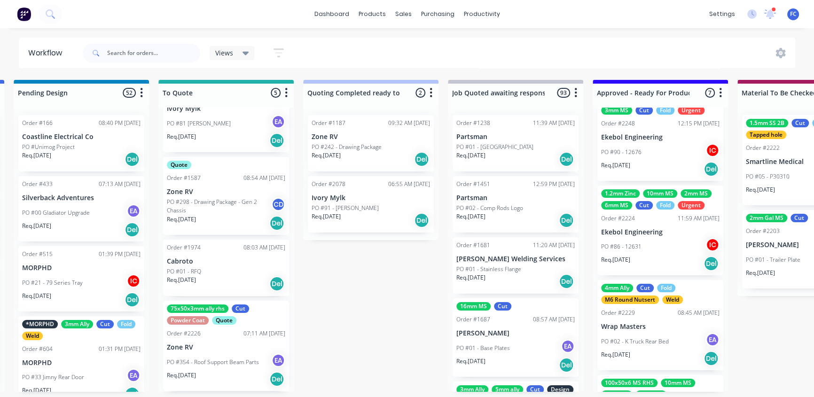
scroll to position [85, 0]
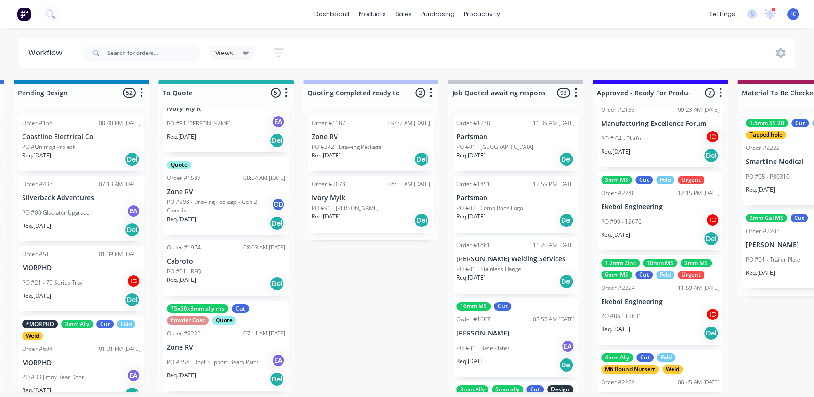
click at [648, 313] on div "PO #86 - 12631 IC" at bounding box center [660, 316] width 118 height 18
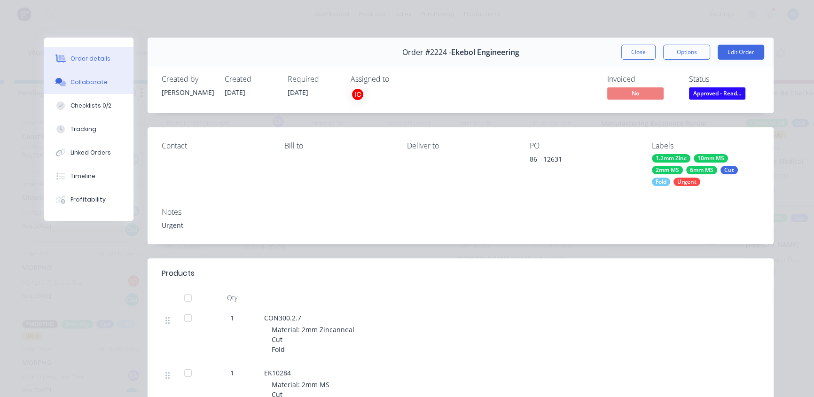
click at [93, 78] on div "Collaborate" at bounding box center [88, 82] width 37 height 8
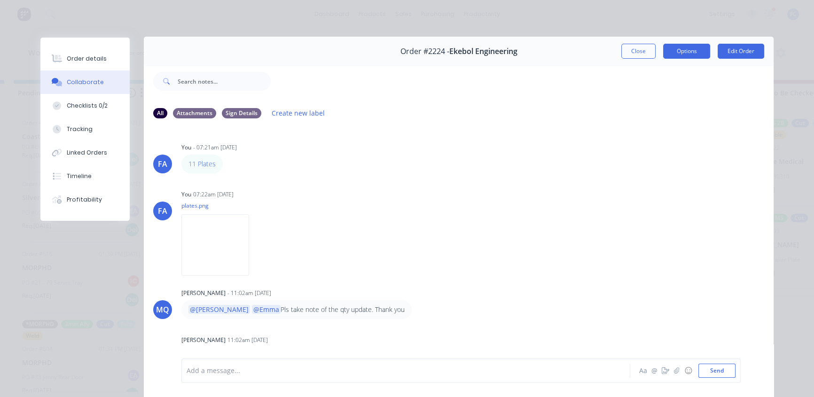
scroll to position [0, 0]
click at [630, 45] on button "Close" at bounding box center [638, 52] width 34 height 15
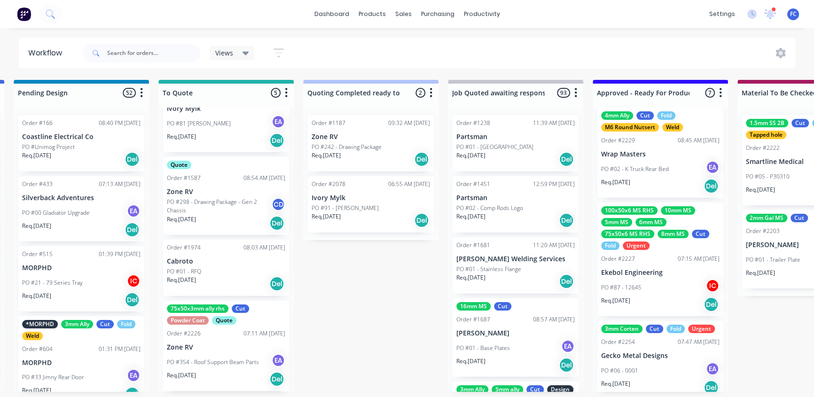
scroll to position [325, 0]
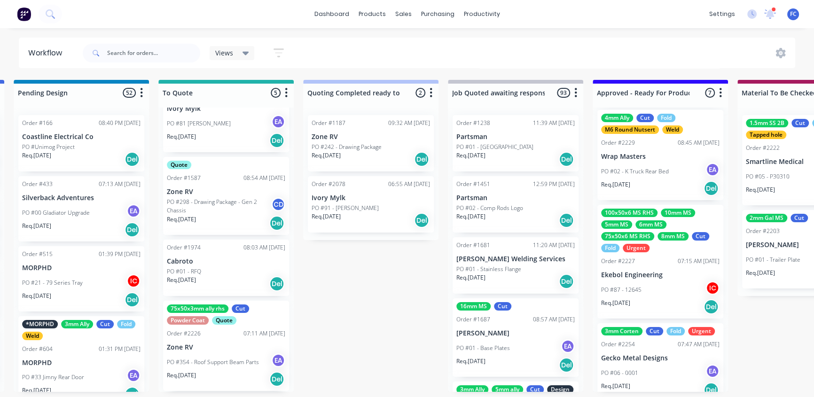
click at [644, 236] on div "75x50x6 MS RHS" at bounding box center [627, 236] width 53 height 8
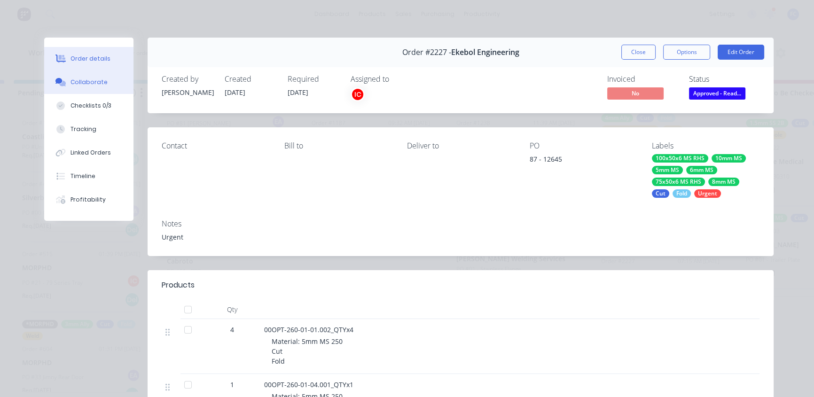
scroll to position [0, 585]
click at [99, 82] on div "Collaborate" at bounding box center [88, 82] width 37 height 8
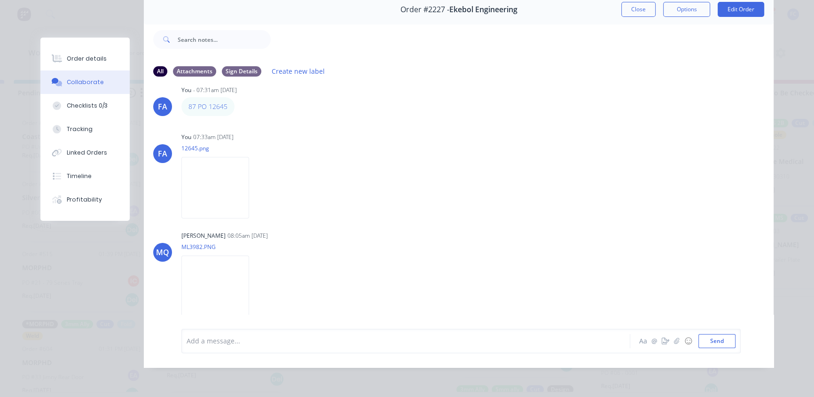
scroll to position [0, 0]
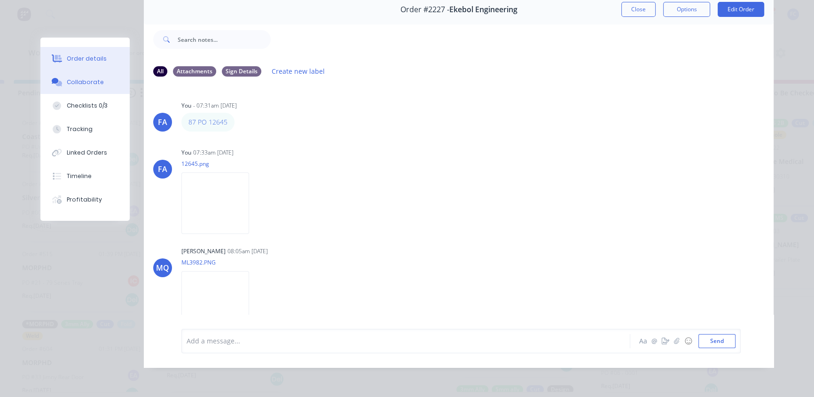
click at [88, 59] on div "Order details" at bounding box center [87, 59] width 40 height 8
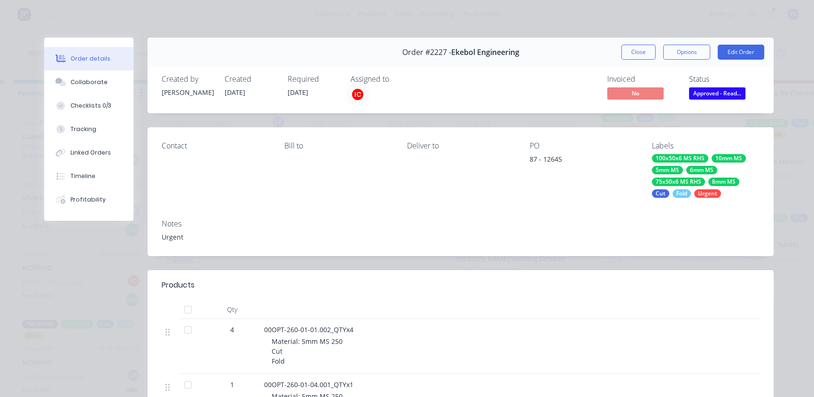
drag, startPoint x: 639, startPoint y: 50, endPoint x: 519, endPoint y: 80, distance: 123.1
click at [634, 50] on button "Close" at bounding box center [638, 52] width 34 height 15
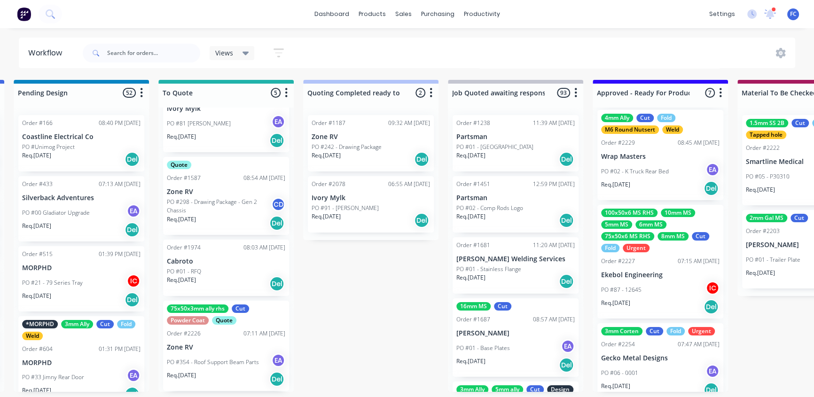
click at [639, 257] on div "Order #2227 07:15 AM 03/09/25" at bounding box center [660, 261] width 118 height 8
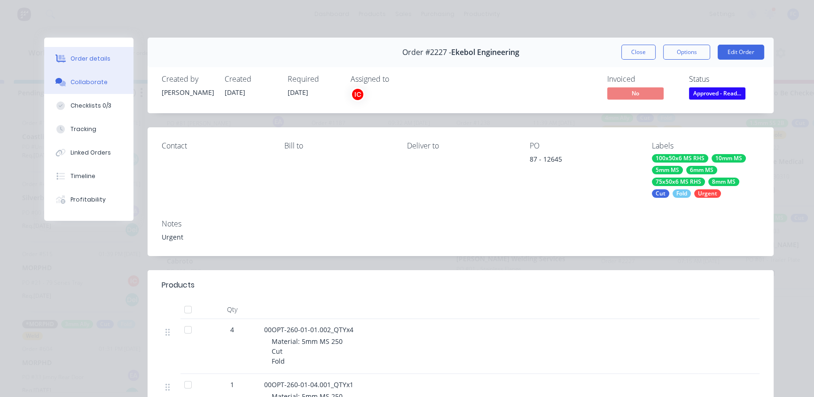
drag, startPoint x: 75, startPoint y: 75, endPoint x: 109, endPoint y: 91, distance: 37.4
click at [75, 75] on button "Collaborate" at bounding box center [88, 81] width 89 height 23
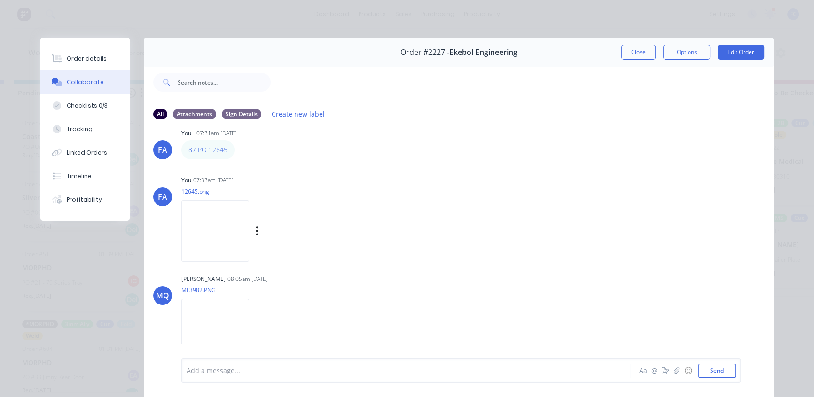
scroll to position [16, 0]
click at [208, 215] on img at bounding box center [215, 231] width 68 height 62
drag, startPoint x: 627, startPoint y: 50, endPoint x: 416, endPoint y: 123, distance: 222.9
click at [626, 50] on button "Close" at bounding box center [638, 52] width 34 height 15
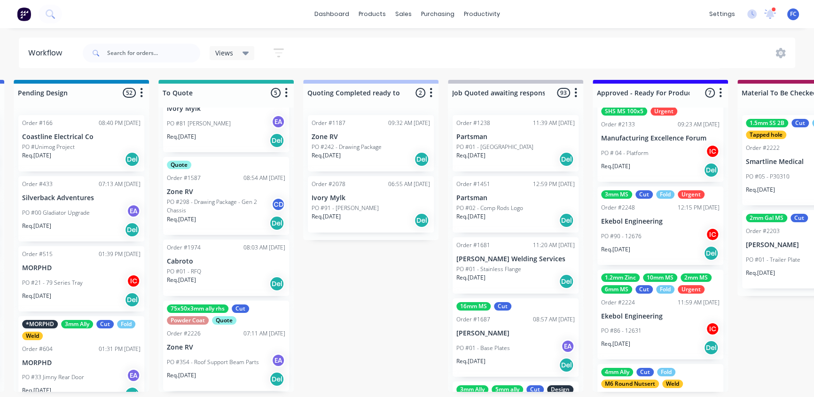
scroll to position [69, 0]
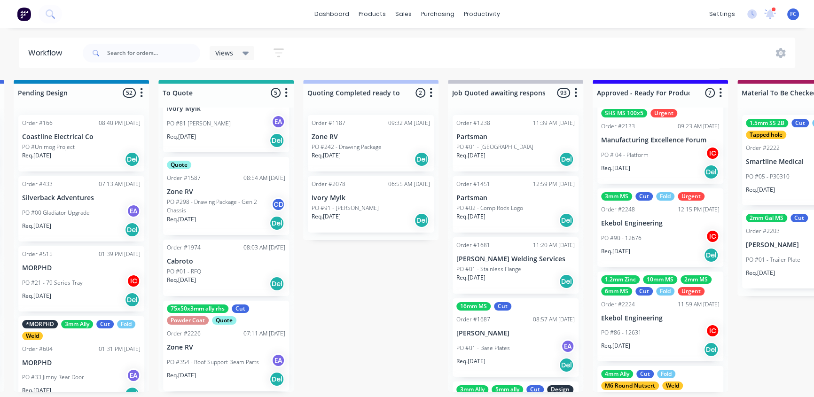
click at [630, 230] on div "PO #90 - 12676 IC" at bounding box center [660, 238] width 118 height 18
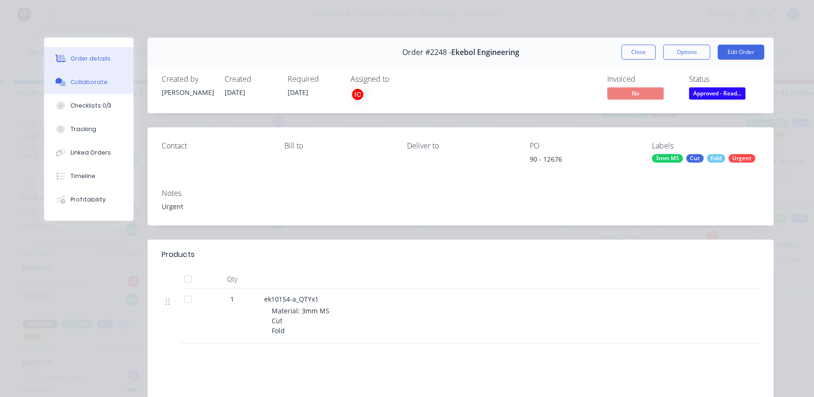
click at [83, 83] on div "Collaborate" at bounding box center [88, 82] width 37 height 8
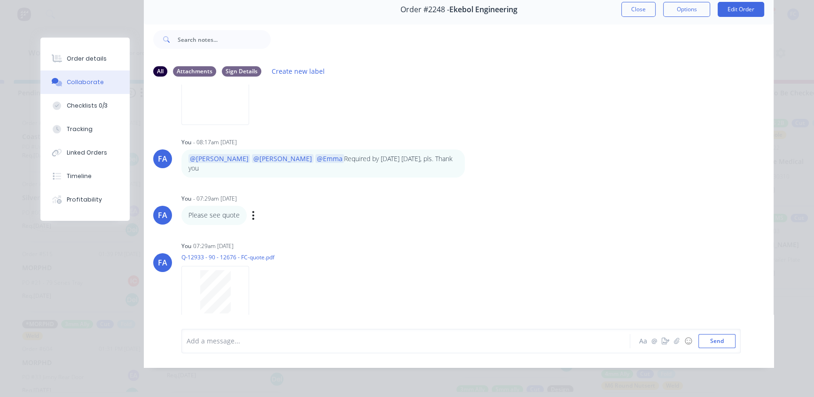
scroll to position [110, 0]
click at [341, 205] on div "Please see quote Labels Edit Delete" at bounding box center [328, 214] width 294 height 19
click at [630, 5] on button "Close" at bounding box center [638, 9] width 34 height 15
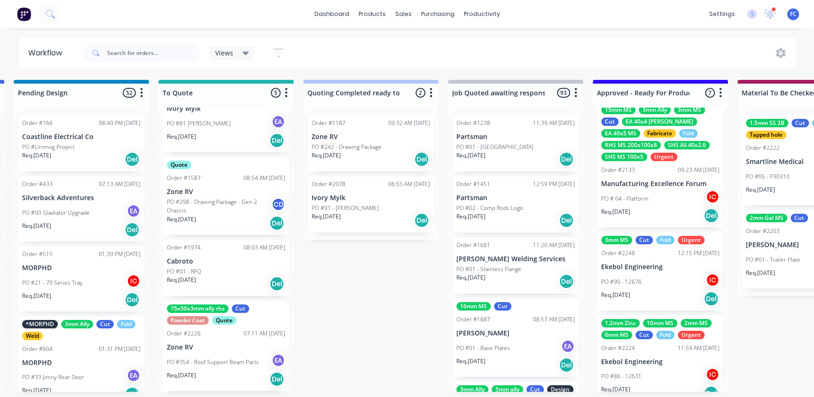
scroll to position [85, 0]
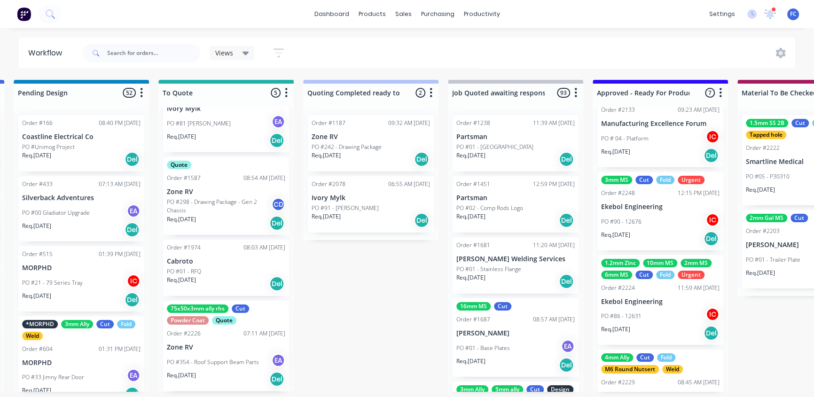
click at [639, 286] on div "Order #2224 11:59 AM 02/09/25" at bounding box center [660, 288] width 118 height 8
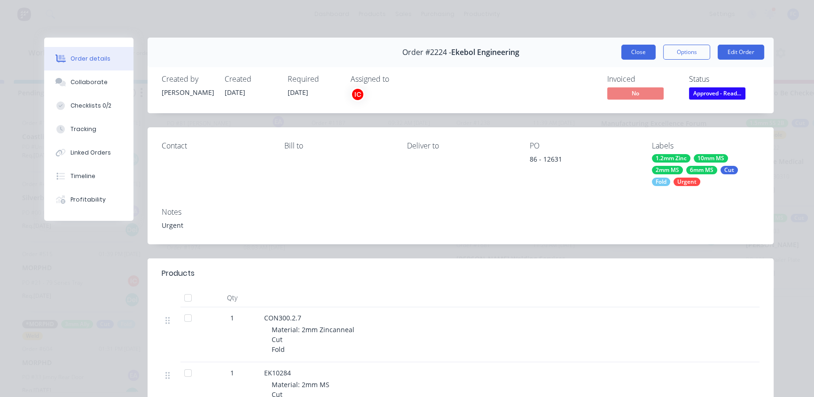
click at [639, 50] on button "Close" at bounding box center [638, 52] width 34 height 15
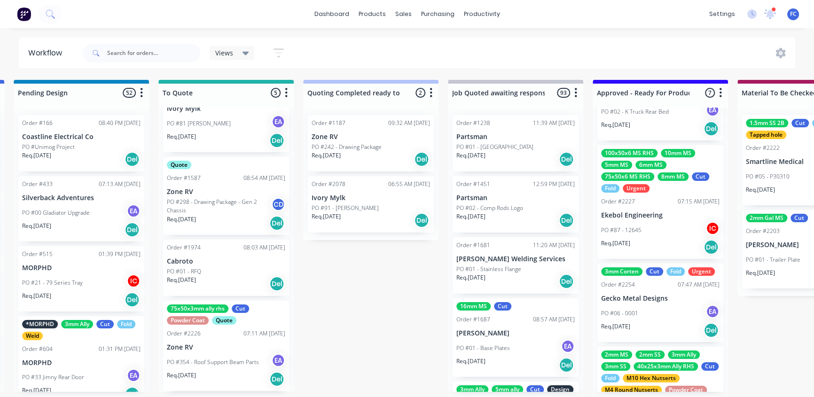
scroll to position [367, 0]
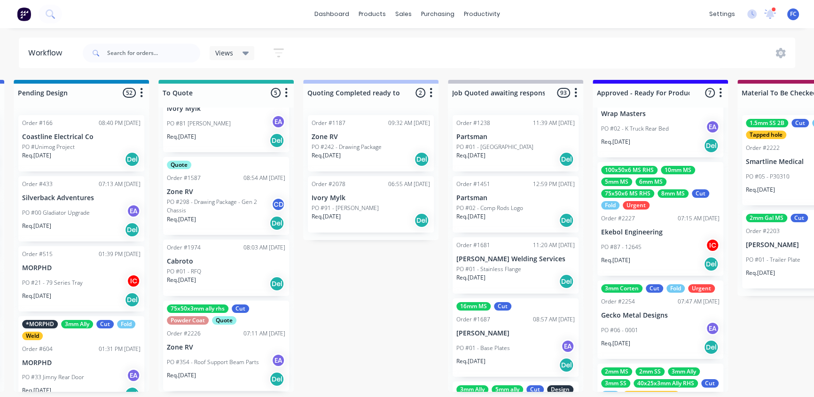
click at [619, 211] on div "100x50x6 MS RHS 10mm MS 5mm MS 6mm MS 75x50x6 MS RHS 8mm MS Cut Fold Urgent Ord…" at bounding box center [660, 219] width 126 height 114
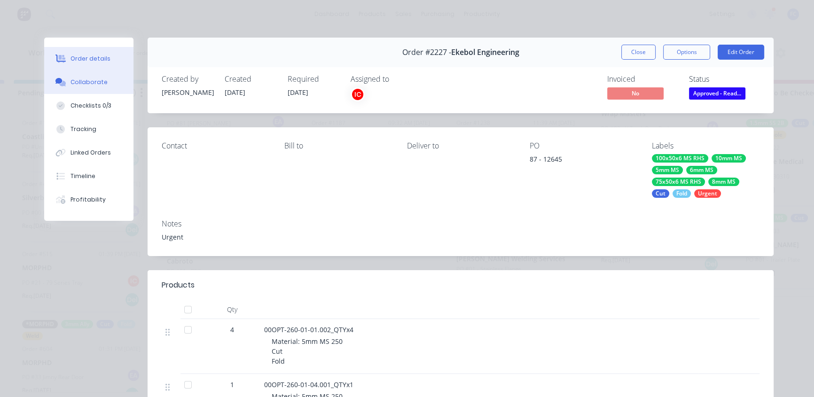
click at [80, 80] on div "Collaborate" at bounding box center [88, 82] width 37 height 8
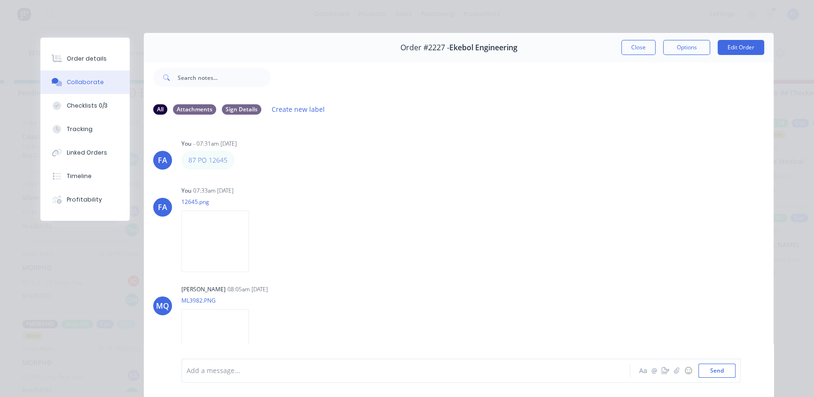
scroll to position [0, 0]
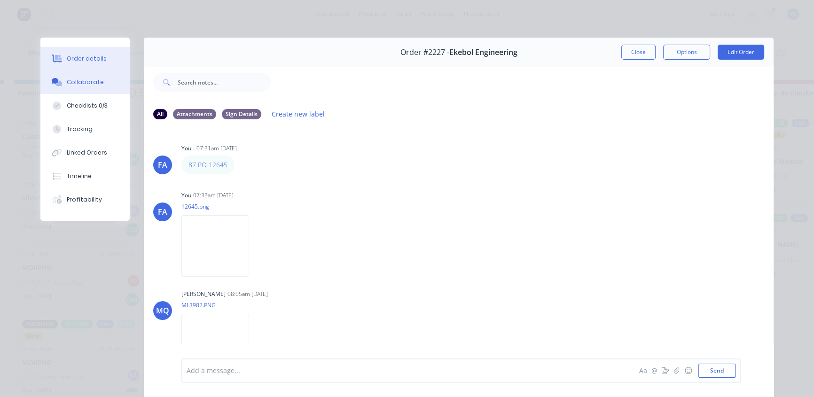
click at [79, 62] on div "Order details" at bounding box center [87, 59] width 40 height 8
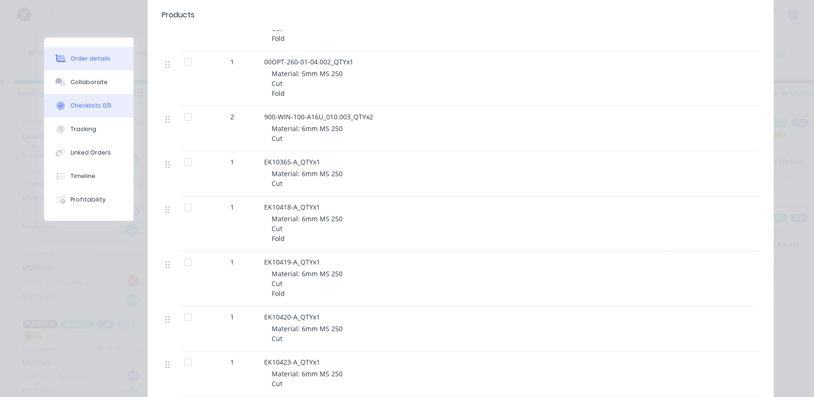
scroll to position [342, 0]
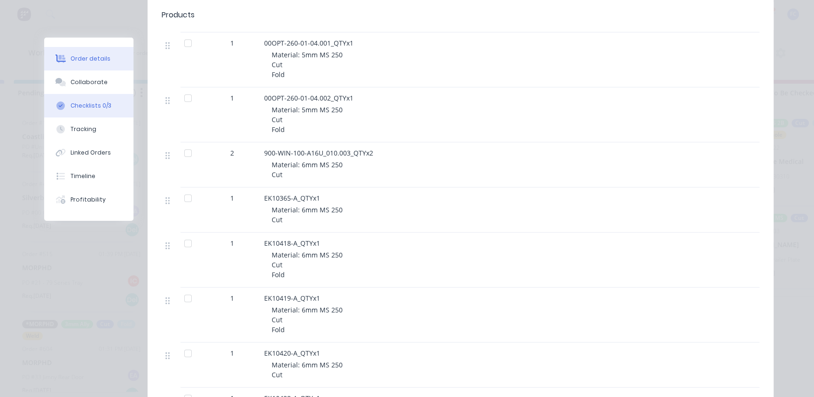
drag, startPoint x: 89, startPoint y: 87, endPoint x: 88, endPoint y: 96, distance: 9.5
click at [89, 87] on button "Collaborate" at bounding box center [88, 81] width 89 height 23
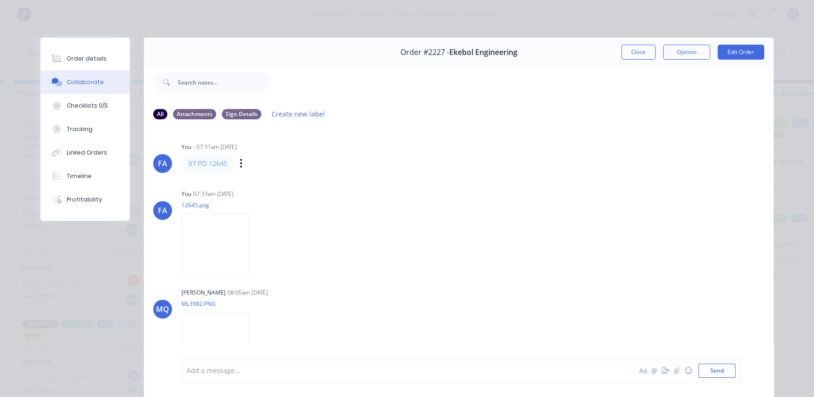
scroll to position [0, 0]
click at [626, 55] on button "Close" at bounding box center [638, 52] width 34 height 15
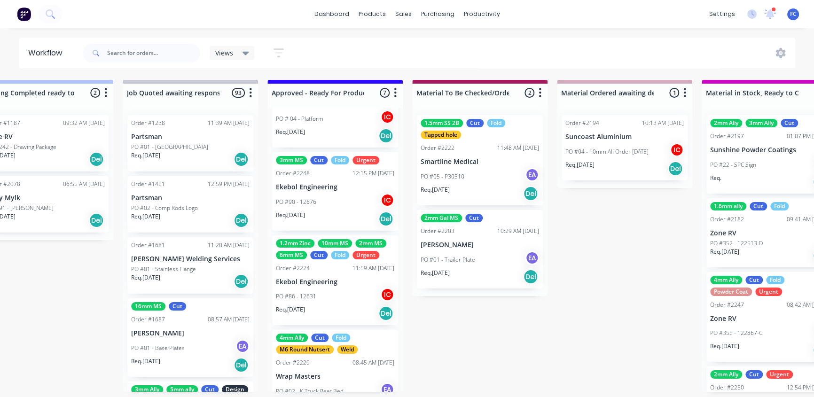
scroll to position [26, 0]
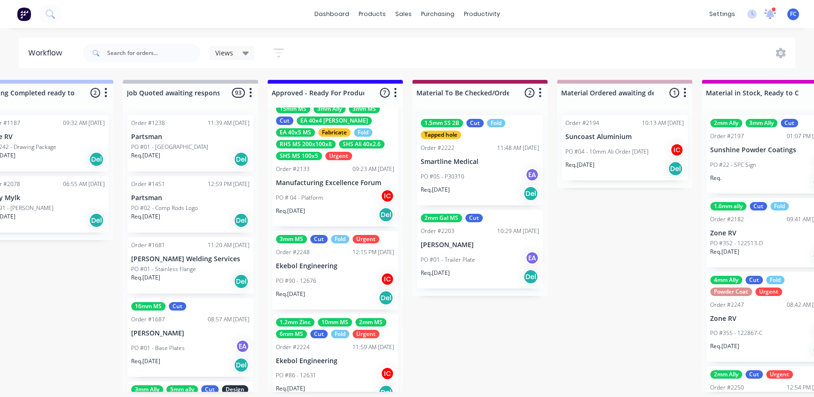
click at [765, 8] on div at bounding box center [770, 14] width 12 height 14
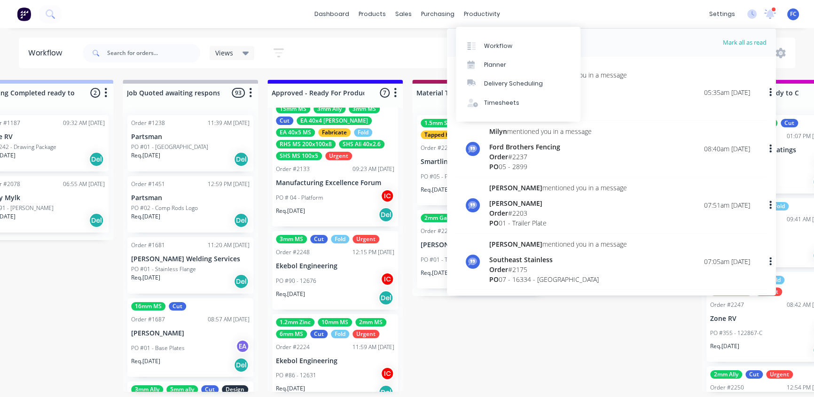
click at [539, 11] on div "dashboard products sales purchasing productivity dashboard products Product Cat…" at bounding box center [407, 14] width 814 height 28
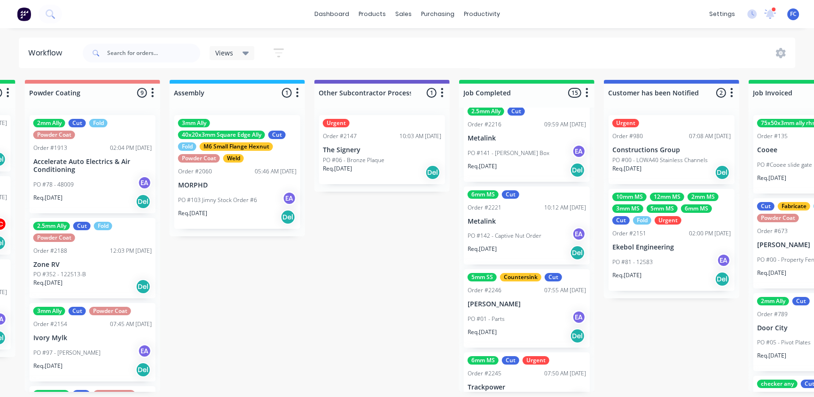
scroll to position [999, 0]
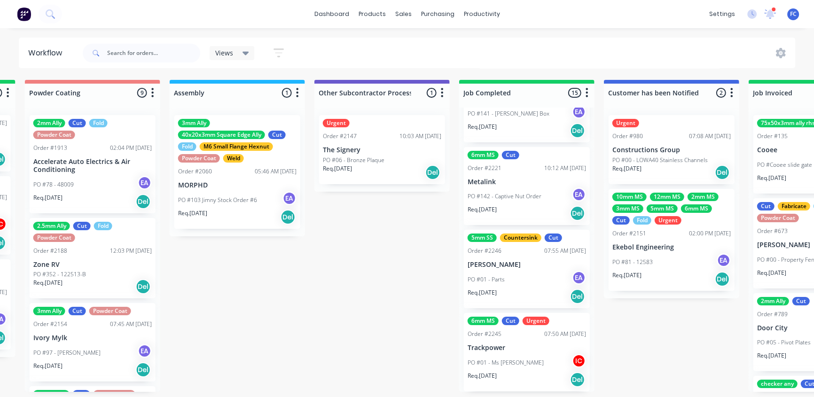
click at [497, 338] on div "6mm MS Cut Urgent Order #2245 07:50 AM 05/09/25 Trackpower PO #01 - Ms Plate IC…" at bounding box center [527, 352] width 126 height 78
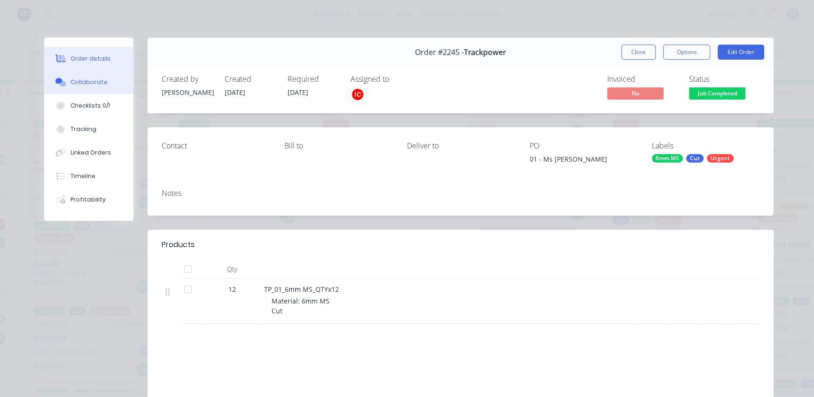
click at [91, 79] on div "Collaborate" at bounding box center [88, 82] width 37 height 8
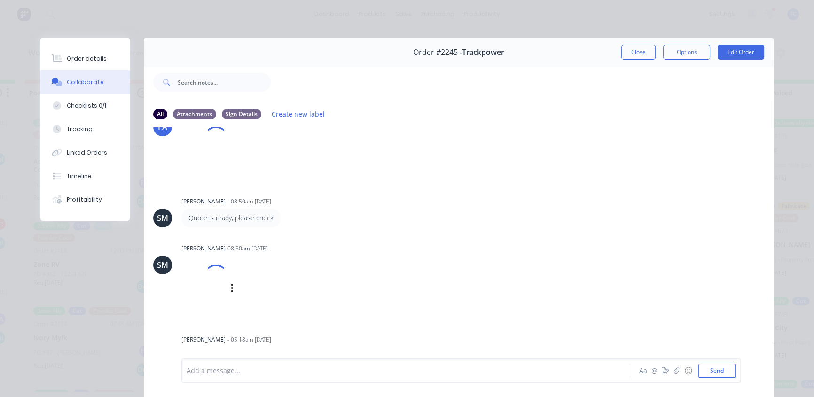
scroll to position [86, 0]
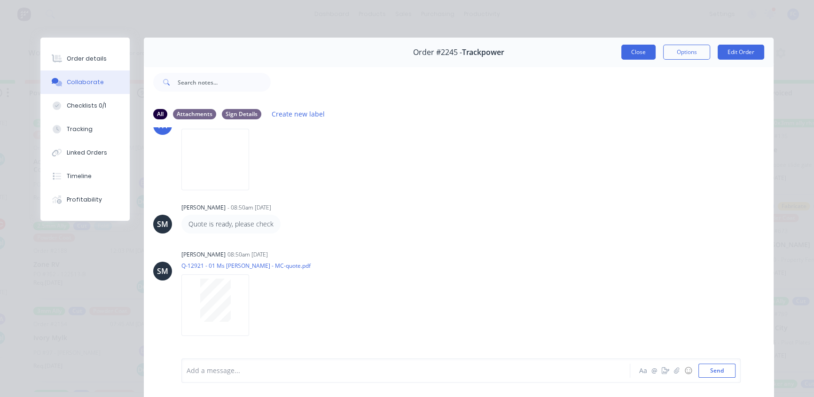
click at [636, 49] on button "Close" at bounding box center [638, 52] width 34 height 15
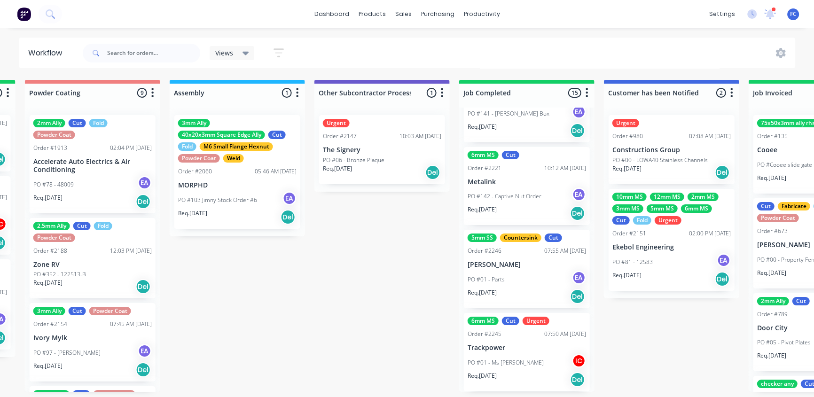
click at [523, 278] on div "3mm Ally Cut Fold M6 Hex Nutsert Powder Coat Weld Order #1183 06:19 AM 24/01/25…" at bounding box center [526, 250] width 135 height 284
click at [512, 271] on div "PO #01 - Parts EA" at bounding box center [527, 280] width 118 height 18
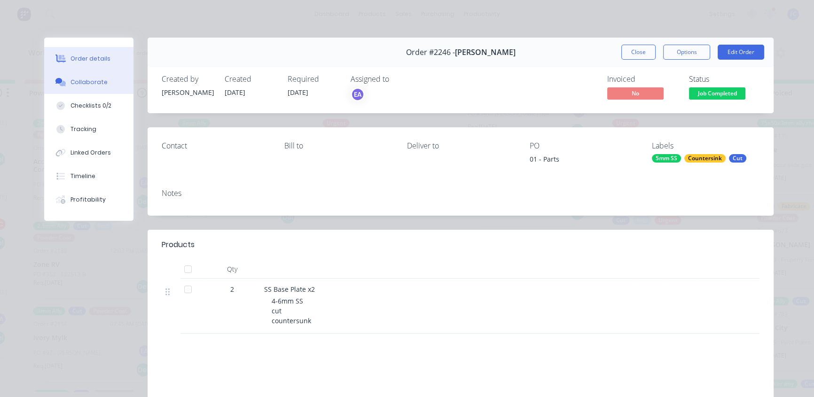
click at [90, 78] on div "Collaborate" at bounding box center [88, 82] width 37 height 8
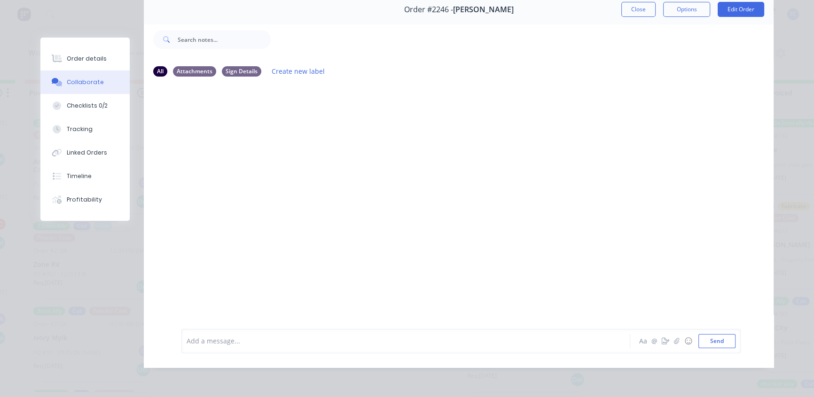
scroll to position [48, 0]
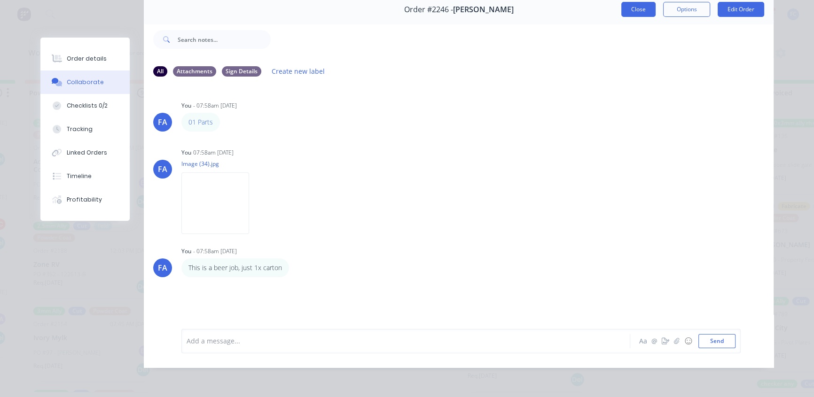
click at [631, 5] on button "Close" at bounding box center [638, 9] width 34 height 15
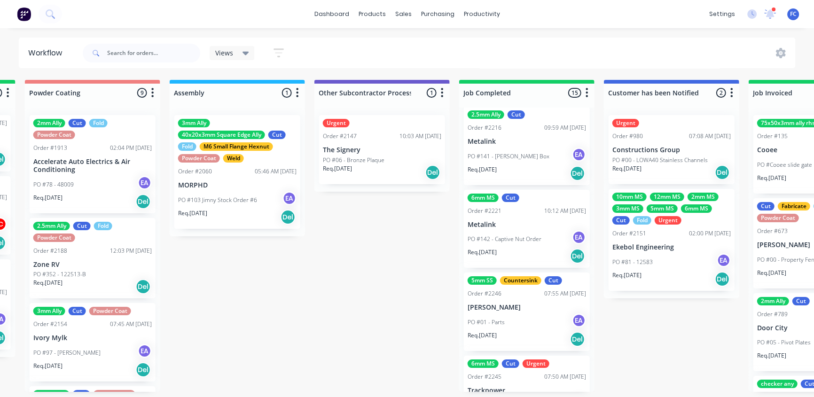
scroll to position [913, 0]
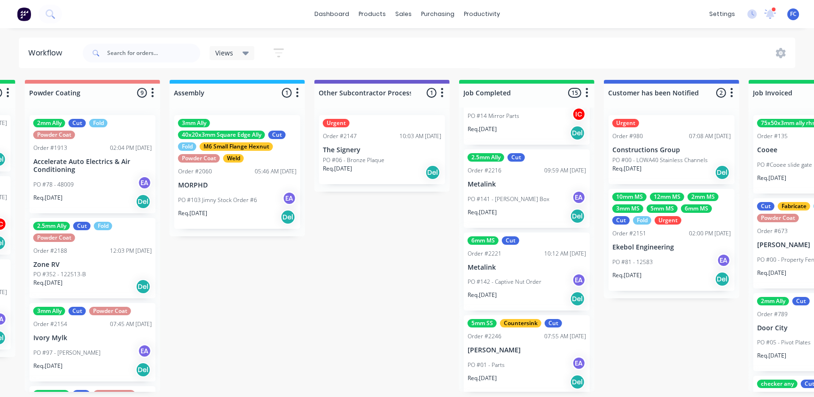
click at [507, 269] on p "Metalink" at bounding box center [527, 268] width 118 height 8
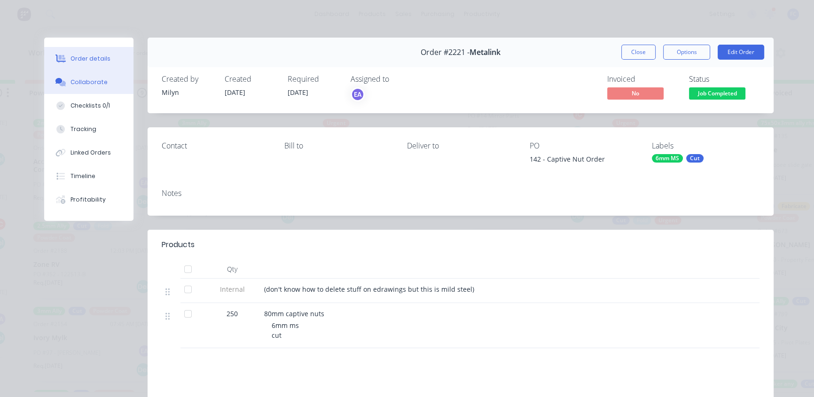
click at [73, 80] on div "Collaborate" at bounding box center [88, 82] width 37 height 8
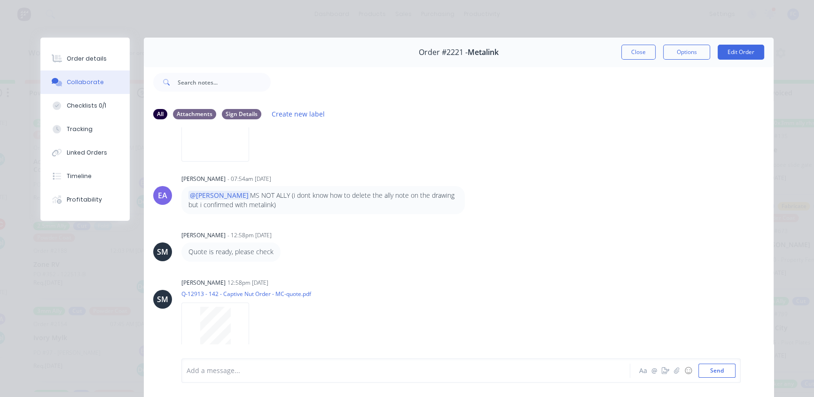
scroll to position [119, 0]
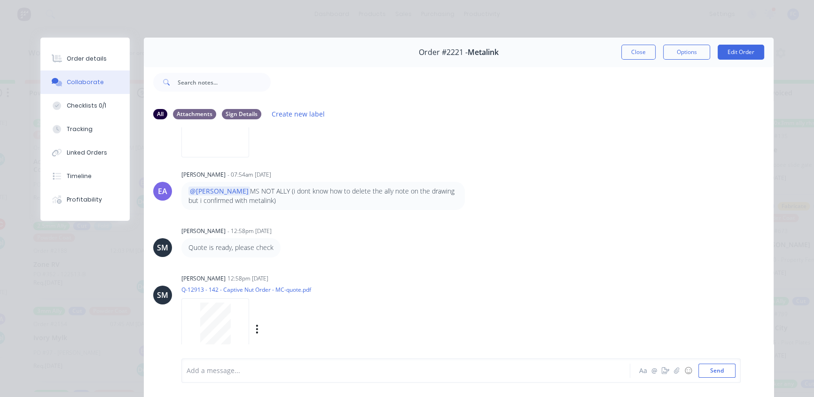
click at [232, 310] on div at bounding box center [215, 324] width 59 height 43
drag, startPoint x: 631, startPoint y: 54, endPoint x: 372, endPoint y: 277, distance: 341.5
click at [629, 55] on button "Close" at bounding box center [638, 52] width 34 height 15
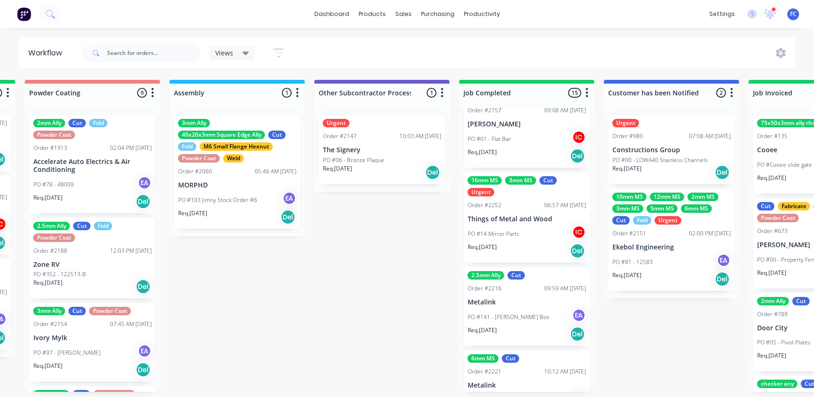
scroll to position [785, 0]
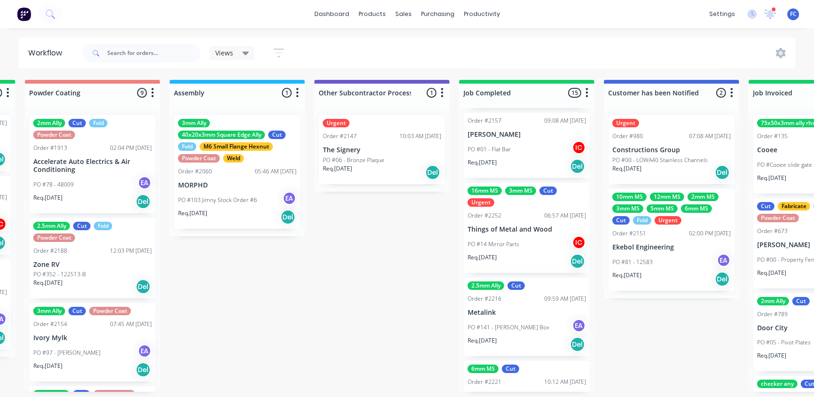
click at [489, 232] on p "Things of Metal and Wood" at bounding box center [527, 230] width 118 height 8
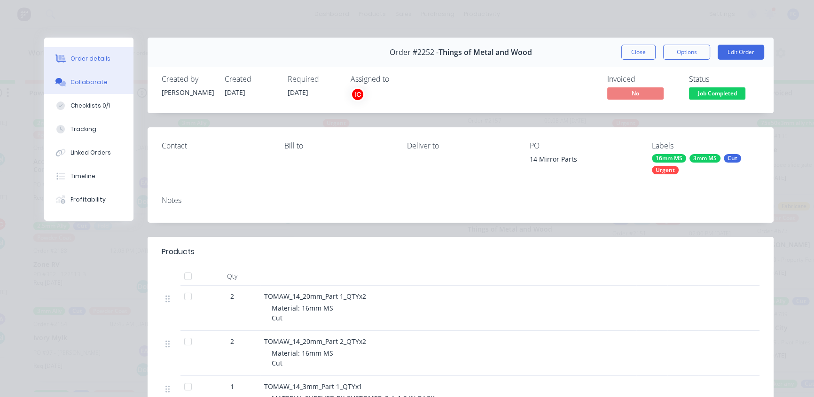
click at [82, 82] on div "Collaborate" at bounding box center [88, 82] width 37 height 8
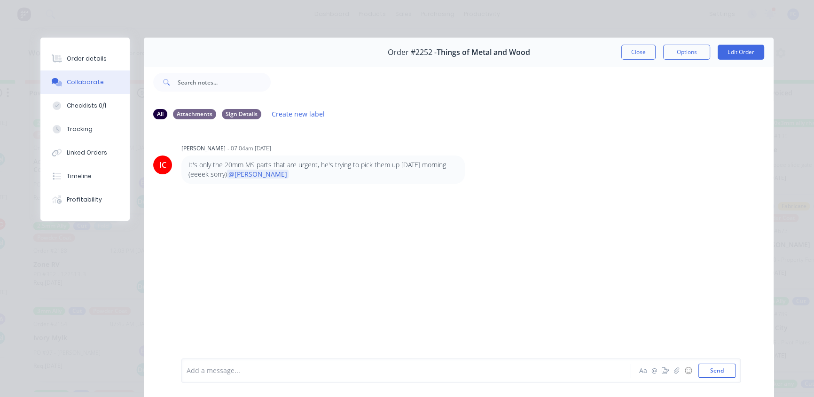
scroll to position [0, 2600]
click at [87, 56] on div "Order details" at bounding box center [87, 59] width 40 height 8
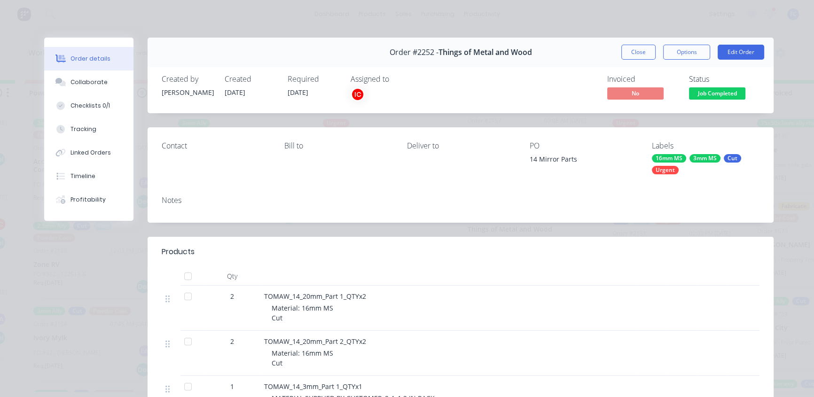
scroll to position [0, 0]
click at [623, 49] on button "Close" at bounding box center [638, 52] width 34 height 15
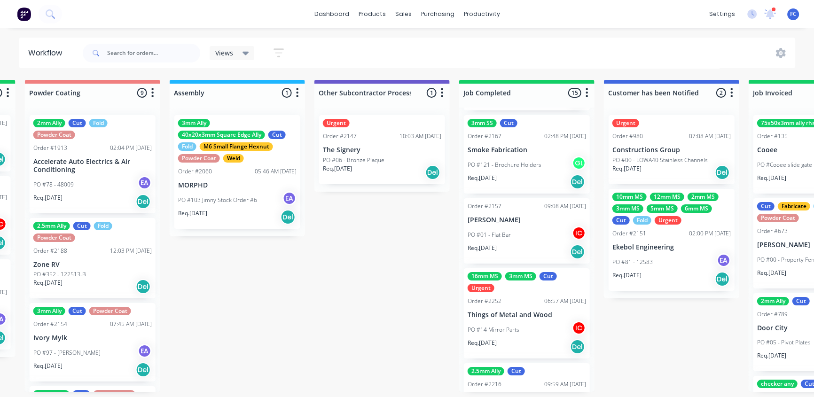
scroll to position [726, 0]
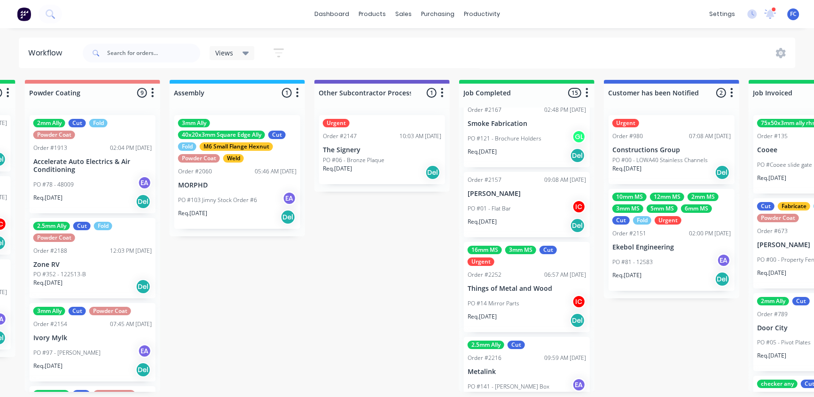
click at [496, 271] on div "Order #2252" at bounding box center [485, 275] width 34 height 8
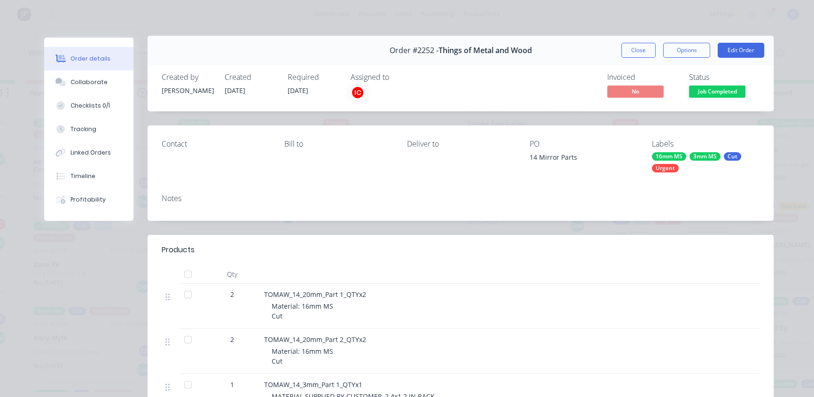
scroll to position [0, 0]
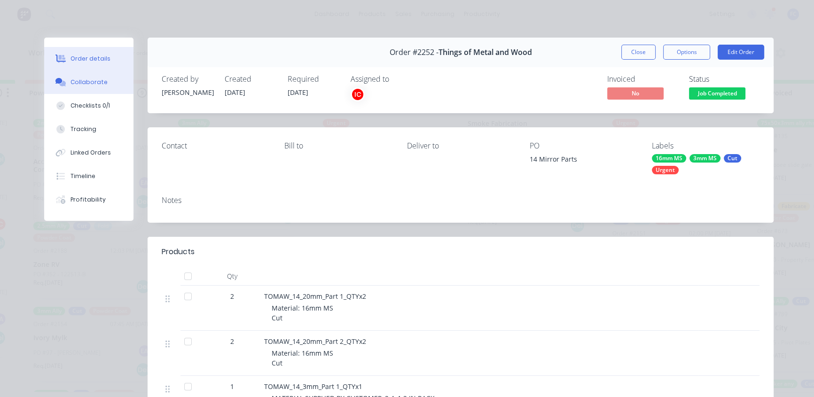
click at [77, 72] on button "Collaborate" at bounding box center [88, 81] width 89 height 23
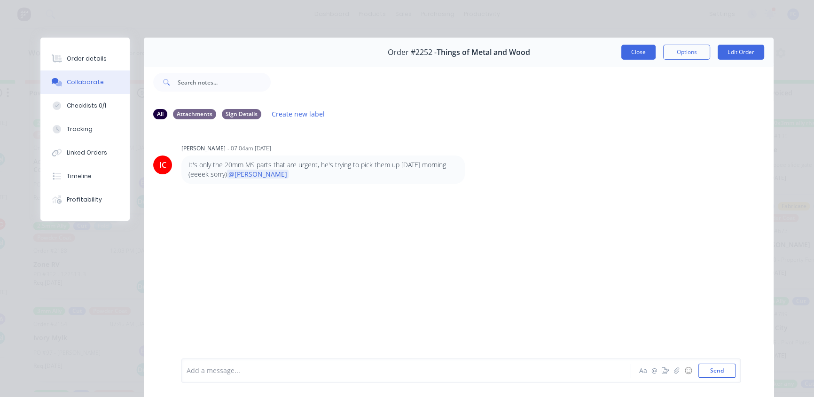
click at [639, 48] on button "Close" at bounding box center [638, 52] width 34 height 15
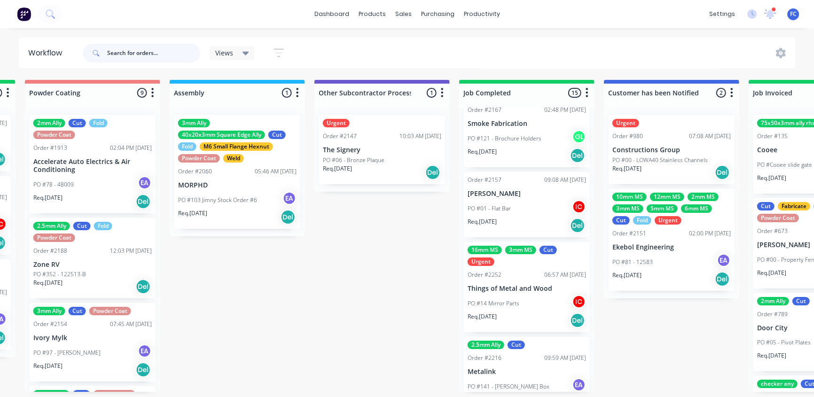
click at [145, 56] on input "text" at bounding box center [153, 53] width 93 height 19
type input "t"
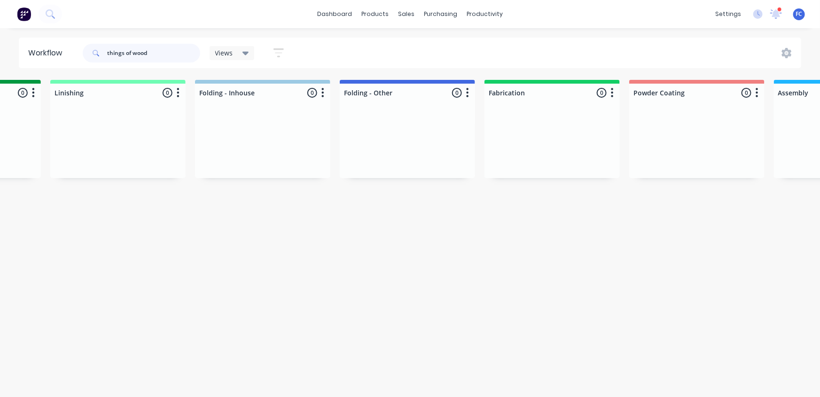
scroll to position [0, 1824]
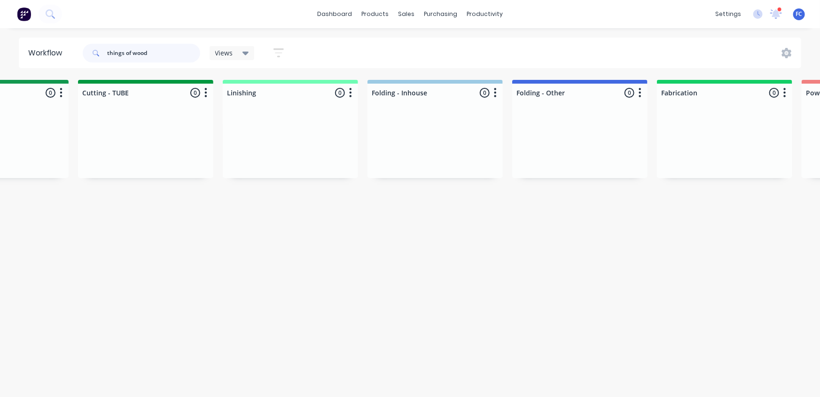
drag, startPoint x: 121, startPoint y: 50, endPoint x: 192, endPoint y: 48, distance: 71.0
click at [192, 48] on input "things of wood" at bounding box center [153, 53] width 93 height 19
type input "thing"
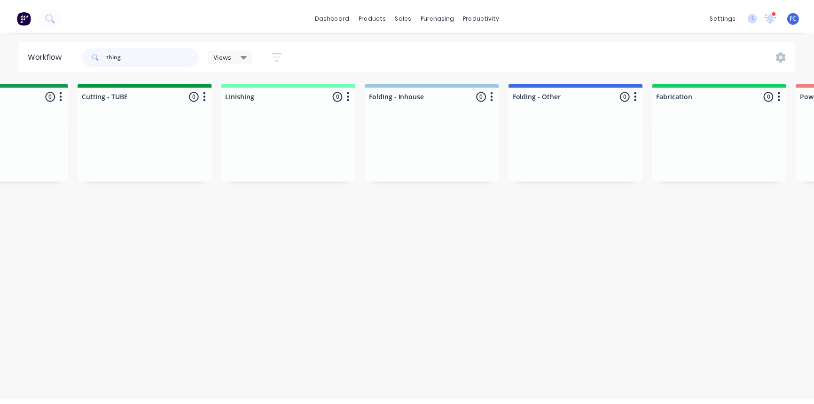
scroll to position [0, 0]
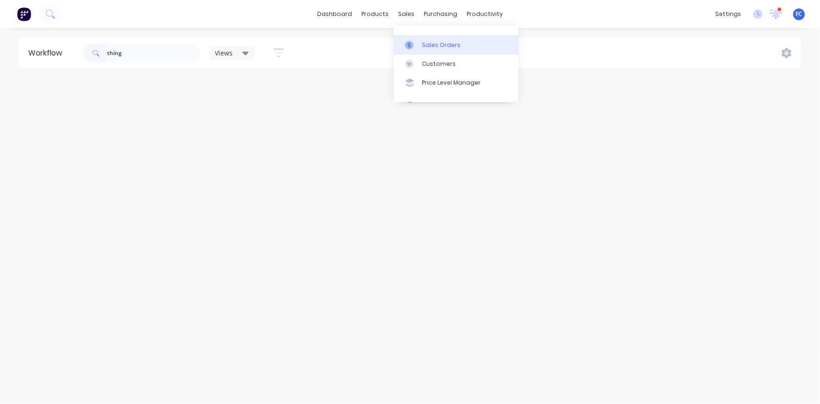
click at [413, 41] on icon at bounding box center [409, 45] width 8 height 8
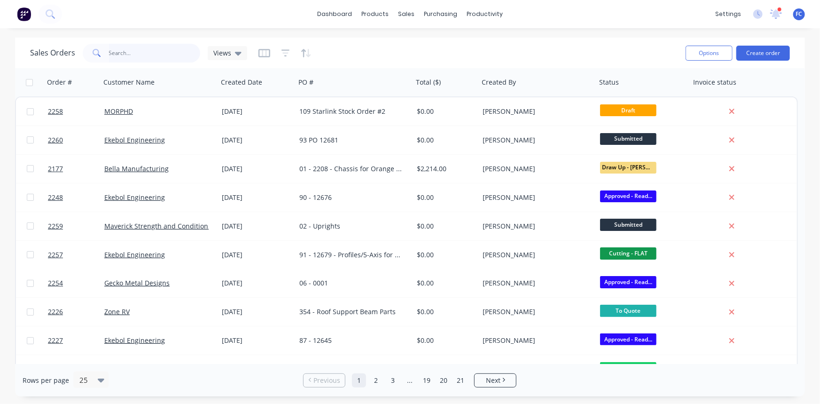
click at [147, 55] on input "text" at bounding box center [155, 53] width 92 height 19
type input "y"
type input "things"
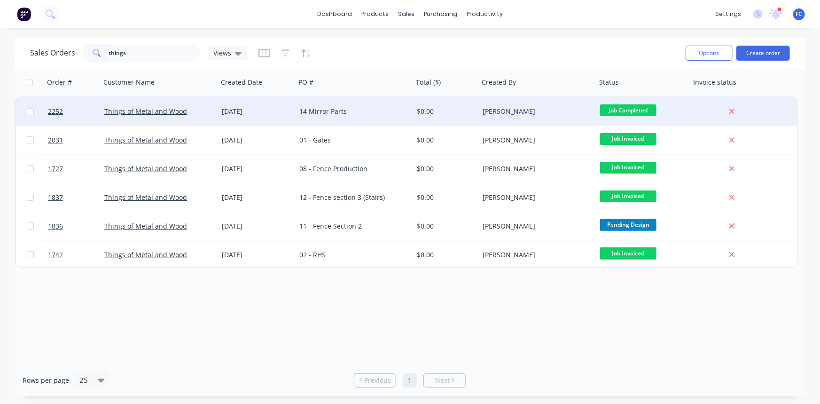
click at [247, 107] on div "[DATE]" at bounding box center [257, 111] width 70 height 9
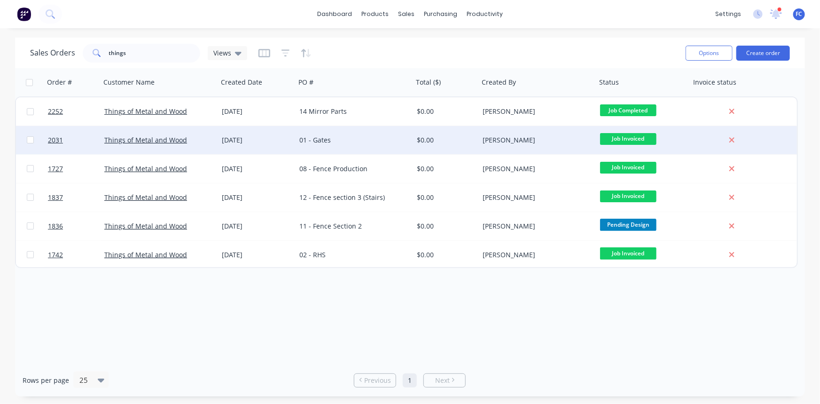
click at [202, 144] on div "Things of Metal and Wood" at bounding box center [156, 139] width 104 height 9
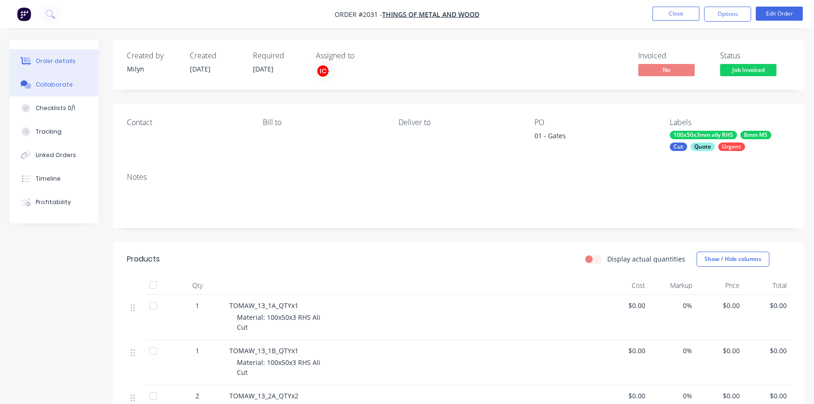
click at [65, 81] on div "Collaborate" at bounding box center [54, 84] width 37 height 8
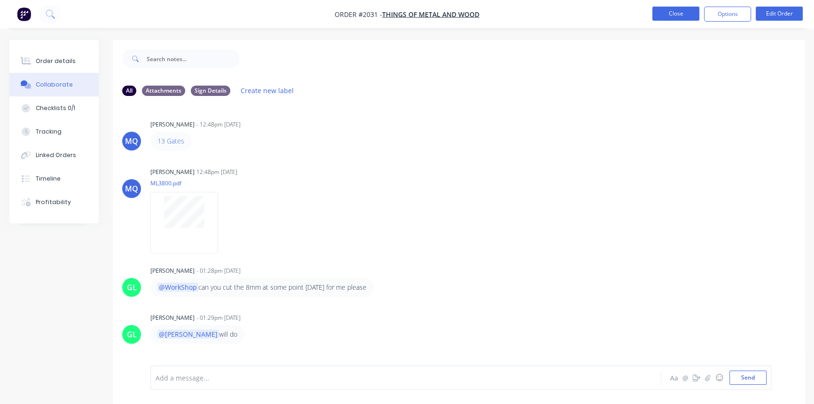
click at [669, 14] on button "Close" at bounding box center [675, 14] width 47 height 14
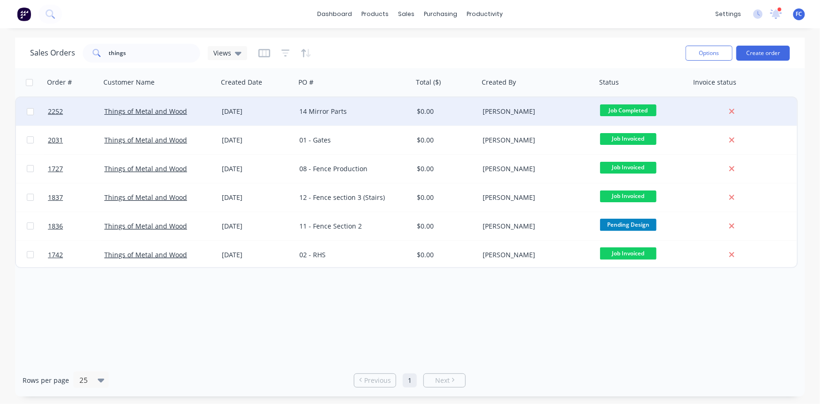
click at [225, 113] on div "[DATE]" at bounding box center [257, 111] width 70 height 9
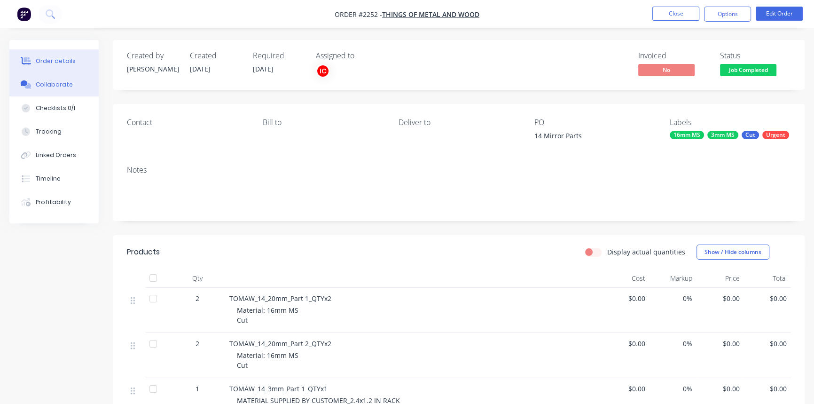
click at [54, 85] on div "Collaborate" at bounding box center [54, 84] width 37 height 8
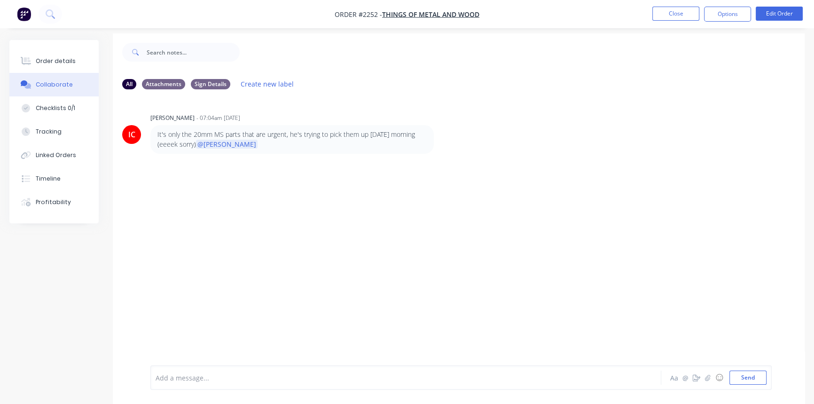
scroll to position [14, 0]
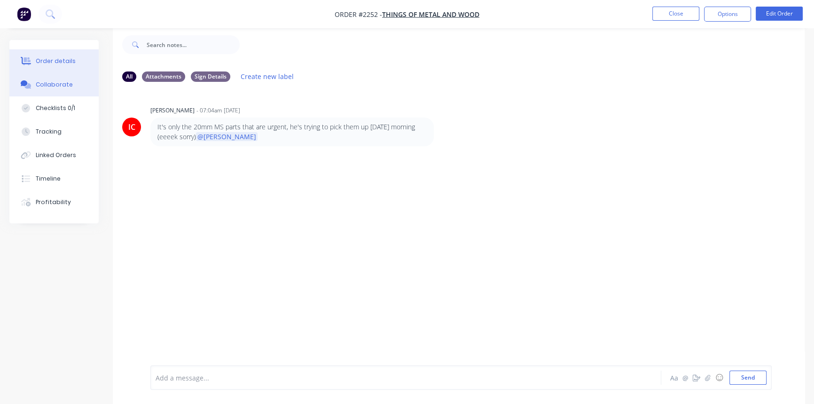
click at [64, 63] on div "Order details" at bounding box center [56, 61] width 40 height 8
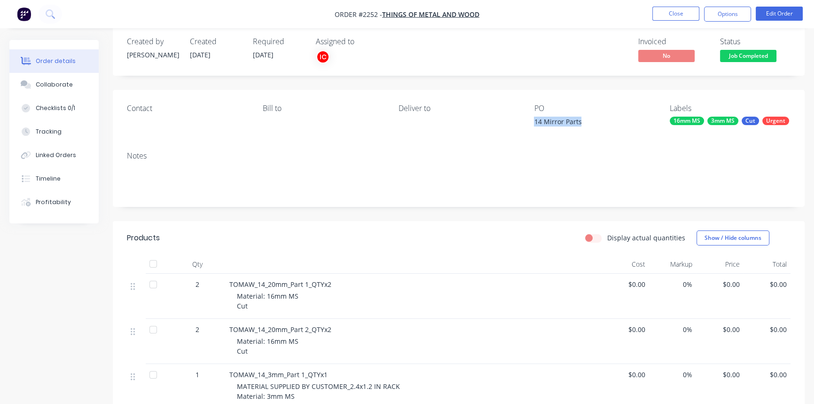
drag, startPoint x: 564, startPoint y: 118, endPoint x: 533, endPoint y: 118, distance: 30.5
click at [534, 118] on div "14 Mirror Parts" at bounding box center [592, 123] width 117 height 13
copy div "14 Mirror Parts"
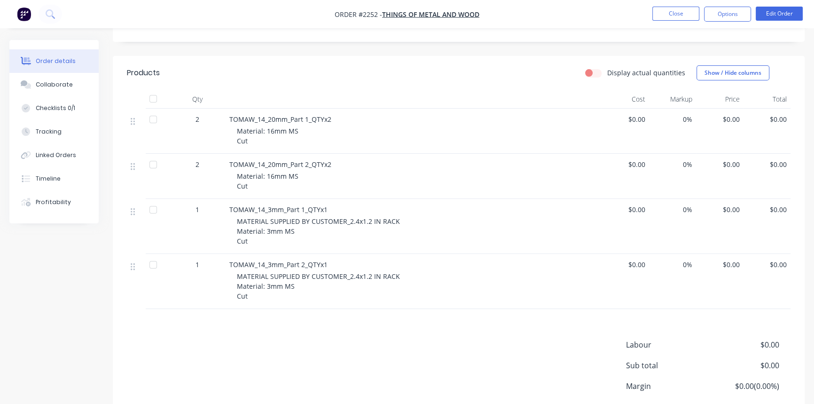
scroll to position [185, 0]
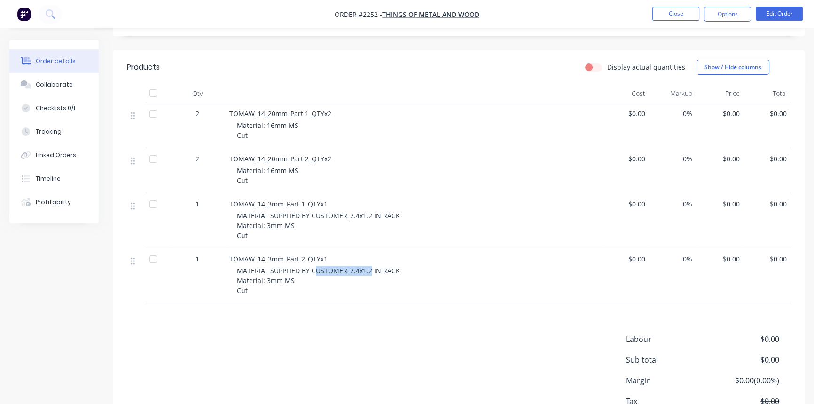
drag, startPoint x: 312, startPoint y: 271, endPoint x: 369, endPoint y: 271, distance: 56.9
click at [369, 271] on span "MATERIAL SUPPLIED BY CUSTOMER_2.4x1.2 IN RACK Material: 3mm MS Cut" at bounding box center [318, 280] width 163 height 29
drag, startPoint x: 325, startPoint y: 280, endPoint x: 249, endPoint y: 277, distance: 75.7
click at [249, 277] on div "MATERIAL SUPPLIED BY CUSTOMER_2.4x1.2 IN RACK Material: 3mm MS Cut" at bounding box center [417, 280] width 361 height 30
click at [284, 284] on span "MATERIAL SUPPLIED BY CUSTOMER_2.4x1.2 IN RACK Material: 3mm MS Cut" at bounding box center [318, 280] width 163 height 29
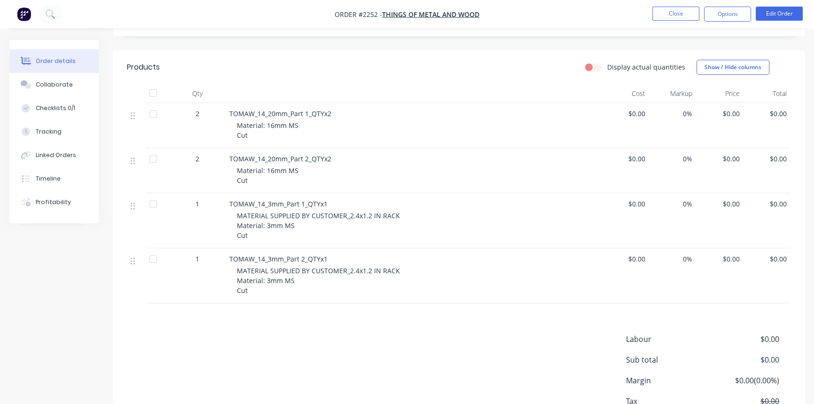
click at [252, 287] on div "MATERIAL SUPPLIED BY CUSTOMER_2.4x1.2 IN RACK Material: 3mm MS Cut" at bounding box center [417, 280] width 361 height 30
click at [299, 281] on div "MATERIAL SUPPLIED BY CUSTOMER_2.4x1.2 IN RACK Material: 3mm MS Cut" at bounding box center [417, 280] width 361 height 30
drag, startPoint x: 289, startPoint y: 227, endPoint x: 266, endPoint y: 220, distance: 24.4
click at [260, 222] on div "MATERIAL SUPPLIED BY CUSTOMER_2.4x1.2 IN RACK Material: 3mm MS Cut" at bounding box center [417, 225] width 361 height 30
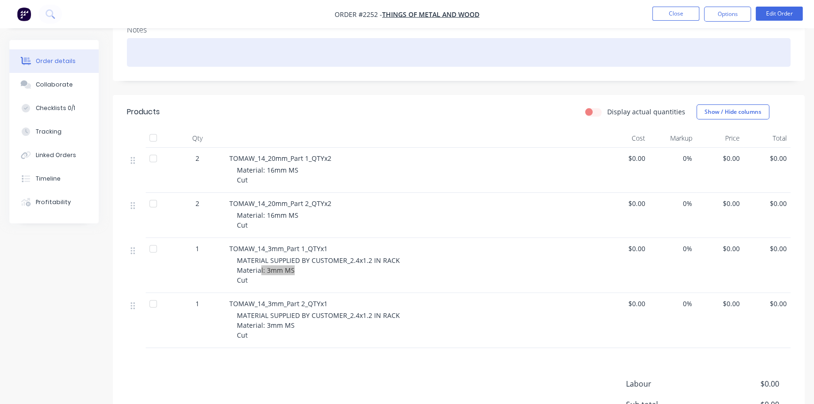
scroll to position [142, 0]
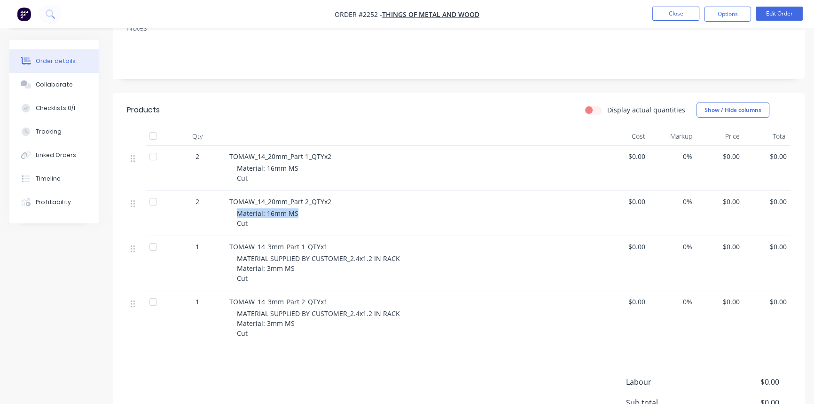
drag, startPoint x: 280, startPoint y: 213, endPoint x: 226, endPoint y: 214, distance: 53.1
click at [226, 214] on div "TOMAW_14_20mm_Part 2_QTYx2 Material: 16mm MS Cut" at bounding box center [414, 213] width 376 height 45
click at [279, 200] on span "TOMAW_14_20mm_Part 2_QTYx2" at bounding box center [280, 201] width 102 height 9
drag, startPoint x: 289, startPoint y: 199, endPoint x: 257, endPoint y: 199, distance: 32.4
click at [257, 199] on span "TOMAW_14_20mm_Part 2_QTYx2" at bounding box center [280, 201] width 102 height 9
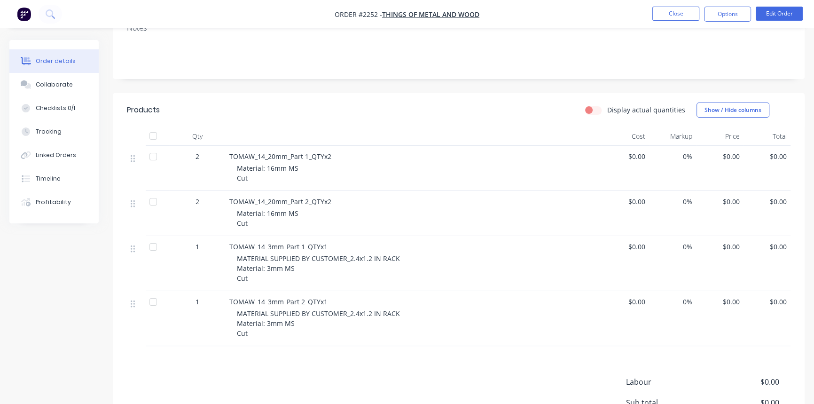
click at [305, 210] on div "Material: 16mm MS Cut" at bounding box center [417, 218] width 361 height 20
click at [253, 210] on div "Material: 16mm MS Cut" at bounding box center [417, 218] width 361 height 20
click at [308, 206] on div "TOMAW_14_20mm_Part 2_QTYx2" at bounding box center [413, 201] width 368 height 10
drag, startPoint x: 312, startPoint y: 201, endPoint x: 262, endPoint y: 202, distance: 49.4
click at [262, 202] on span "TOMAW_14_20mm_Part 2_QTYx2" at bounding box center [280, 201] width 102 height 9
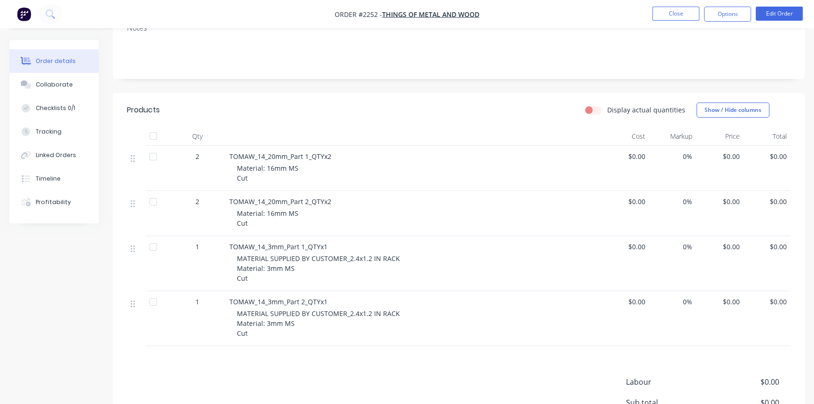
click at [288, 211] on span "Material: 16mm MS Cut" at bounding box center [268, 218] width 62 height 19
drag, startPoint x: 296, startPoint y: 212, endPoint x: 204, endPoint y: 103, distance: 142.1
click at [268, 200] on div "TOMAW_14_20mm_Part 2_QTYx2 Material: 16mm MS Cut" at bounding box center [414, 213] width 376 height 45
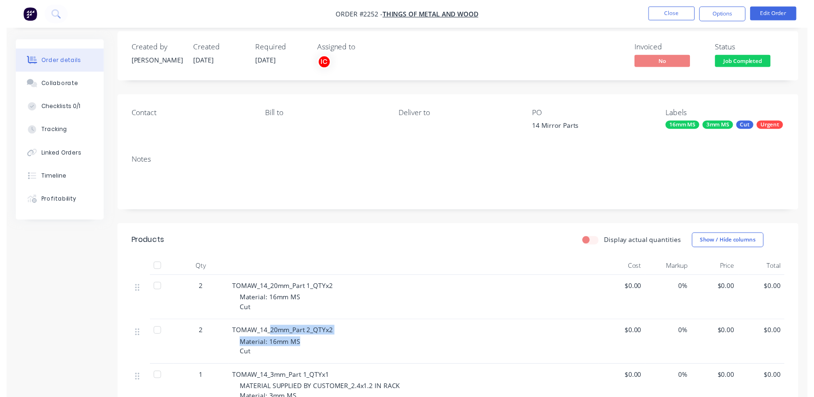
scroll to position [0, 0]
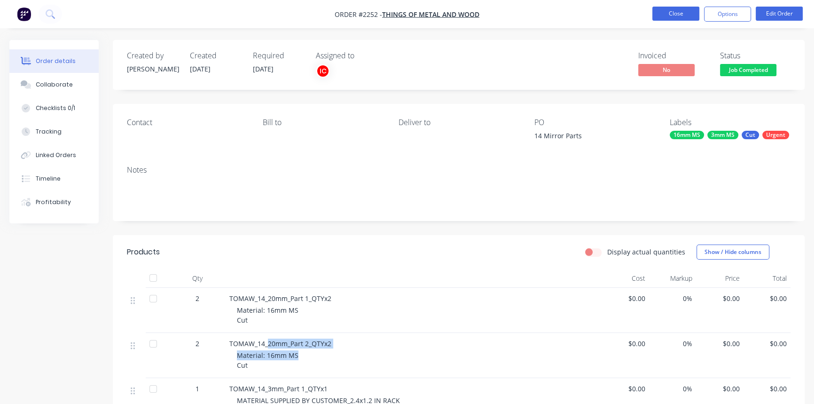
click at [670, 9] on button "Close" at bounding box center [675, 14] width 47 height 14
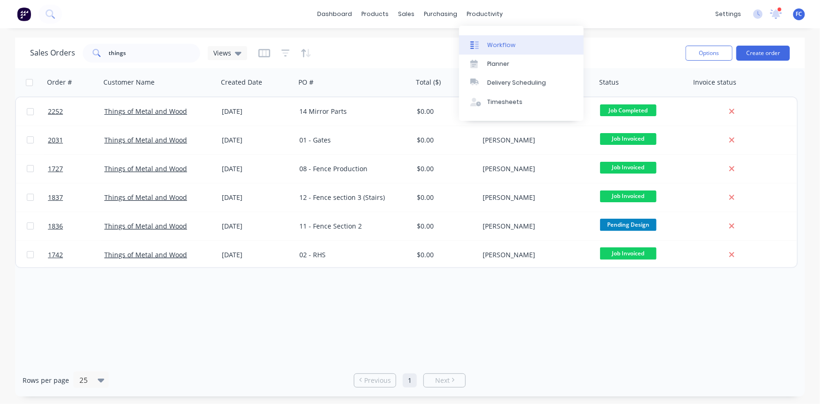
click at [492, 44] on div "Workflow" at bounding box center [501, 45] width 28 height 8
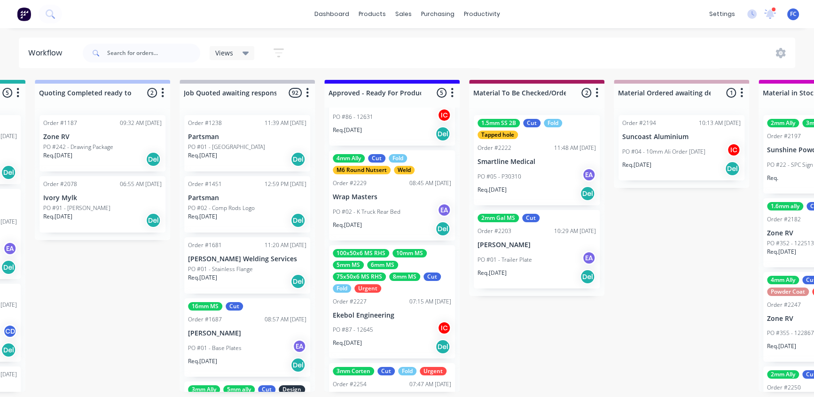
scroll to position [57, 0]
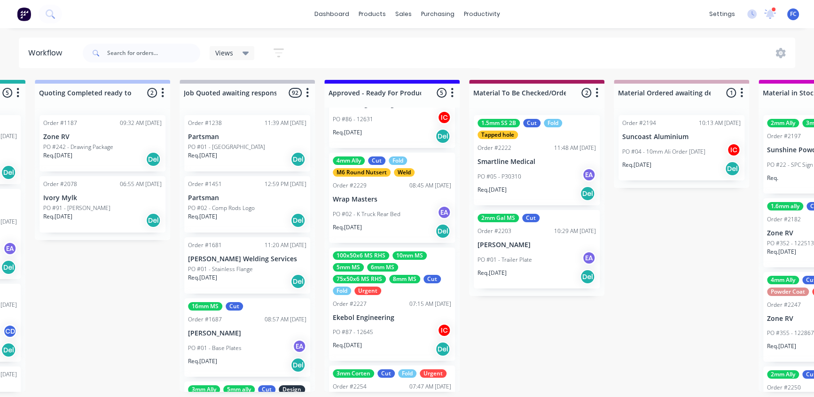
click at [370, 210] on p "PO #02 - K Truck Rear Bed" at bounding box center [367, 214] width 68 height 8
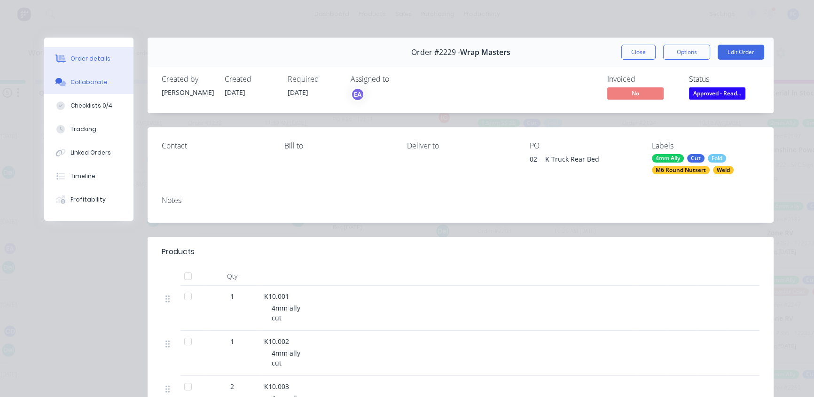
drag, startPoint x: 79, startPoint y: 84, endPoint x: 102, endPoint y: 85, distance: 23.5
click at [78, 84] on div "Collaborate" at bounding box center [88, 82] width 37 height 8
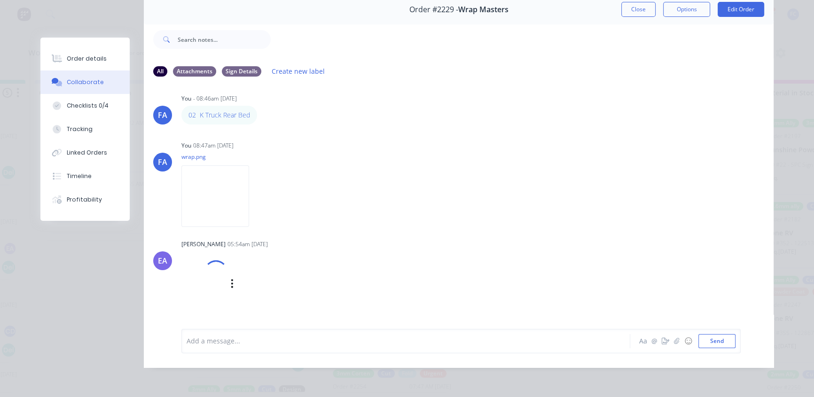
scroll to position [16, 0]
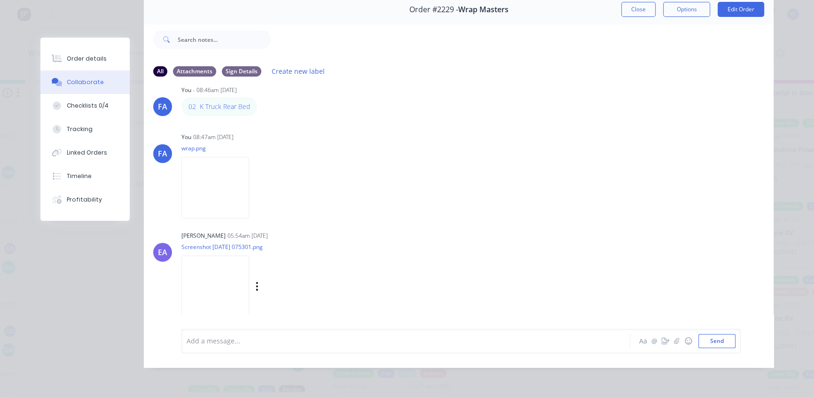
click at [199, 272] on img at bounding box center [215, 287] width 68 height 62
click at [249, 348] on div "Add a message..." at bounding box center [393, 341] width 412 height 14
click at [237, 343] on div at bounding box center [392, 341] width 411 height 10
click at [225, 341] on div at bounding box center [392, 341] width 411 height 10
click at [704, 338] on button "Send" at bounding box center [716, 341] width 37 height 14
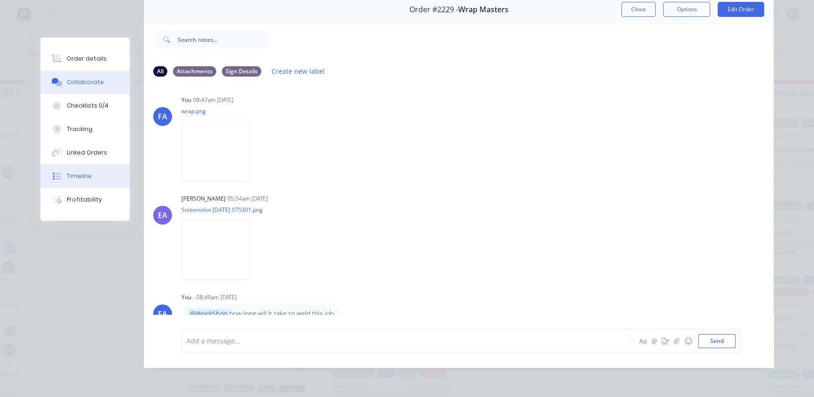
scroll to position [55, 0]
click at [632, 8] on button "Close" at bounding box center [638, 9] width 34 height 15
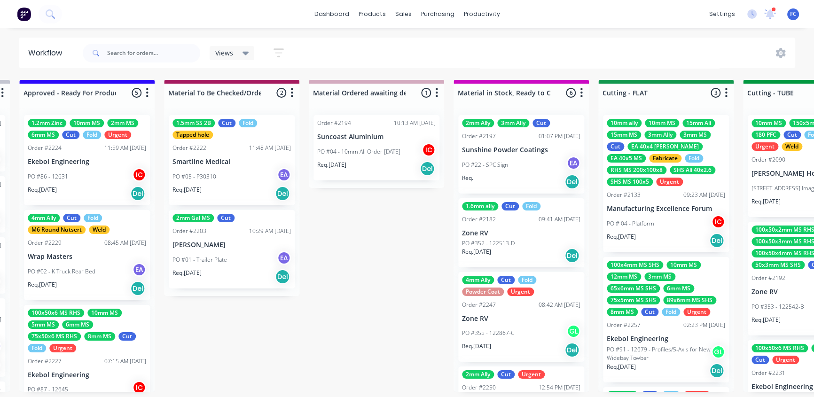
scroll to position [0, 1167]
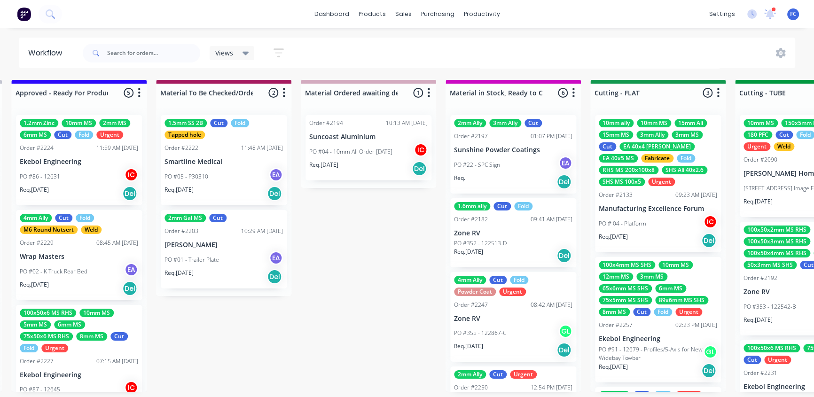
click at [624, 137] on div "15mm MS" at bounding box center [616, 135] width 34 height 8
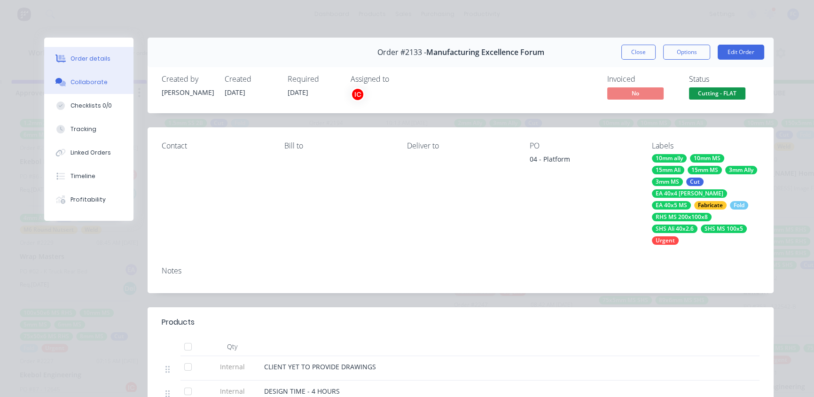
click at [83, 78] on div "Collaborate" at bounding box center [88, 82] width 37 height 8
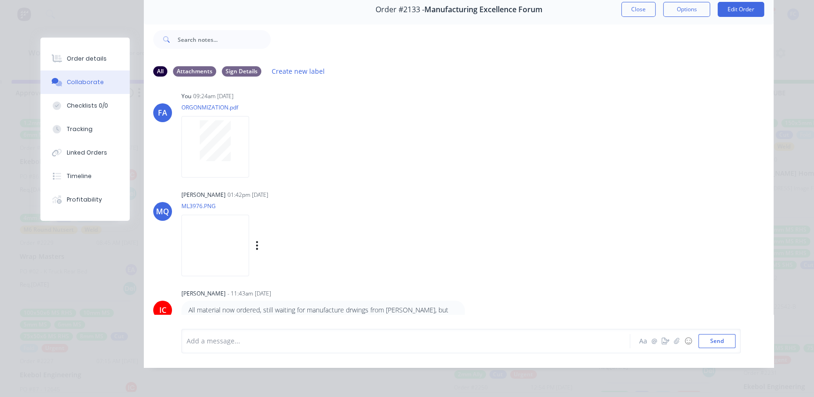
scroll to position [64, 0]
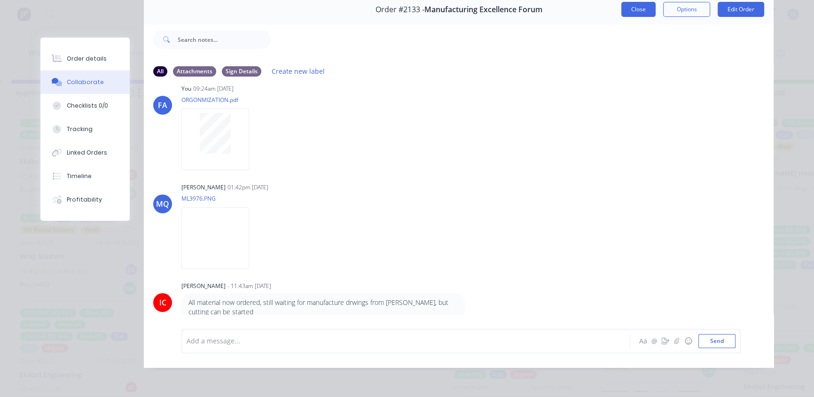
click at [646, 5] on button "Close" at bounding box center [638, 9] width 34 height 15
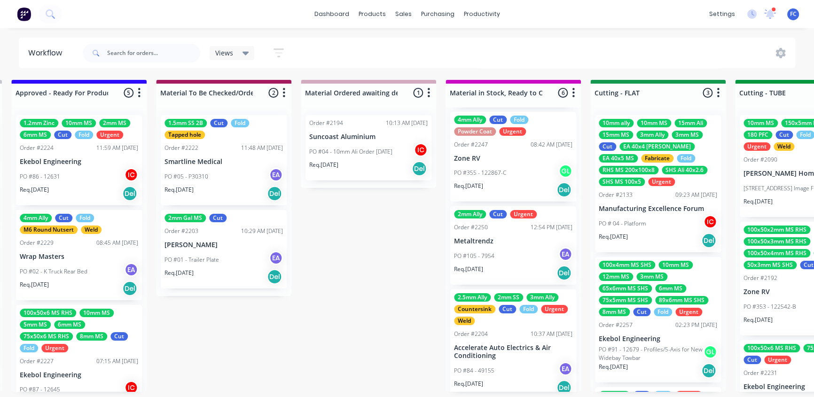
scroll to position [171, 0]
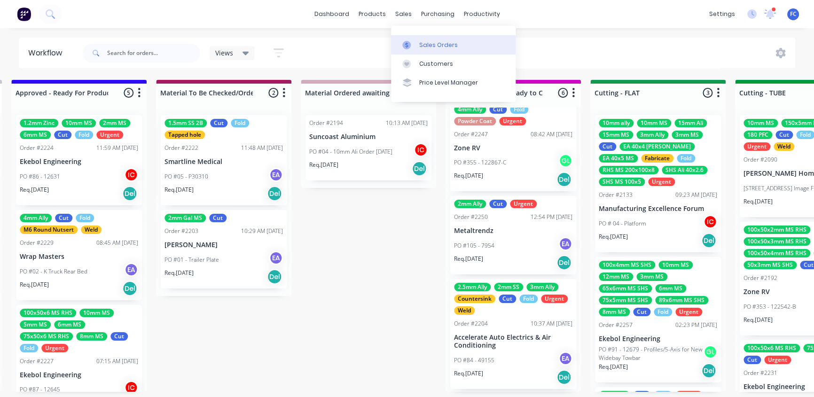
click at [420, 43] on div "Sales Orders" at bounding box center [438, 45] width 39 height 8
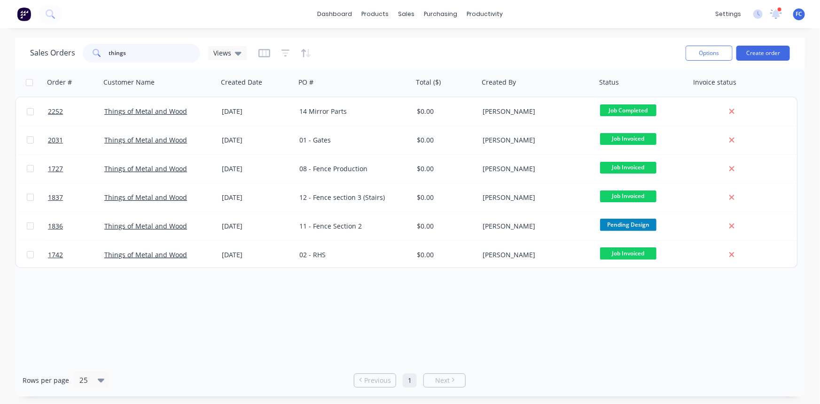
drag, startPoint x: 135, startPoint y: 48, endPoint x: 70, endPoint y: 30, distance: 67.8
click at [73, 31] on div "dashboard products sales purchasing productivity dashboard products Product Cat…" at bounding box center [410, 202] width 820 height 404
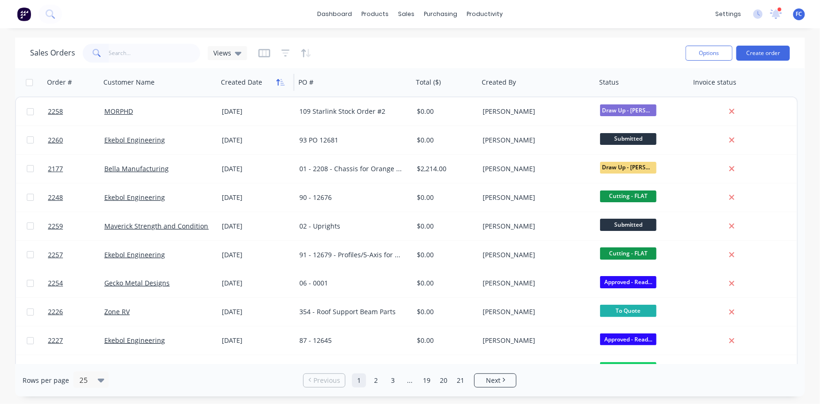
click at [282, 82] on icon "button" at bounding box center [280, 82] width 8 height 8
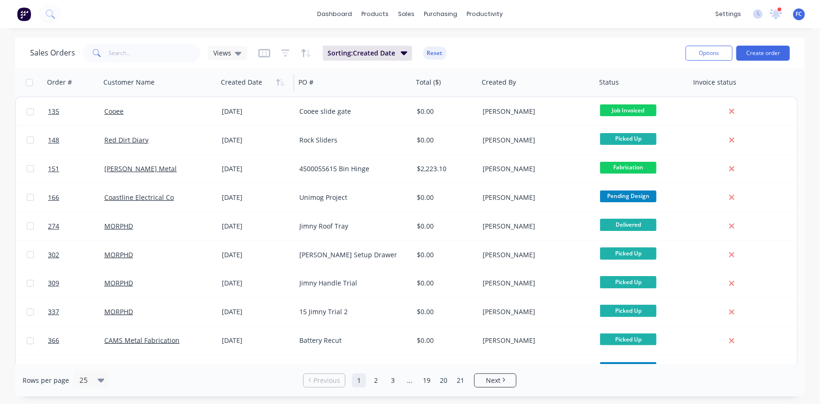
click at [282, 82] on icon "button" at bounding box center [280, 82] width 8 height 8
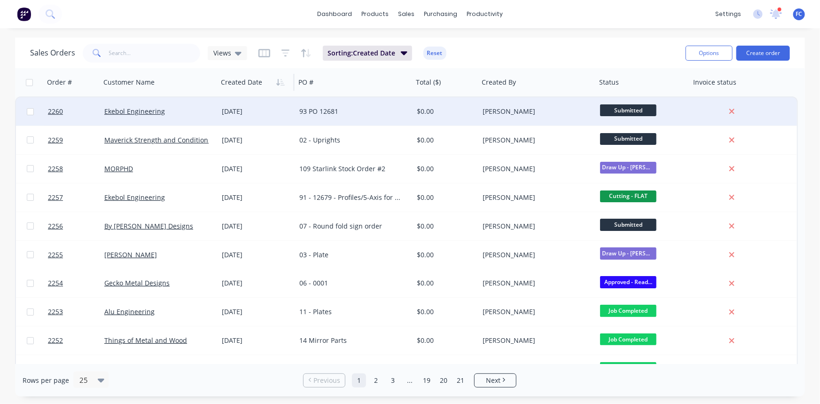
click at [217, 112] on div "Ekebol Engineering" at bounding box center [159, 111] width 117 height 28
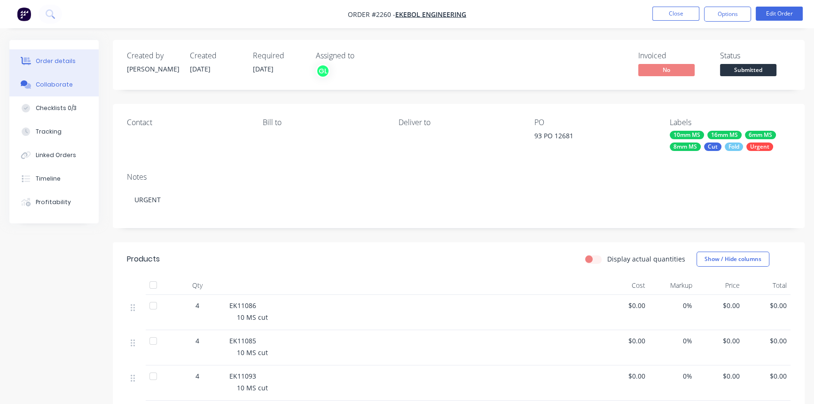
click at [46, 87] on div "Collaborate" at bounding box center [54, 84] width 37 height 8
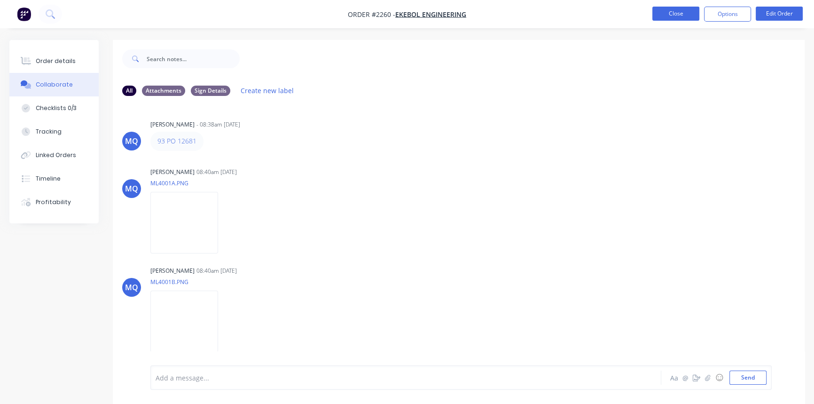
click at [669, 7] on button "Close" at bounding box center [675, 14] width 47 height 14
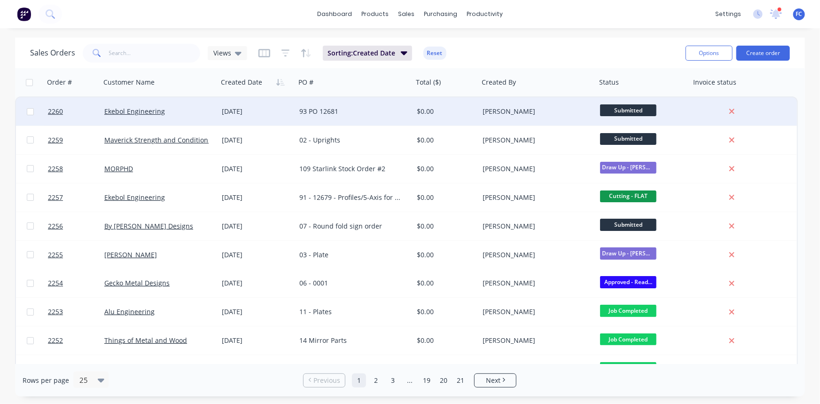
click at [243, 114] on div "[DATE]" at bounding box center [257, 111] width 70 height 9
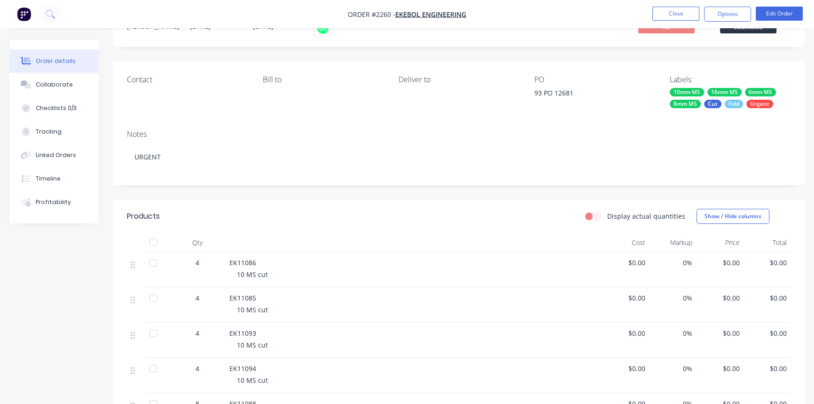
scroll to position [33, 0]
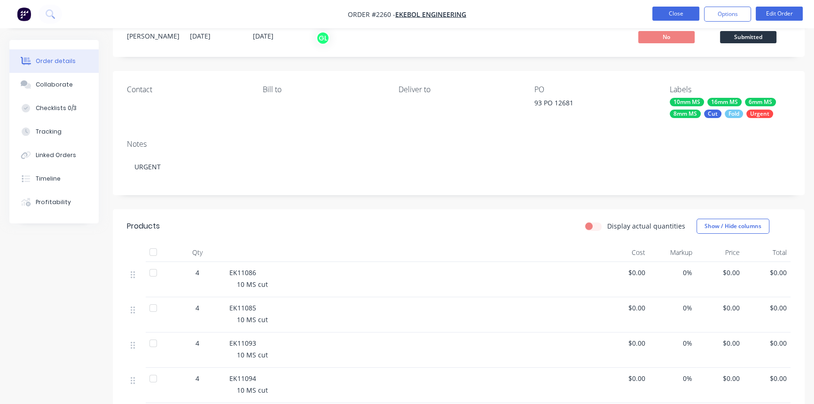
click at [686, 15] on button "Close" at bounding box center [675, 14] width 47 height 14
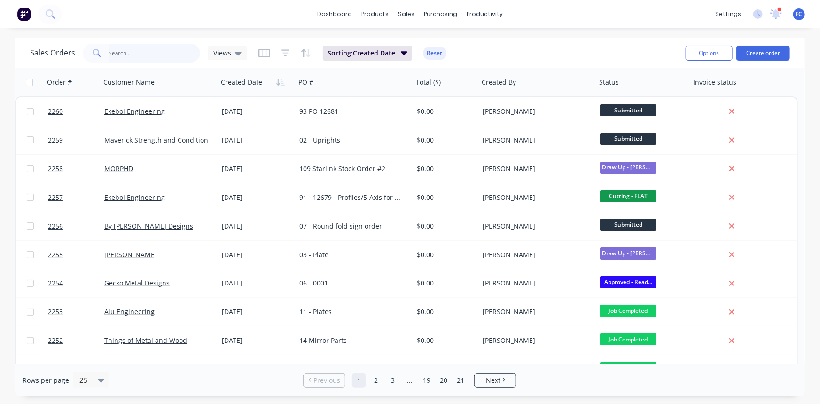
click at [134, 58] on input "text" at bounding box center [155, 53] width 92 height 19
type input "ekebol"
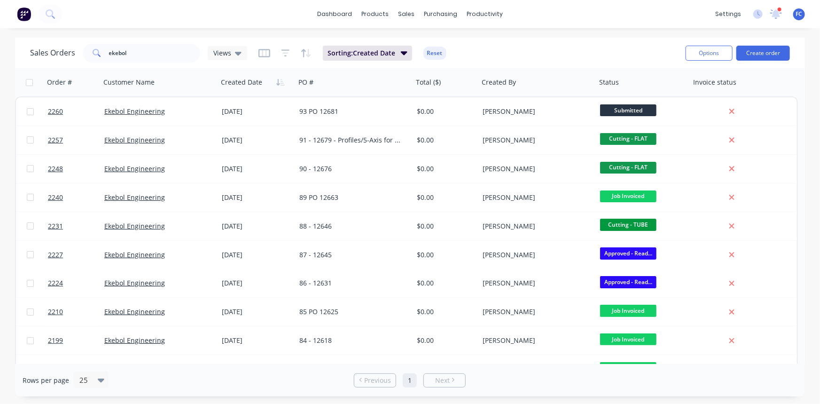
click at [783, 5] on div "dashboard products sales purchasing productivity dashboard products Product Cat…" at bounding box center [410, 14] width 820 height 28
click at [775, 12] on span at bounding box center [776, 14] width 12 height 14
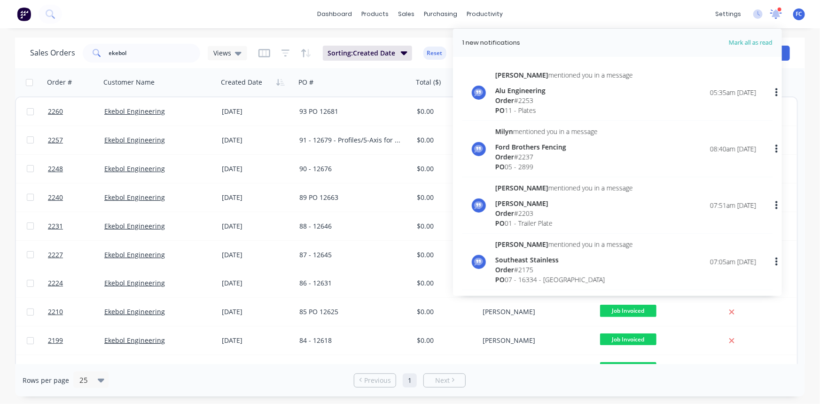
click at [775, 12] on icon at bounding box center [776, 13] width 8 height 8
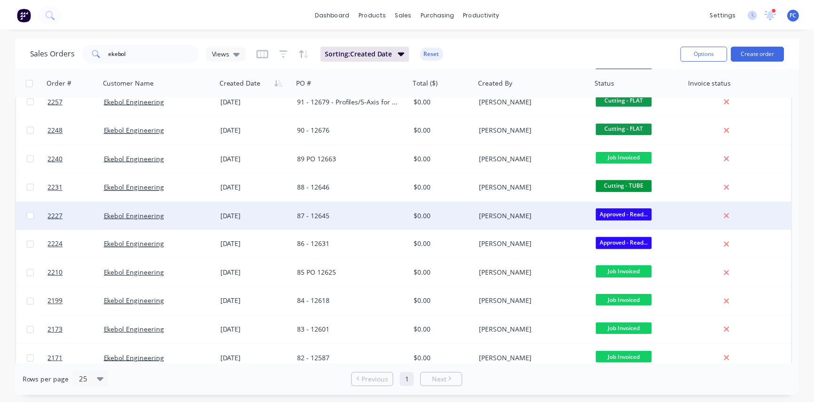
scroll to position [42, 0]
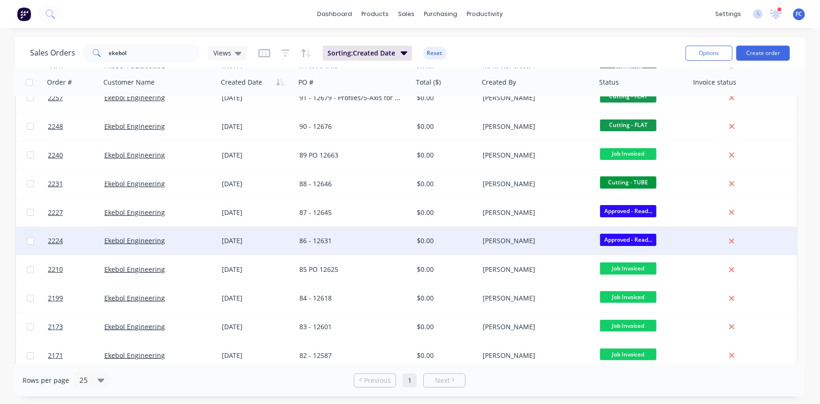
click at [232, 236] on div "[DATE]" at bounding box center [257, 240] width 70 height 9
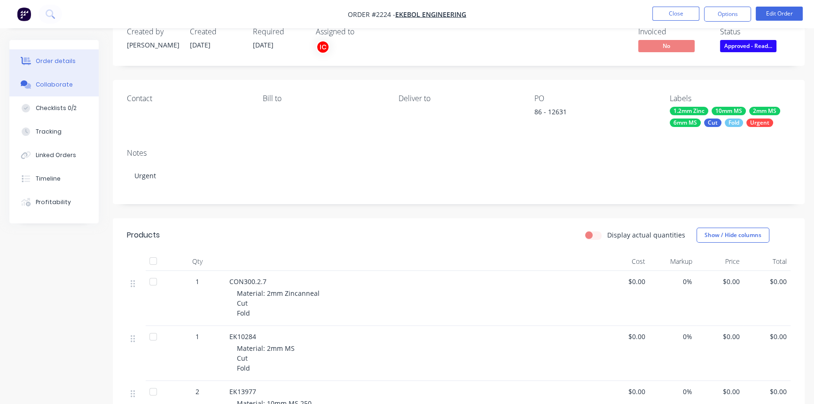
scroll to position [85, 0]
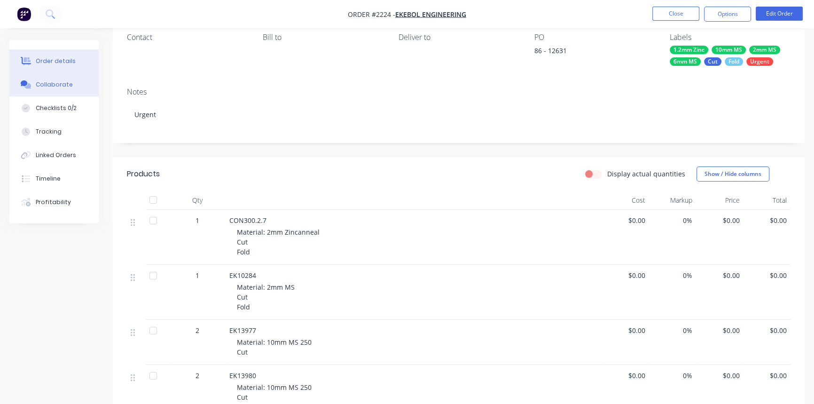
click at [61, 86] on div "Collaborate" at bounding box center [54, 84] width 37 height 8
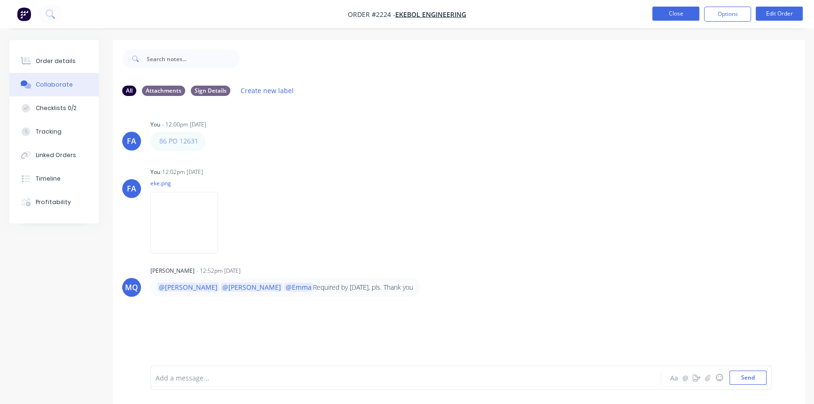
click at [657, 9] on button "Close" at bounding box center [675, 14] width 47 height 14
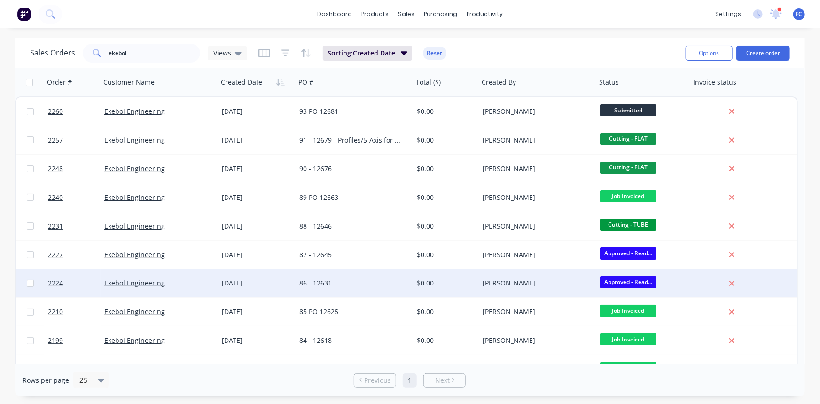
click at [202, 281] on div "Ekebol Engineering" at bounding box center [156, 282] width 104 height 9
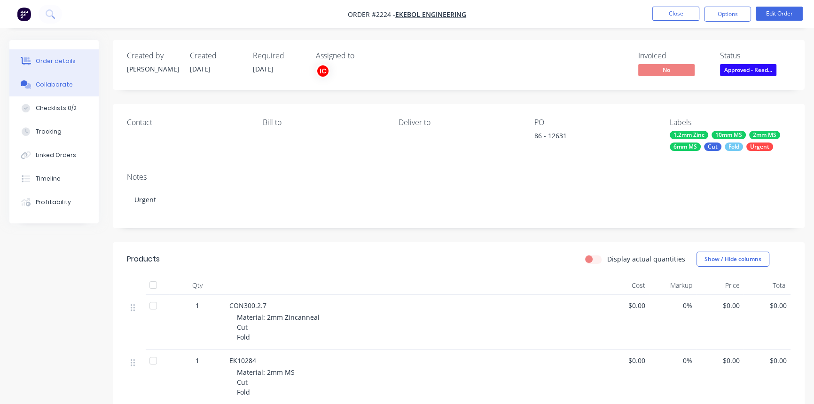
drag, startPoint x: 66, startPoint y: 85, endPoint x: 72, endPoint y: 89, distance: 7.2
click at [65, 85] on div "Collaborate" at bounding box center [54, 84] width 37 height 8
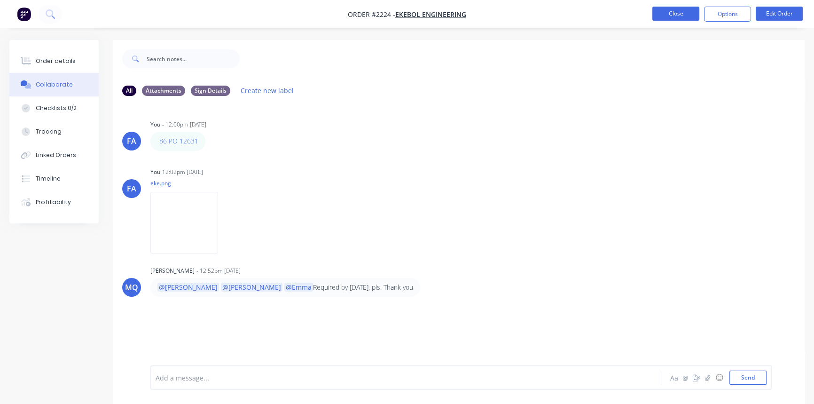
click at [663, 15] on button "Close" at bounding box center [675, 14] width 47 height 14
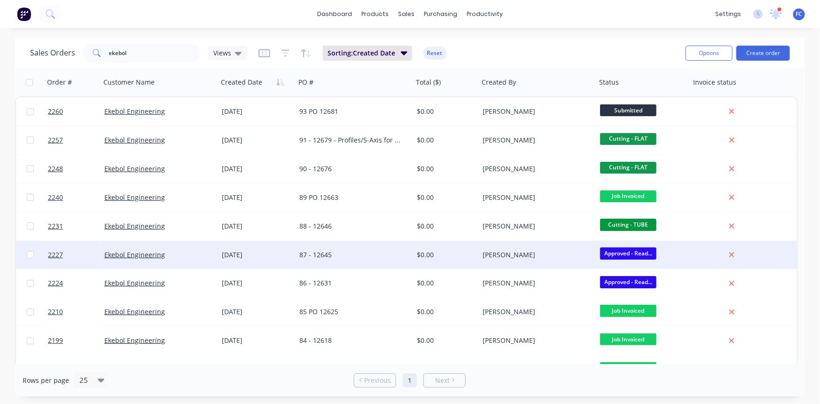
click at [239, 254] on div "[DATE]" at bounding box center [257, 254] width 70 height 9
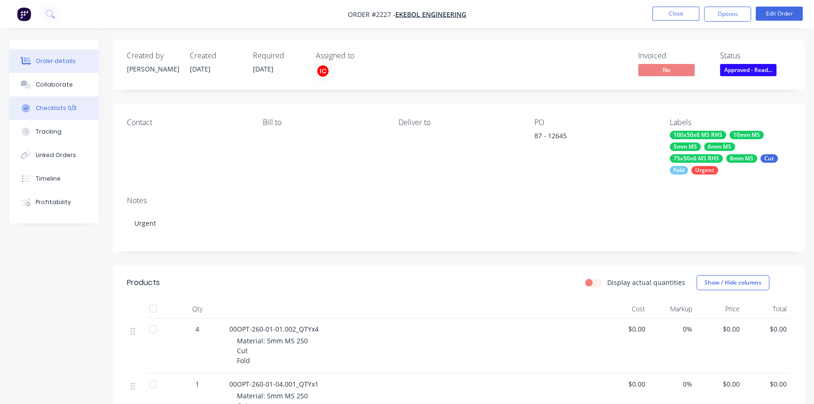
click at [62, 106] on div "Checklists 0/3" at bounding box center [56, 108] width 41 height 8
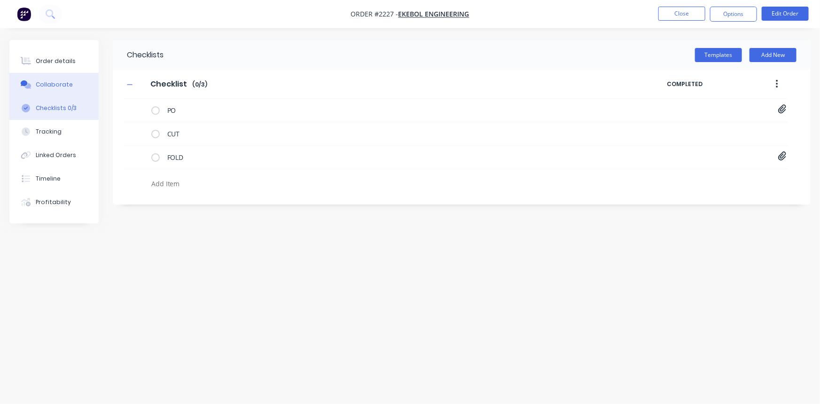
click at [62, 90] on button "Collaborate" at bounding box center [53, 84] width 89 height 23
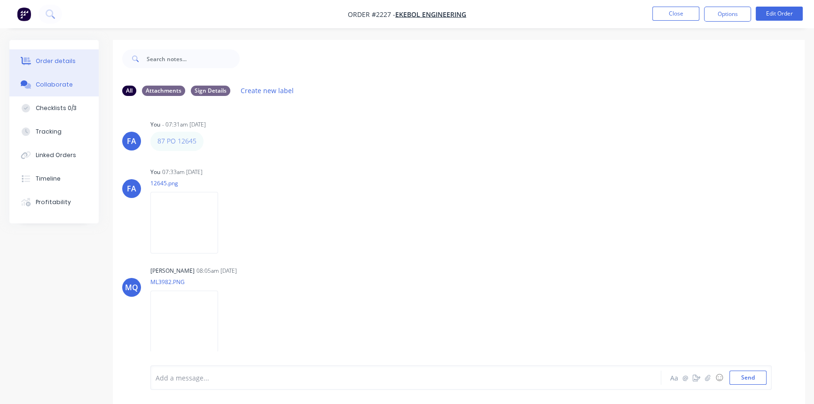
drag, startPoint x: 50, startPoint y: 53, endPoint x: 58, endPoint y: 60, distance: 10.3
click at [50, 53] on button "Order details" at bounding box center [53, 60] width 89 height 23
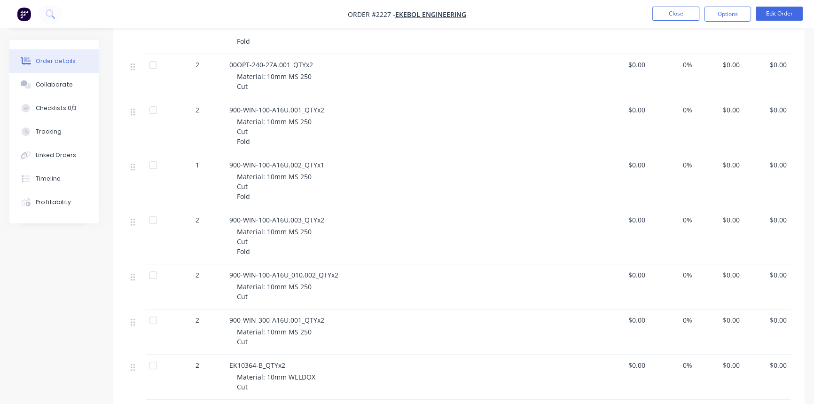
scroll to position [897, 0]
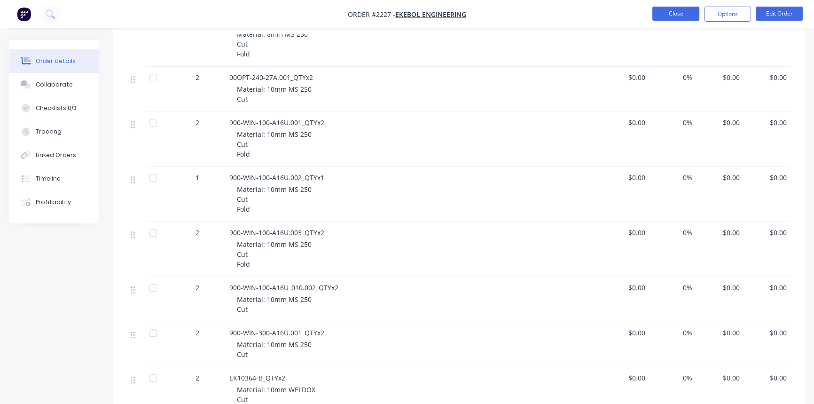
click at [666, 16] on button "Close" at bounding box center [675, 14] width 47 height 14
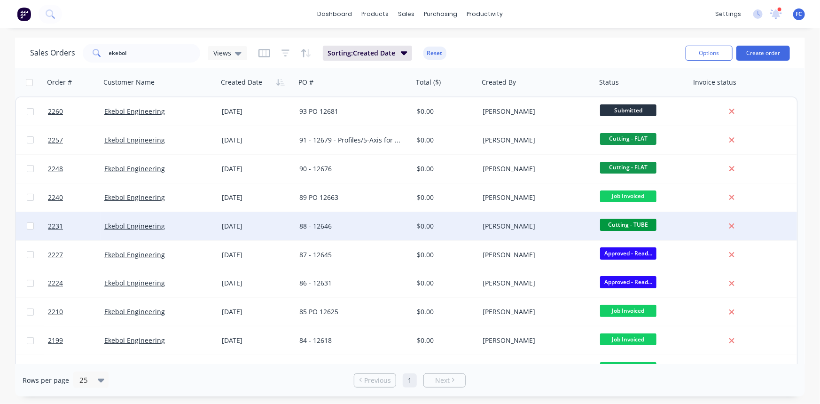
click at [323, 220] on div "88 - 12646" at bounding box center [354, 226] width 117 height 28
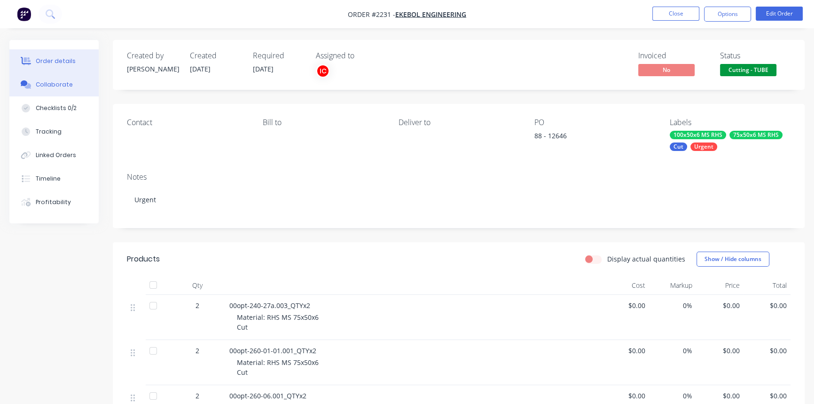
click at [64, 89] on button "Collaborate" at bounding box center [53, 84] width 89 height 23
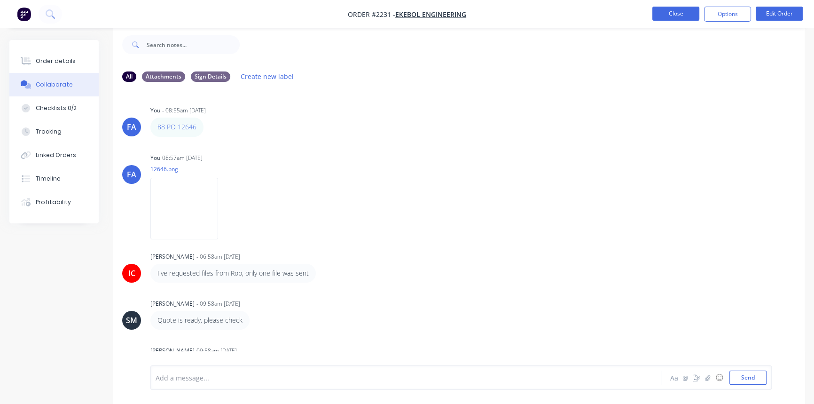
click at [656, 16] on button "Close" at bounding box center [675, 14] width 47 height 14
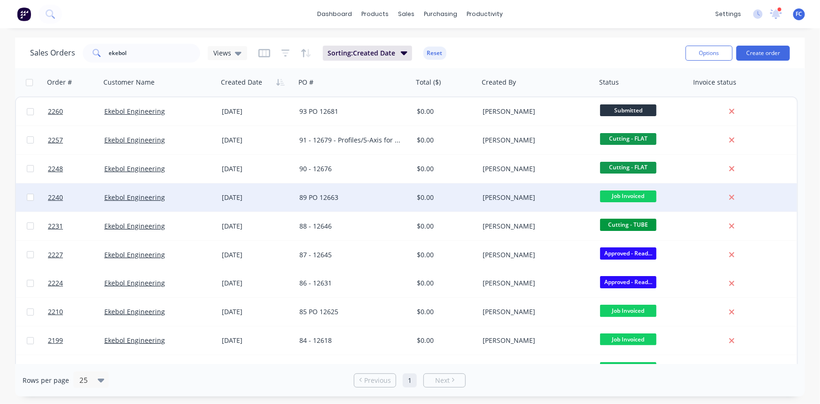
click at [219, 203] on div "[DATE]" at bounding box center [257, 197] width 78 height 28
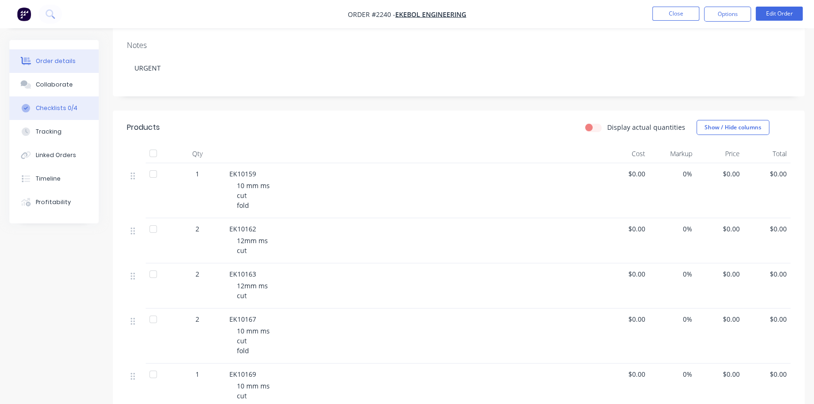
scroll to position [128, 0]
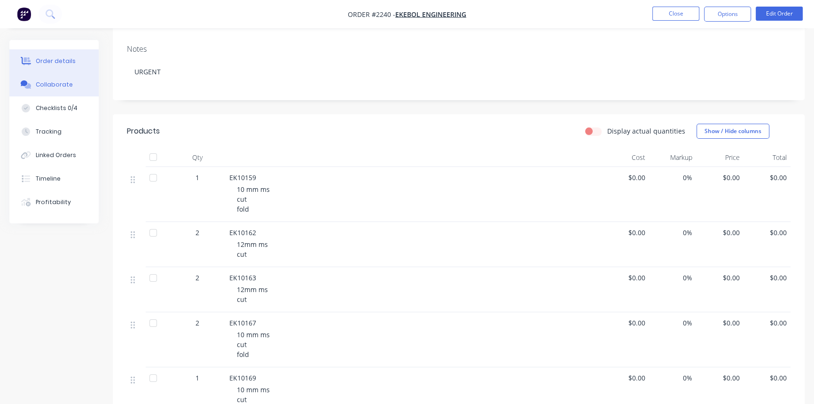
click at [69, 93] on button "Collaborate" at bounding box center [53, 84] width 89 height 23
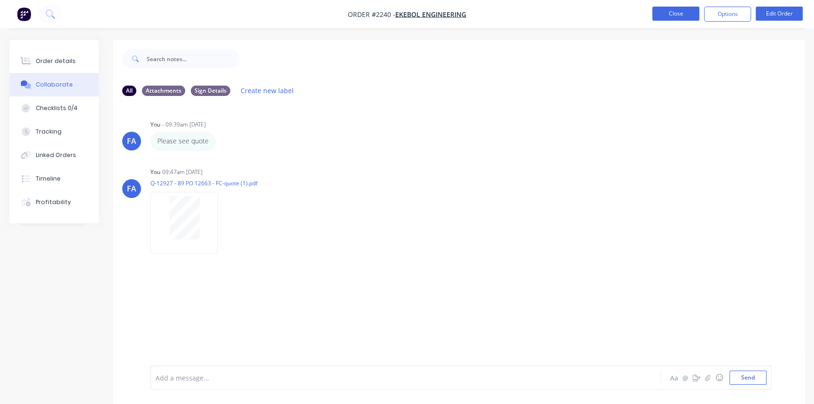
click at [659, 18] on button "Close" at bounding box center [675, 14] width 47 height 14
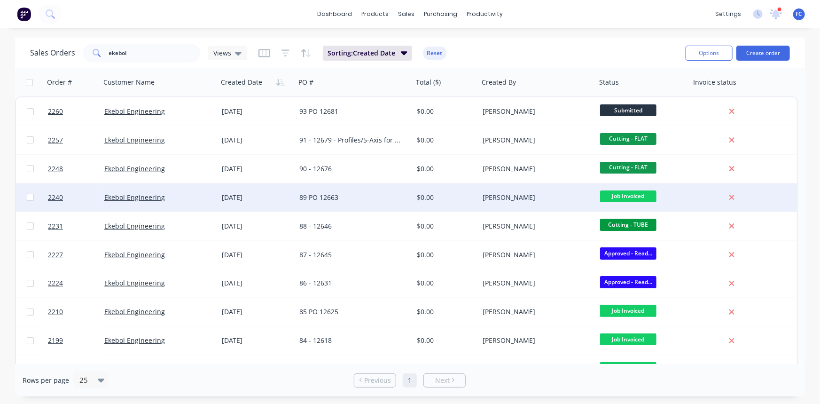
click at [278, 197] on div "[DATE]" at bounding box center [257, 197] width 70 height 9
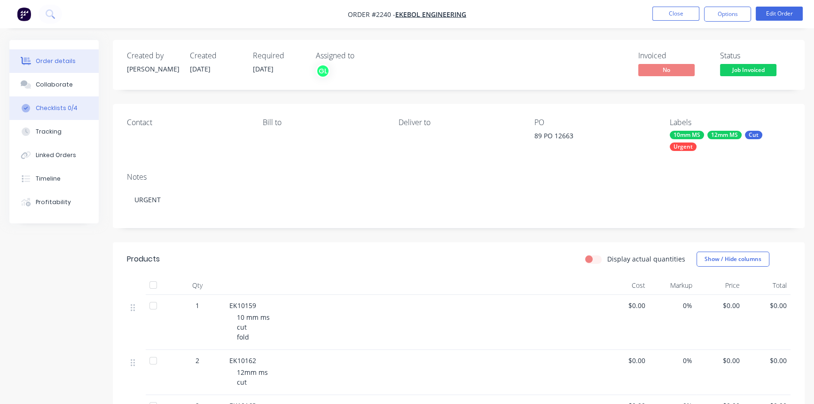
click at [53, 106] on div "Checklists 0/4" at bounding box center [57, 108] width 42 height 8
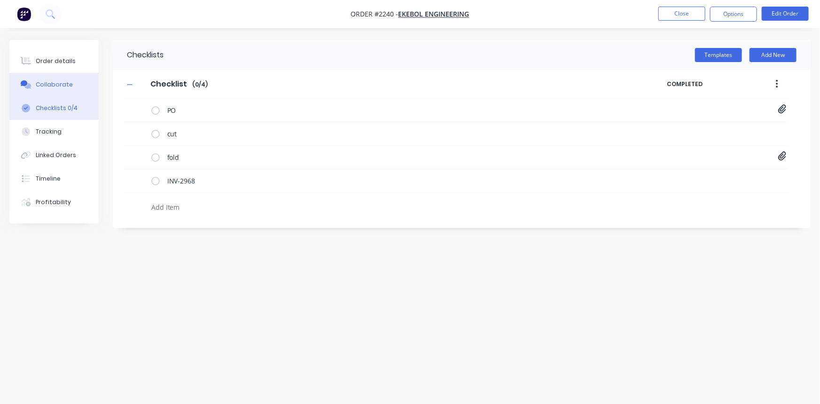
click at [56, 87] on div "Collaborate" at bounding box center [54, 84] width 37 height 8
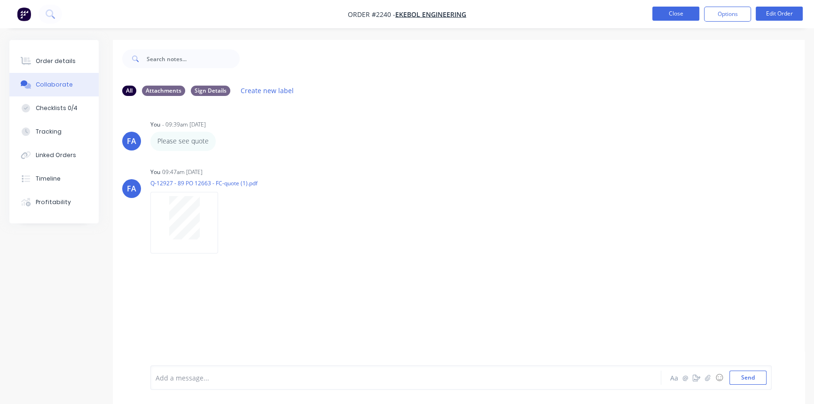
click at [663, 15] on button "Close" at bounding box center [675, 14] width 47 height 14
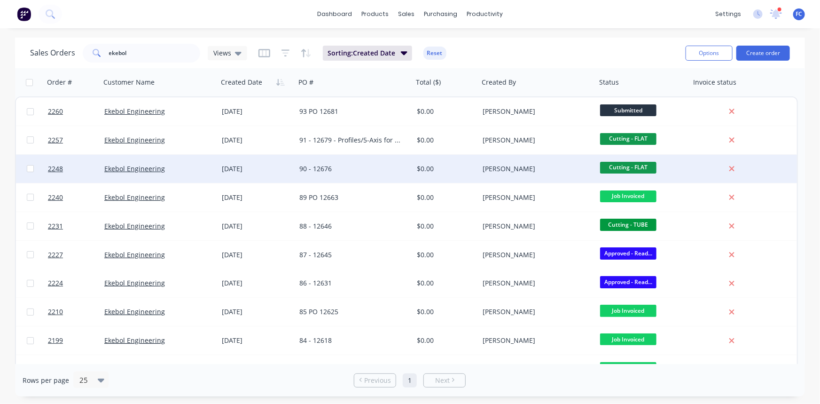
click at [243, 165] on div "[DATE]" at bounding box center [257, 168] width 70 height 9
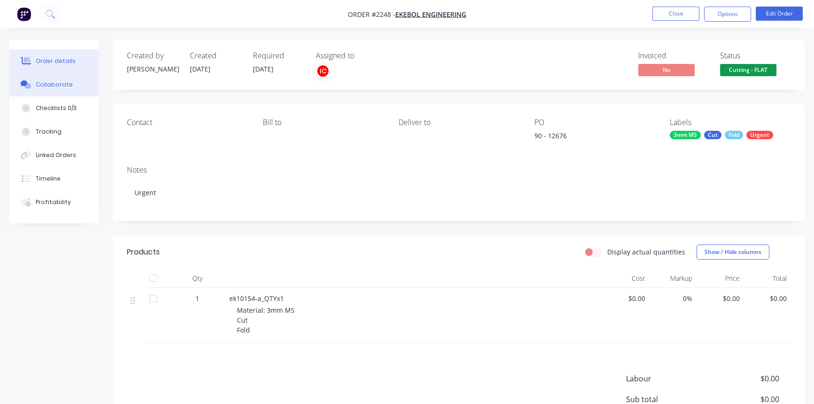
click at [51, 78] on button "Collaborate" at bounding box center [53, 84] width 89 height 23
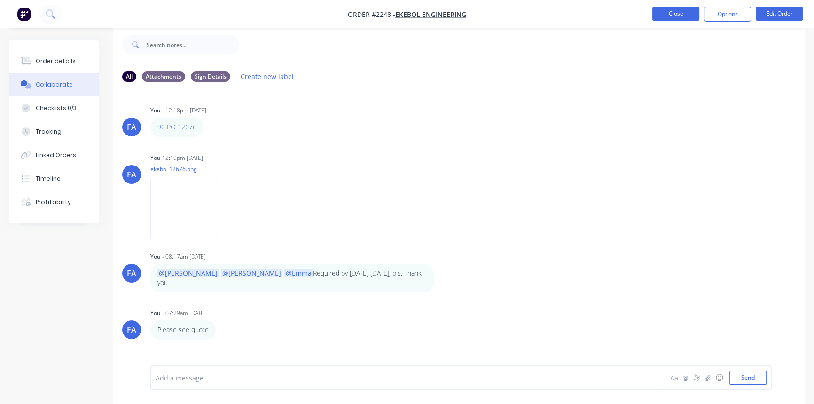
click at [670, 14] on button "Close" at bounding box center [675, 14] width 47 height 14
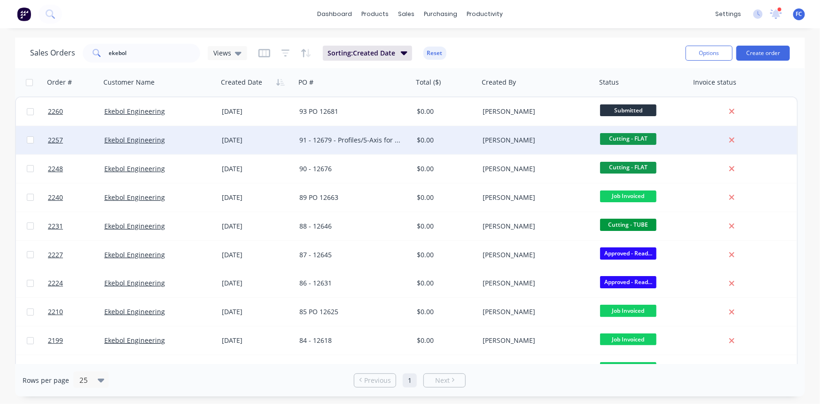
click at [297, 136] on div "91 - 12679 - Profiles/5-Axis for New Widebay Towbar" at bounding box center [354, 140] width 117 height 28
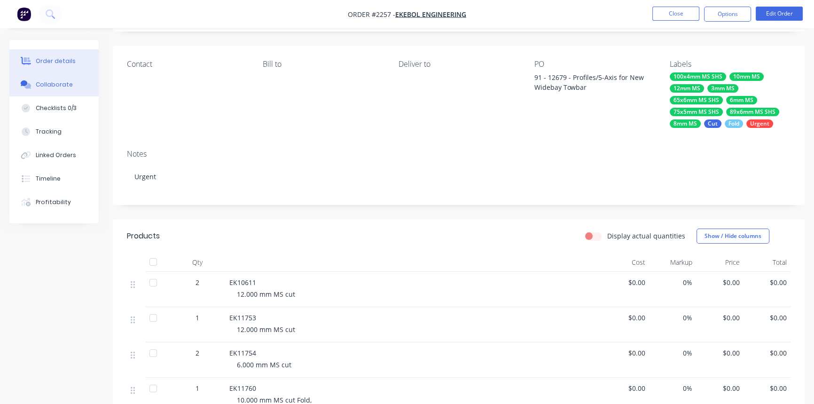
scroll to position [121, 0]
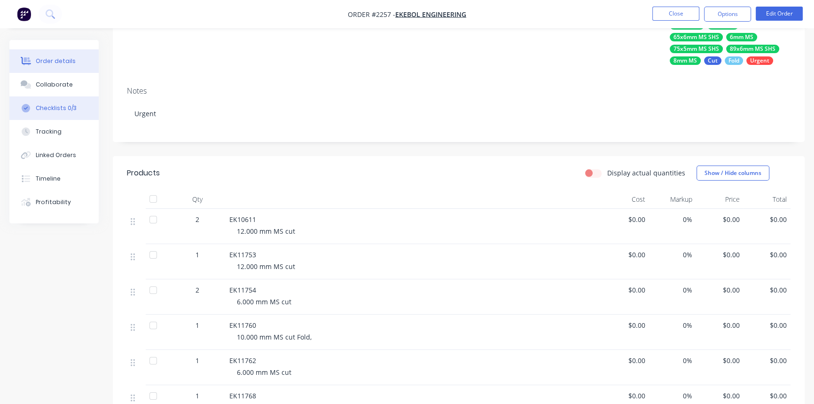
click at [55, 105] on div "Checklists 0/3" at bounding box center [56, 108] width 41 height 8
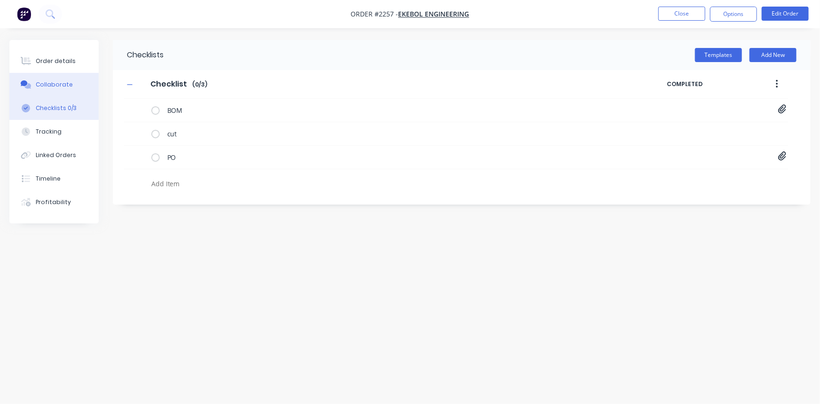
click at [65, 80] on div "Collaborate" at bounding box center [54, 84] width 37 height 8
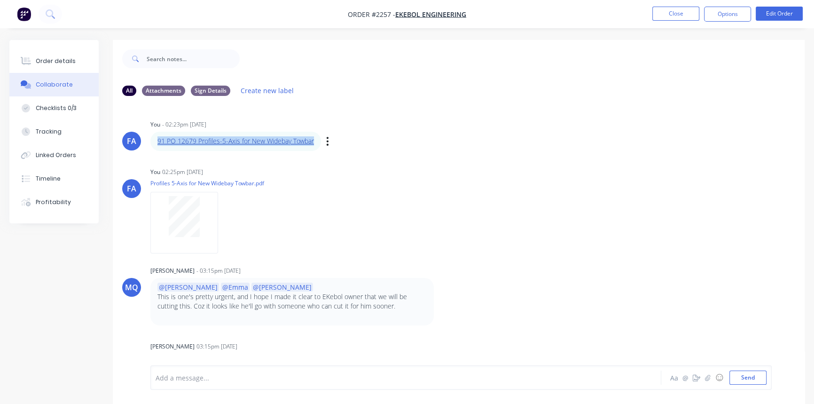
drag, startPoint x: 205, startPoint y: 144, endPoint x: 157, endPoint y: 143, distance: 48.4
click at [157, 143] on div "91 PO 12679 Profiles-5-Axis for New Widebay Towbar" at bounding box center [235, 141] width 171 height 19
copy link "91 PO 12679 Profiles-5-Axis for New Widebay Towbar"
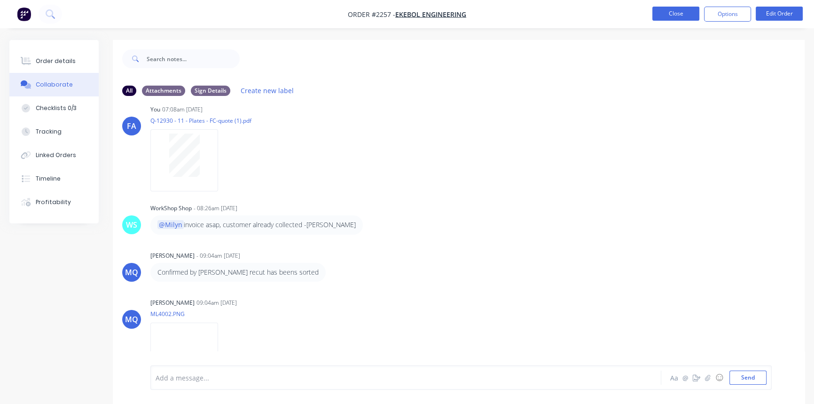
scroll to position [626, 0]
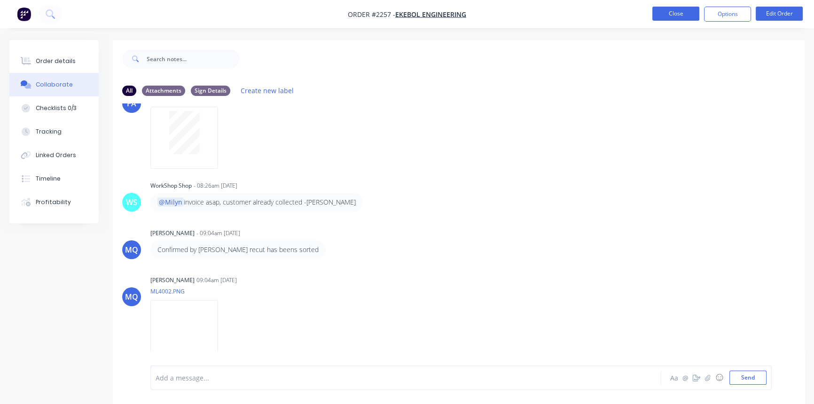
click at [667, 9] on button "Close" at bounding box center [675, 14] width 47 height 14
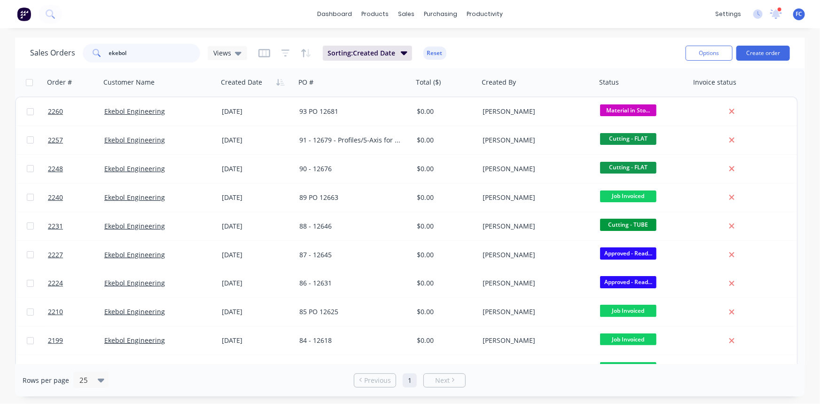
drag, startPoint x: 143, startPoint y: 55, endPoint x: 19, endPoint y: 39, distance: 125.4
click at [19, 39] on div "Sales Orders ekebol Views Sorting: Created Date Reset Options Create order" at bounding box center [410, 53] width 790 height 31
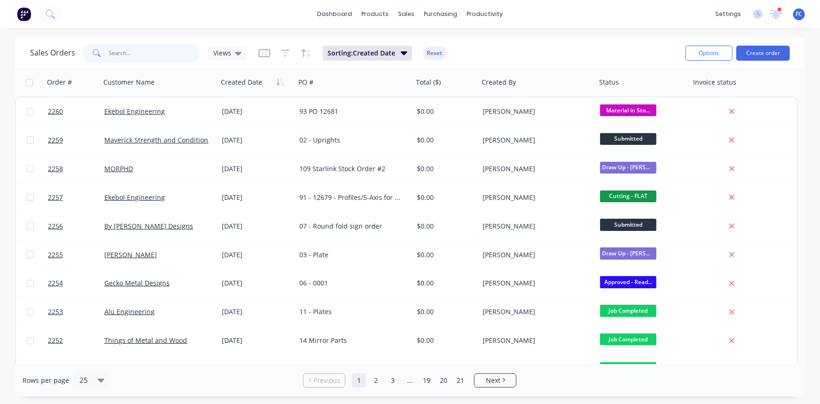
click at [171, 54] on input "text" at bounding box center [155, 53] width 92 height 19
type input "rick"
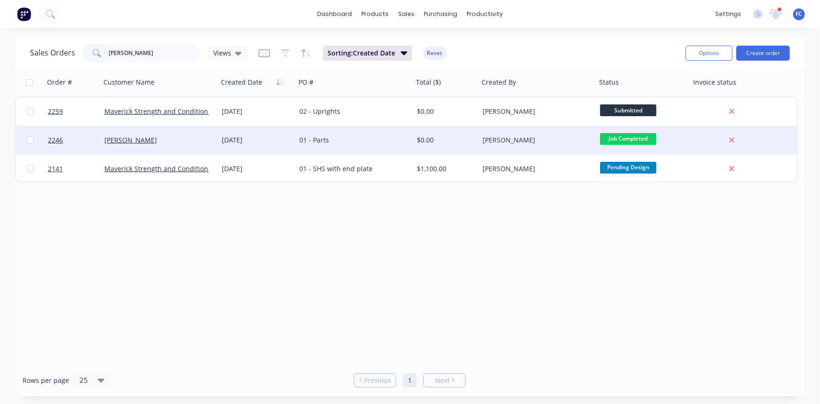
click at [158, 138] on div "[PERSON_NAME]" at bounding box center [156, 139] width 104 height 9
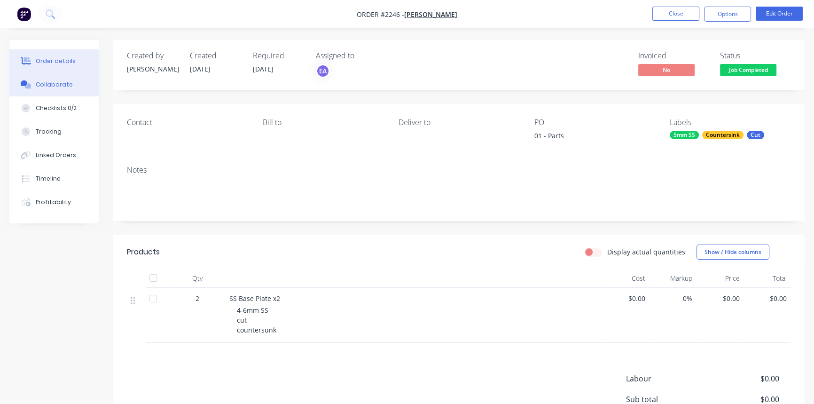
click at [59, 94] on button "Collaborate" at bounding box center [53, 84] width 89 height 23
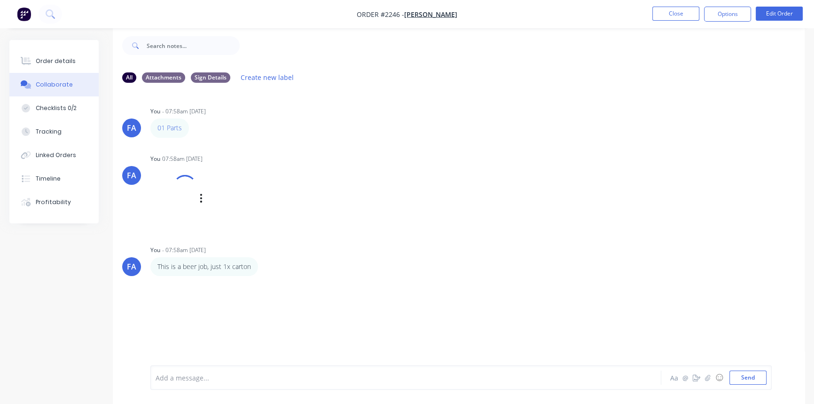
scroll to position [14, 0]
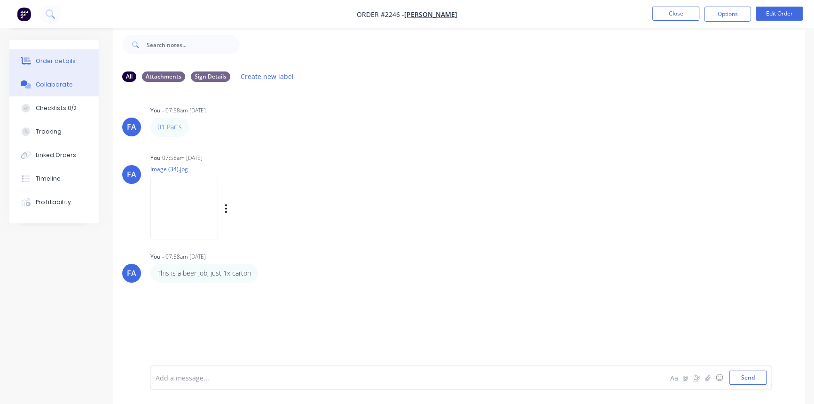
click at [57, 64] on div "Order details" at bounding box center [56, 61] width 40 height 8
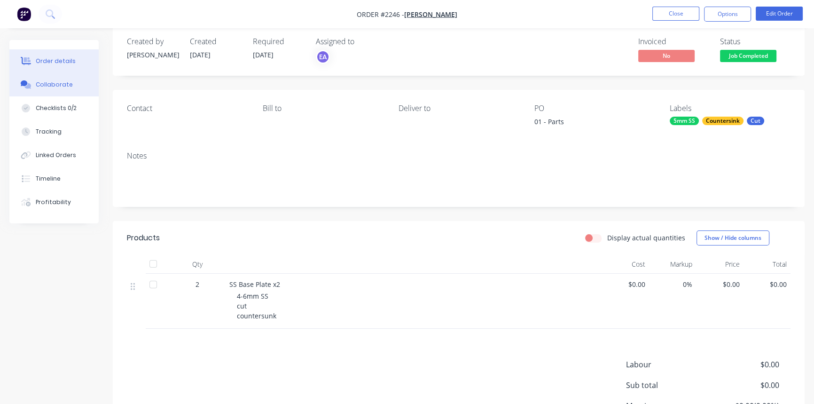
click at [62, 85] on div "Collaborate" at bounding box center [54, 84] width 37 height 8
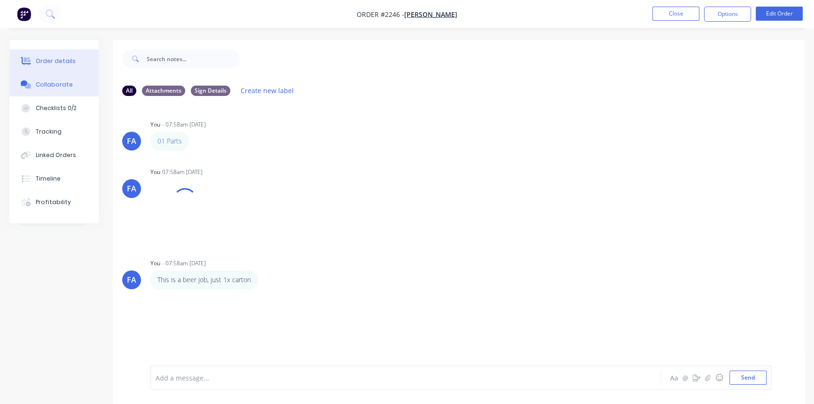
click at [58, 60] on div "Order details" at bounding box center [56, 61] width 40 height 8
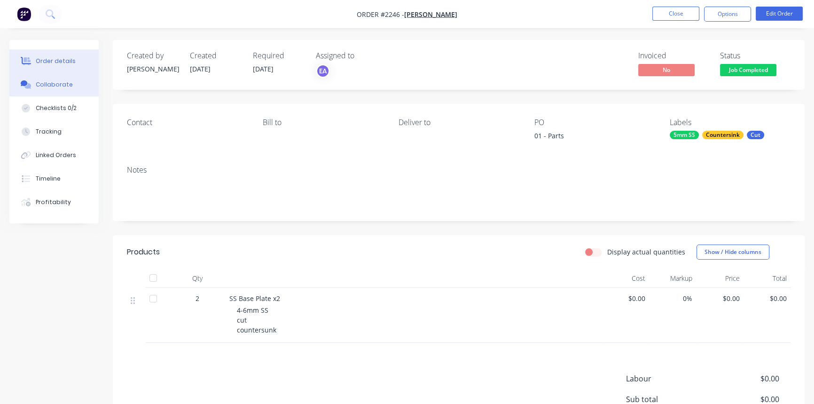
click at [67, 84] on div "Collaborate" at bounding box center [54, 84] width 37 height 8
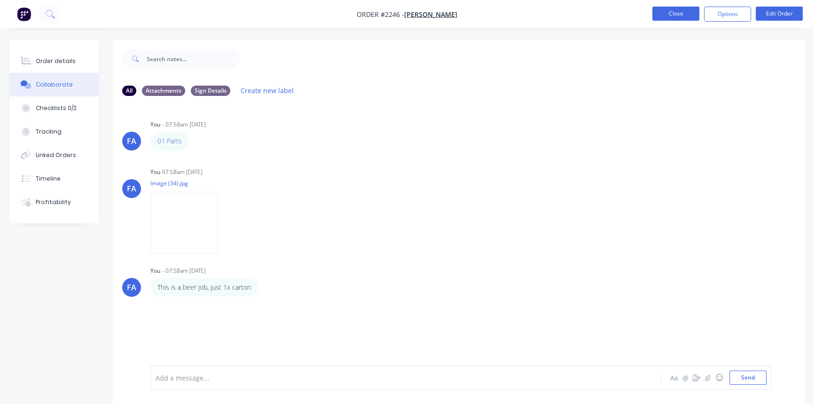
click at [667, 12] on button "Close" at bounding box center [675, 14] width 47 height 14
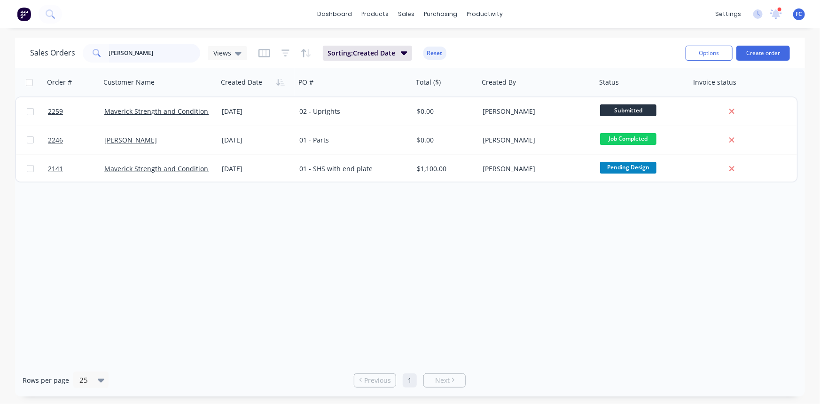
drag, startPoint x: 102, startPoint y: 55, endPoint x: 27, endPoint y: 55, distance: 75.6
click at [28, 55] on div "Sales Orders rick Views Sorting: Created Date Reset Options Create order" at bounding box center [410, 53] width 790 height 31
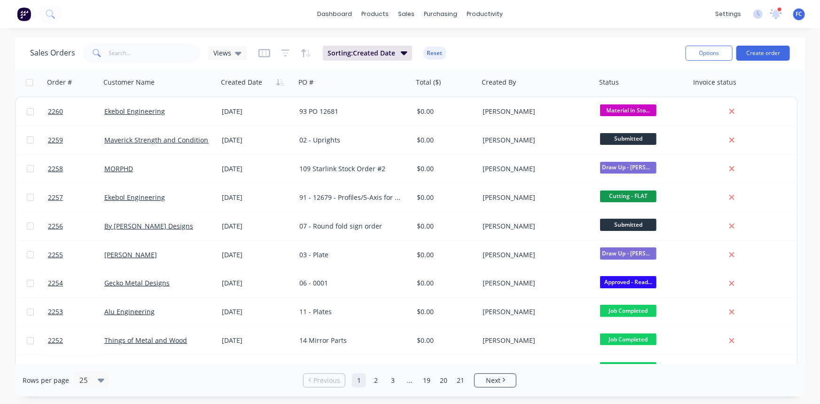
click at [165, 62] on div "Sales Orders Views Sorting: Created Date Reset" at bounding box center [354, 52] width 648 height 23
click at [160, 60] on input "text" at bounding box center [155, 53] width 92 height 19
type input "ekebol"
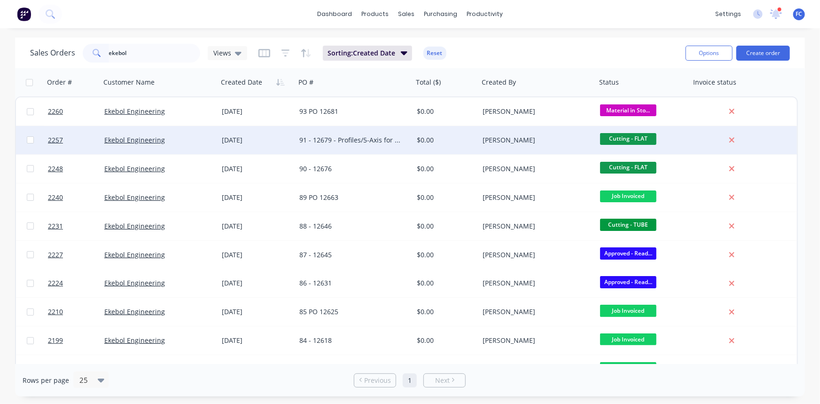
click at [222, 142] on div "[DATE]" at bounding box center [257, 139] width 70 height 9
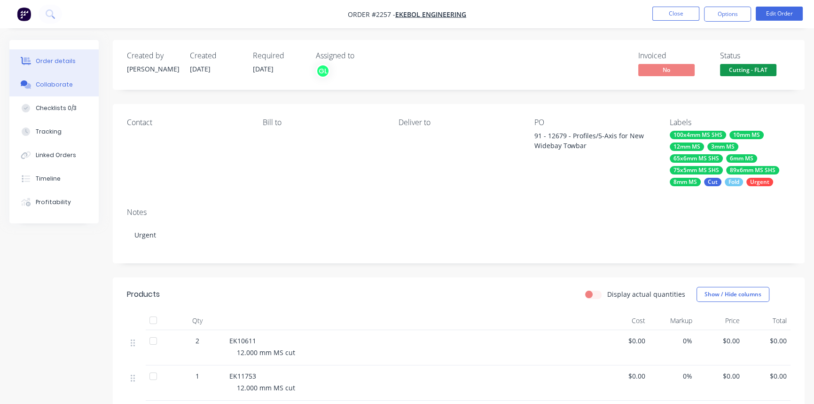
click at [60, 85] on div "Collaborate" at bounding box center [54, 84] width 37 height 8
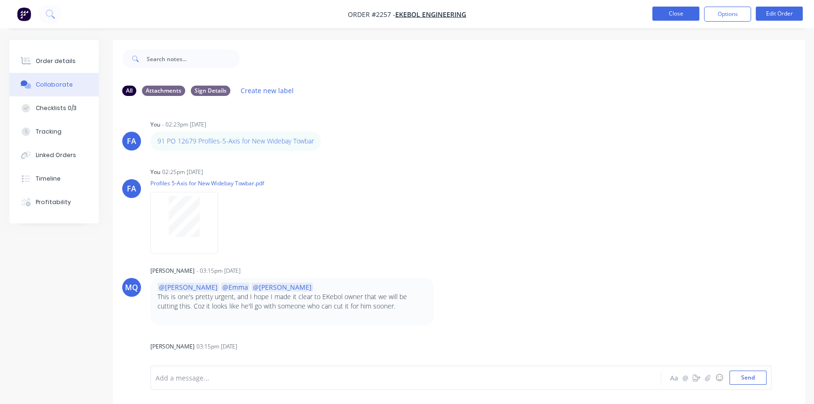
click at [675, 11] on button "Close" at bounding box center [675, 14] width 47 height 14
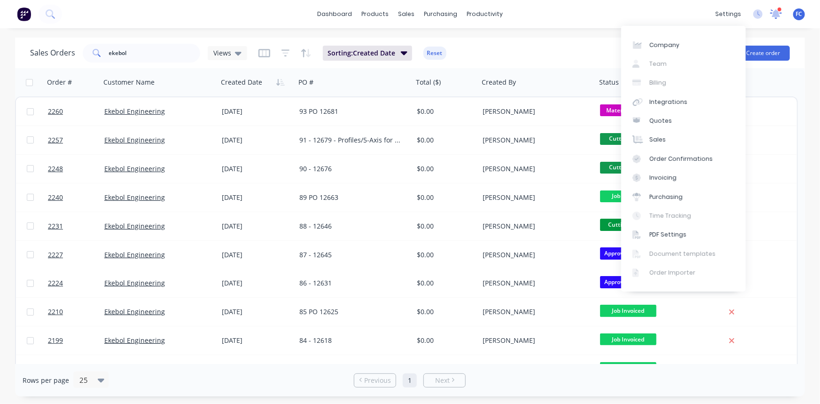
click at [774, 15] on icon at bounding box center [776, 13] width 8 height 8
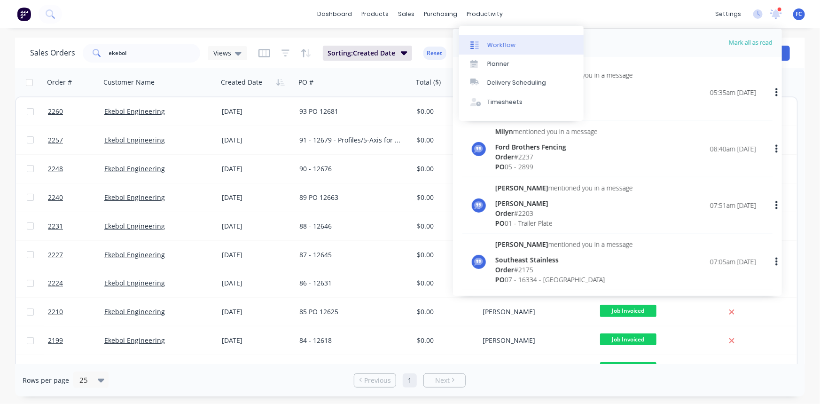
click at [495, 43] on div "Workflow" at bounding box center [501, 45] width 28 height 8
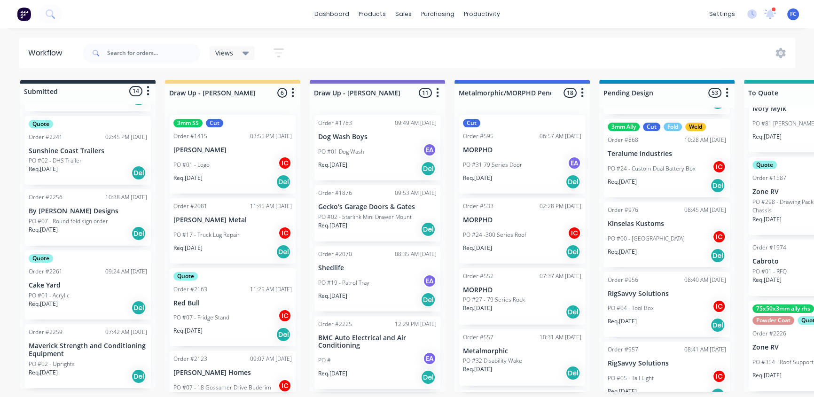
scroll to position [0, 0]
click at [78, 285] on p "Cake Yard" at bounding box center [88, 285] width 118 height 8
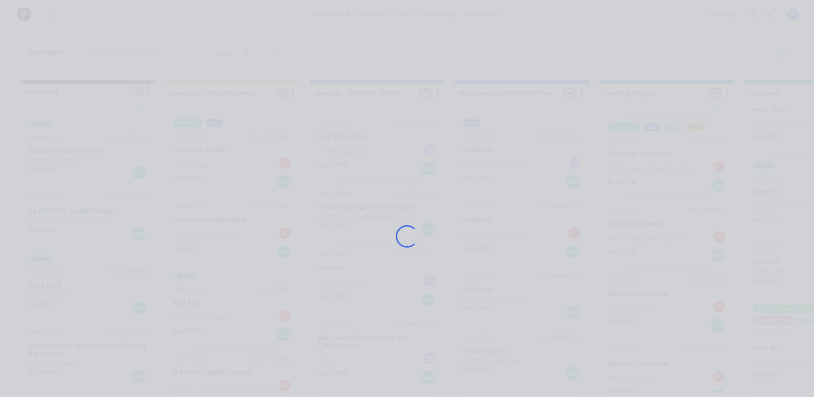
scroll to position [0, 0]
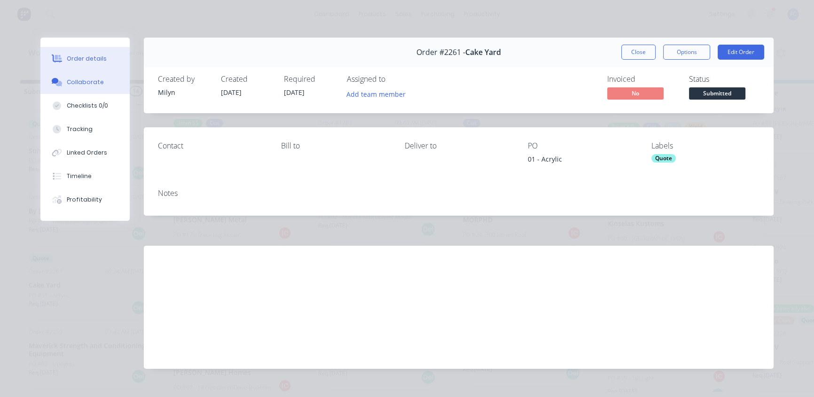
click at [79, 80] on div "Collaborate" at bounding box center [85, 82] width 37 height 8
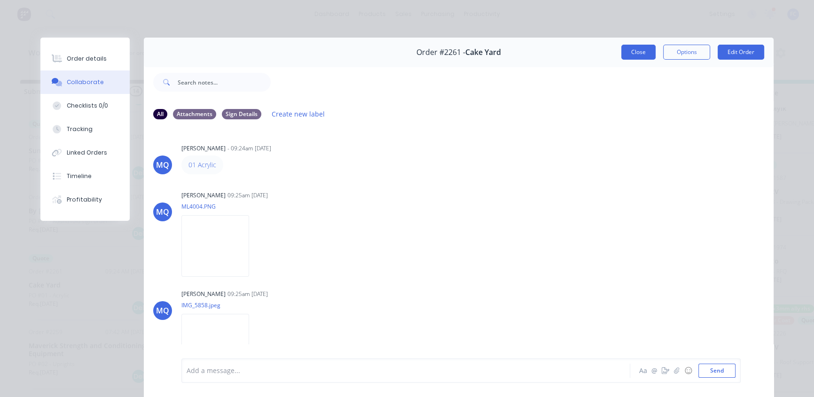
click at [630, 55] on button "Close" at bounding box center [638, 52] width 34 height 15
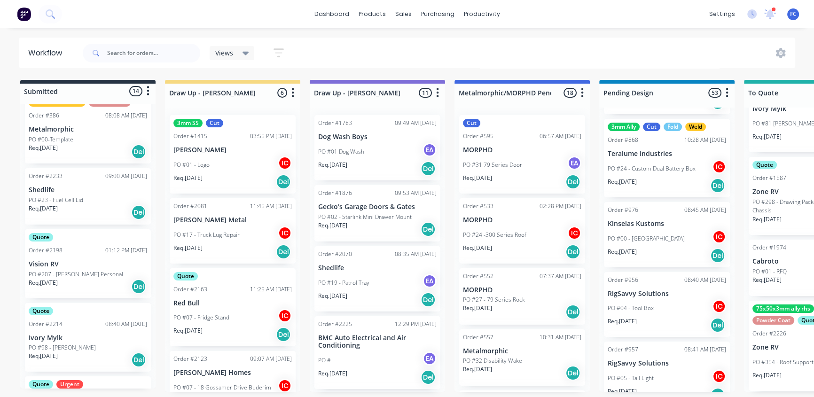
scroll to position [31, 0]
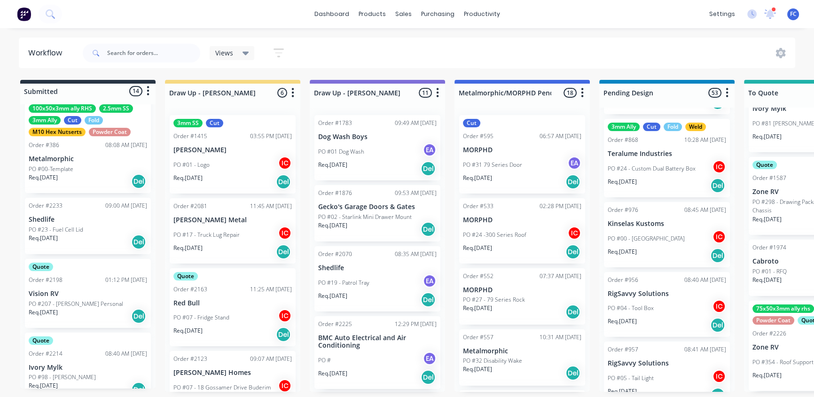
click at [59, 297] on div "Quote Order #2198 01:12 PM 28/08/25 Vision RV PO #207 - Jess Demamiel Personal …" at bounding box center [88, 293] width 126 height 69
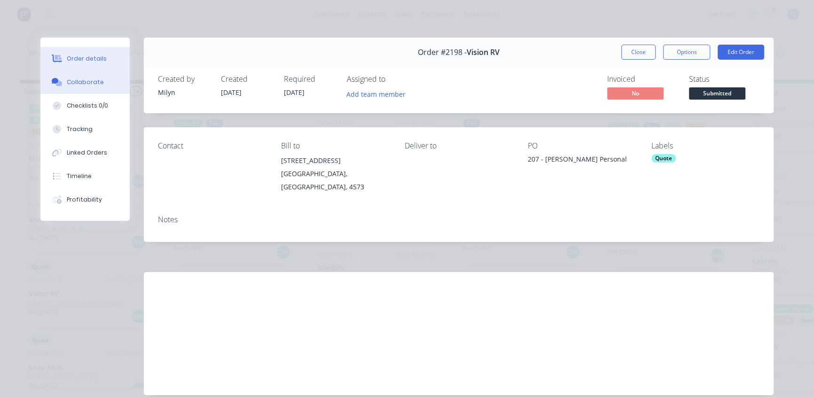
click at [82, 77] on button "Collaborate" at bounding box center [84, 81] width 89 height 23
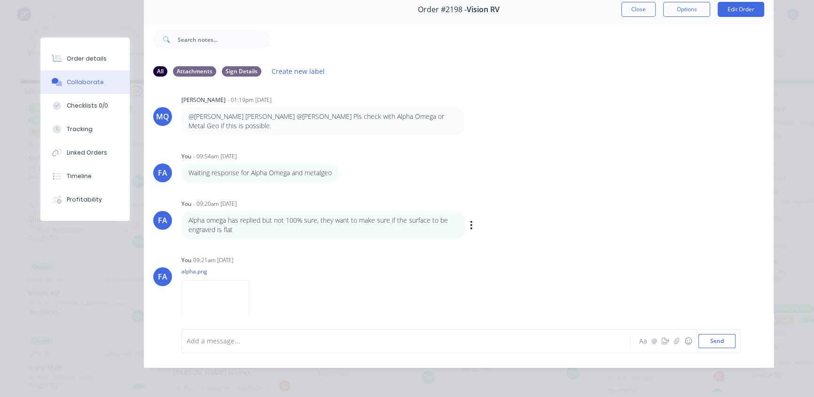
scroll to position [214, 0]
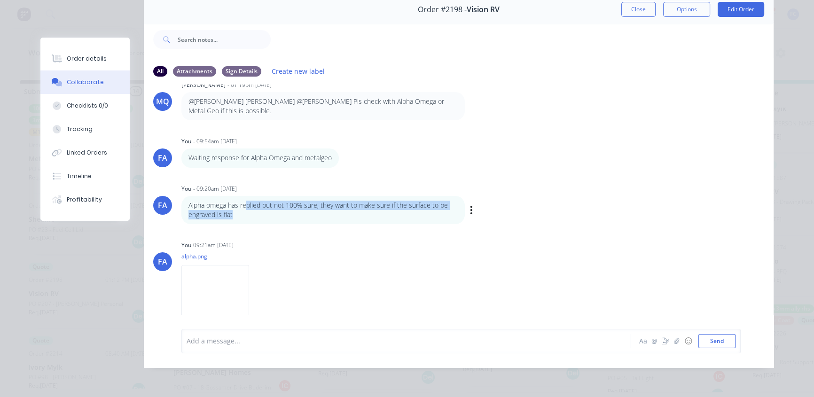
drag, startPoint x: 245, startPoint y: 189, endPoint x: 350, endPoint y: 196, distance: 105.0
click at [350, 201] on p "Alpha omega has replied but not 100% sure, they want to make sure if the surfac…" at bounding box center [322, 210] width 269 height 19
click at [330, 201] on p "Alpha omega has replied but not 100% sure, they want to make sure if the surfac…" at bounding box center [322, 210] width 269 height 19
drag, startPoint x: 242, startPoint y: 189, endPoint x: 189, endPoint y: 185, distance: 53.7
click at [189, 201] on p "Alpha omega has replied but not 100% sure, they want to make sure if the surfac…" at bounding box center [322, 210] width 269 height 19
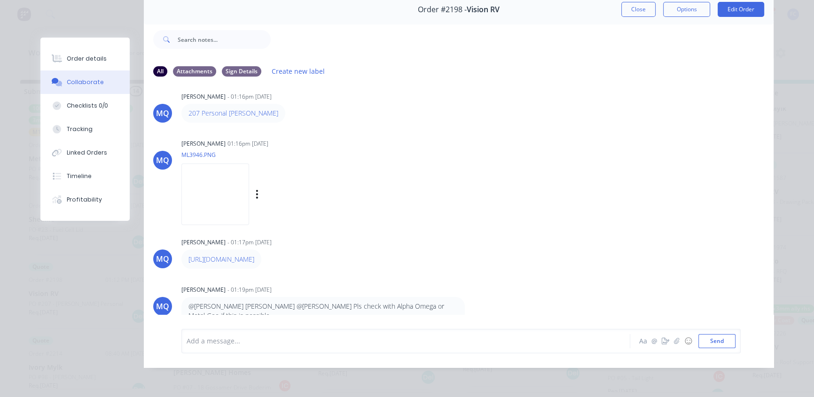
scroll to position [0, 0]
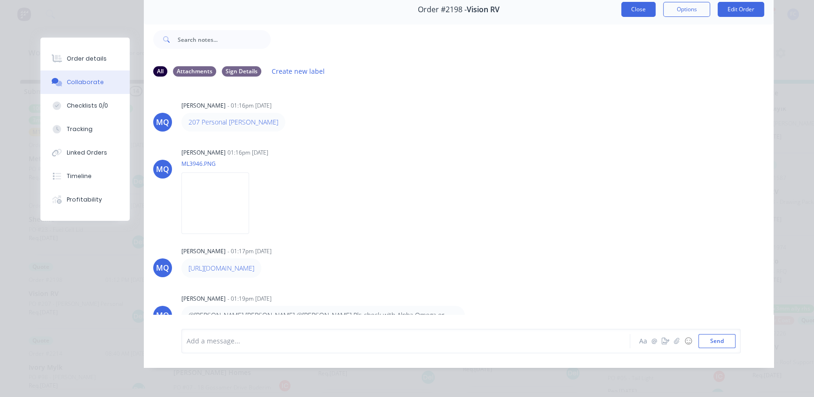
click at [632, 7] on button "Close" at bounding box center [638, 9] width 34 height 15
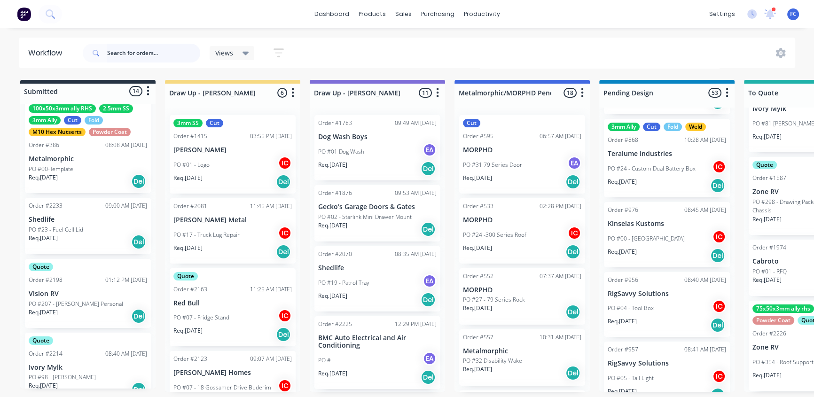
click at [131, 51] on input "text" at bounding box center [153, 53] width 93 height 19
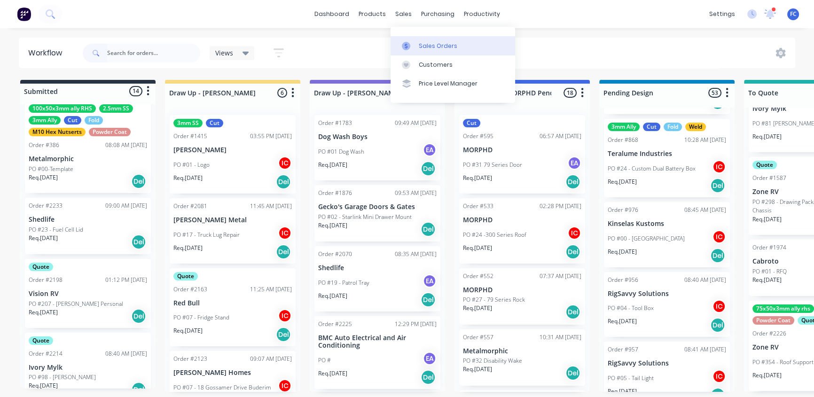
click at [406, 42] on icon at bounding box center [406, 46] width 8 height 8
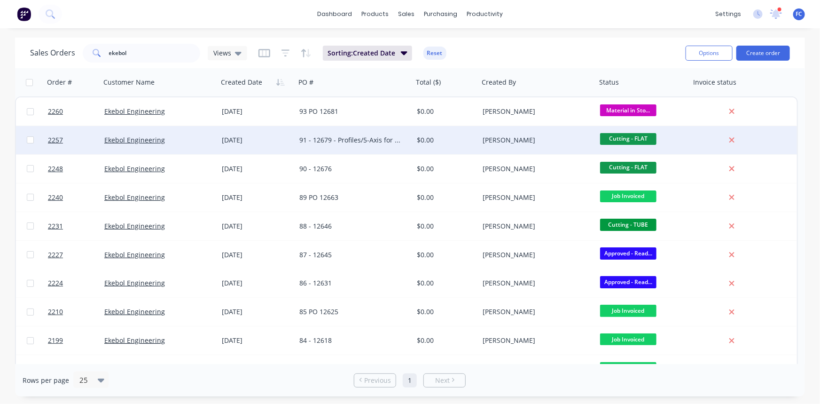
click at [171, 137] on div "Ekebol Engineering" at bounding box center [156, 139] width 104 height 9
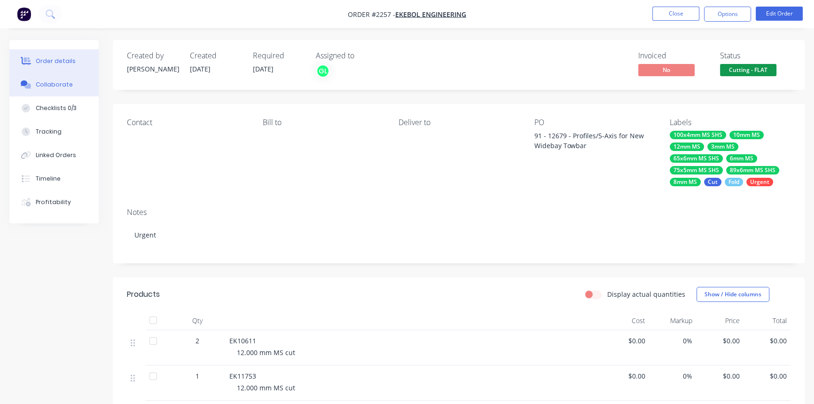
click at [60, 81] on div "Collaborate" at bounding box center [54, 84] width 37 height 8
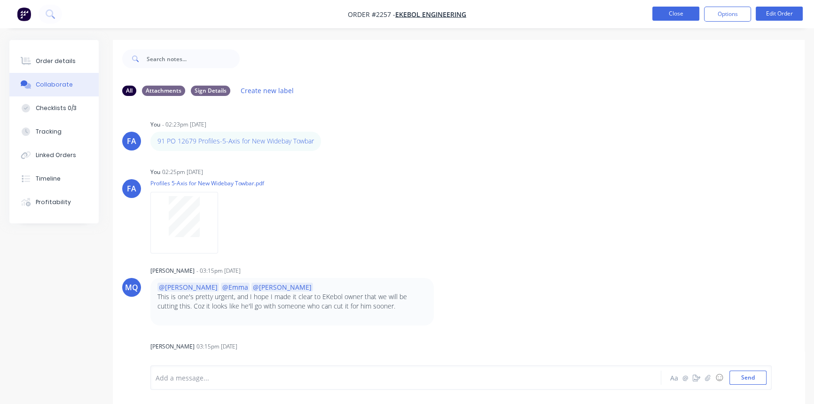
click at [679, 10] on button "Close" at bounding box center [675, 14] width 47 height 14
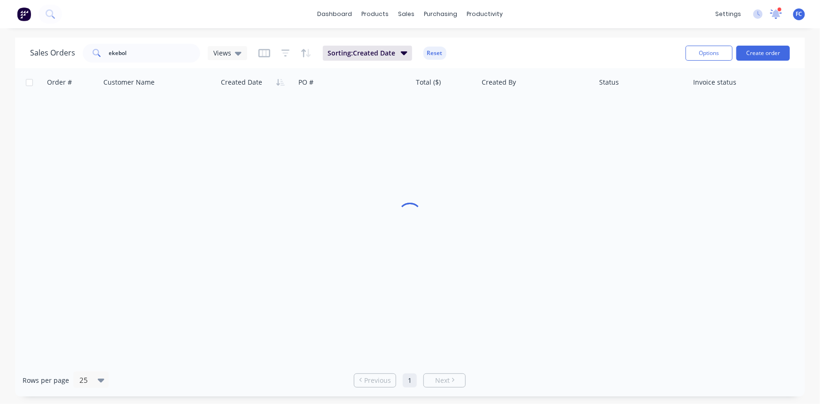
click at [775, 15] on icon at bounding box center [776, 13] width 8 height 8
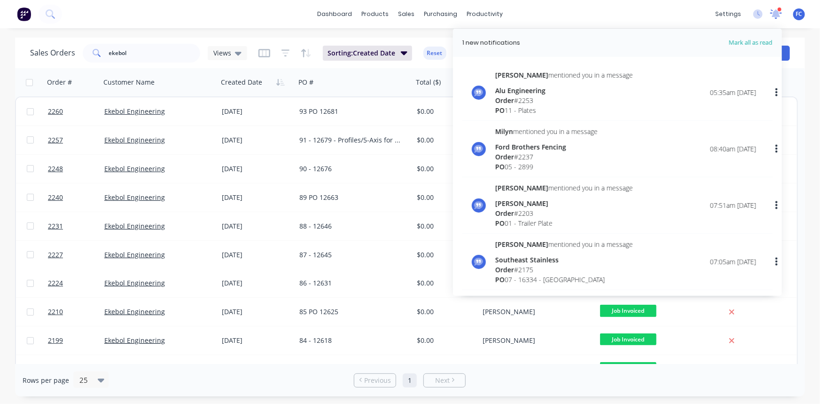
click at [775, 15] on icon at bounding box center [776, 13] width 8 height 8
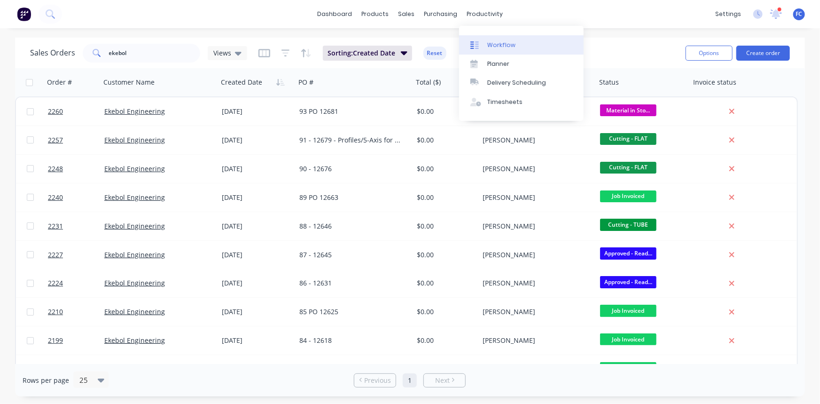
click at [499, 42] on div "Workflow" at bounding box center [501, 45] width 28 height 8
